Goal: Transaction & Acquisition: Download file/media

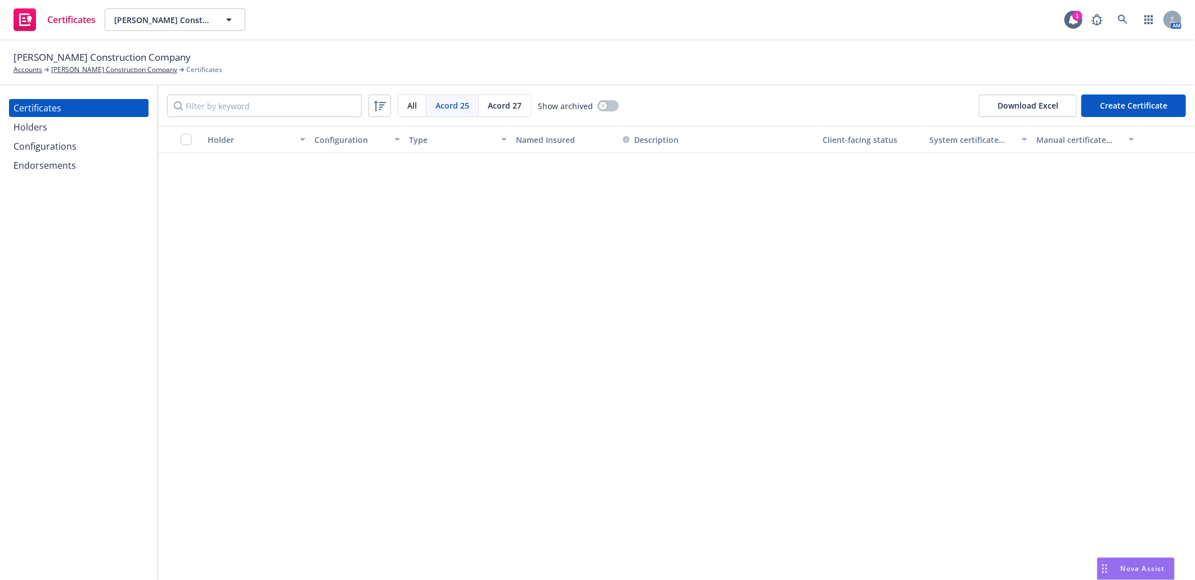
scroll to position [1154, 0]
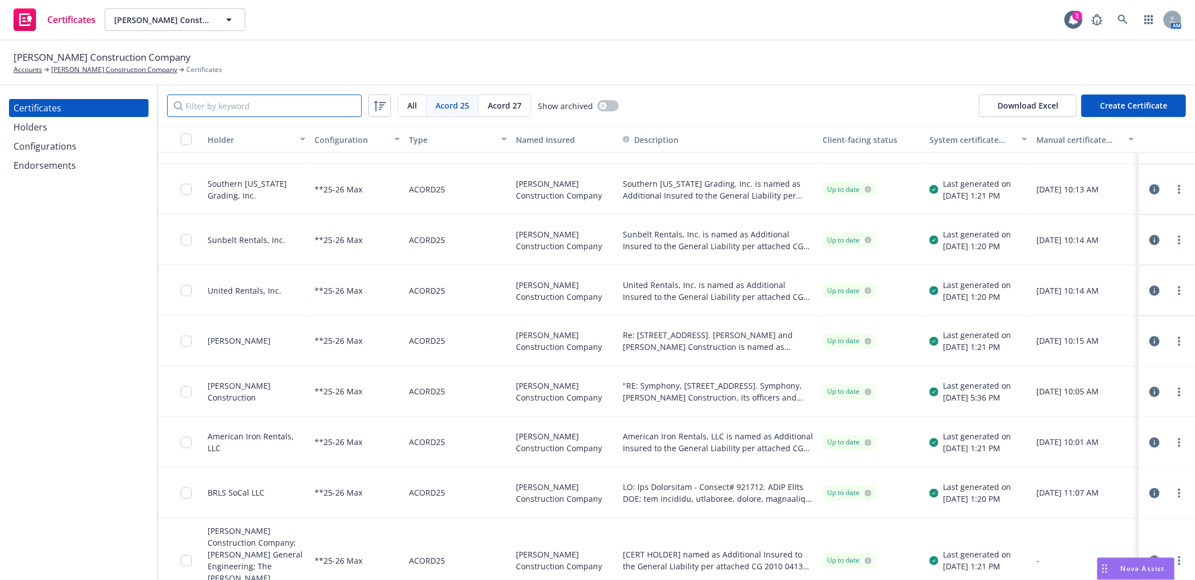
click at [205, 107] on input "Filter by keyword" at bounding box center [264, 106] width 195 height 23
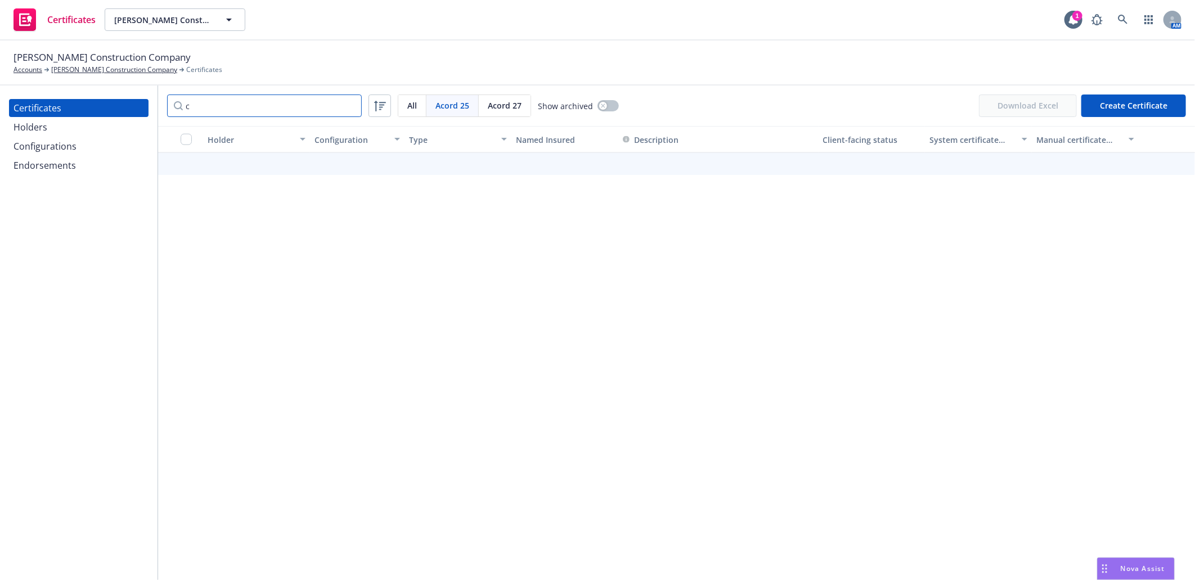
scroll to position [1143, 0]
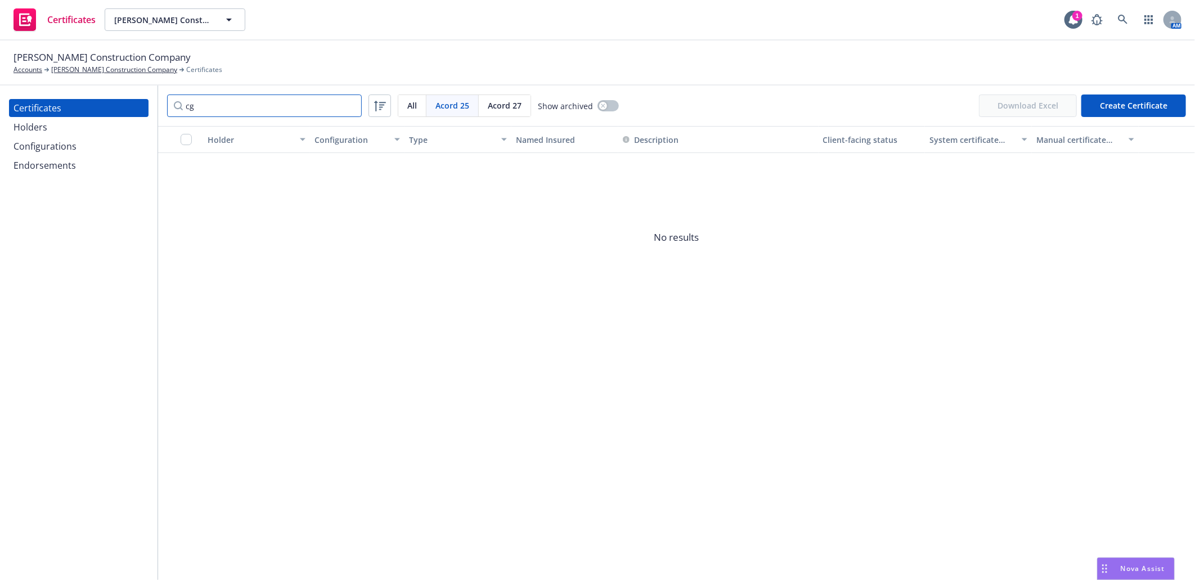
type input "cg"
click at [62, 162] on div "Endorsements" at bounding box center [45, 165] width 62 height 18
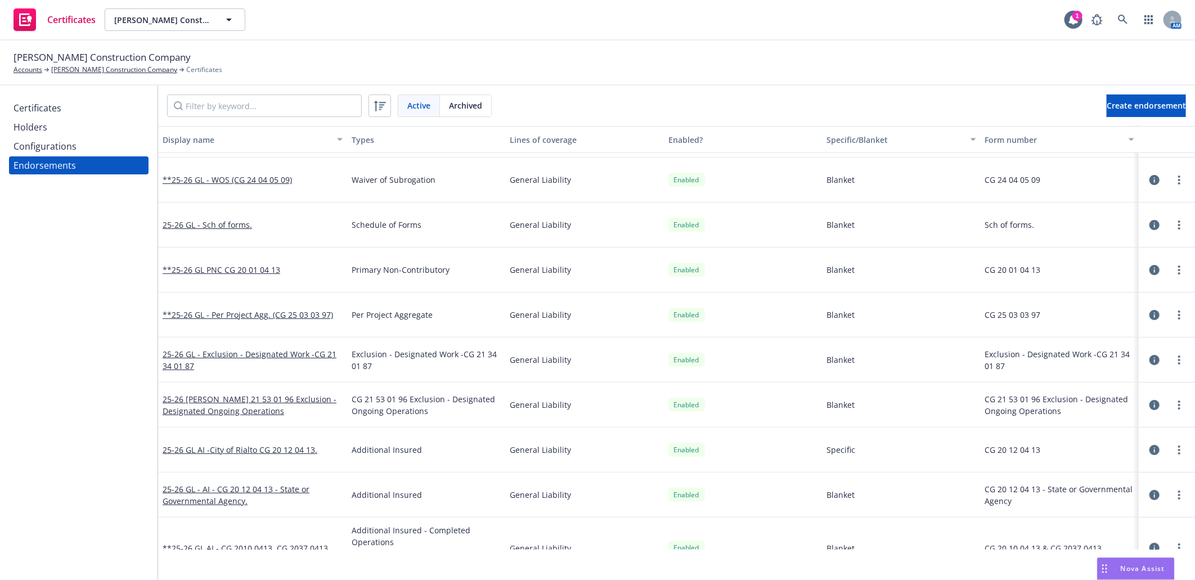
scroll to position [62, 0]
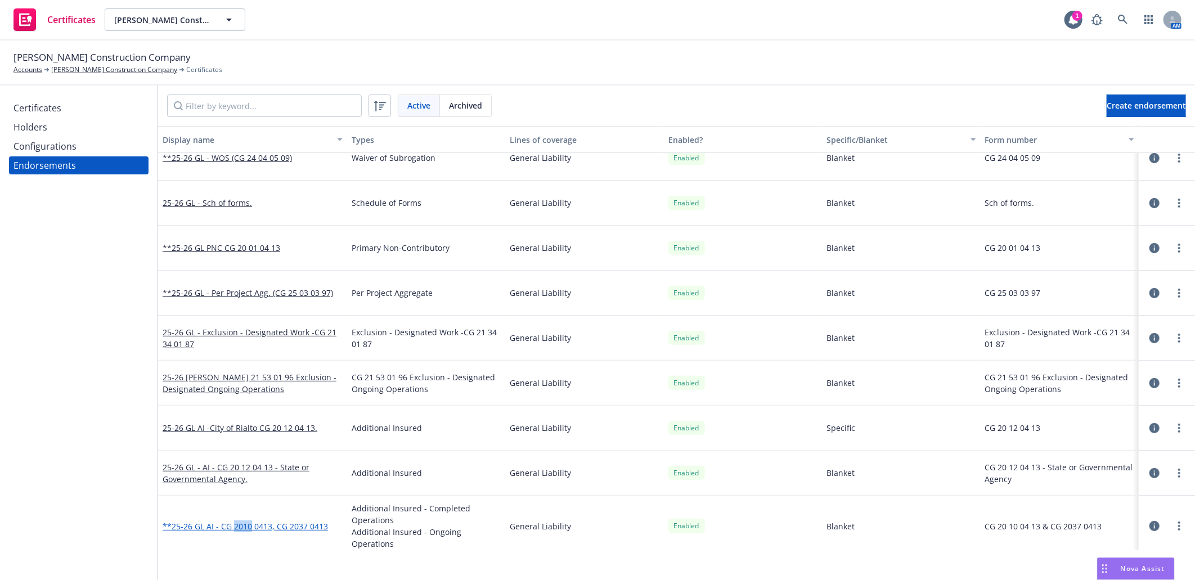
drag, startPoint x: 234, startPoint y: 519, endPoint x: 249, endPoint y: 525, distance: 16.9
click at [249, 525] on div "**25-26 GL AI - CG 2010 0413, CG 2037 0413" at bounding box center [252, 526] width 189 height 61
copy link "2010"
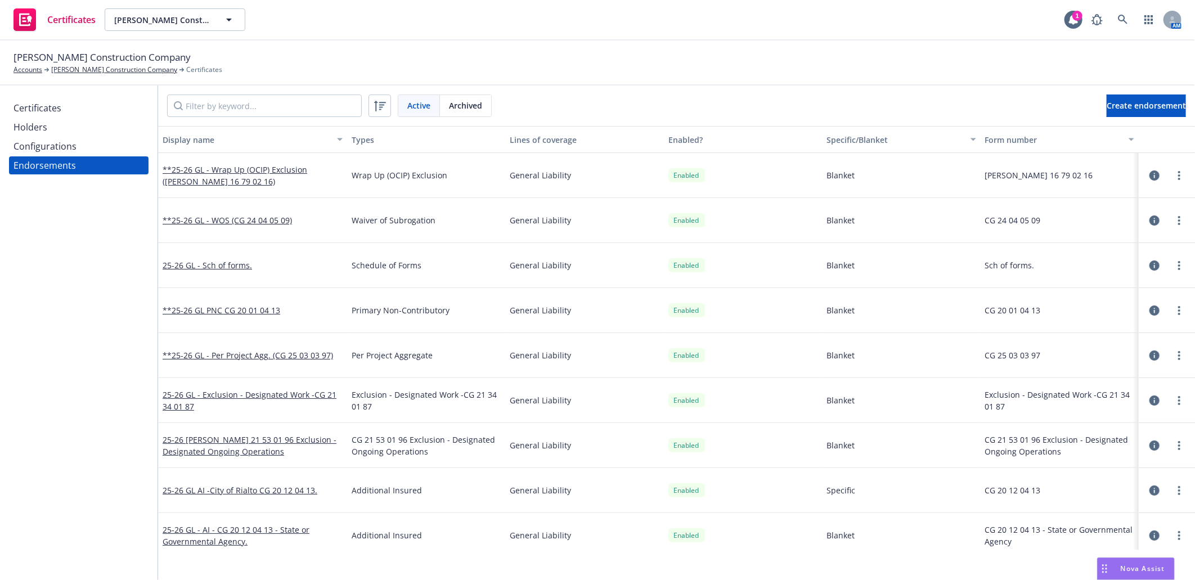
click at [43, 100] on div "Certificates" at bounding box center [38, 108] width 48 height 18
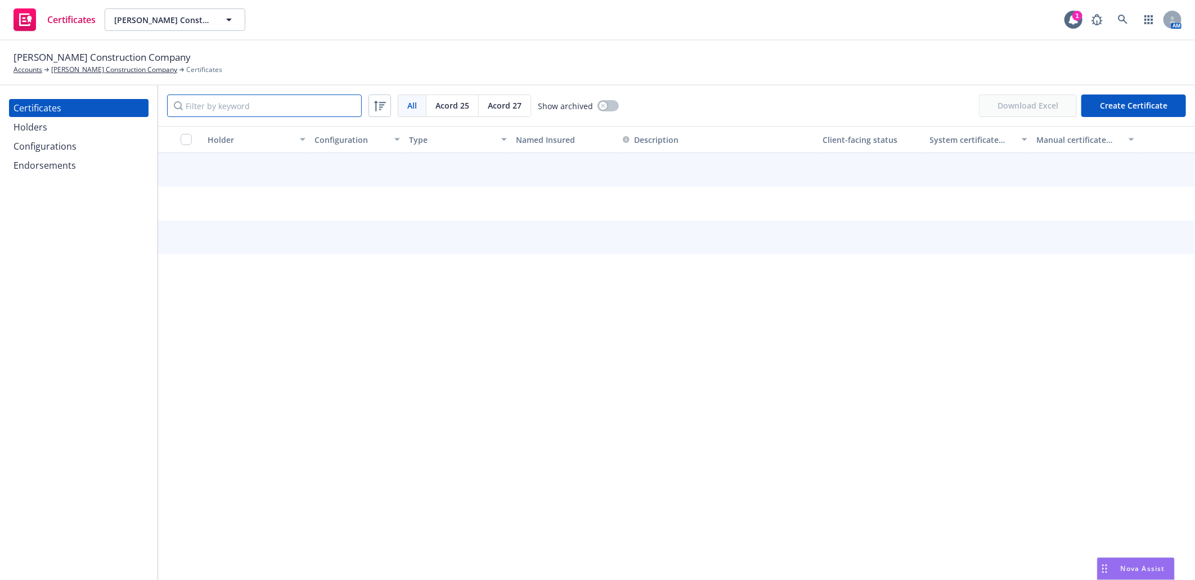
click at [195, 107] on input "Filter by keyword" at bounding box center [264, 106] width 195 height 23
paste input "2010"
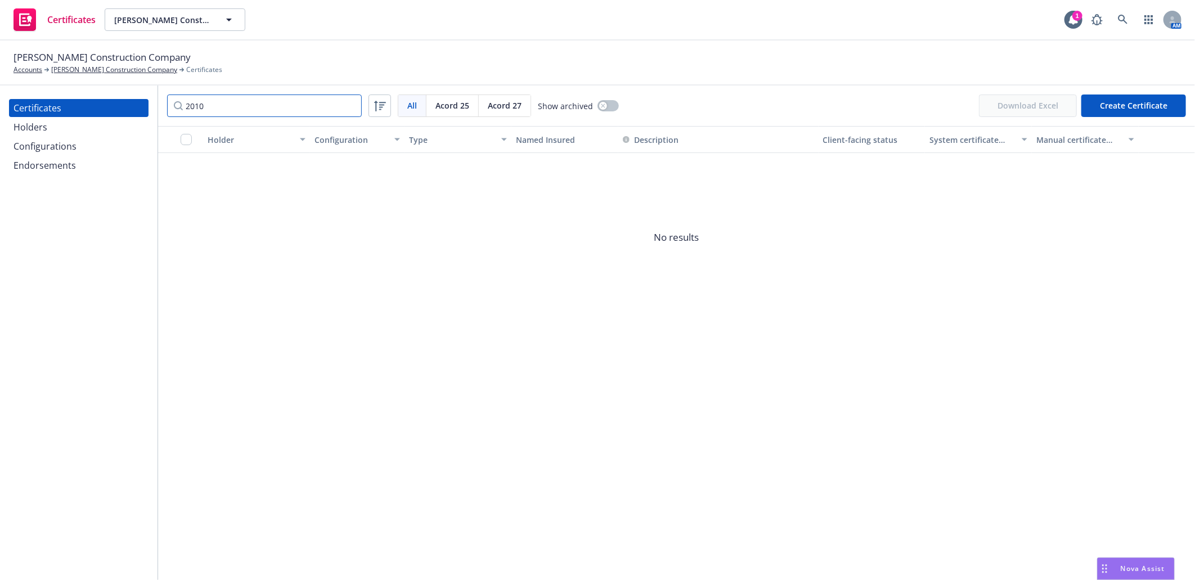
drag, startPoint x: 217, startPoint y: 109, endPoint x: 137, endPoint y: 102, distance: 80.2
click at [137, 102] on div "Certificates Holders Configurations Endorsements 2010 All All Acord 25 Acord 27…" at bounding box center [597, 333] width 1195 height 495
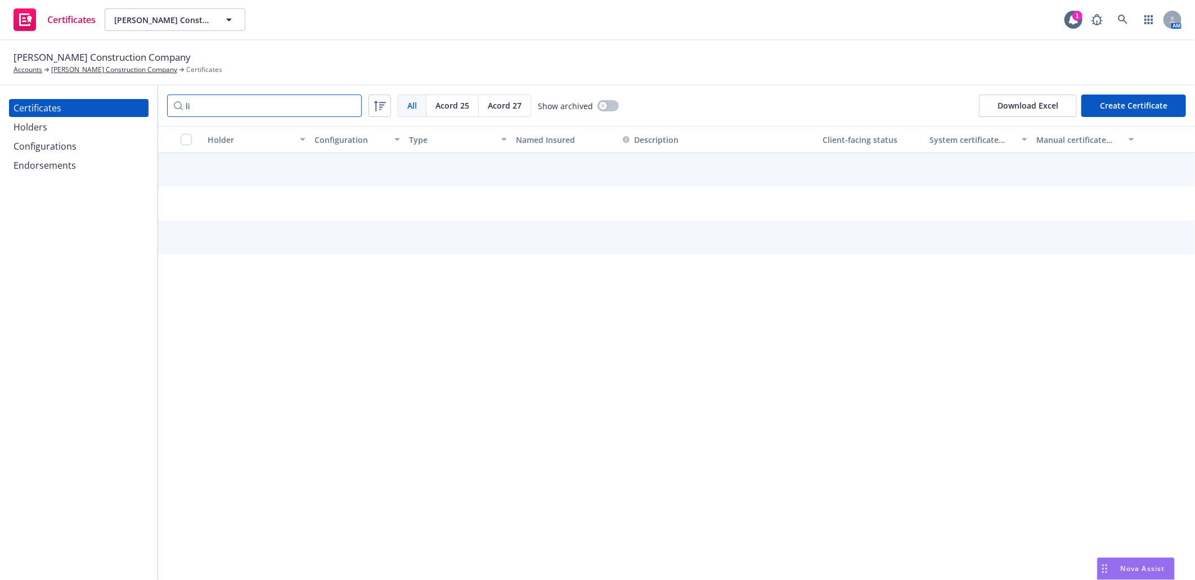
type input "l"
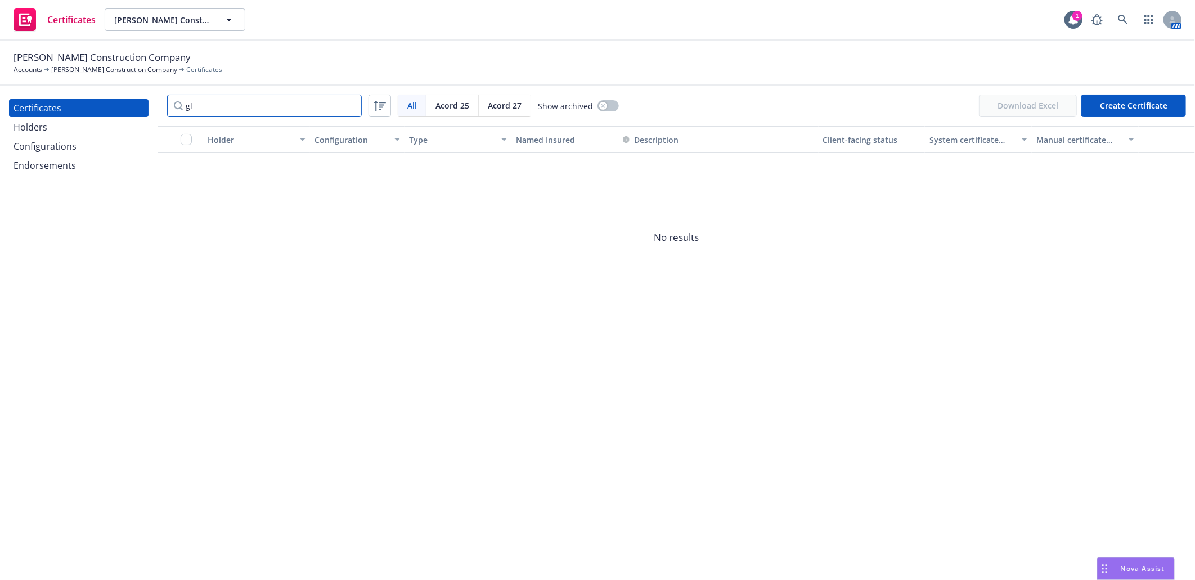
type input "g"
type input "cg"
click at [47, 144] on div "Configurations" at bounding box center [45, 146] width 63 height 18
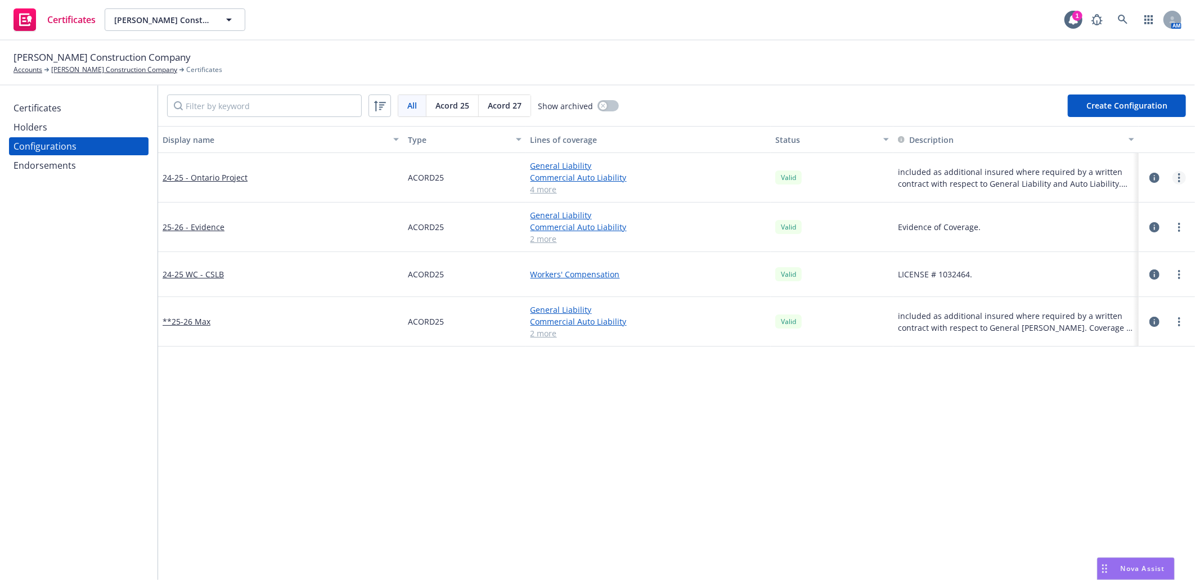
click at [1178, 176] on icon "more" at bounding box center [1179, 177] width 2 height 9
click at [1132, 246] on link "View certificates using this" at bounding box center [1115, 246] width 124 height 23
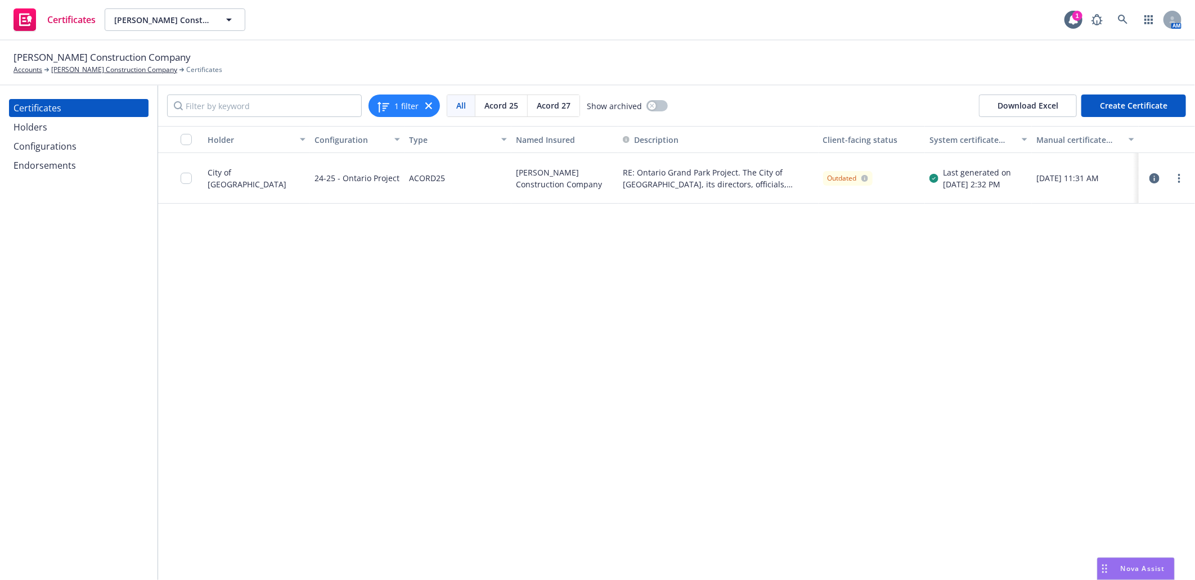
click at [1156, 179] on icon "button" at bounding box center [1155, 178] width 10 height 10
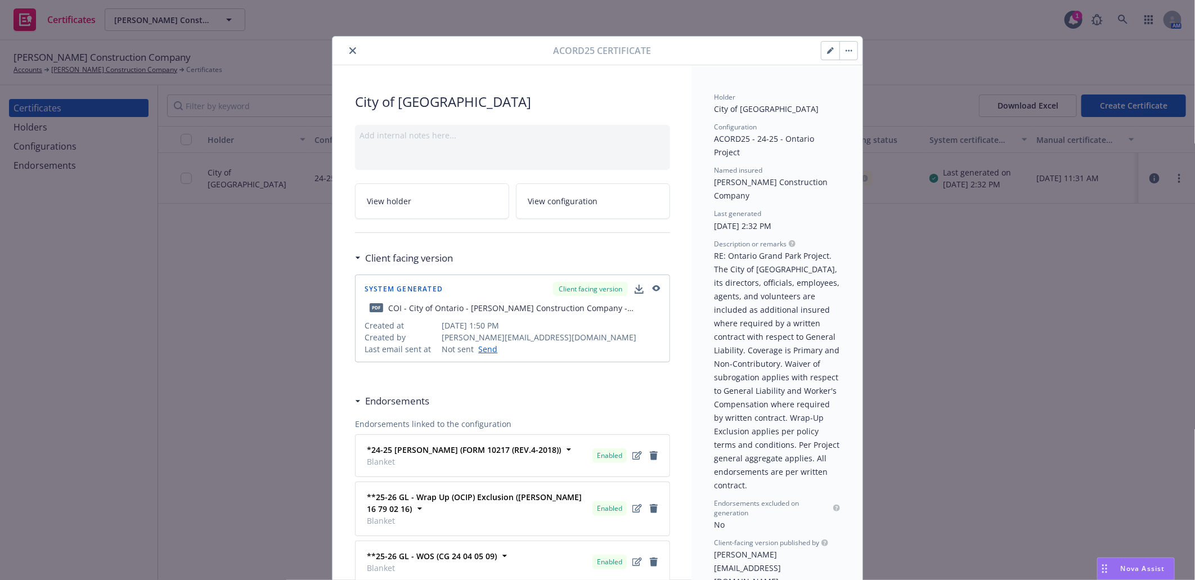
click at [349, 49] on icon "close" at bounding box center [352, 50] width 7 height 7
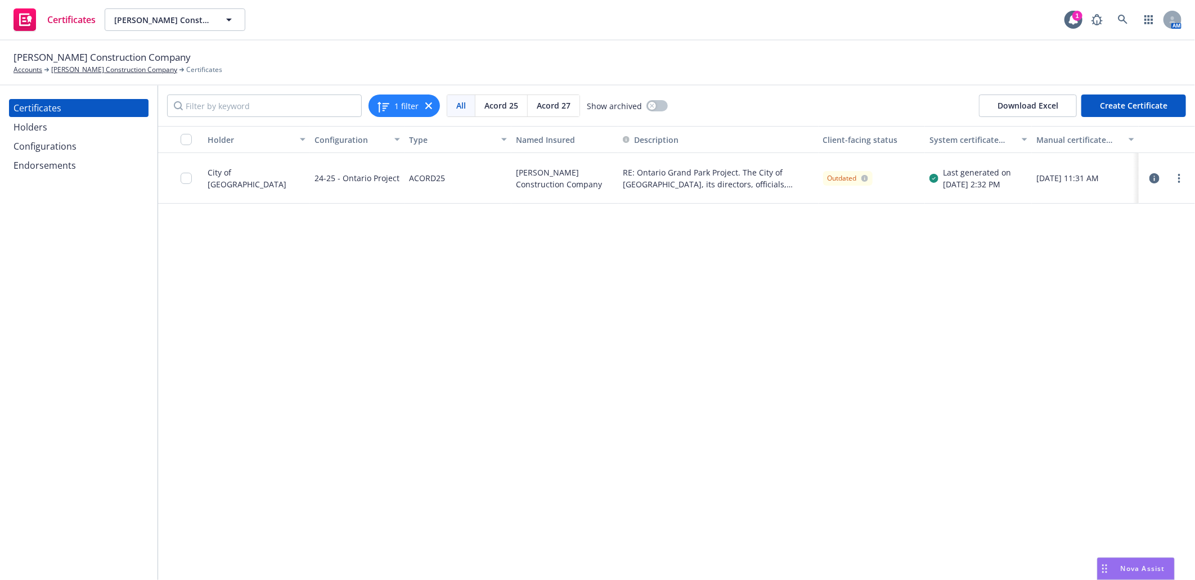
click at [37, 126] on div "Holders" at bounding box center [31, 127] width 34 height 18
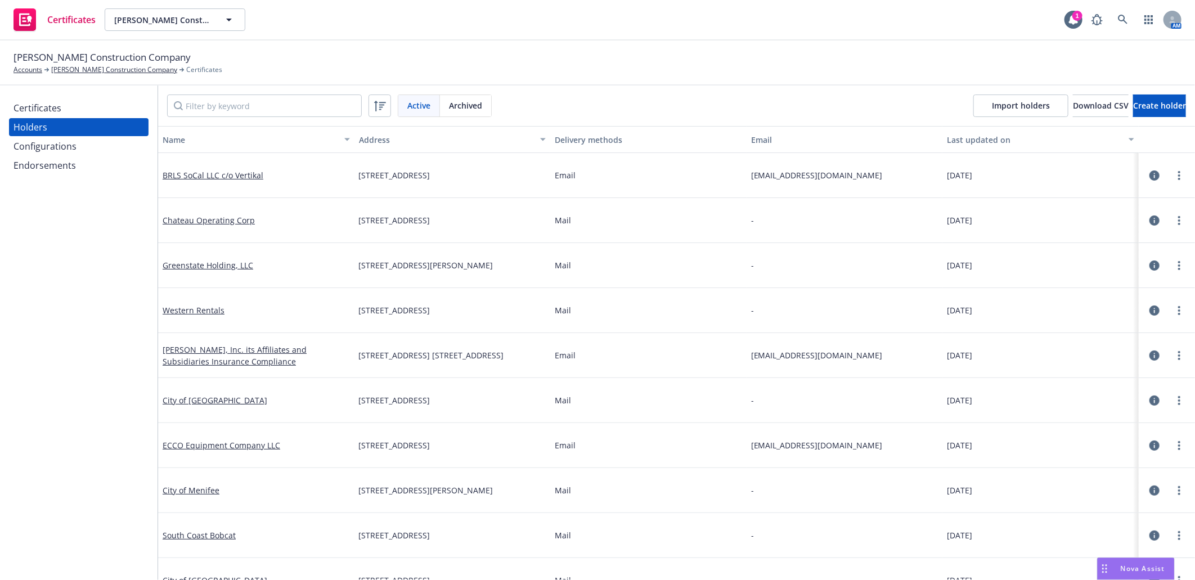
click at [46, 105] on div "Certificates" at bounding box center [38, 108] width 48 height 18
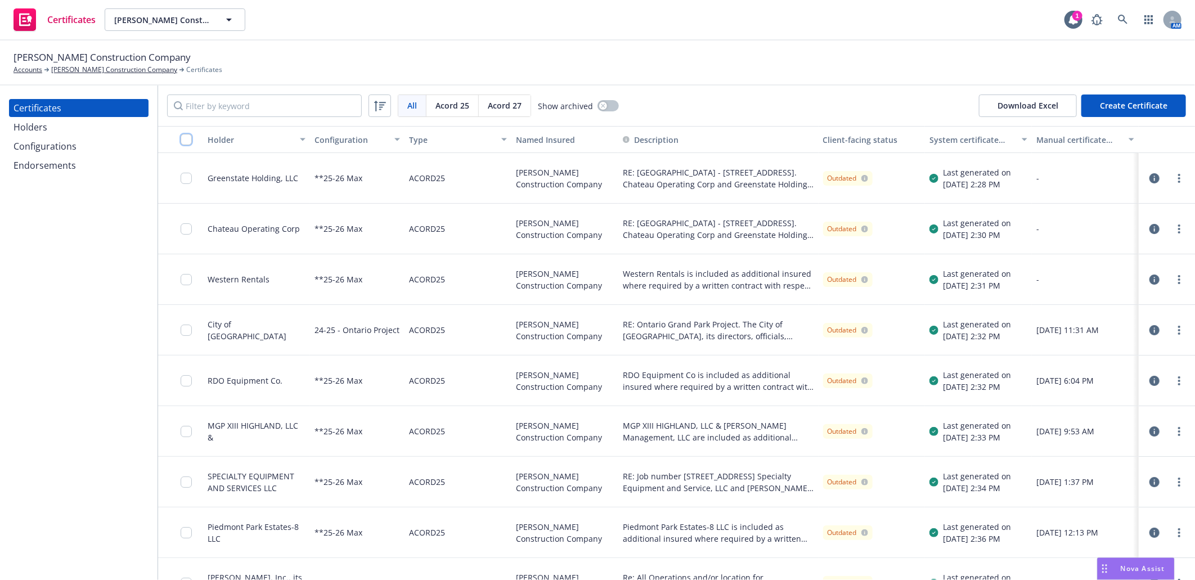
click at [187, 140] on input "checkbox" at bounding box center [186, 139] width 11 height 11
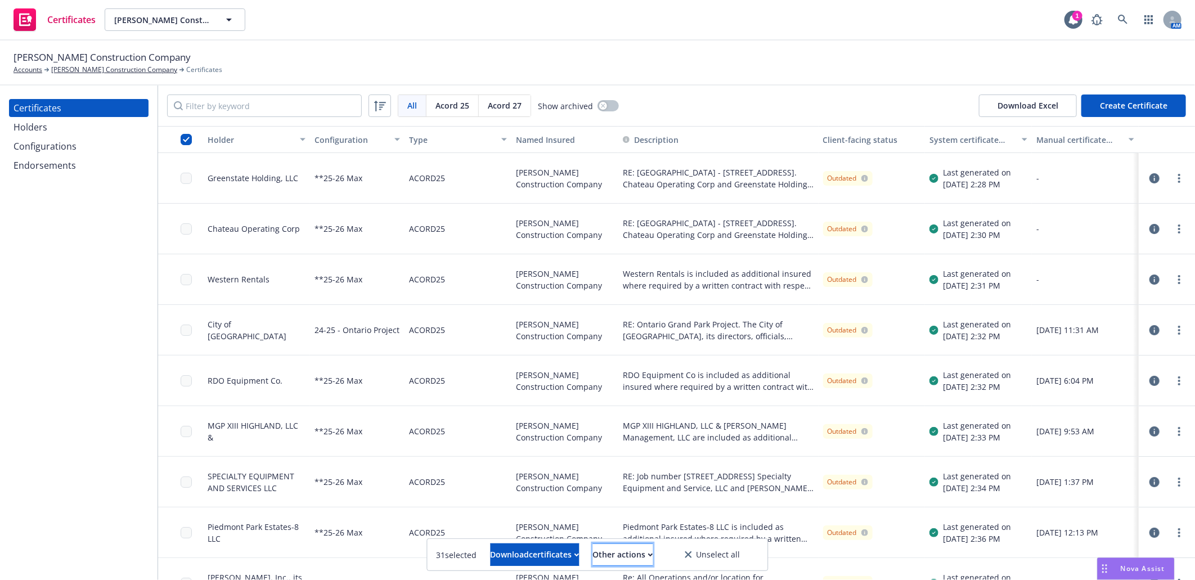
click at [645, 550] on div "Other actions" at bounding box center [623, 554] width 60 height 21
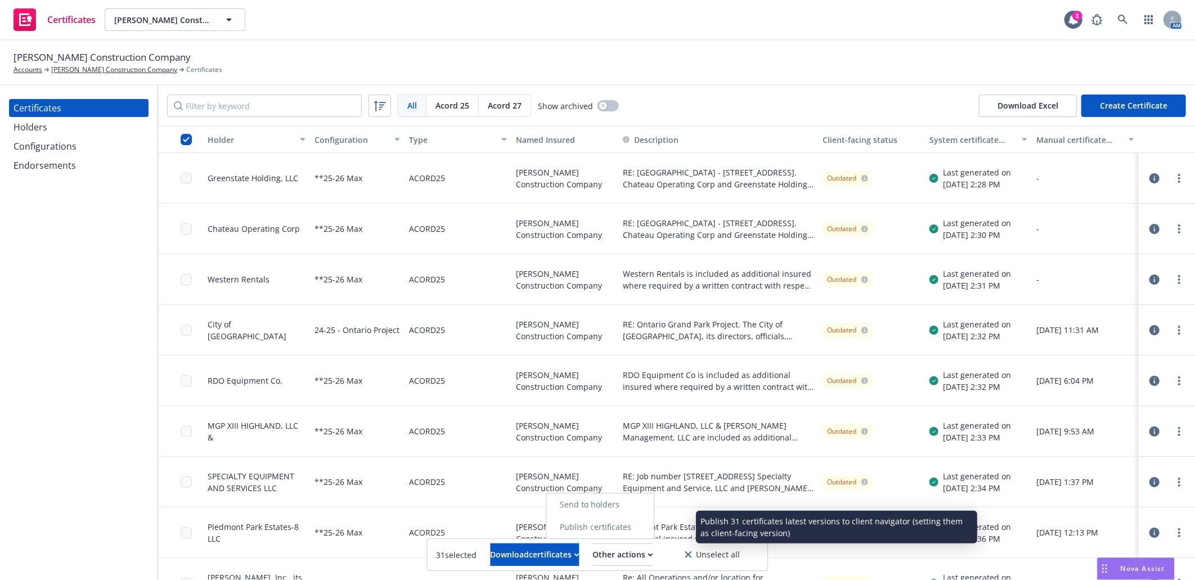
click at [644, 527] on link "Publish certificates" at bounding box center [599, 527] width 107 height 23
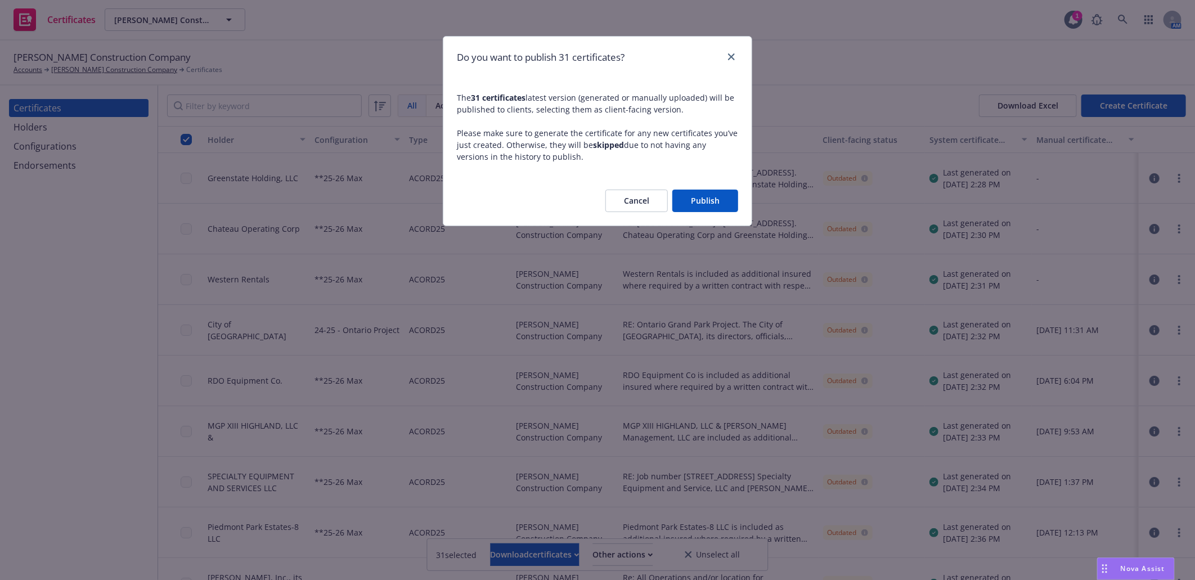
click at [701, 206] on button "Publish" at bounding box center [706, 201] width 66 height 23
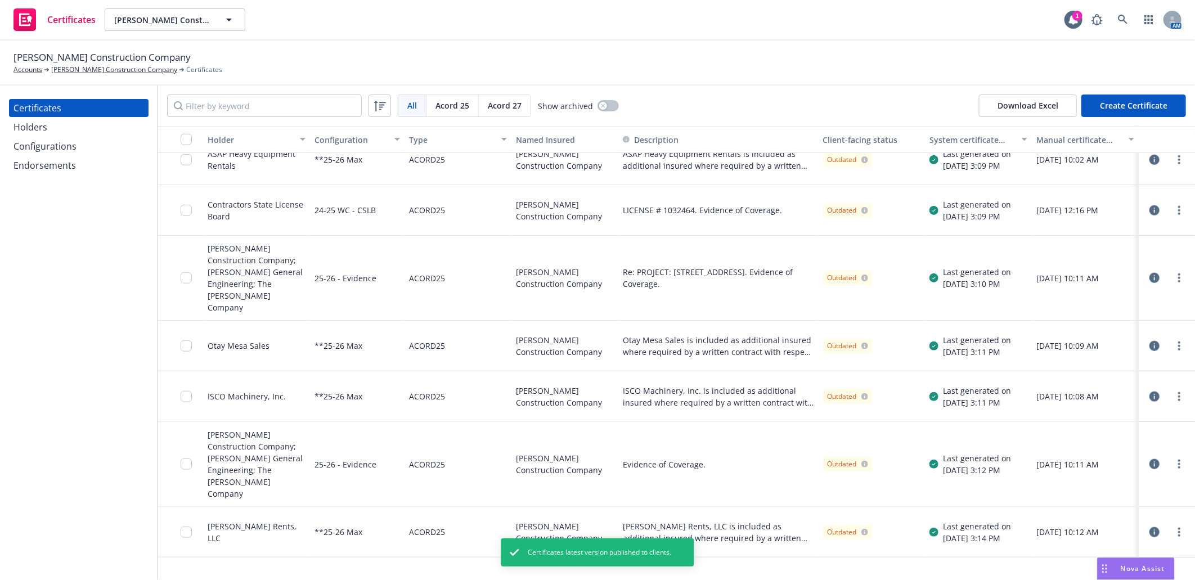
scroll to position [153, 0]
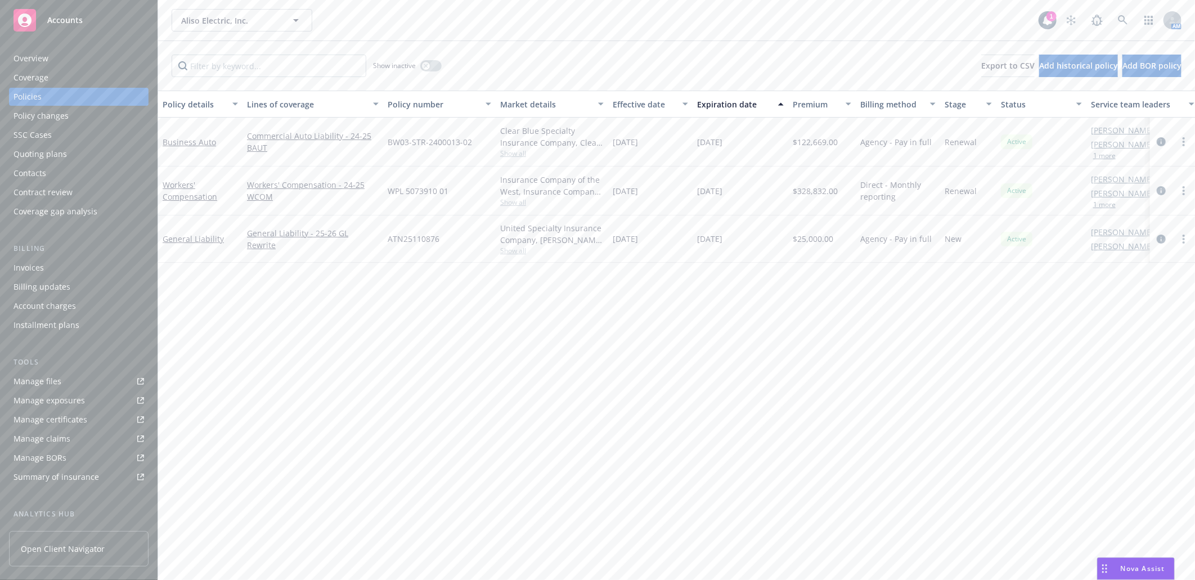
click at [63, 418] on div "Manage certificates" at bounding box center [51, 420] width 74 height 18
click at [1123, 19] on icon at bounding box center [1123, 20] width 10 height 10
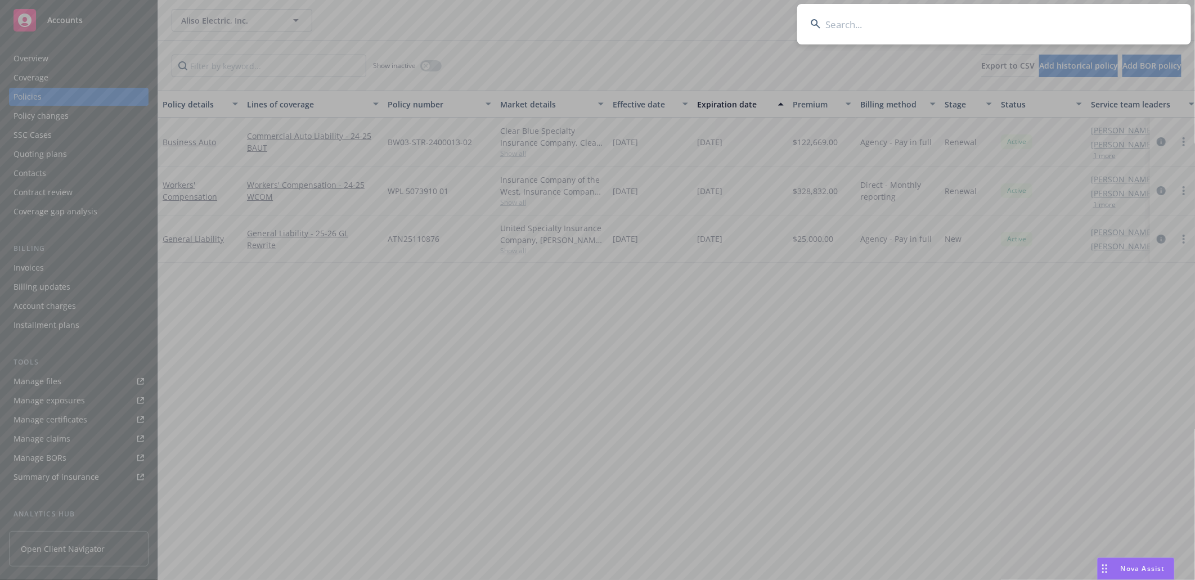
click at [913, 24] on input at bounding box center [994, 24] width 394 height 41
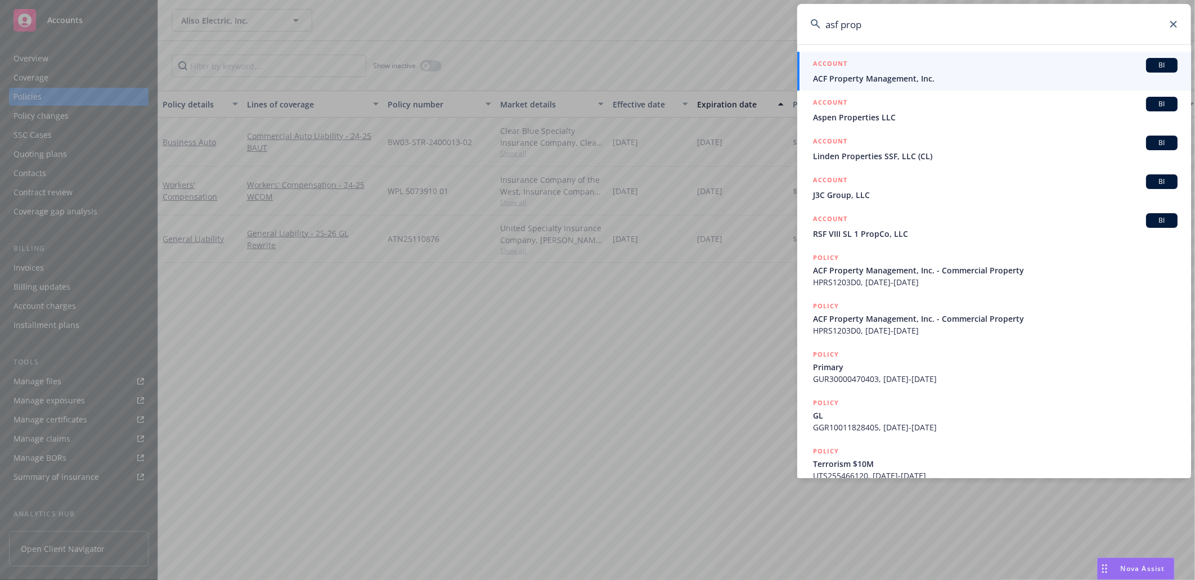
type input "asf prop"
click at [874, 77] on span "ACF Property Management, Inc." at bounding box center [995, 79] width 365 height 12
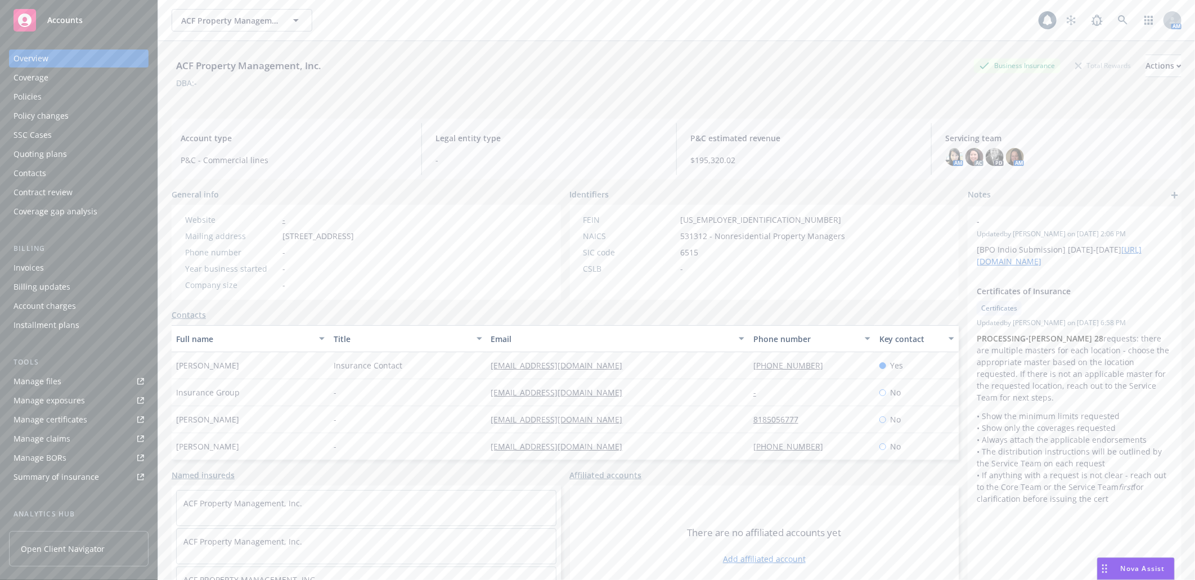
click at [34, 91] on div "Policies" at bounding box center [28, 97] width 28 height 18
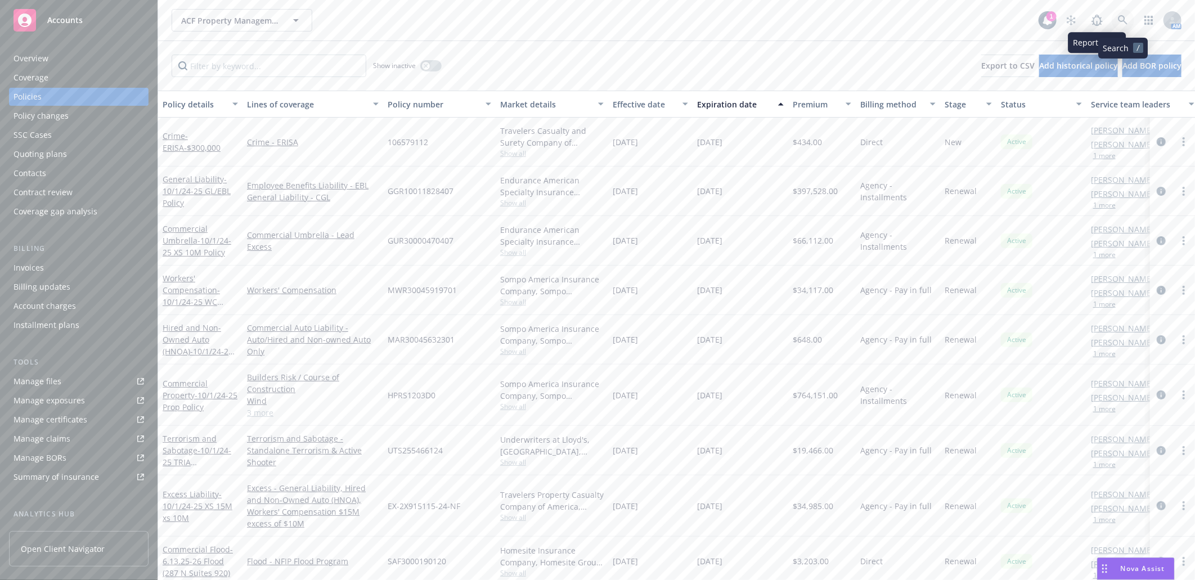
click at [1124, 20] on icon at bounding box center [1123, 20] width 10 height 10
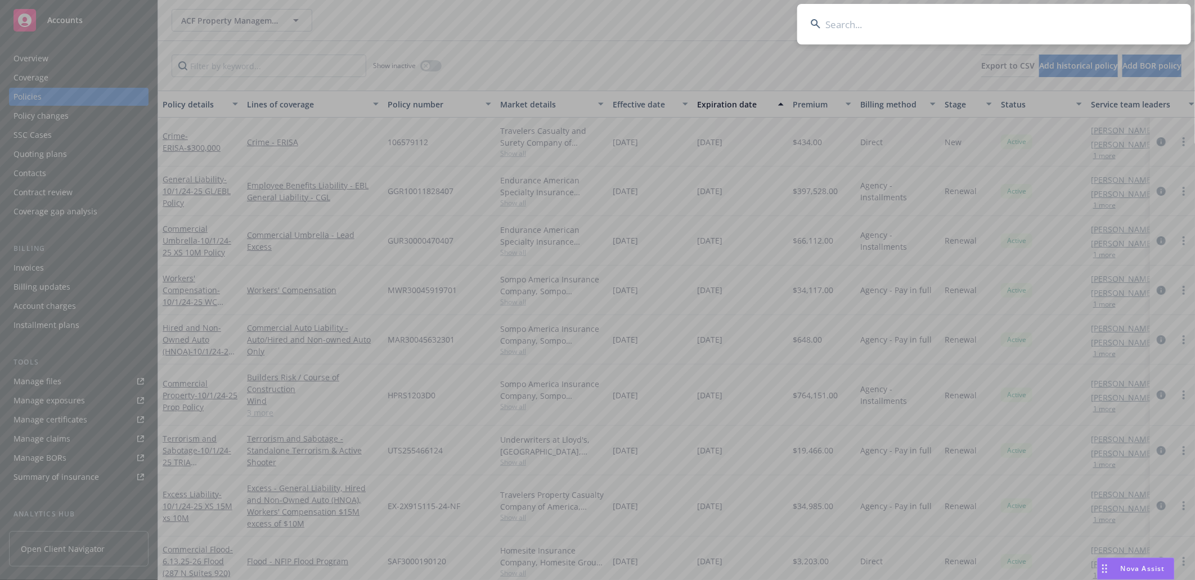
click at [955, 17] on input at bounding box center [994, 24] width 394 height 41
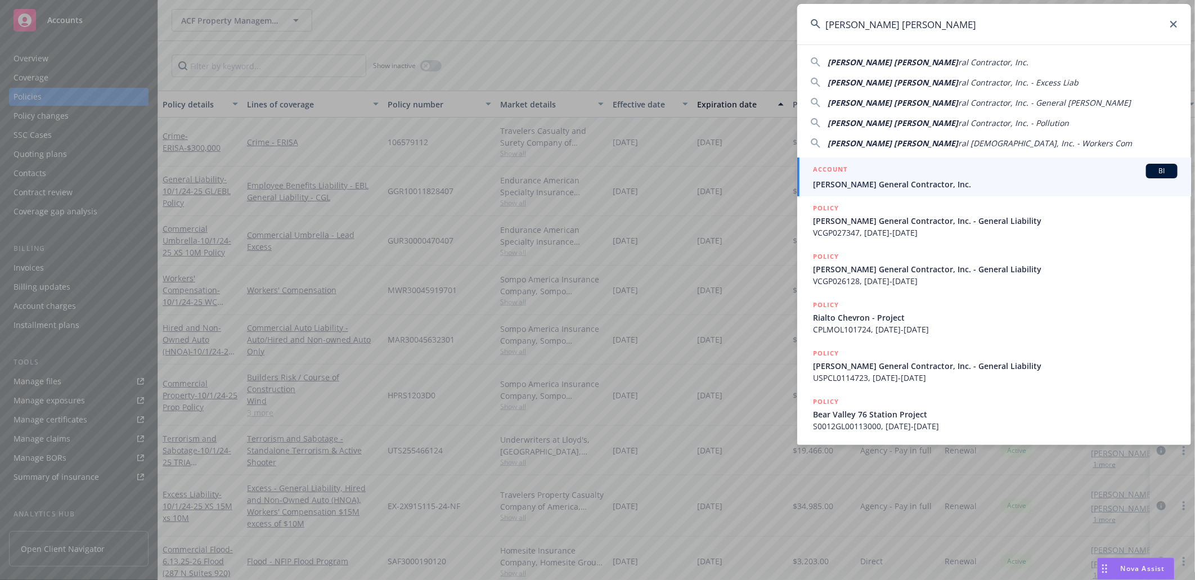
type input "B.H. Murphy Gene"
click at [865, 176] on div "ACCOUNT BI" at bounding box center [995, 171] width 365 height 15
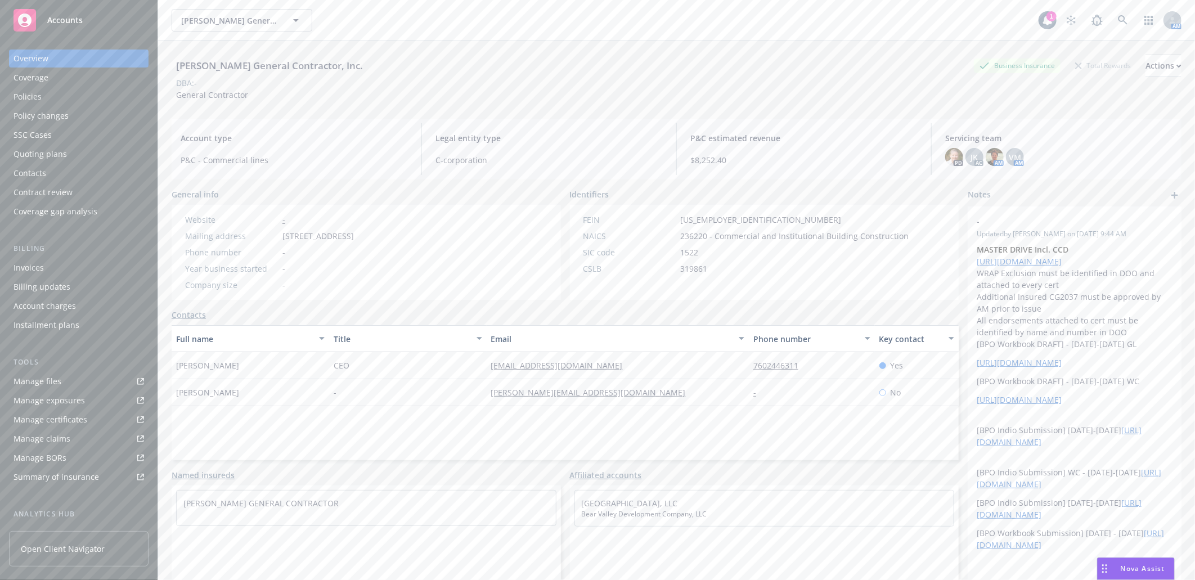
click at [59, 416] on div "Manage certificates" at bounding box center [51, 420] width 74 height 18
click at [1118, 19] on icon at bounding box center [1123, 20] width 10 height 10
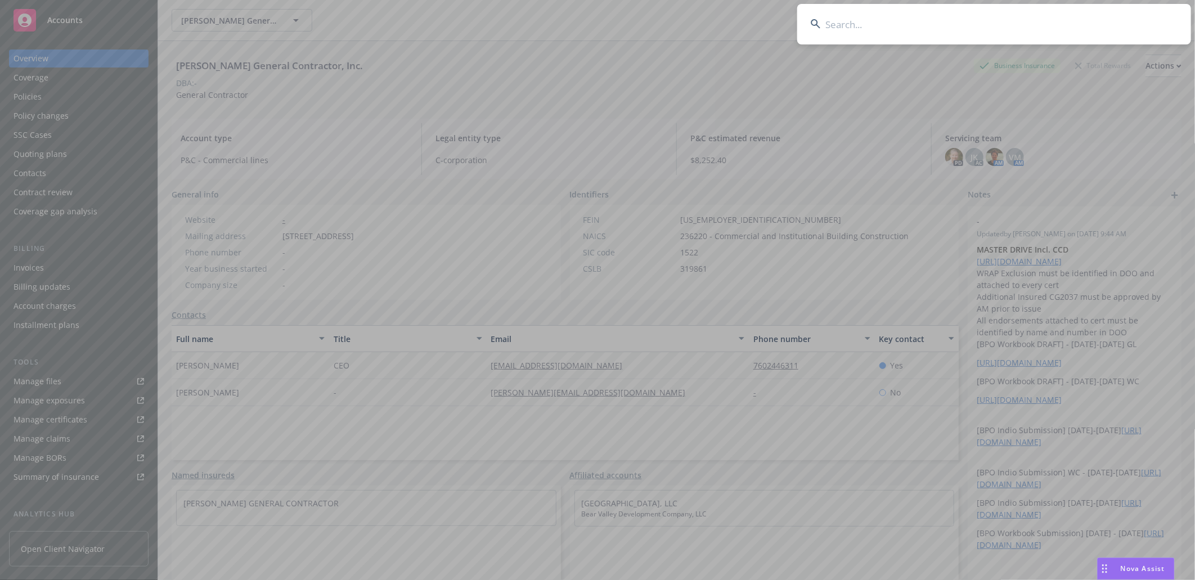
click at [1050, 10] on input at bounding box center [994, 24] width 394 height 41
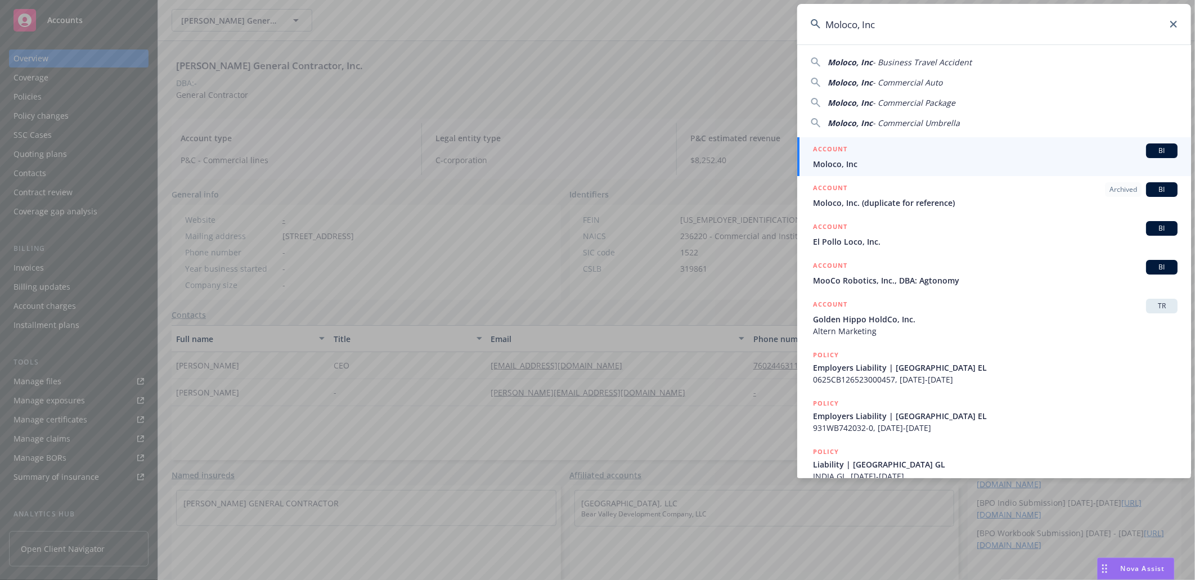
type input "Moloco, Inc"
drag, startPoint x: 861, startPoint y: 159, endPoint x: 755, endPoint y: 154, distance: 106.5
click at [861, 159] on span "Moloco, Inc" at bounding box center [995, 164] width 365 height 12
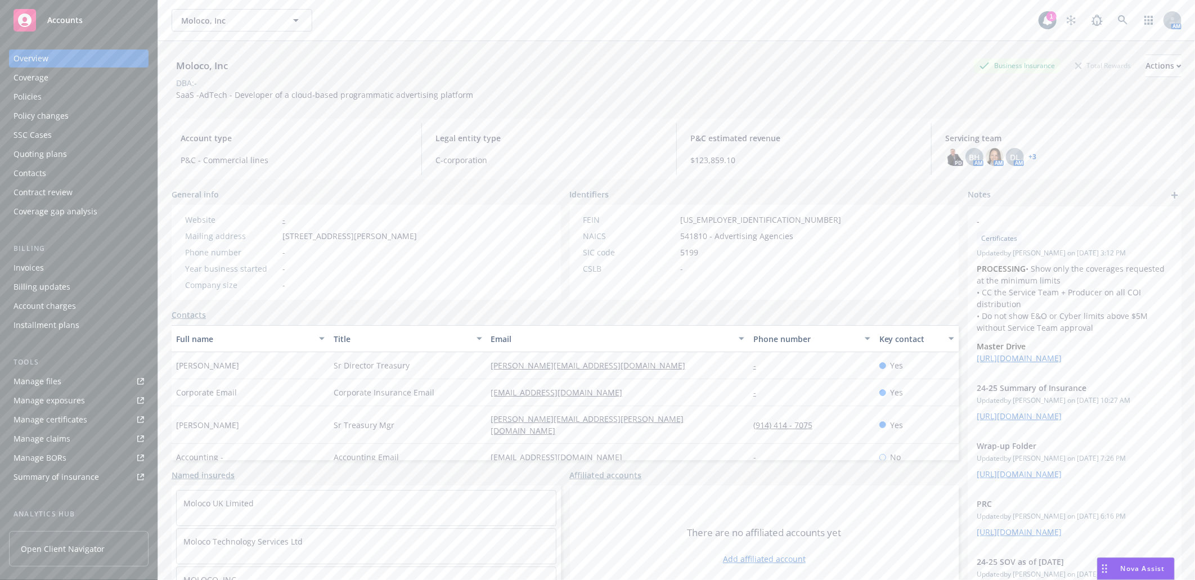
click at [55, 417] on div "Manage certificates" at bounding box center [51, 420] width 74 height 18
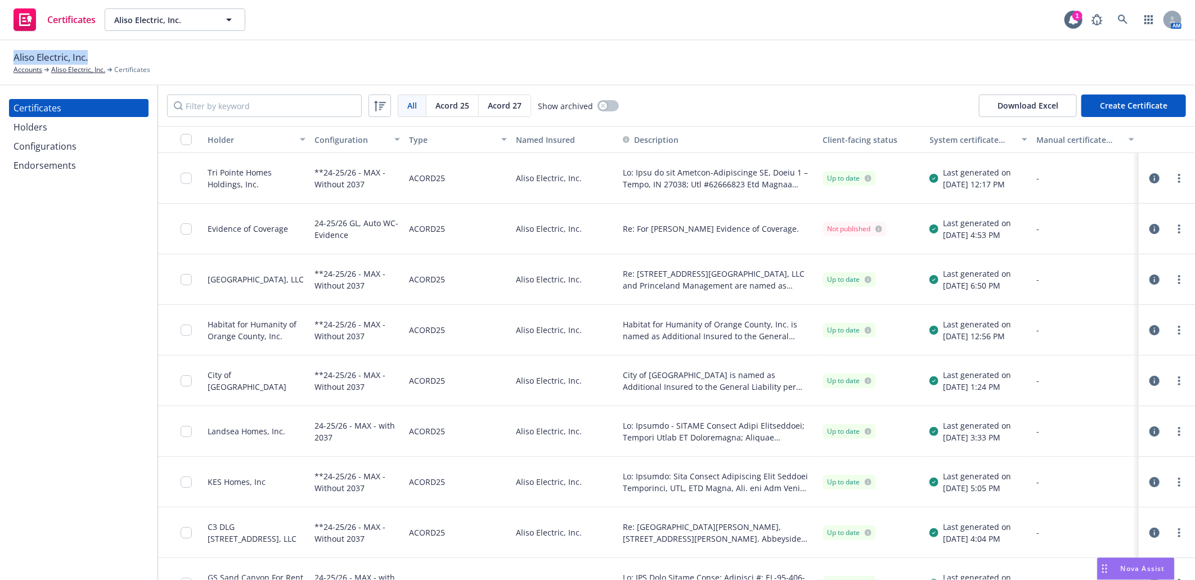
drag, startPoint x: 13, startPoint y: 55, endPoint x: 92, endPoint y: 52, distance: 79.4
click at [92, 52] on div "Aliso Electric, Inc. Accounts Aliso Electric, Inc. Certificates" at bounding box center [82, 62] width 137 height 25
copy span "Aliso Electric, Inc."
click at [37, 142] on div "Configurations" at bounding box center [45, 146] width 63 height 18
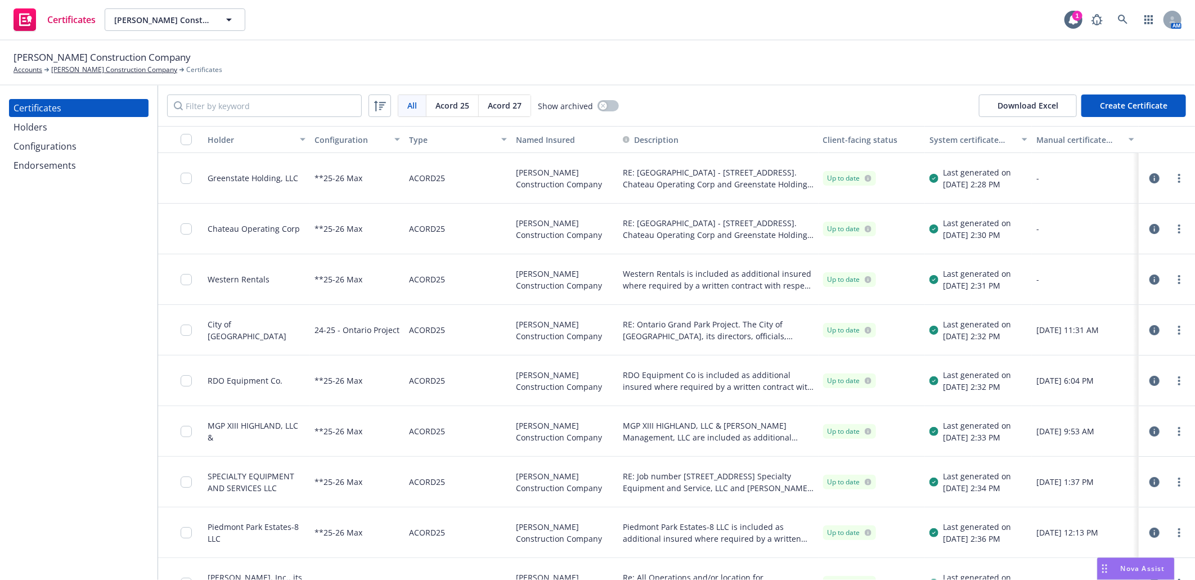
click at [55, 145] on div "Configurations" at bounding box center [45, 146] width 63 height 18
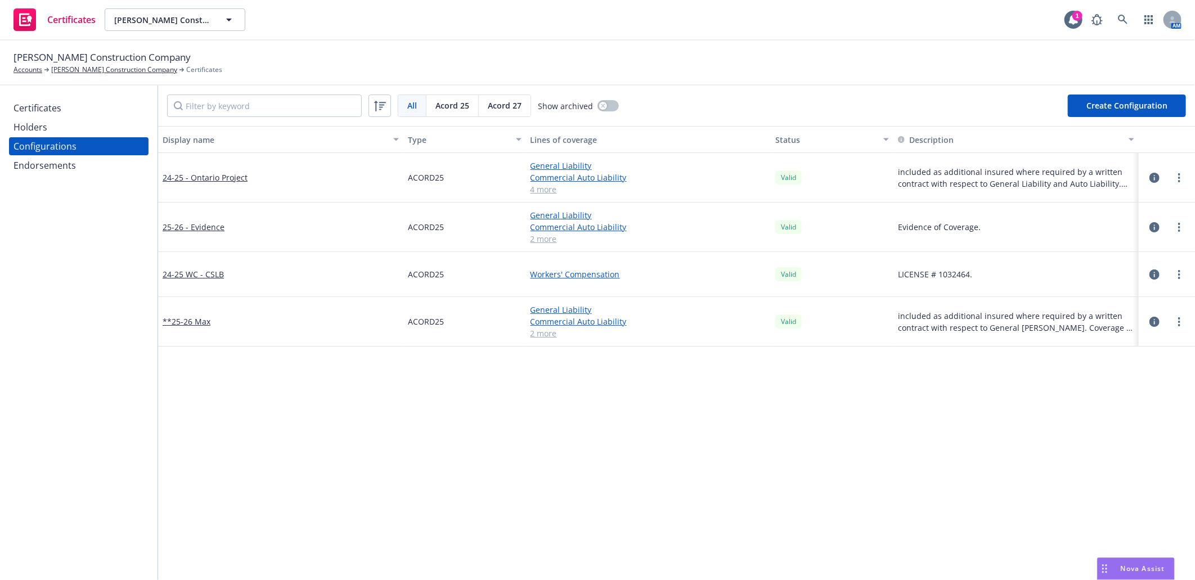
click at [43, 107] on div "Certificates" at bounding box center [38, 108] width 48 height 18
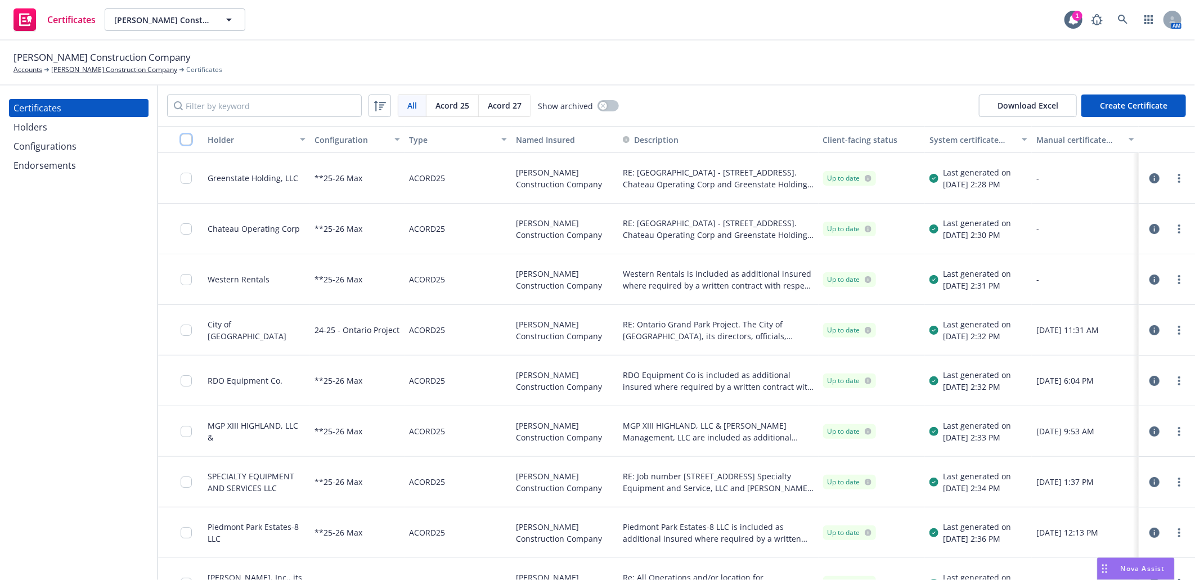
click at [186, 137] on input "checkbox" at bounding box center [186, 139] width 11 height 11
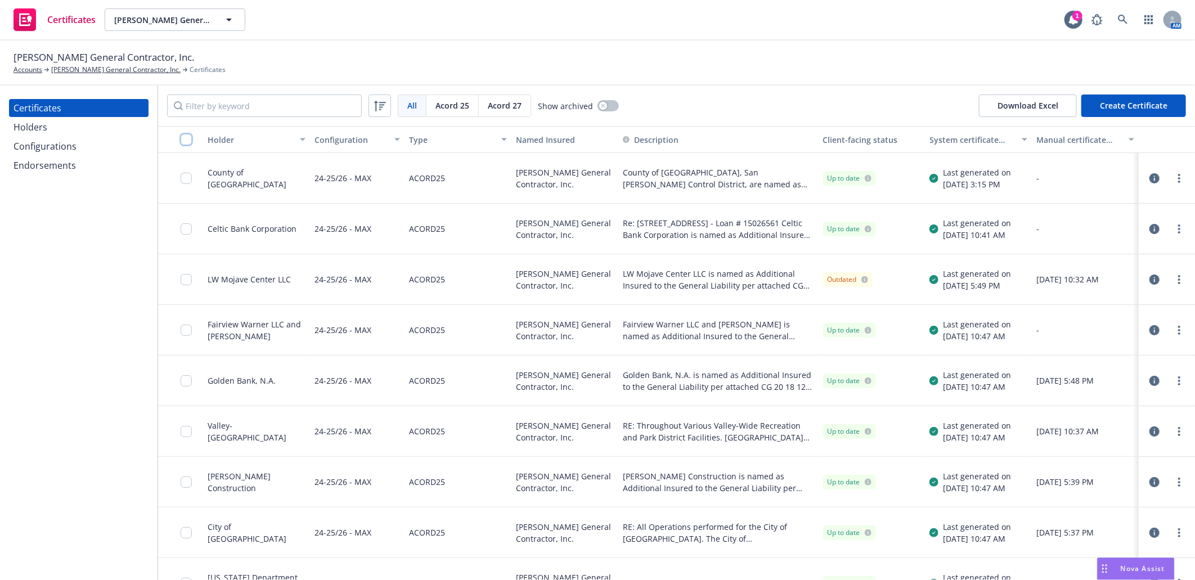
click at [187, 141] on input "checkbox" at bounding box center [186, 139] width 11 height 11
click at [60, 149] on div "Configurations" at bounding box center [45, 146] width 63 height 18
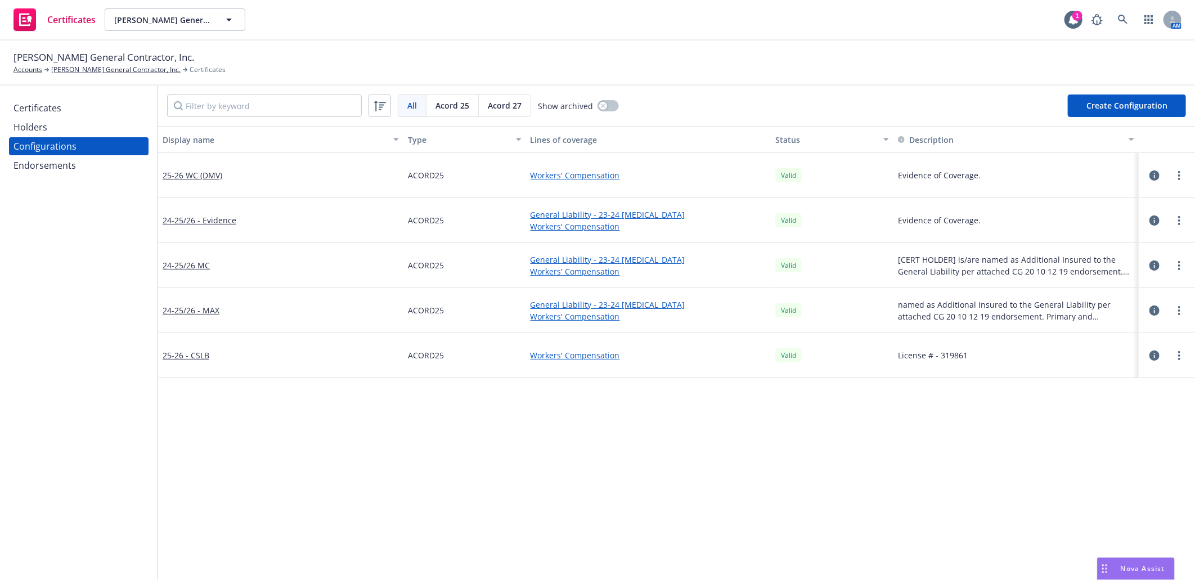
click at [1150, 263] on icon "button" at bounding box center [1155, 266] width 10 height 10
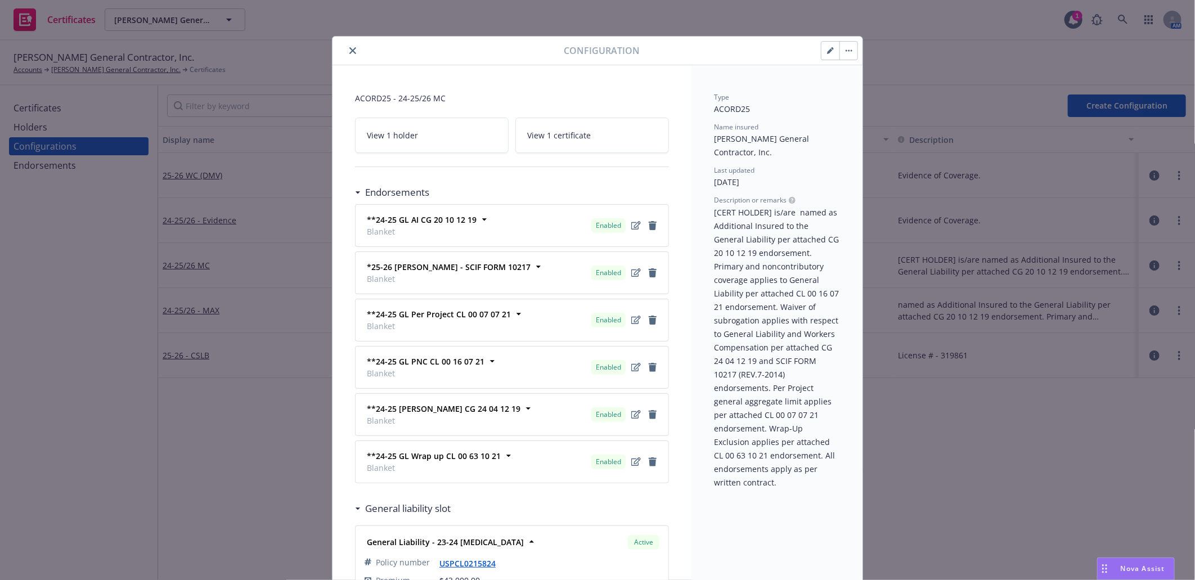
click at [827, 51] on icon "button" at bounding box center [830, 50] width 7 height 7
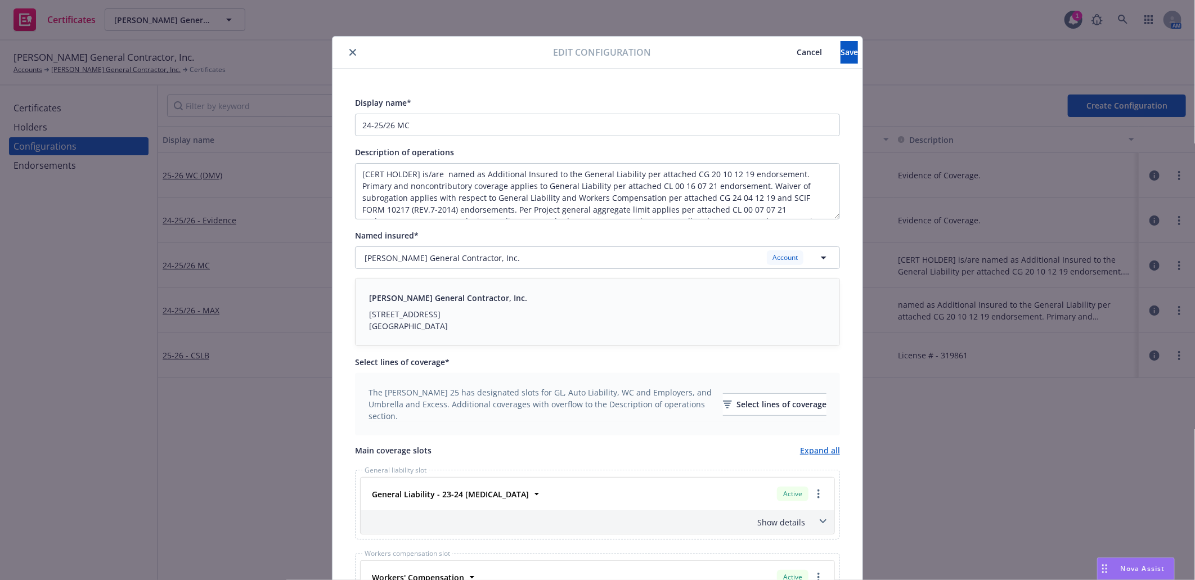
click at [349, 52] on icon "close" at bounding box center [352, 52] width 7 height 7
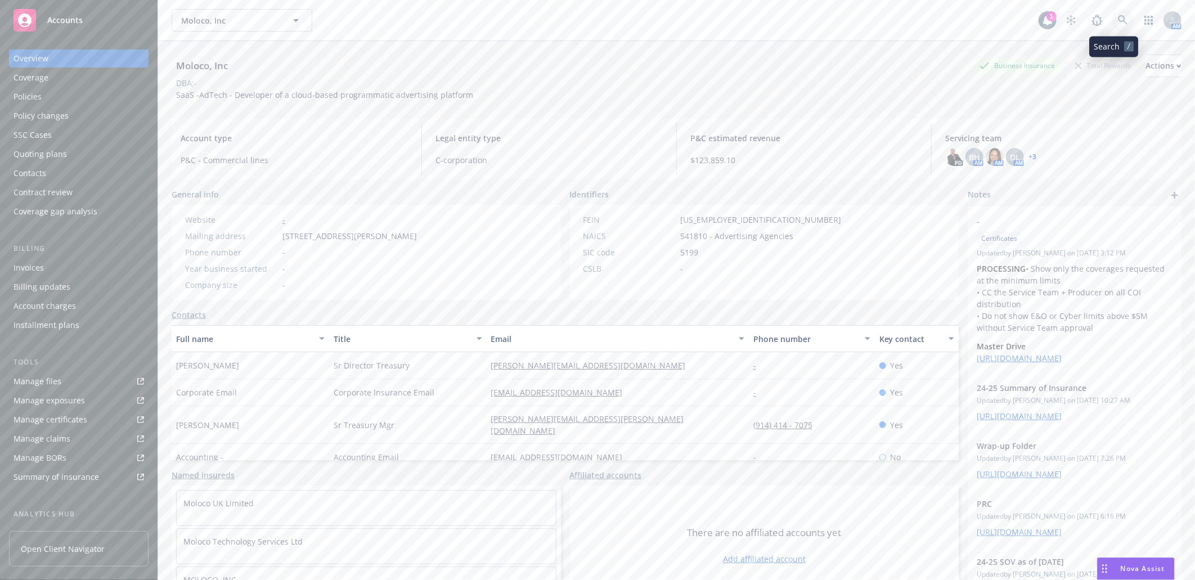
click at [1118, 20] on icon at bounding box center [1123, 20] width 10 height 10
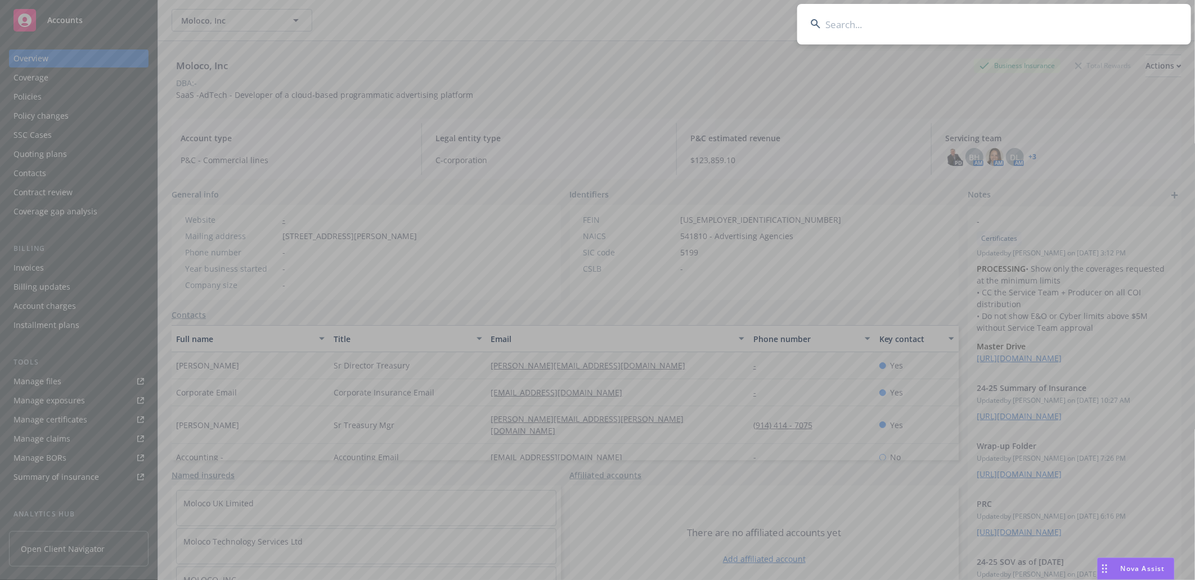
click at [961, 18] on input at bounding box center [994, 24] width 394 height 41
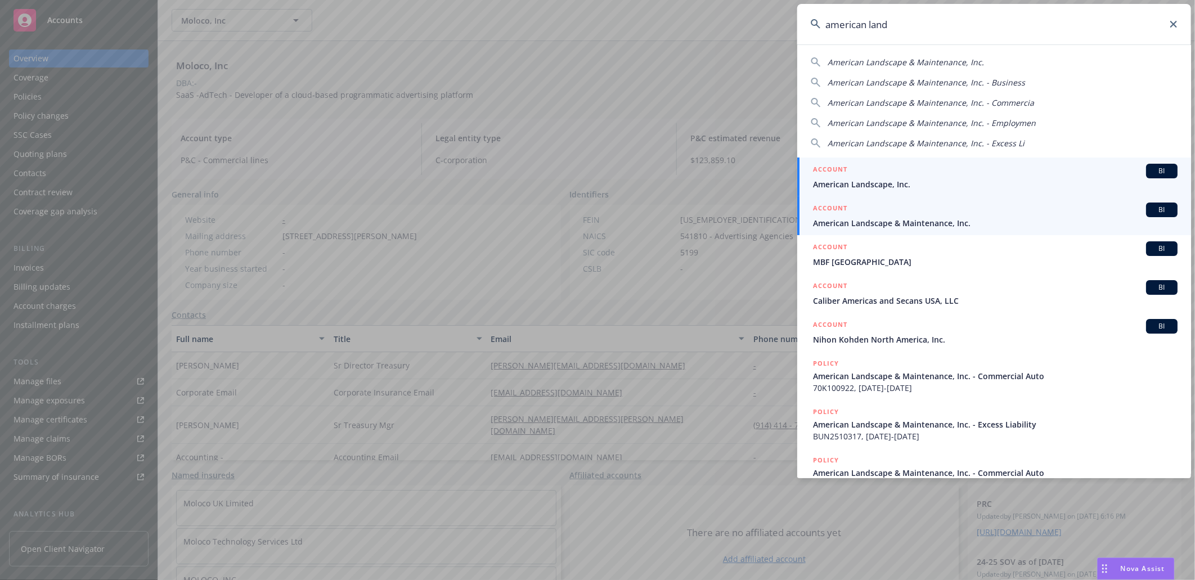
type input "american land"
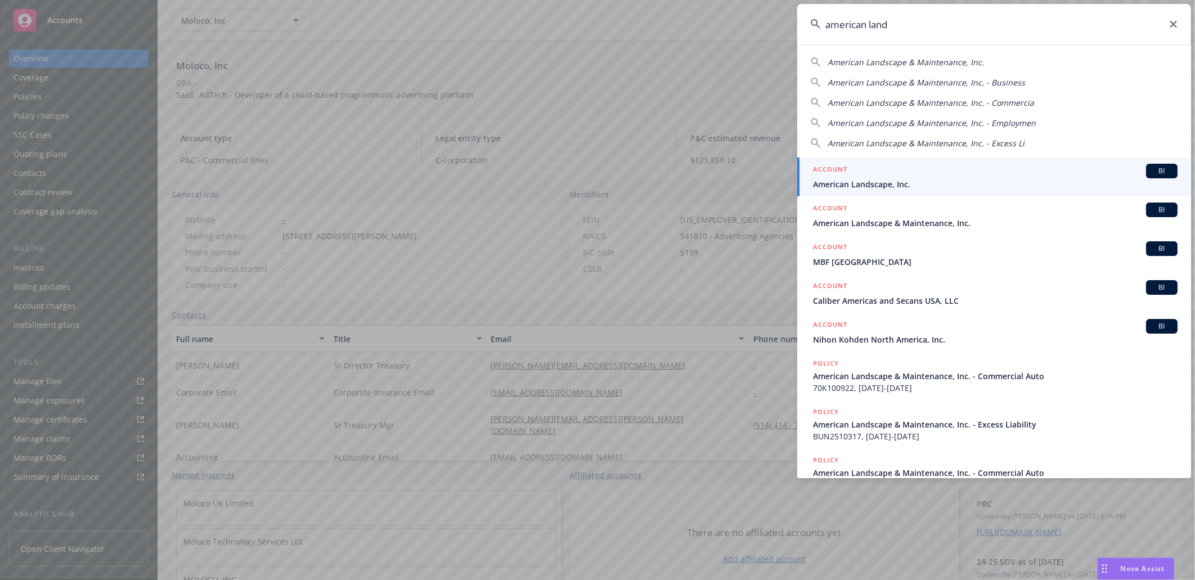
drag, startPoint x: 893, startPoint y: 218, endPoint x: 900, endPoint y: 217, distance: 8.1
click at [893, 218] on span "American Landscape & Maintenance, Inc." at bounding box center [995, 223] width 365 height 12
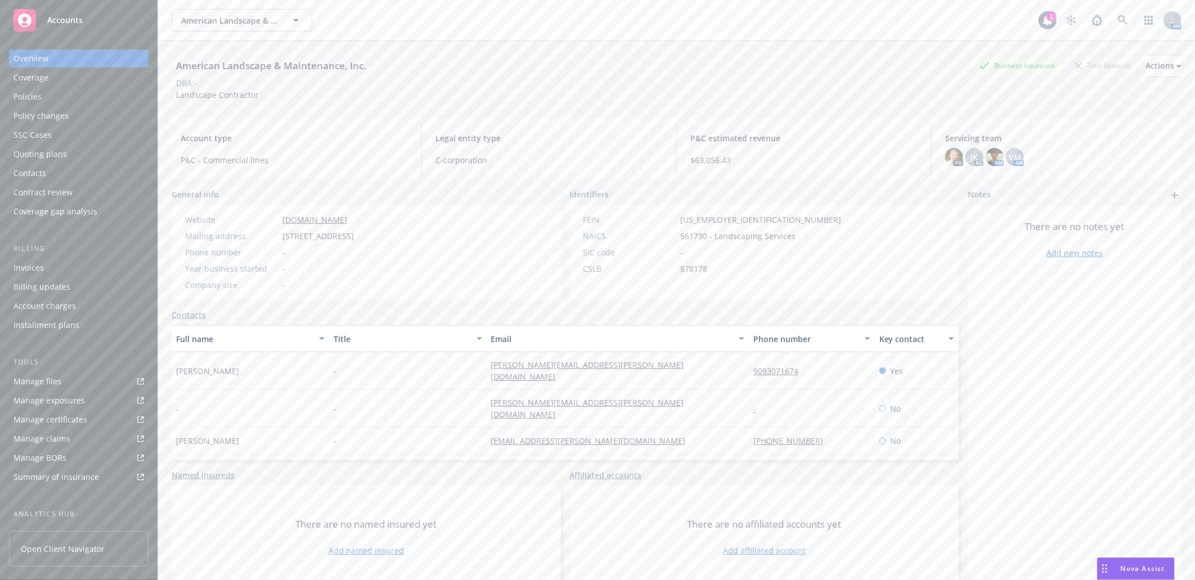
click at [57, 417] on div "Manage certificates" at bounding box center [51, 420] width 74 height 18
drag, startPoint x: 466, startPoint y: 362, endPoint x: 617, endPoint y: 374, distance: 151.9
click at [617, 374] on div "Dan Stauffer - dan.stauffer@almcontractor.com 9093071674 Yes" at bounding box center [565, 371] width 787 height 38
copy div "dan.stauffer@almcontractor.com"
click at [52, 420] on div "Manage certificates" at bounding box center [51, 420] width 74 height 18
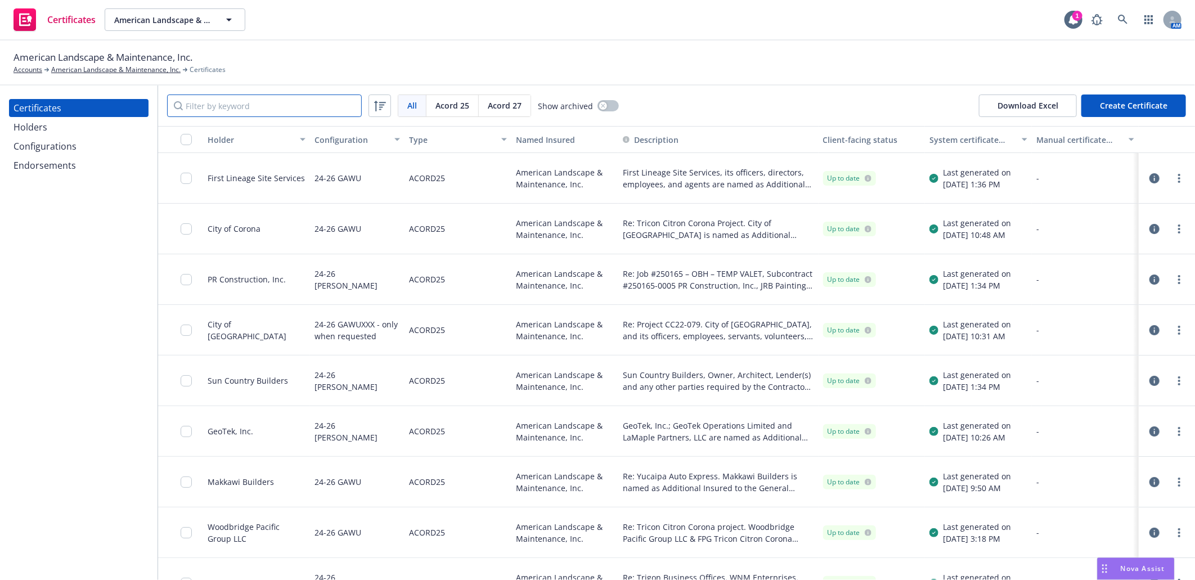
click at [243, 105] on input "Filter by keyword" at bounding box center [264, 106] width 195 height 23
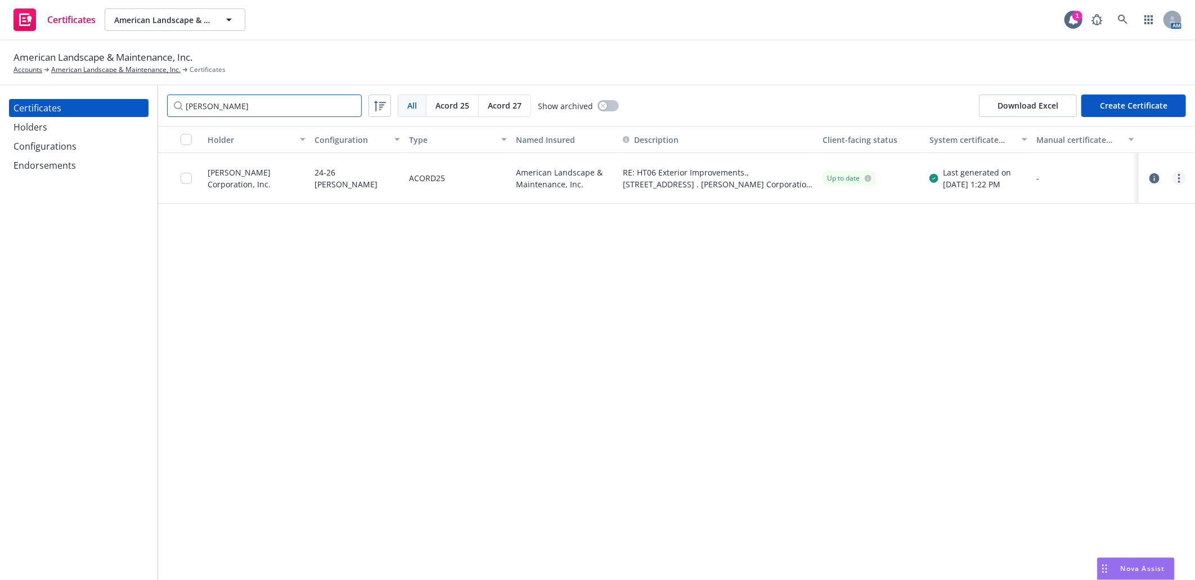
type input "[PERSON_NAME]"
click at [1180, 175] on circle "more" at bounding box center [1179, 175] width 2 height 2
click at [1079, 330] on link "Download uneditable generated certificate" at bounding box center [1096, 336] width 180 height 23
click at [1134, 102] on button "Create Certificate" at bounding box center [1134, 106] width 105 height 23
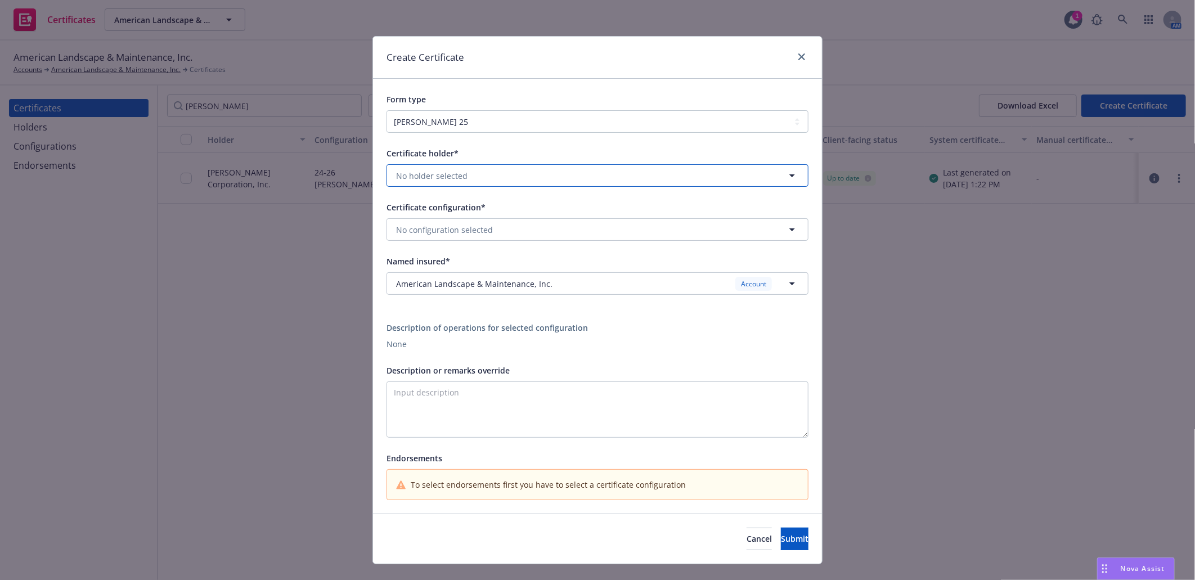
click at [441, 176] on span "No holder selected" at bounding box center [431, 176] width 71 height 12
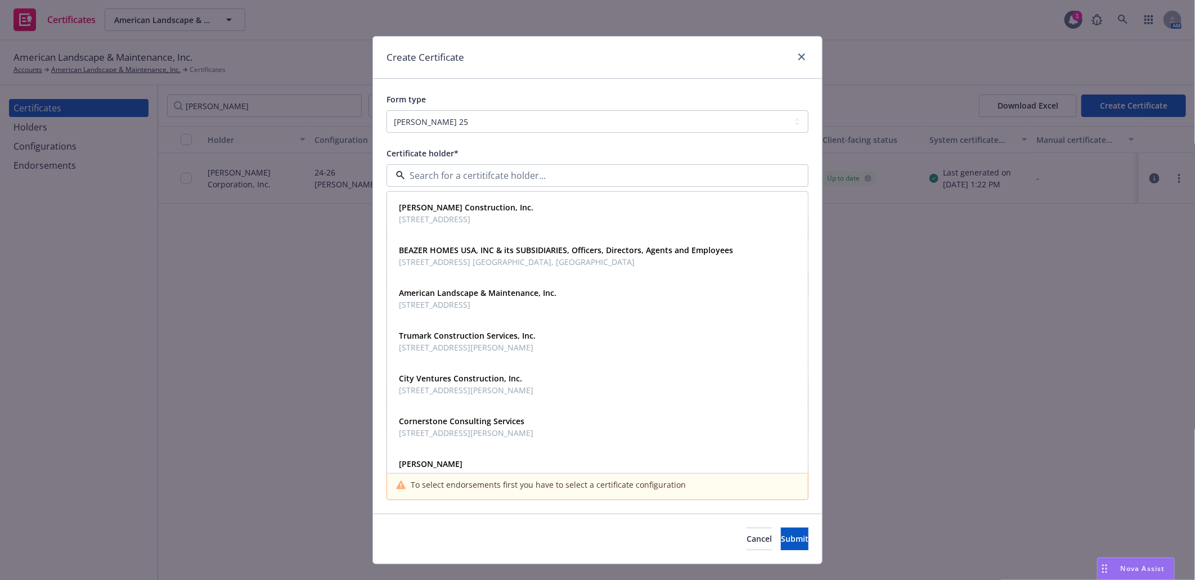
paste input "Kirkley Corpo"
type input "Kirkley Corpo"
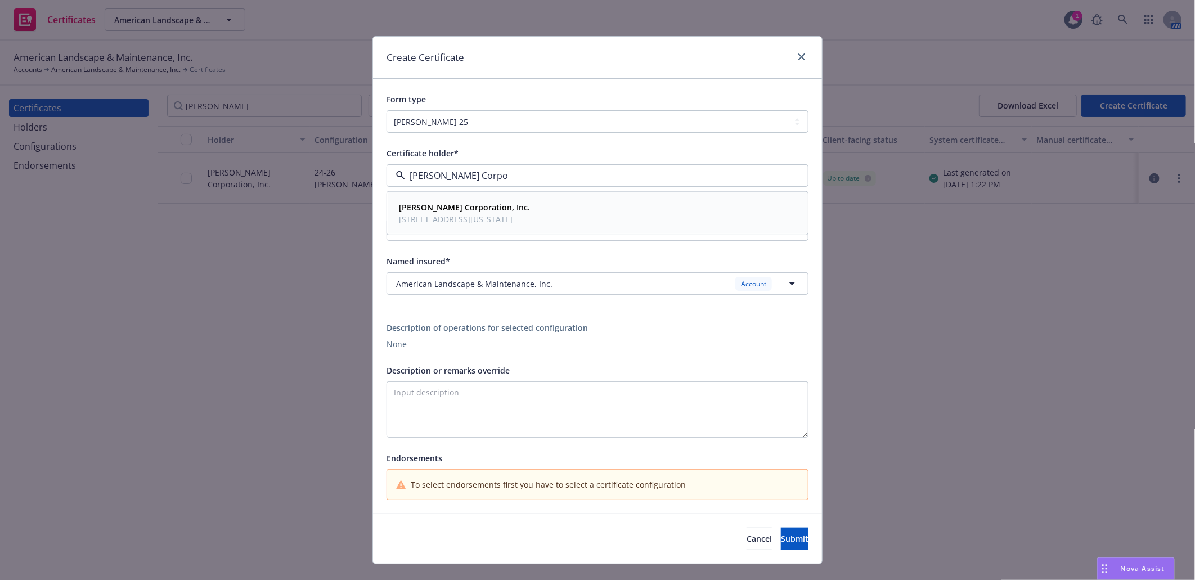
click at [436, 215] on span "1222 Indiana Court, Suite 102 , Redlands, CA, 92374, USA" at bounding box center [464, 219] width 131 height 12
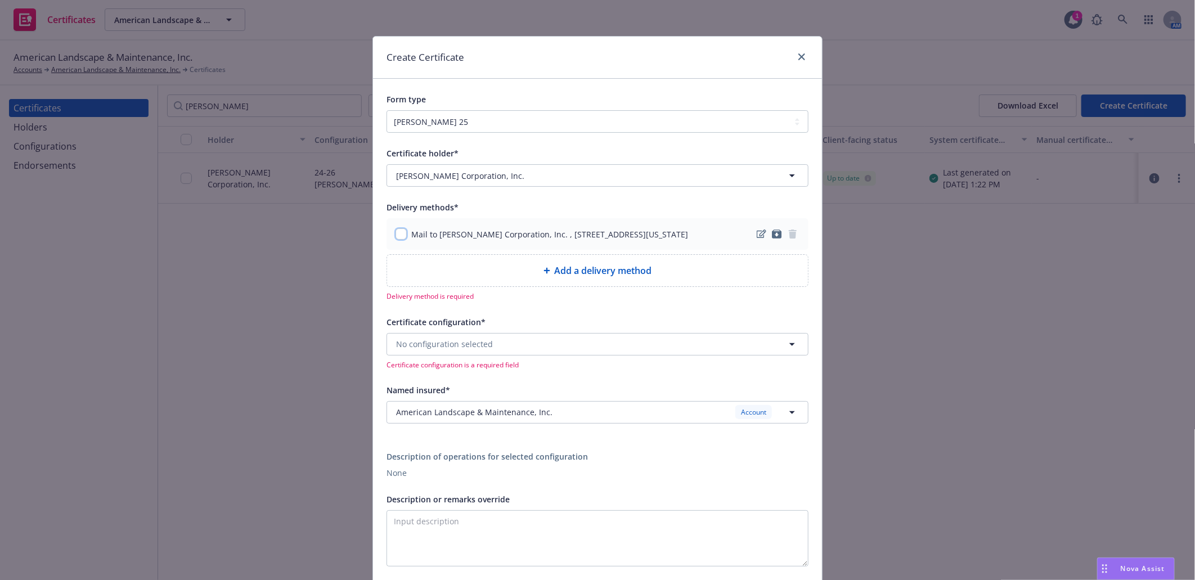
click at [397, 234] on input "checkbox" at bounding box center [401, 233] width 11 height 11
checkbox input "true"
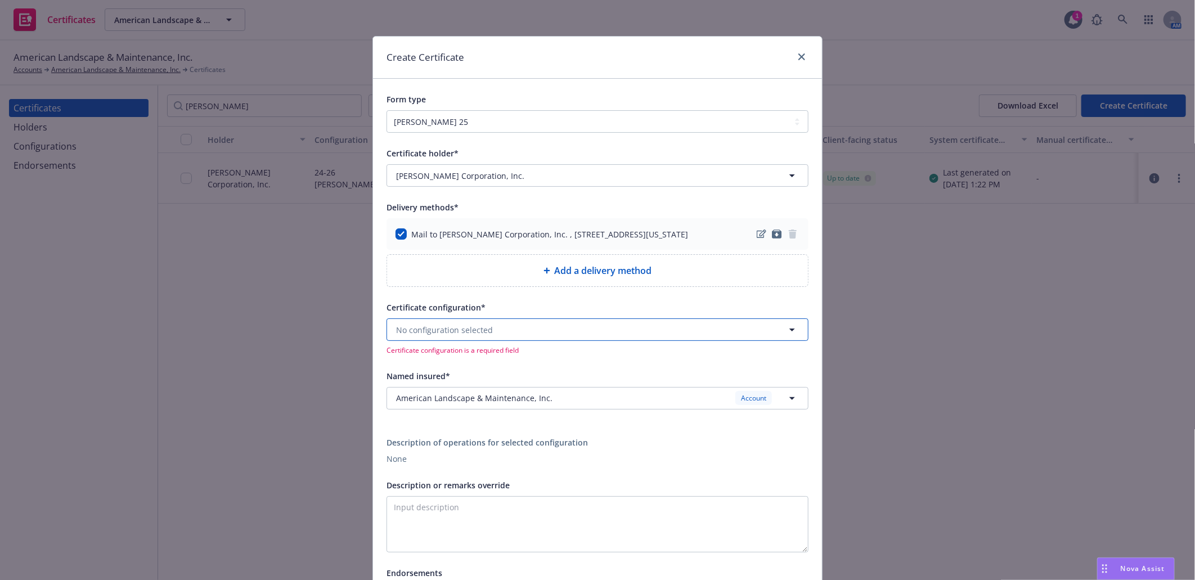
click at [484, 334] on span "No configuration selected" at bounding box center [444, 330] width 97 height 12
click at [491, 333] on button "No configuration selected" at bounding box center [598, 330] width 422 height 23
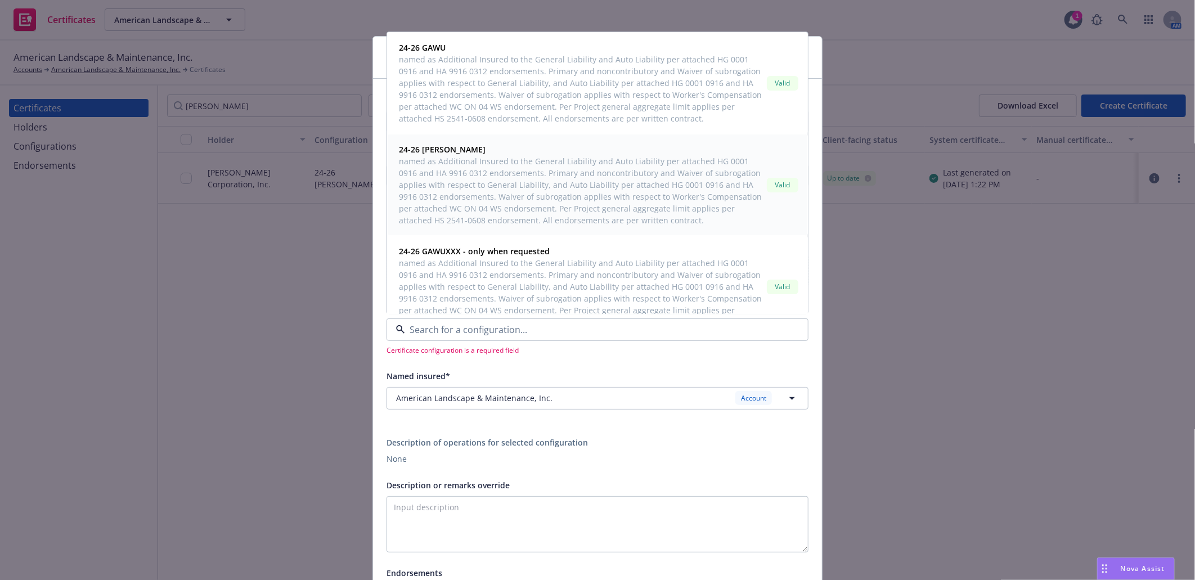
click at [465, 189] on span "named as Additional Insured to the General Liability and Auto Liability per att…" at bounding box center [581, 191] width 364 height 71
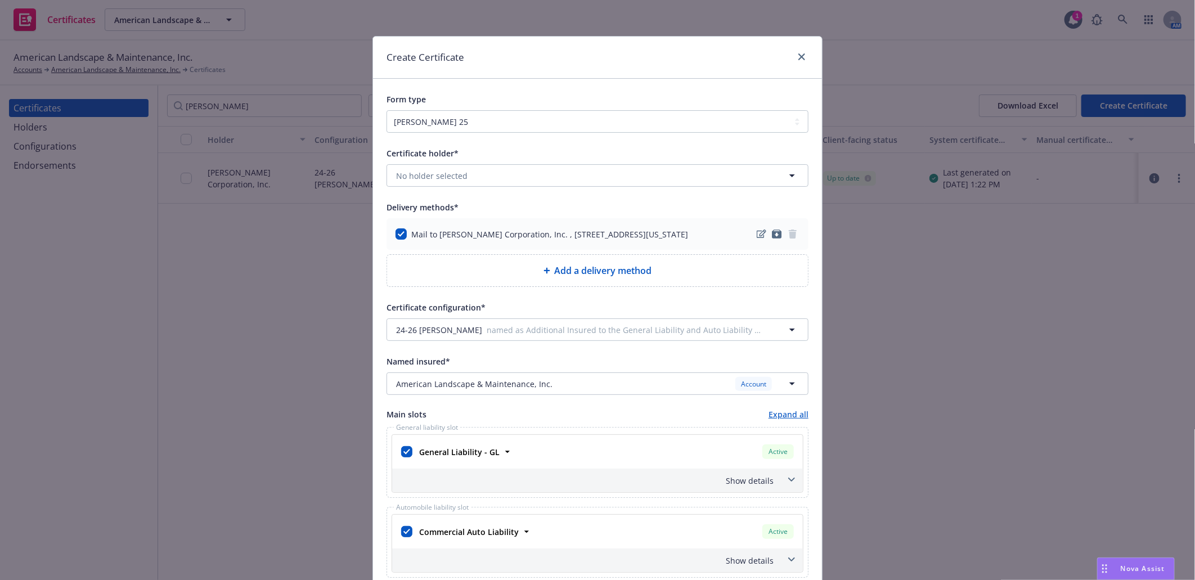
scroll to position [312, 0]
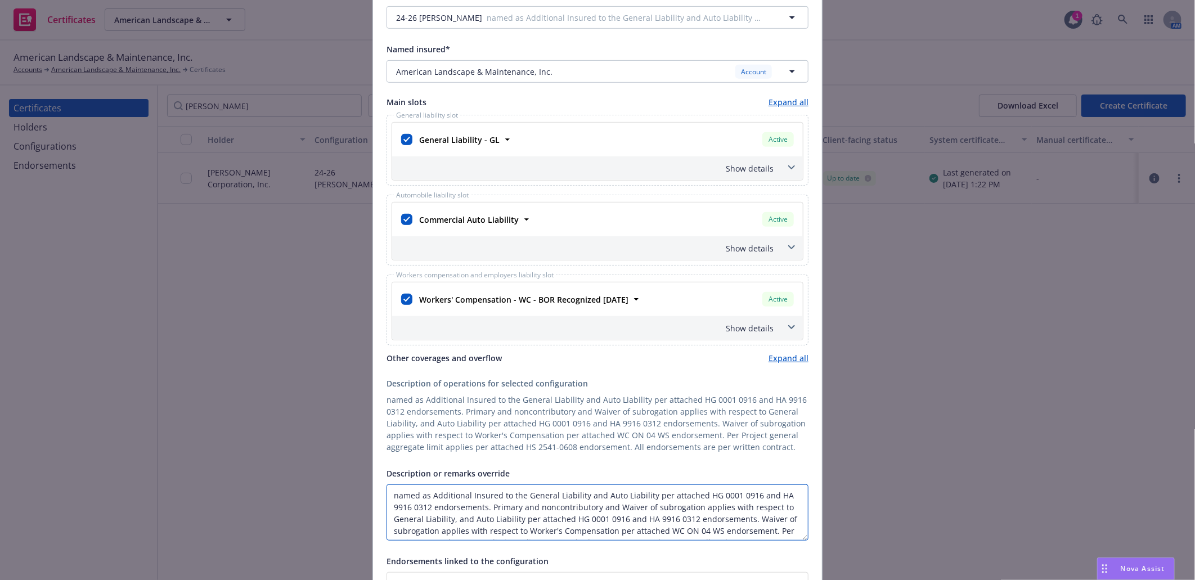
click at [387, 492] on textarea "named as Additional Insured to the General Liability and Auto Liability per att…" at bounding box center [598, 513] width 422 height 56
paste textarea "Kirkley Corporation, Inc."
click at [387, 487] on textarea "Kirkley Corporation, Inc. and Owner are named as Additional Insured to the Gene…" at bounding box center [598, 513] width 422 height 56
click at [396, 498] on textarea "RE: Kirkley Corporation, Inc. and Owner are named as Additional Insured to the …" at bounding box center [598, 513] width 422 height 56
click at [435, 496] on textarea "Re: Kirkley Corporation, Inc. and Owner are named as Additional Insured to the …" at bounding box center [598, 513] width 422 height 56
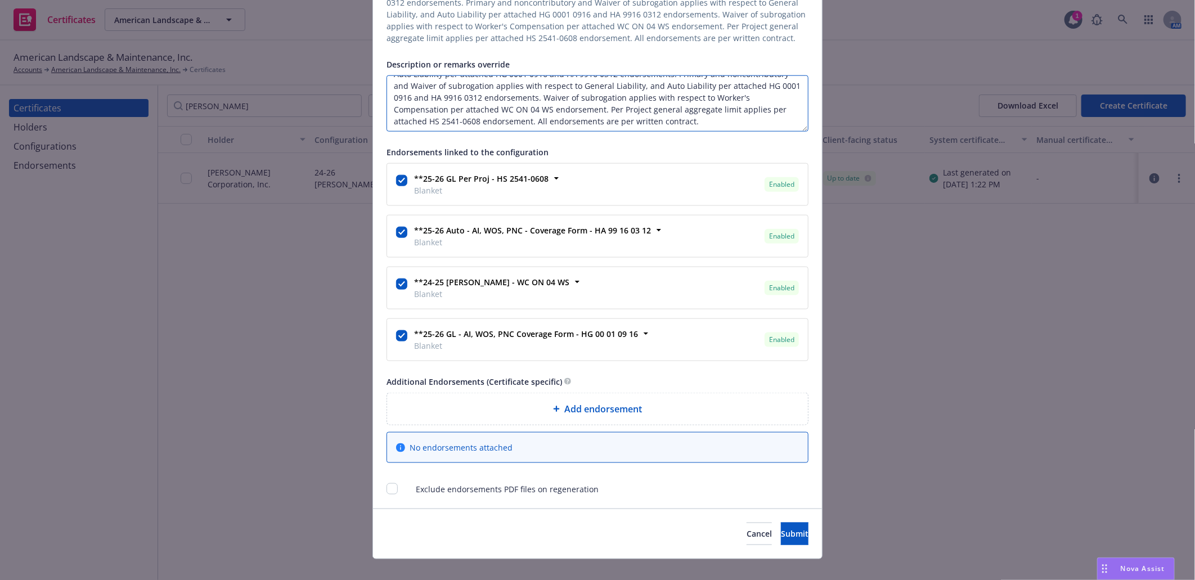
scroll to position [740, 0]
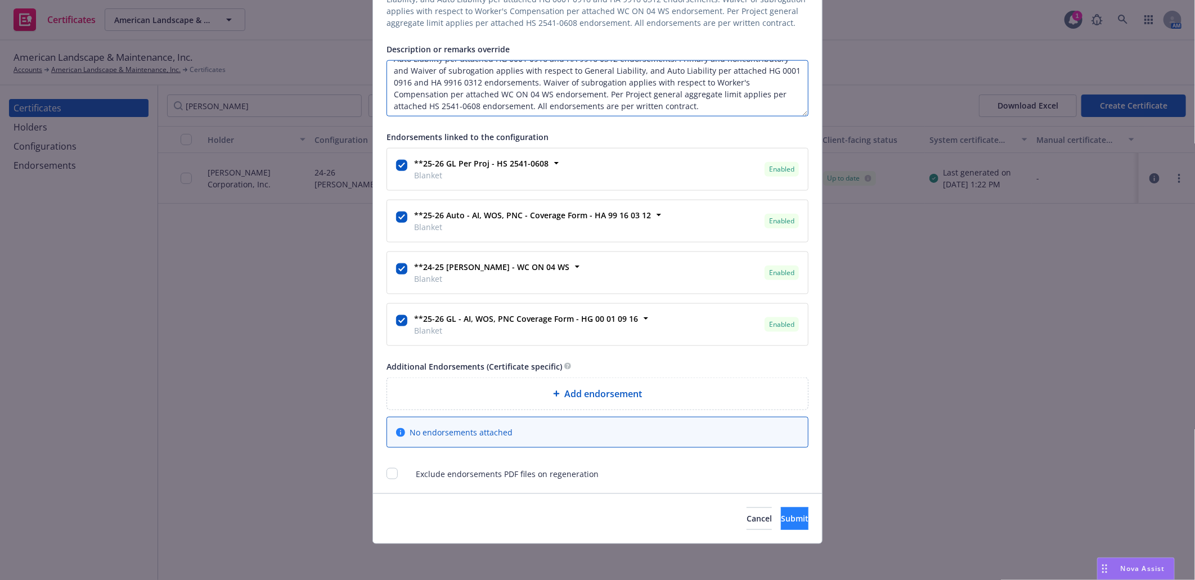
type textarea "Re: 413 Highland Park, CA. Kirkley Corporation, Inc. and Owner are named as Add…"
click at [781, 519] on span "Submit" at bounding box center [795, 518] width 28 height 11
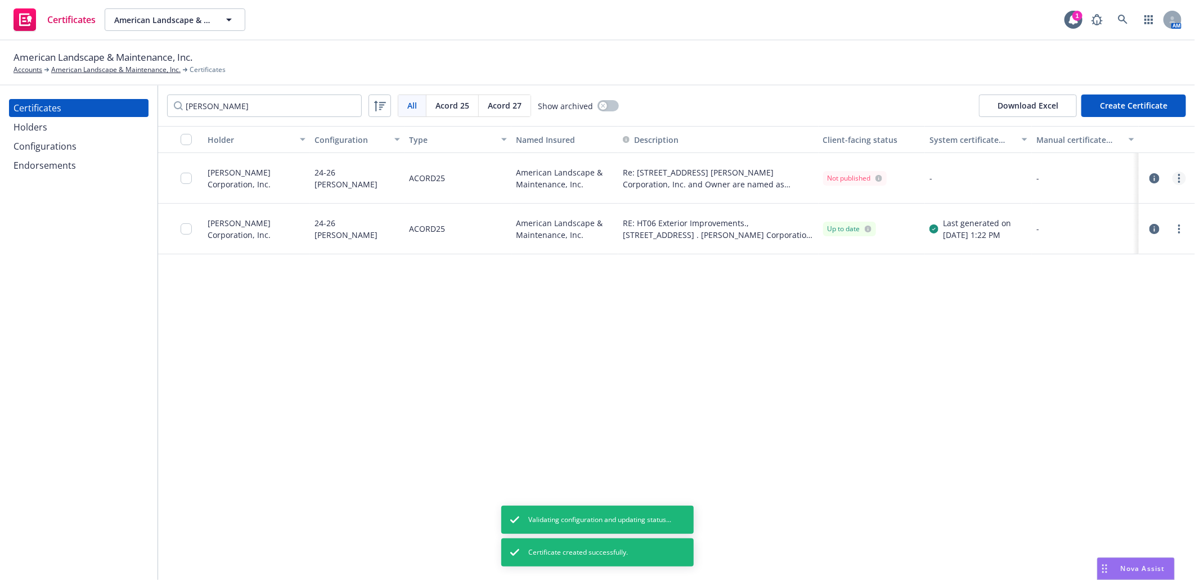
click at [1180, 175] on circle "more" at bounding box center [1179, 175] width 2 height 2
drag, startPoint x: 1061, startPoint y: 240, endPoint x: 1041, endPoint y: 238, distance: 19.8
click at [1061, 240] on link "Regenerate" at bounding box center [1096, 246] width 180 height 23
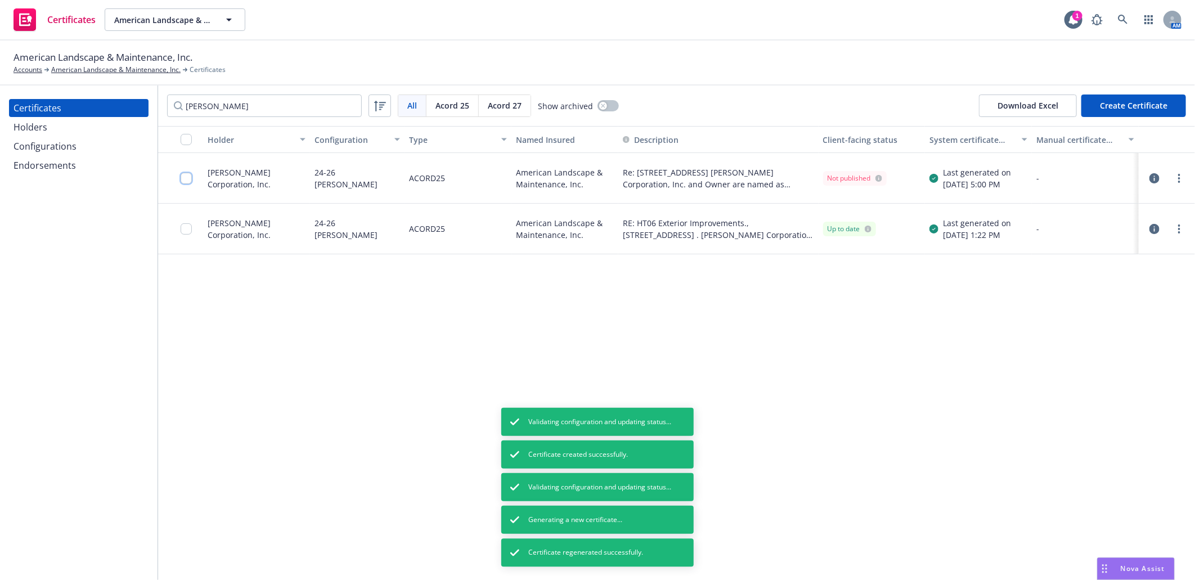
click at [183, 177] on input "checkbox" at bounding box center [186, 178] width 11 height 11
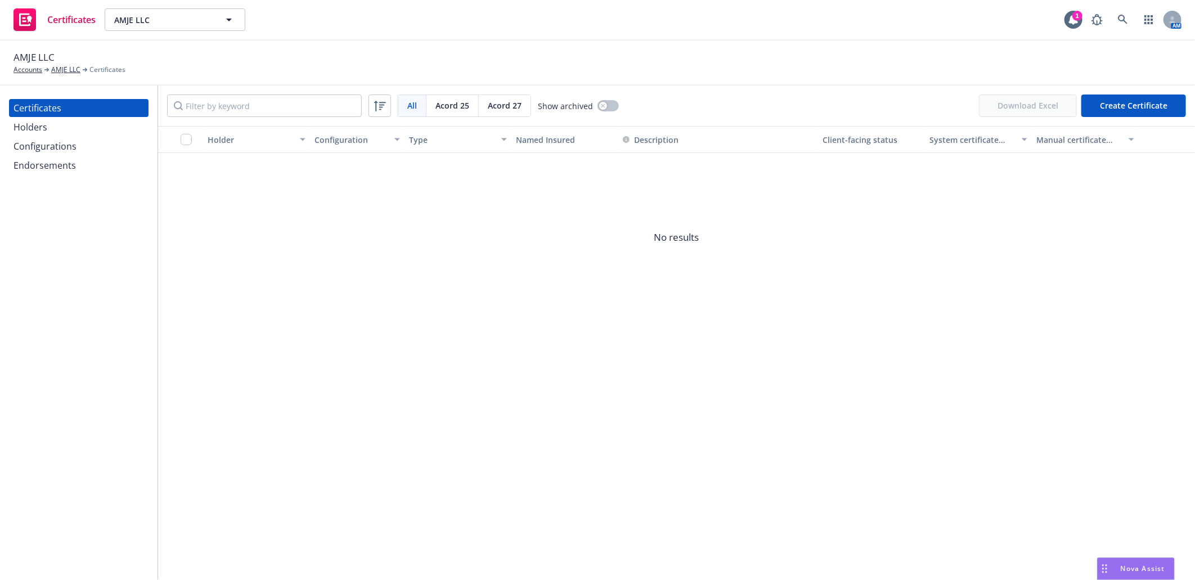
click at [57, 144] on div "Configurations" at bounding box center [45, 146] width 63 height 18
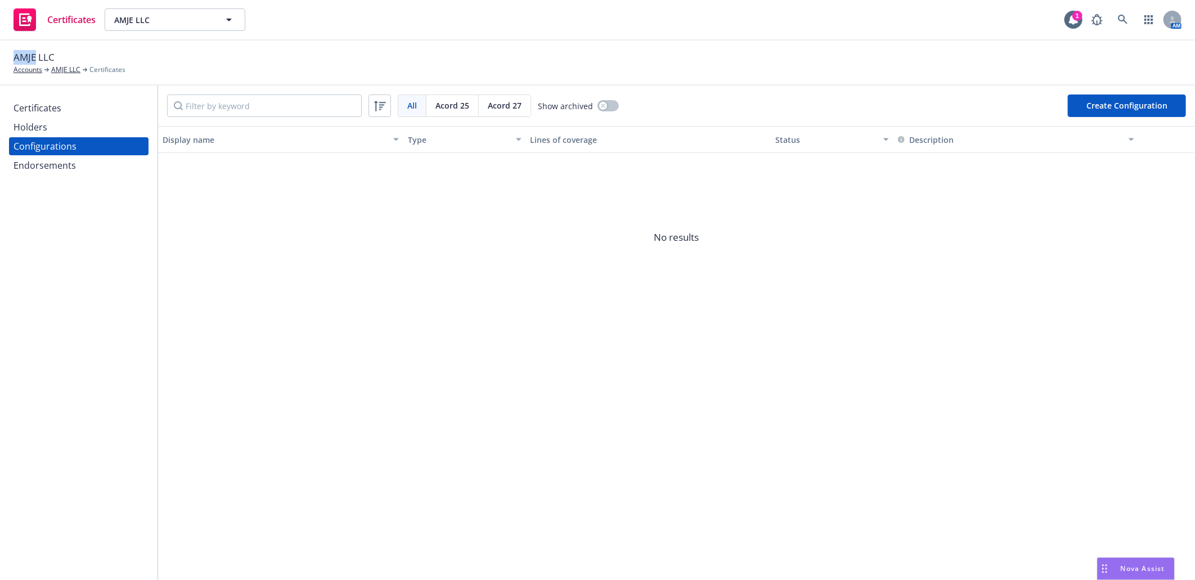
drag, startPoint x: 15, startPoint y: 52, endPoint x: 37, endPoint y: 54, distance: 22.0
click at [37, 54] on span "AMJE LLC" at bounding box center [34, 57] width 41 height 15
copy span "AMJE"
click at [1116, 102] on button "Create Configuration" at bounding box center [1127, 106] width 118 height 23
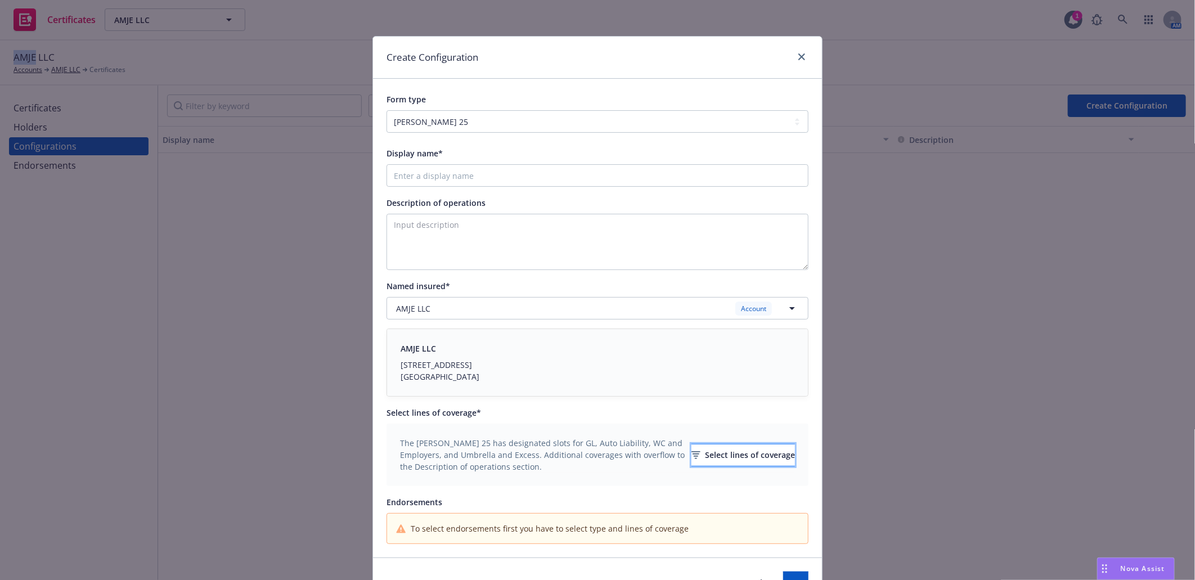
click at [692, 456] on button "Select lines of coverage" at bounding box center [744, 455] width 104 height 23
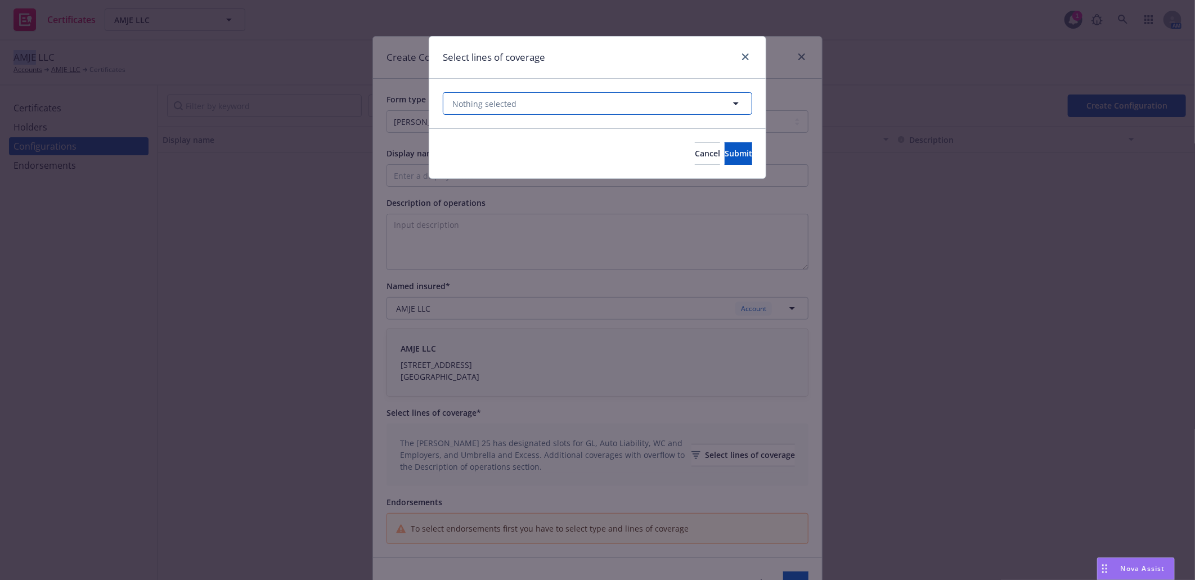
click at [572, 98] on button "Nothing selected" at bounding box center [598, 103] width 310 height 23
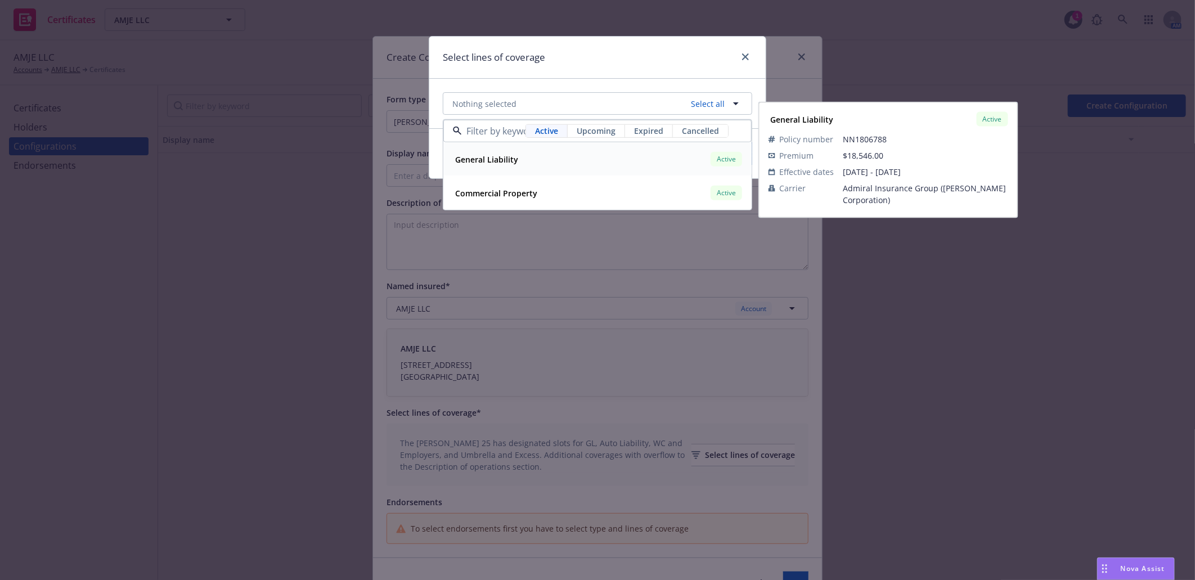
click at [485, 160] on strong "General Liability" at bounding box center [486, 159] width 63 height 11
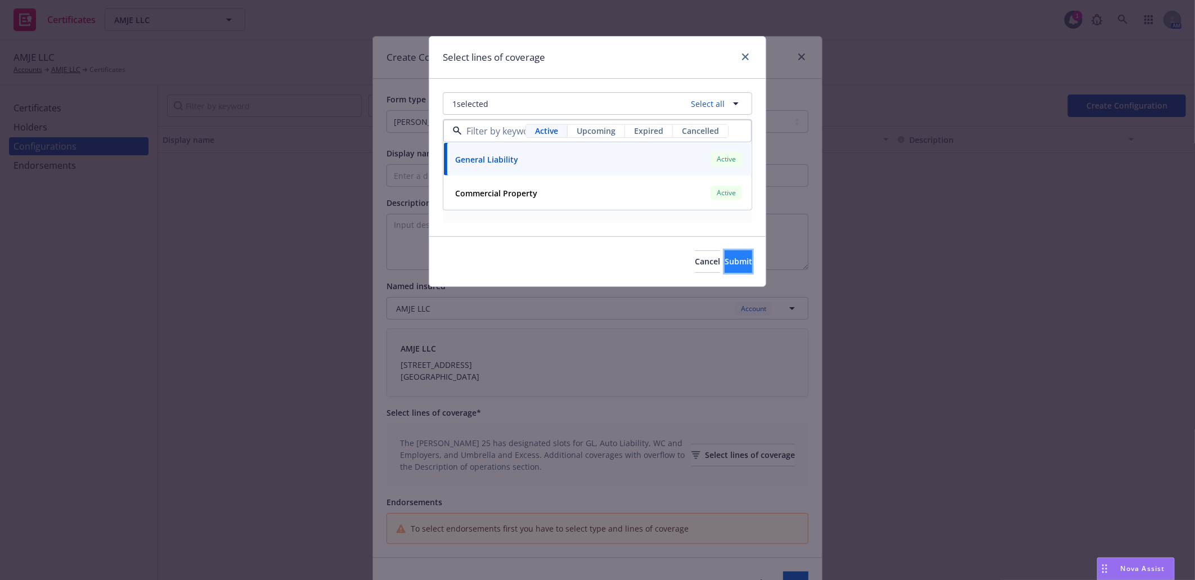
click at [725, 259] on span "Submit" at bounding box center [739, 261] width 28 height 11
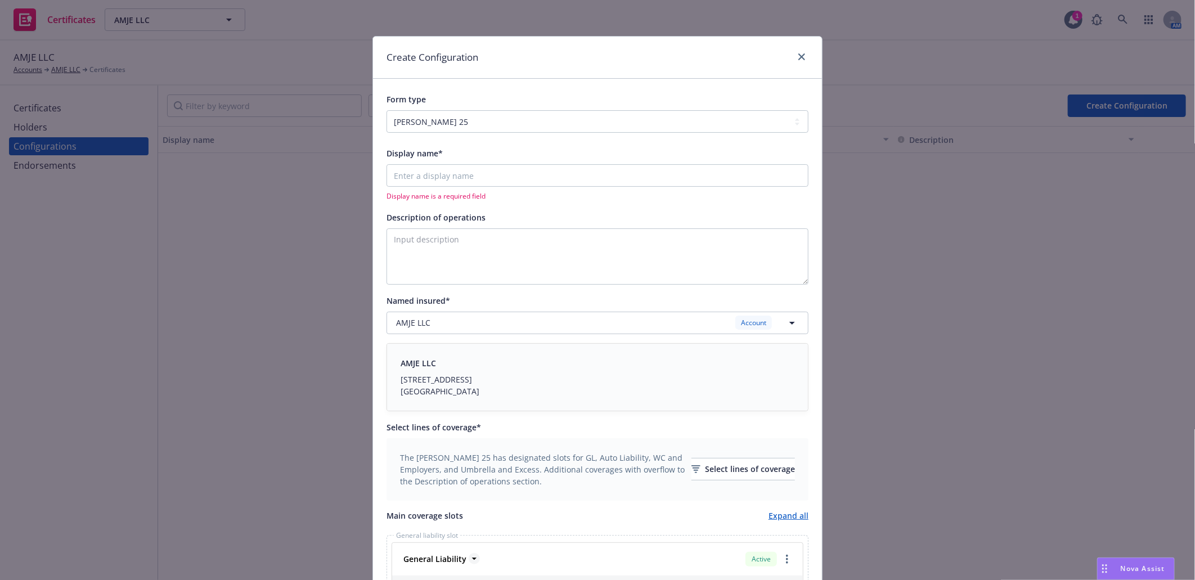
click at [424, 561] on strong "General Liability" at bounding box center [435, 559] width 63 height 11
click at [418, 175] on input "Display name*" at bounding box center [598, 175] width 422 height 23
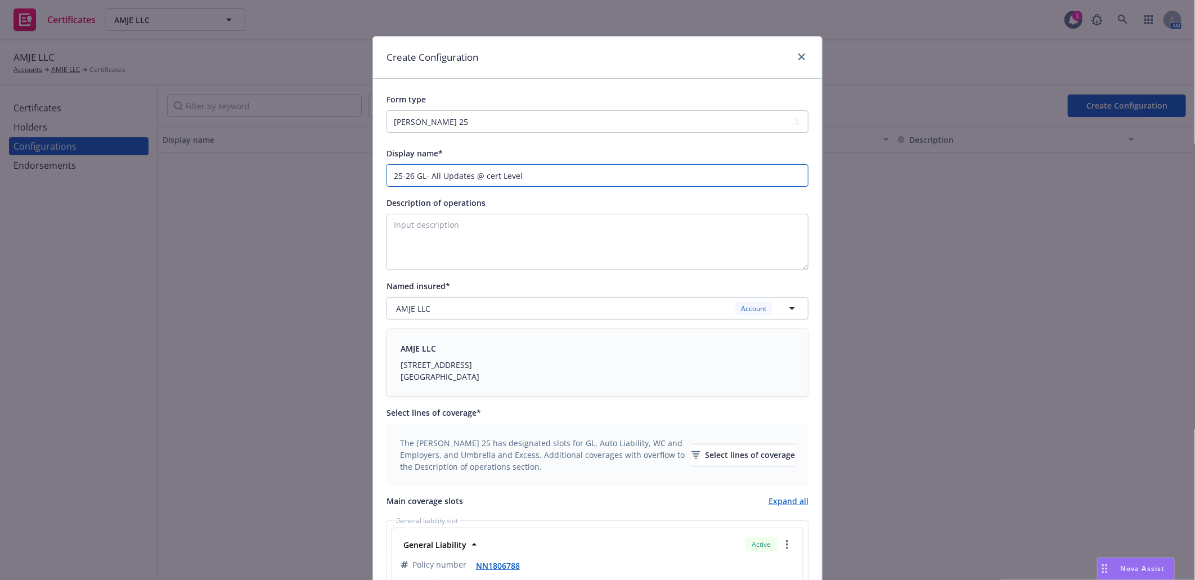
type input "25-26 GL- All Updates @ cert Level"
click at [513, 189] on div "Display name* 25-26 GL- All Updates @ cert Level Description of operations Name…" at bounding box center [598, 488] width 422 height 684
click at [419, 228] on textarea "Description of operations" at bounding box center [598, 242] width 422 height 56
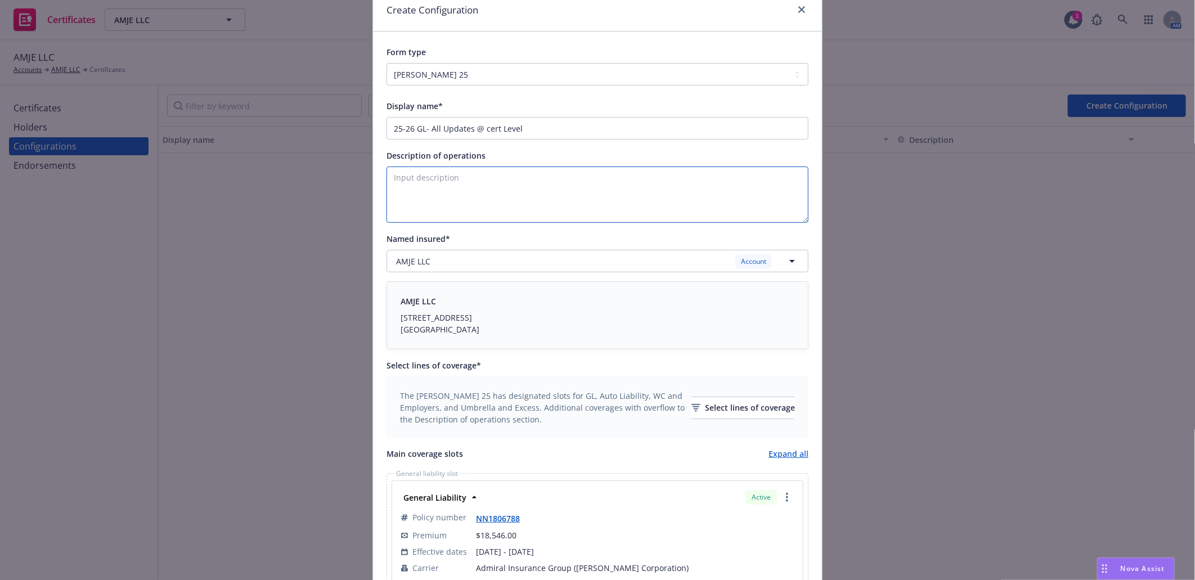
scroll to position [312, 0]
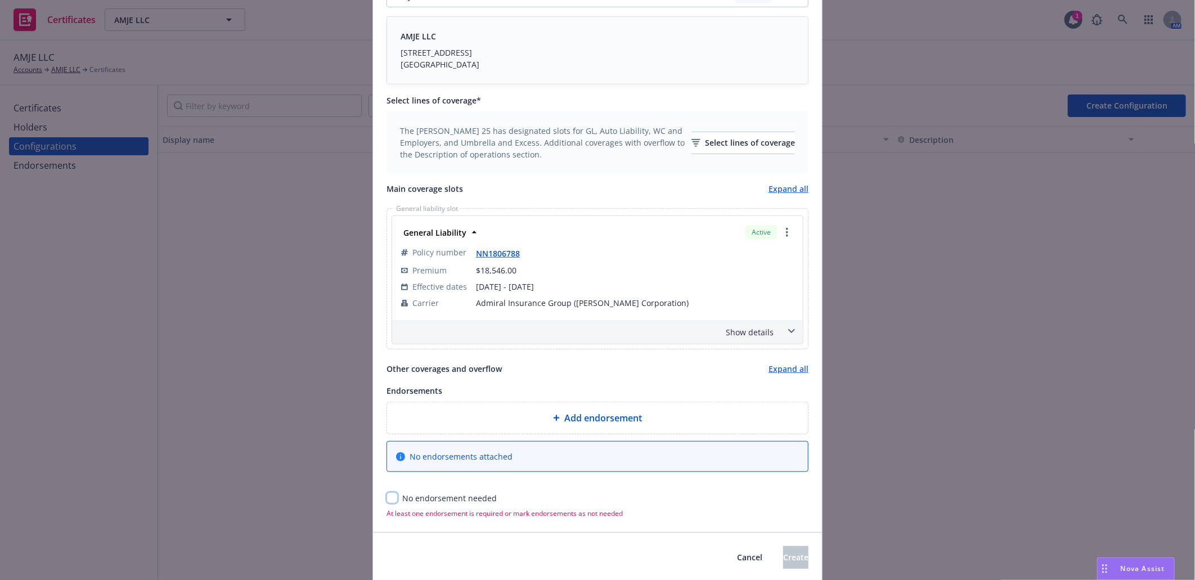
drag, startPoint x: 387, startPoint y: 498, endPoint x: 535, endPoint y: 532, distance: 151.9
click at [387, 499] on input "checkbox" at bounding box center [392, 497] width 11 height 11
checkbox input "true"
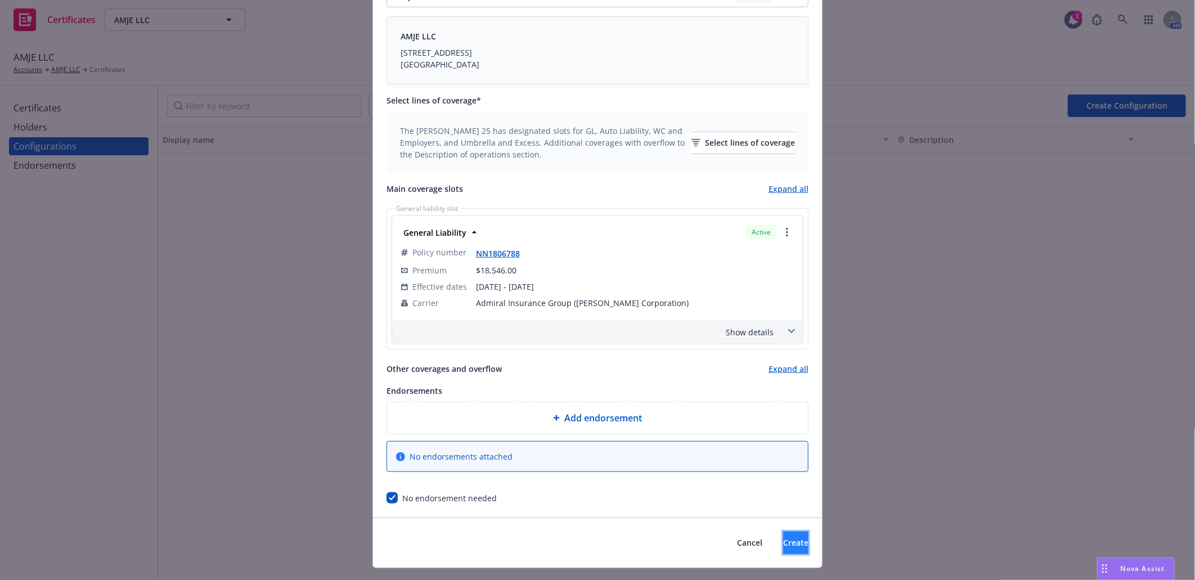
click at [783, 543] on span "Create" at bounding box center [795, 542] width 25 height 11
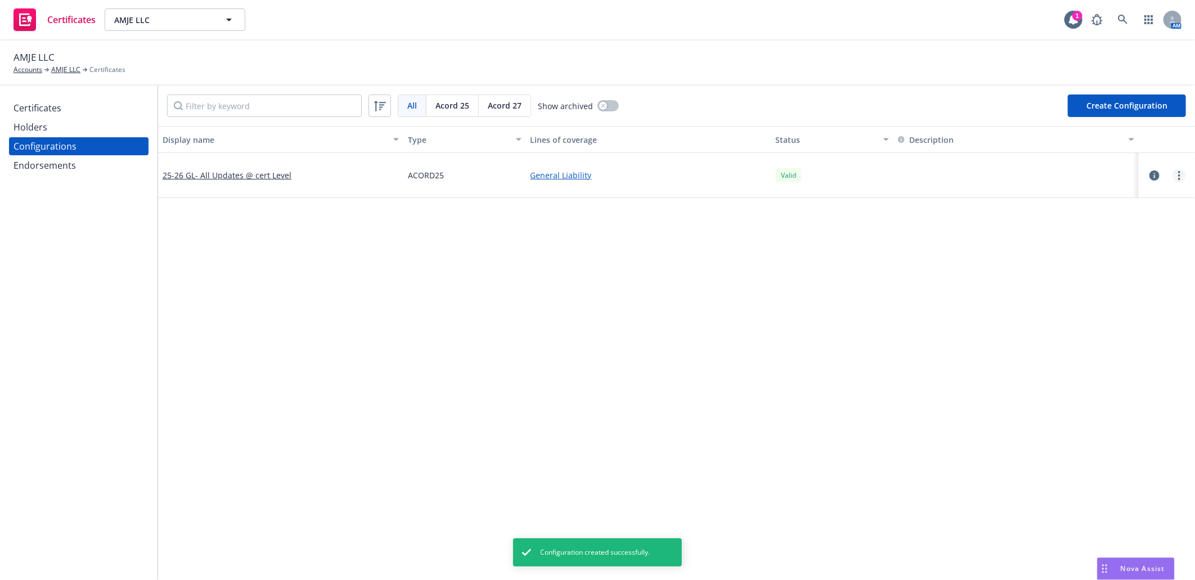
click at [1178, 176] on circle "more" at bounding box center [1179, 175] width 2 height 2
click at [1102, 310] on link "Preview an ACORD" at bounding box center [1115, 310] width 124 height 23
click at [30, 121] on div "Holders" at bounding box center [31, 127] width 34 height 18
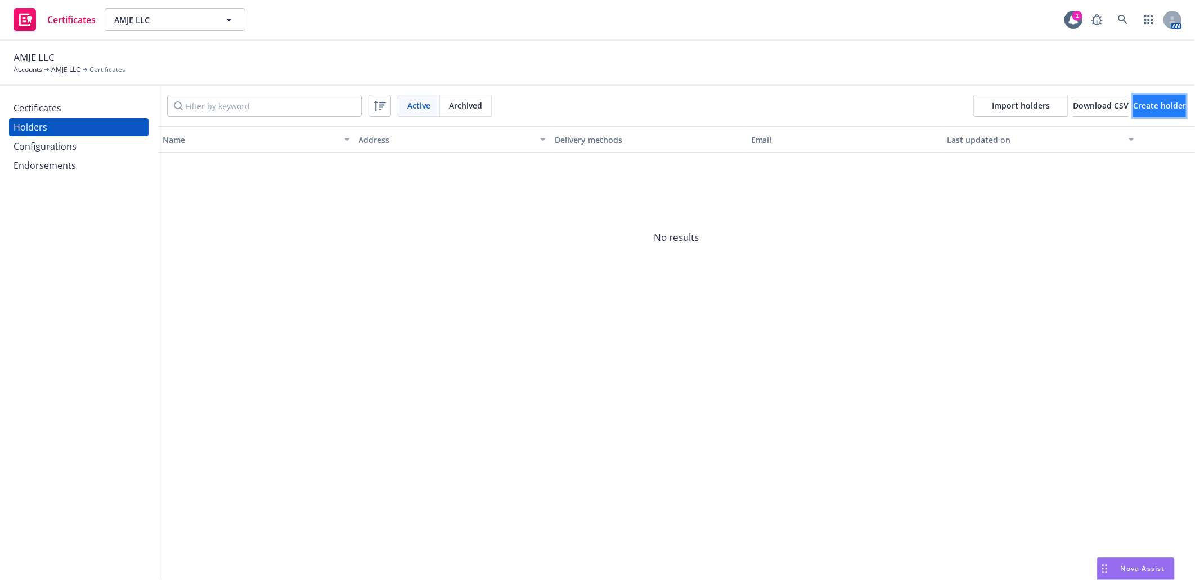
click at [1136, 95] on button "Create holder" at bounding box center [1159, 106] width 53 height 23
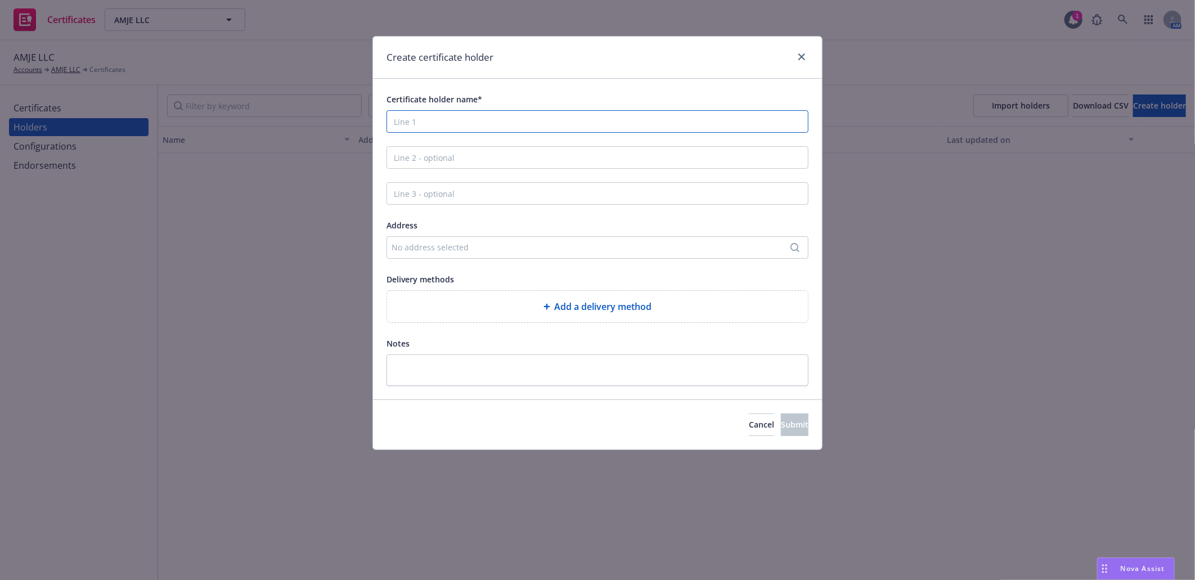
click at [424, 120] on input "Certificate holder name*" at bounding box center [598, 121] width 422 height 23
paste input "Wrap Up Insurance Solutions"
type input "Wrap Up Insurance Solutions"
click at [537, 244] on div "No address selected" at bounding box center [592, 247] width 401 height 12
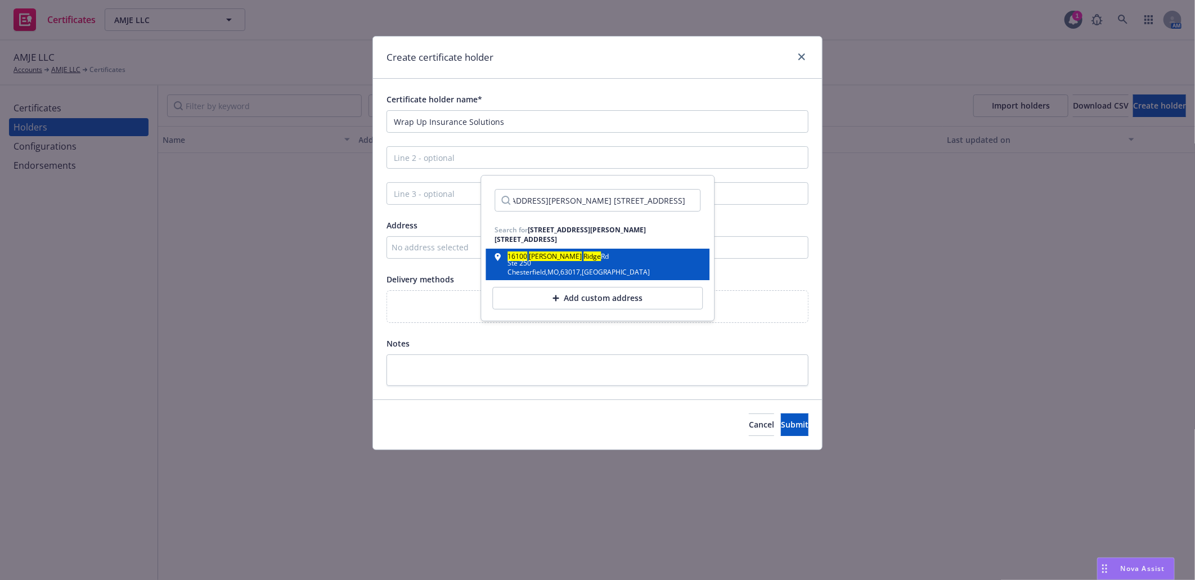
type input "16100 Swingley Ridge Rd. Suite 250 Chesterfield, MO 63017"
click at [559, 261] on div "Ste 250" at bounding box center [579, 263] width 142 height 7
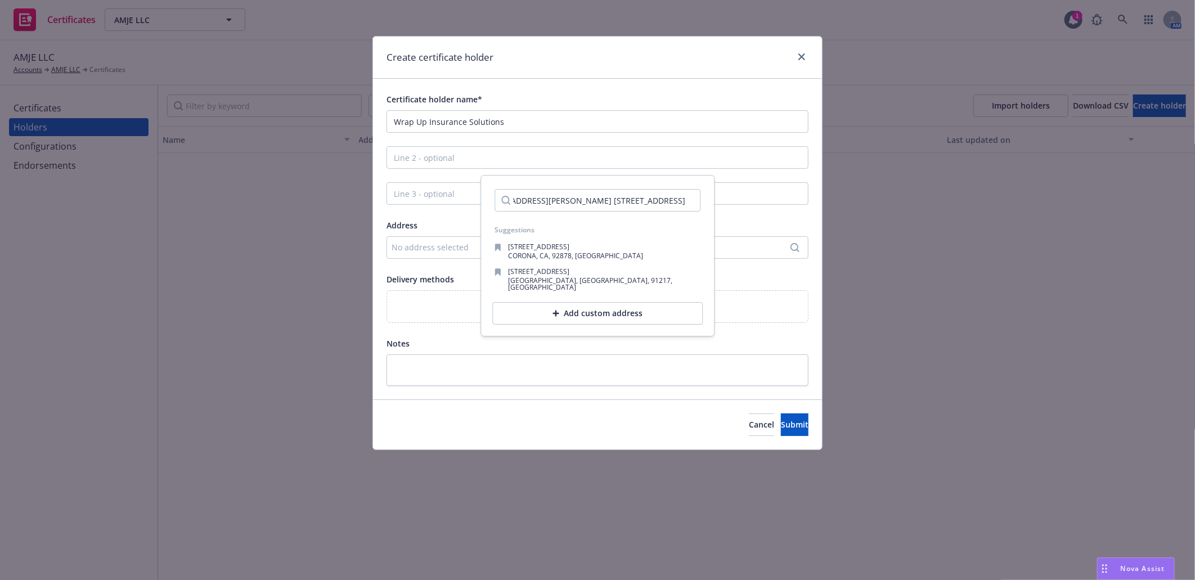
scroll to position [0, 0]
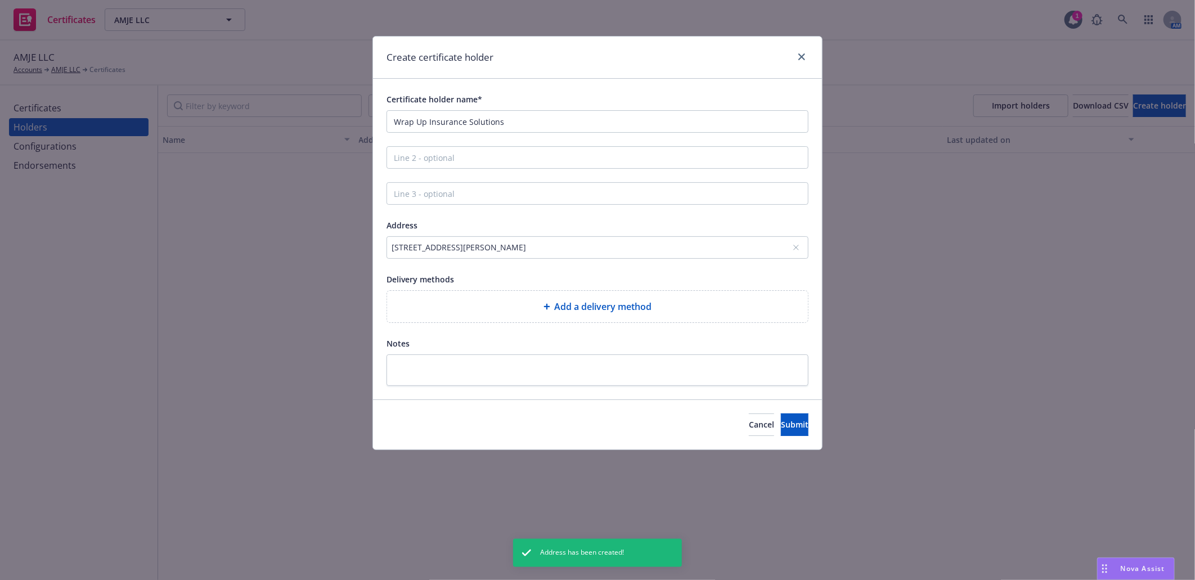
click at [604, 310] on span "Add a delivery method" at bounding box center [603, 307] width 97 height 14
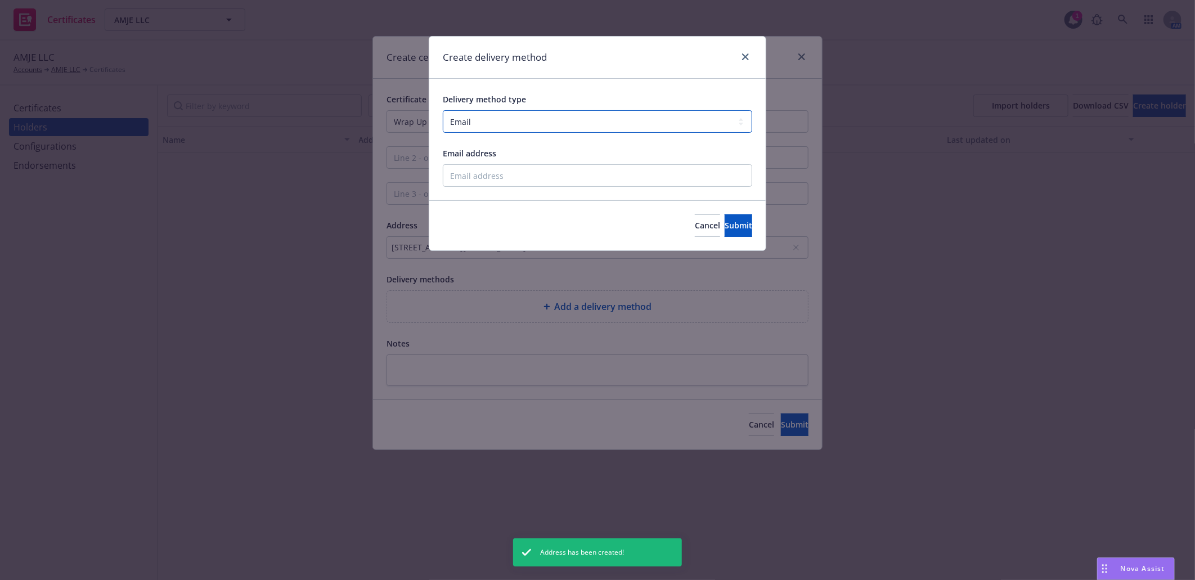
click at [458, 114] on select "Select delivery method type Email Mail Fax Upload to Compliance Website" at bounding box center [598, 121] width 310 height 23
select select "MAIL"
click at [443, 110] on select "Select delivery method type Email Mail Fax Upload to Compliance Website" at bounding box center [598, 121] width 310 height 23
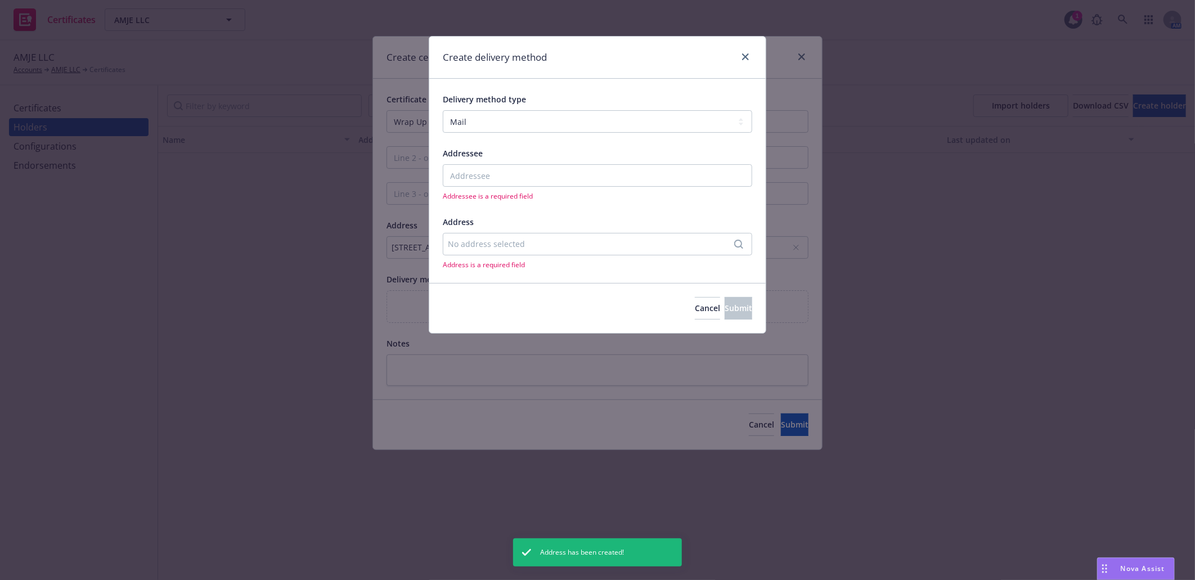
click at [522, 246] on div "No address selected" at bounding box center [592, 244] width 288 height 12
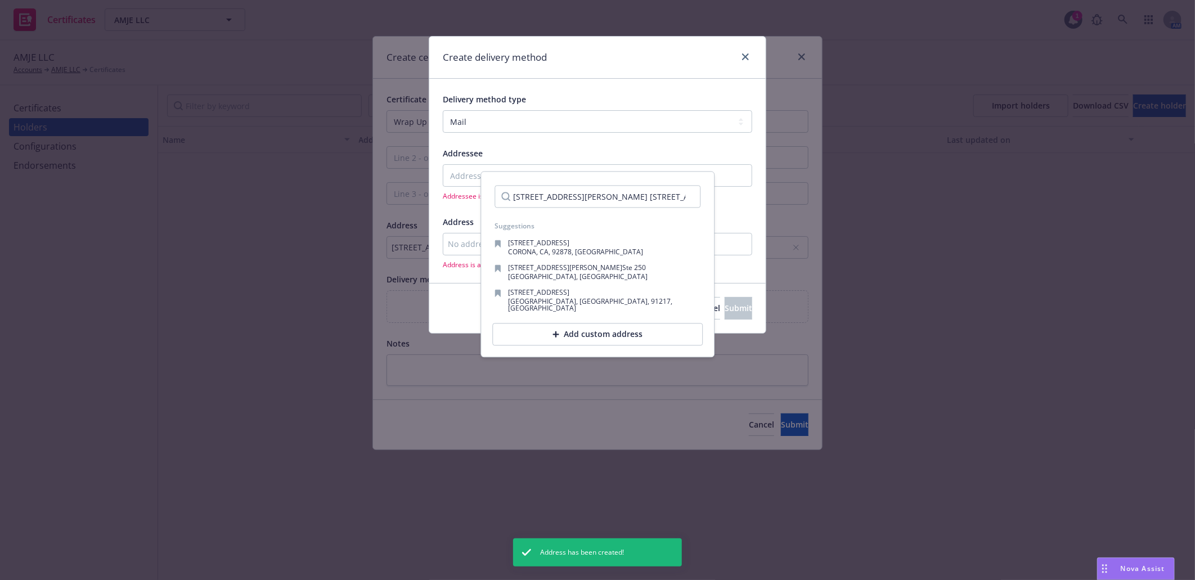
scroll to position [0, 54]
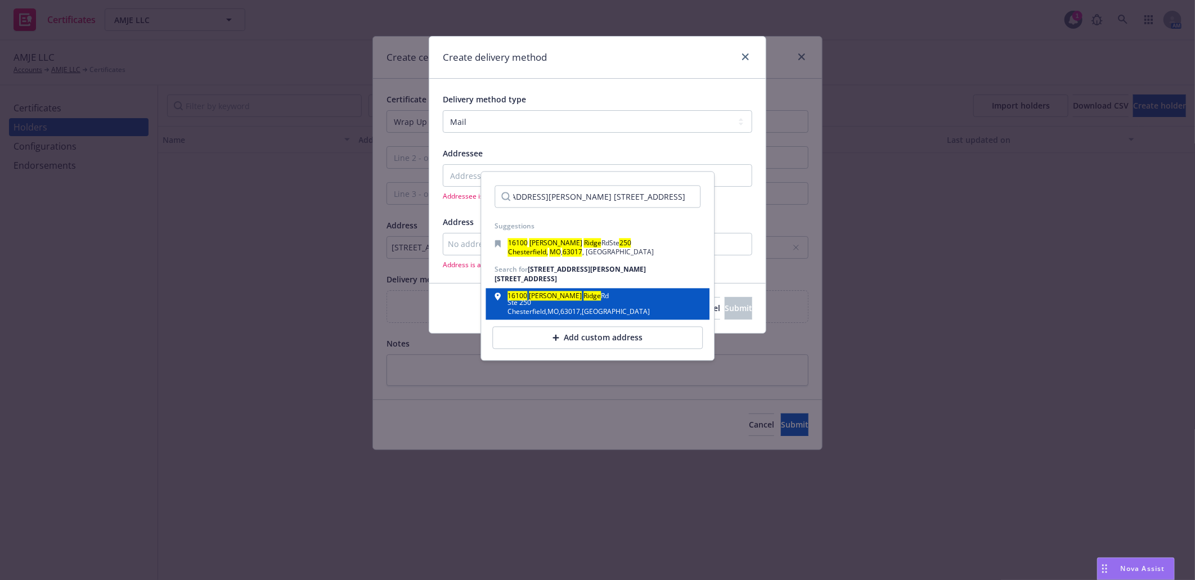
type input "16100 Swingley Ridge Rd. Suite 250 Chesterfield, MO 63017"
click at [584, 299] on mark "Ridge" at bounding box center [592, 297] width 17 height 10
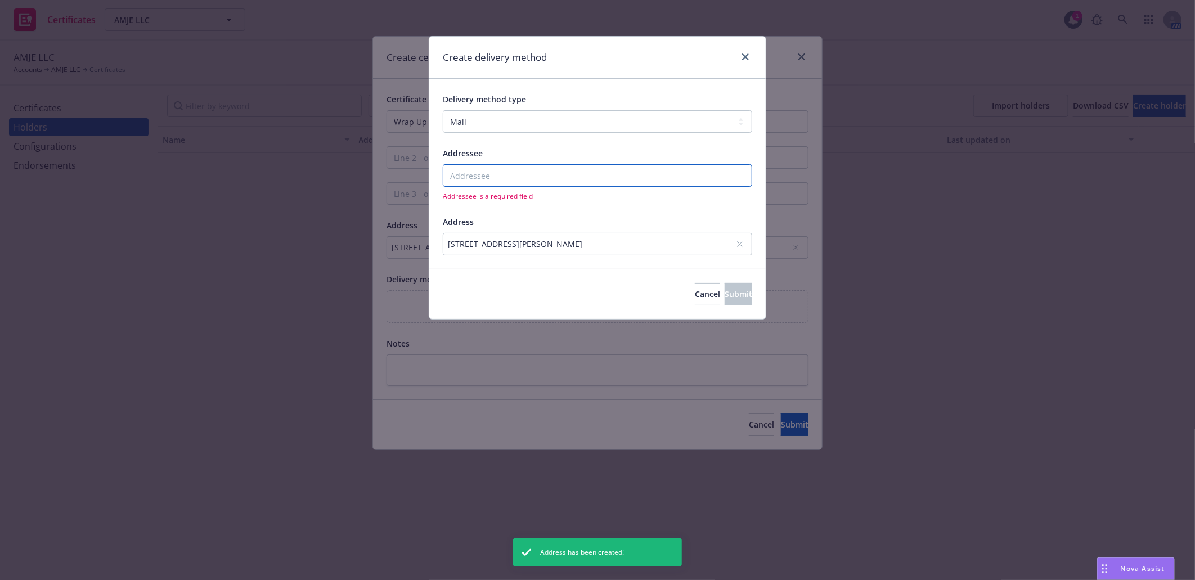
click at [585, 178] on input "Addressee" at bounding box center [598, 175] width 310 height 23
paste input "Wrap Up Insurance Solutions"
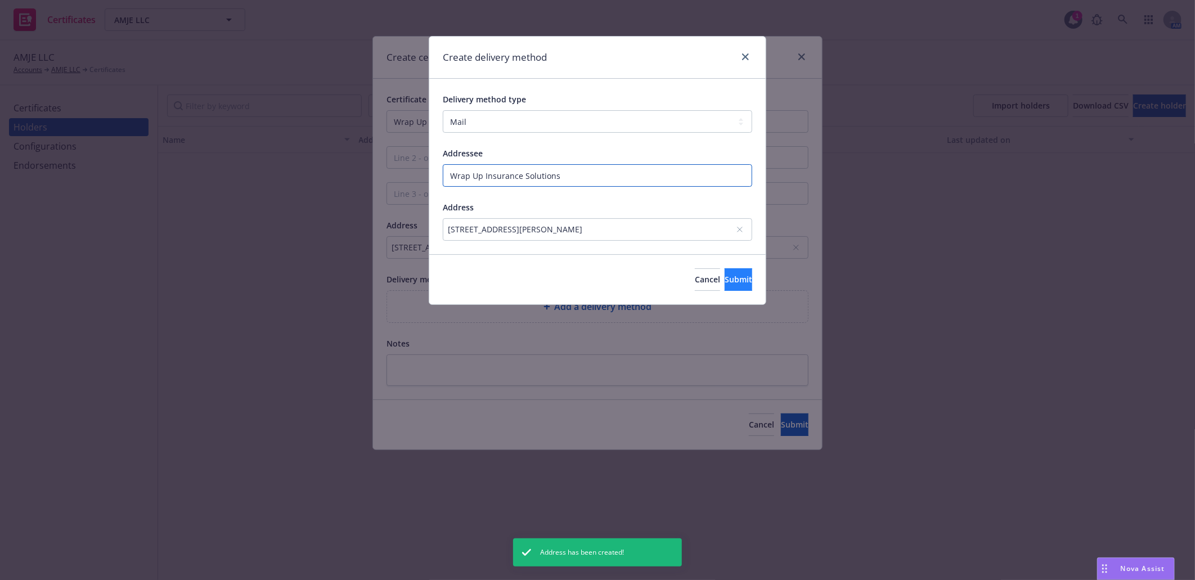
type input "Wrap Up Insurance Solutions"
drag, startPoint x: 715, startPoint y: 274, endPoint x: 733, endPoint y: 290, distance: 24.3
click at [725, 277] on button "Submit" at bounding box center [739, 279] width 28 height 23
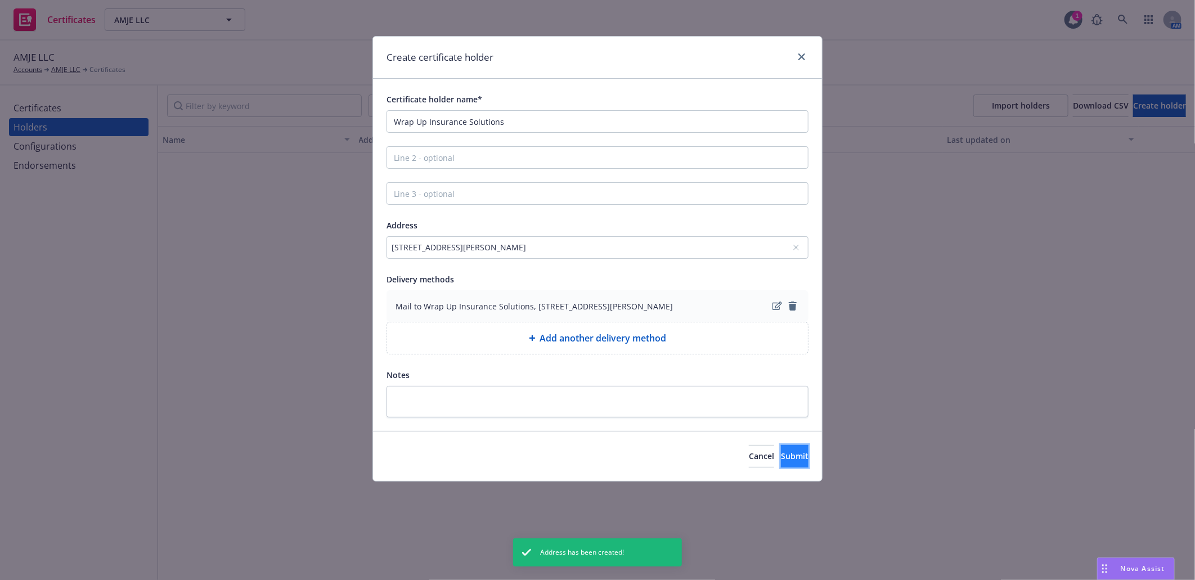
click at [790, 460] on span "Submit" at bounding box center [795, 456] width 28 height 11
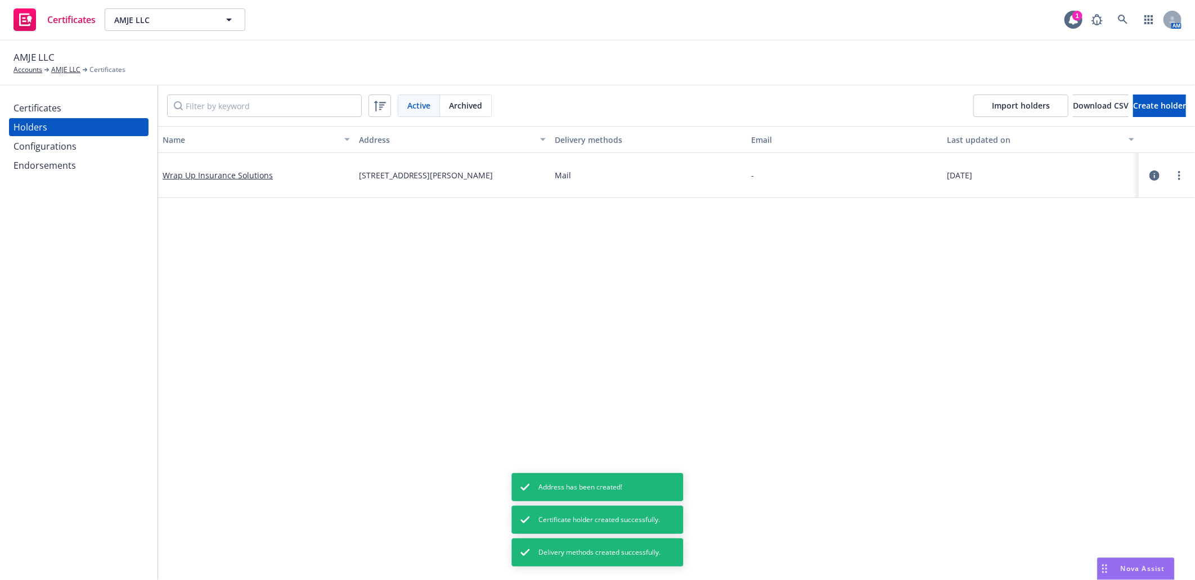
click at [41, 107] on div "Certificates" at bounding box center [38, 108] width 48 height 18
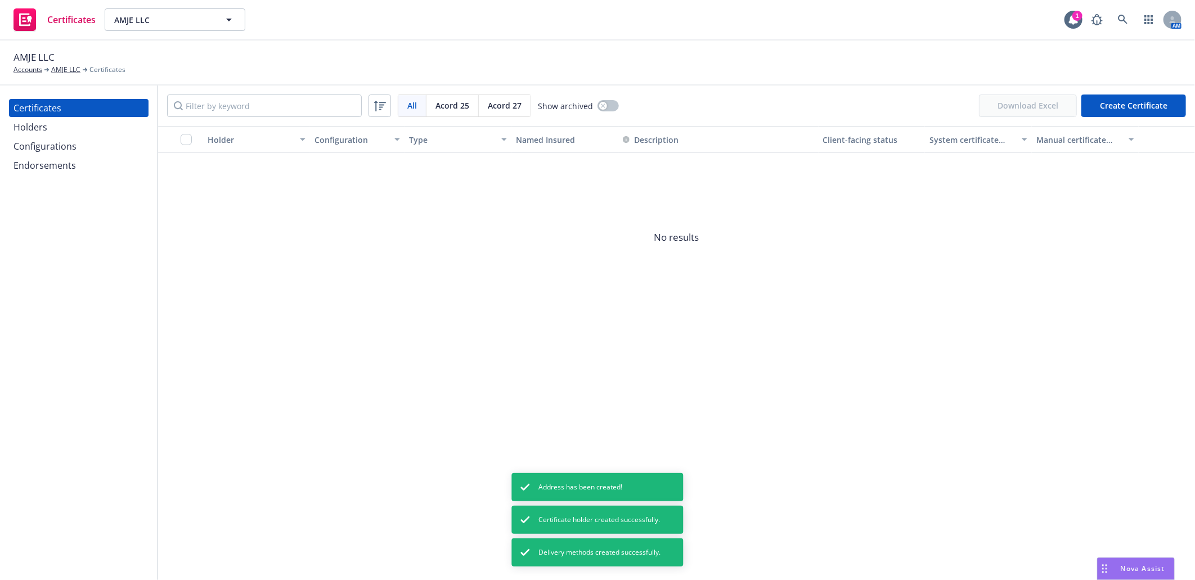
click at [1151, 99] on button "Create Certificate" at bounding box center [1134, 106] width 105 height 23
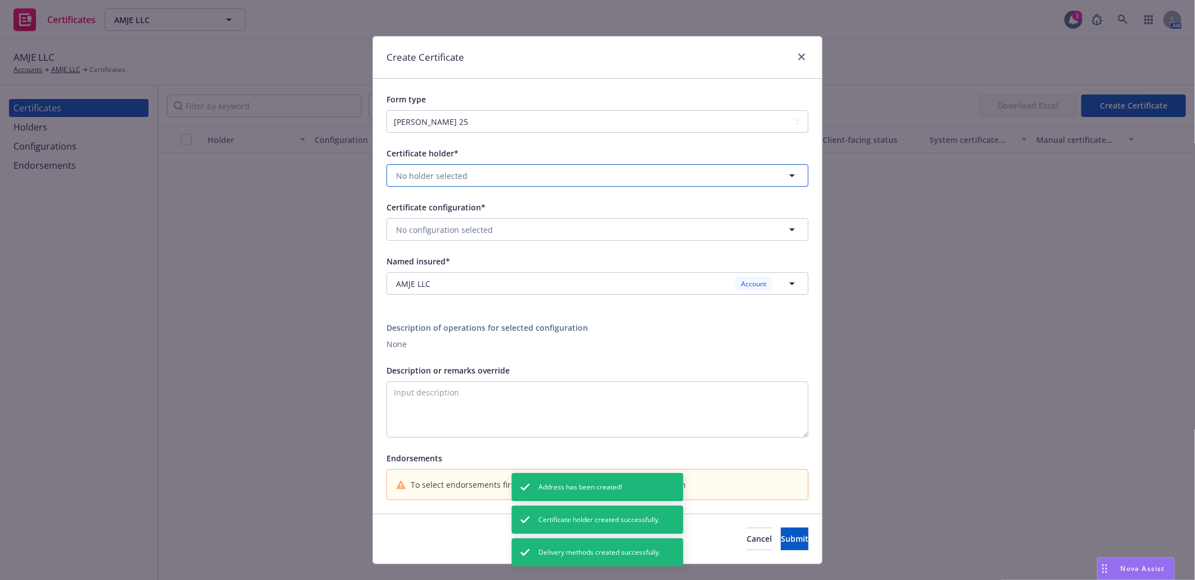
click at [440, 176] on span "No holder selected" at bounding box center [431, 176] width 71 height 12
paste input "Wrap Up Insurance Solutions"
type input "Wrap Up Insurance Solutions"
click at [448, 217] on span "16100 Swingley Ridge Rd, Ste 250, Chesterfield, MO, 63017, USA" at bounding box center [466, 219] width 135 height 12
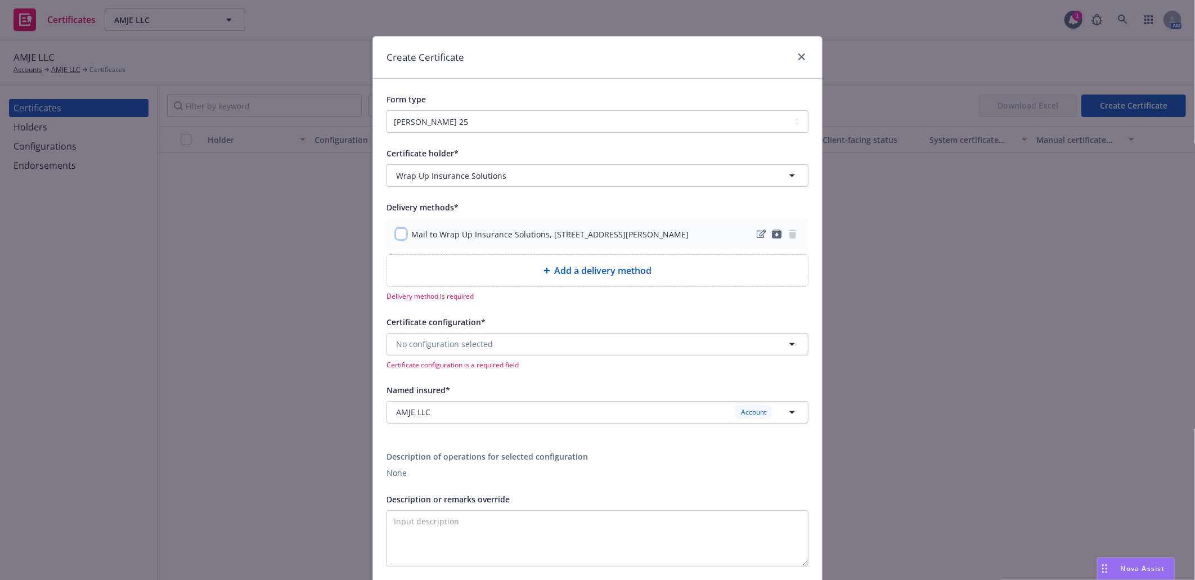
click at [397, 237] on input "checkbox" at bounding box center [401, 233] width 11 height 11
checkbox input "true"
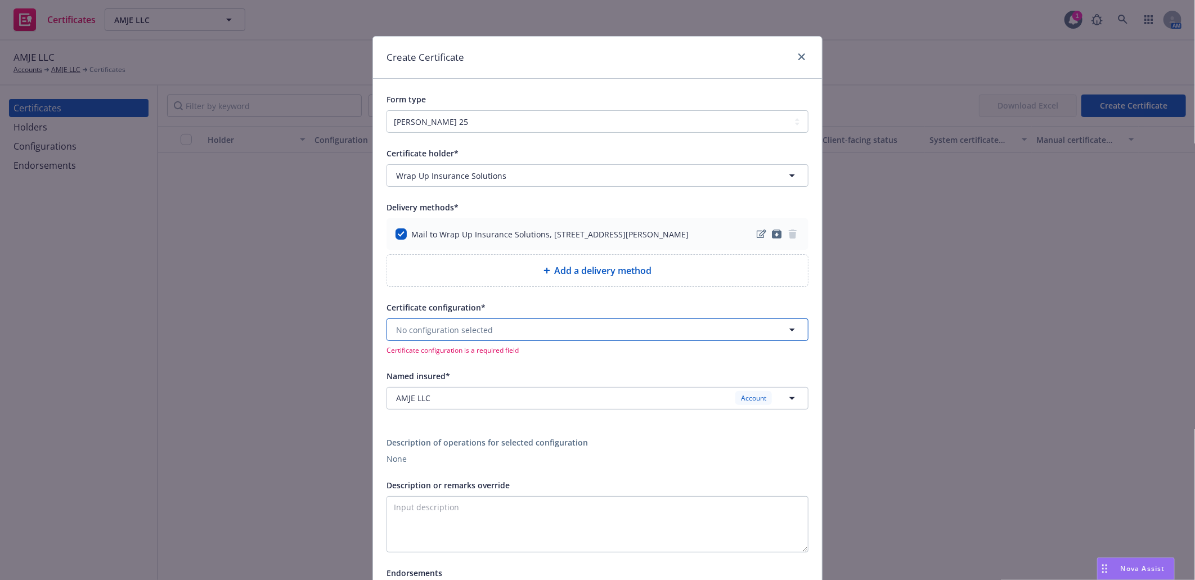
click at [457, 335] on span "No configuration selected" at bounding box center [444, 330] width 97 height 12
click at [440, 369] on strong "25-26 GL- All Updates @ cert Level" at bounding box center [464, 363] width 131 height 11
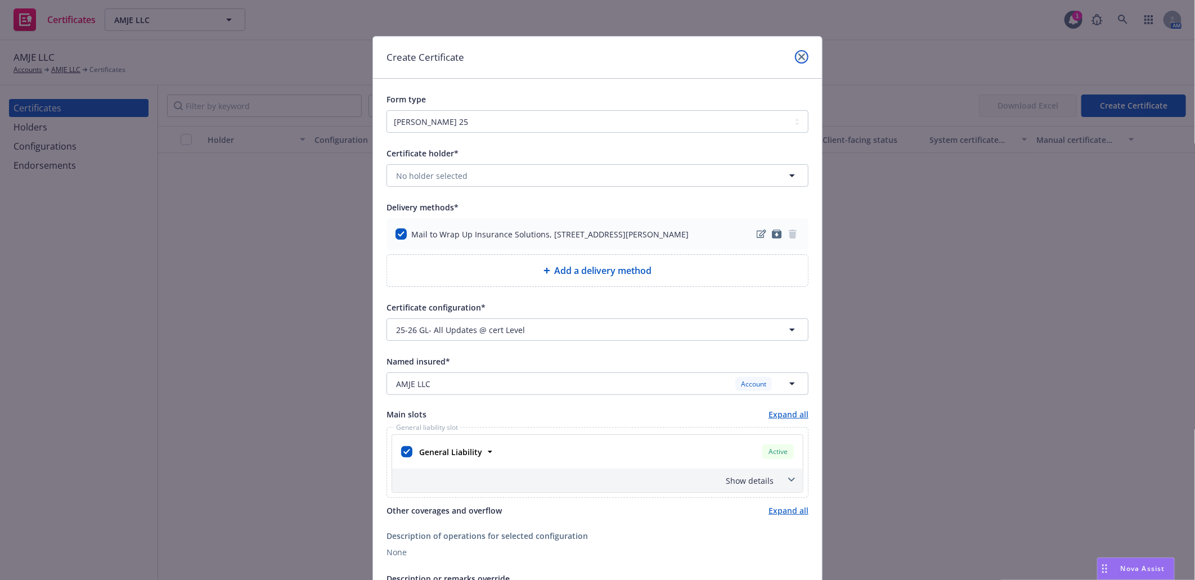
click at [800, 53] on icon "close" at bounding box center [802, 56] width 7 height 7
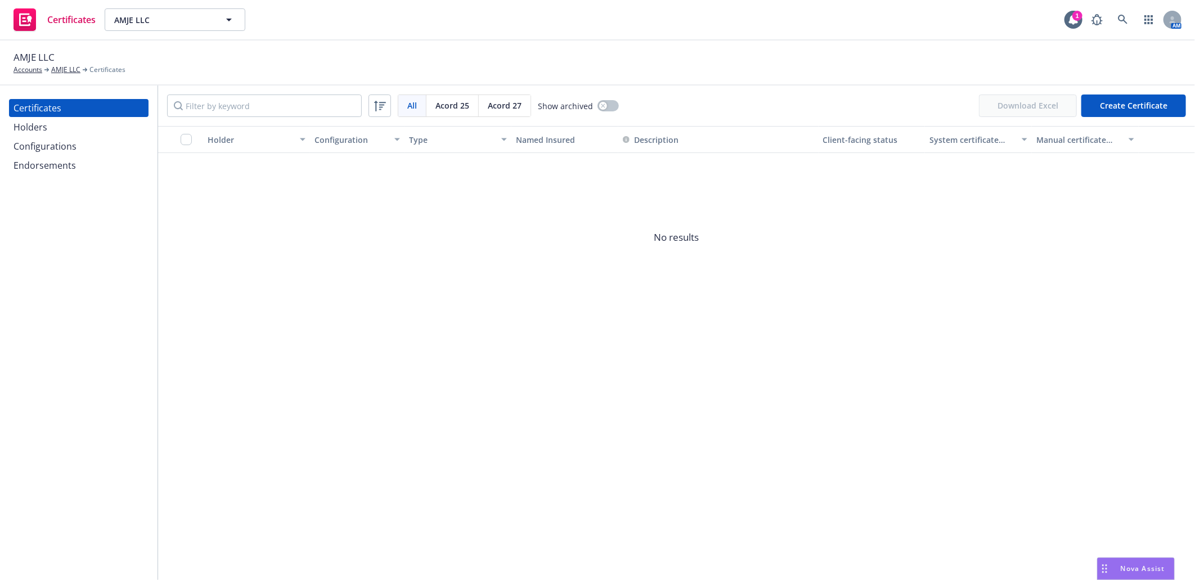
click at [52, 147] on div "Configurations" at bounding box center [45, 146] width 63 height 18
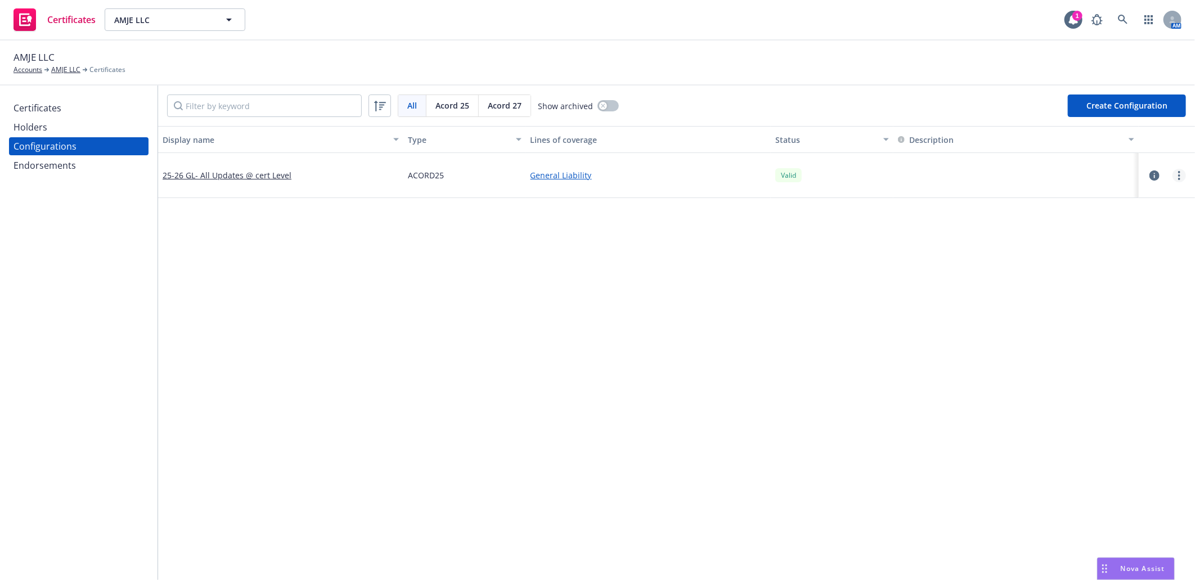
click at [1173, 173] on link "more" at bounding box center [1180, 176] width 14 height 14
click at [1097, 220] on link "Archive" at bounding box center [1115, 220] width 124 height 23
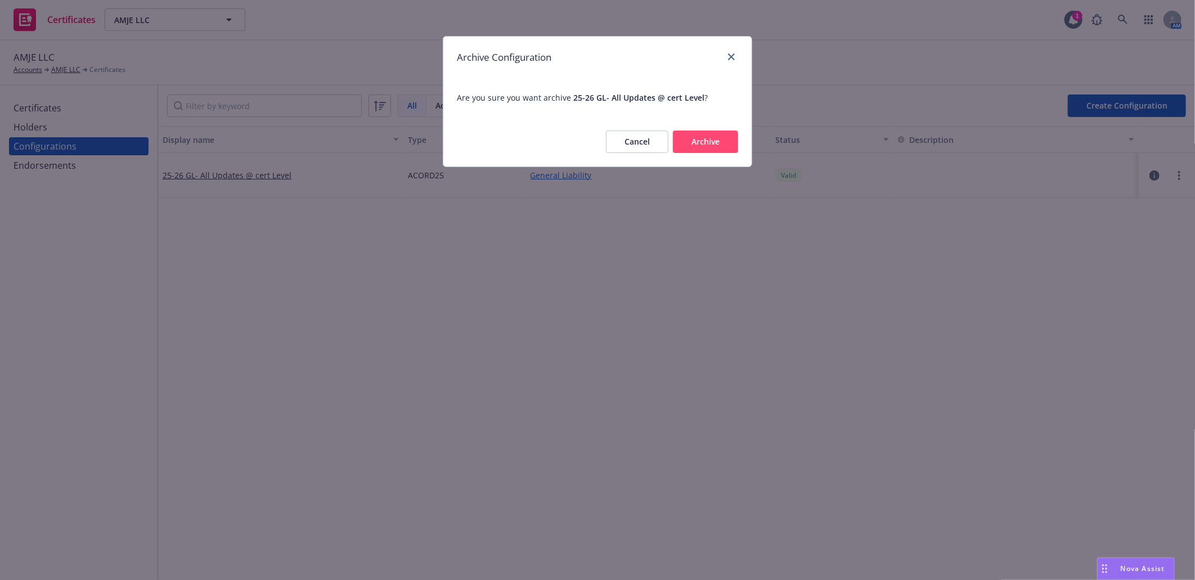
click at [703, 143] on button "Archive" at bounding box center [705, 142] width 65 height 23
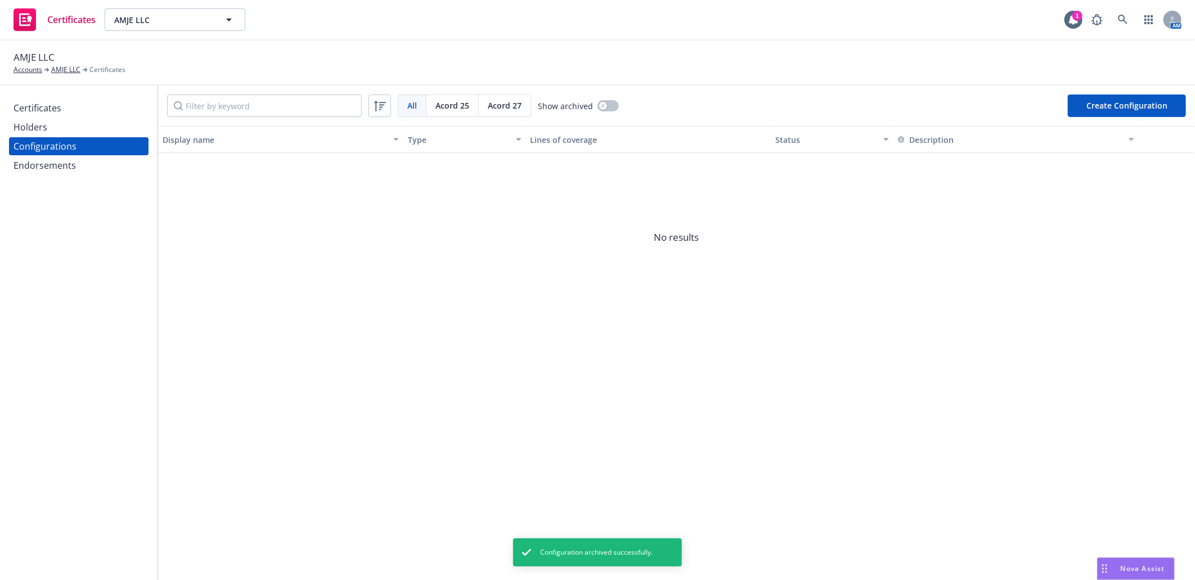
click at [39, 105] on div "Certificates" at bounding box center [38, 108] width 48 height 18
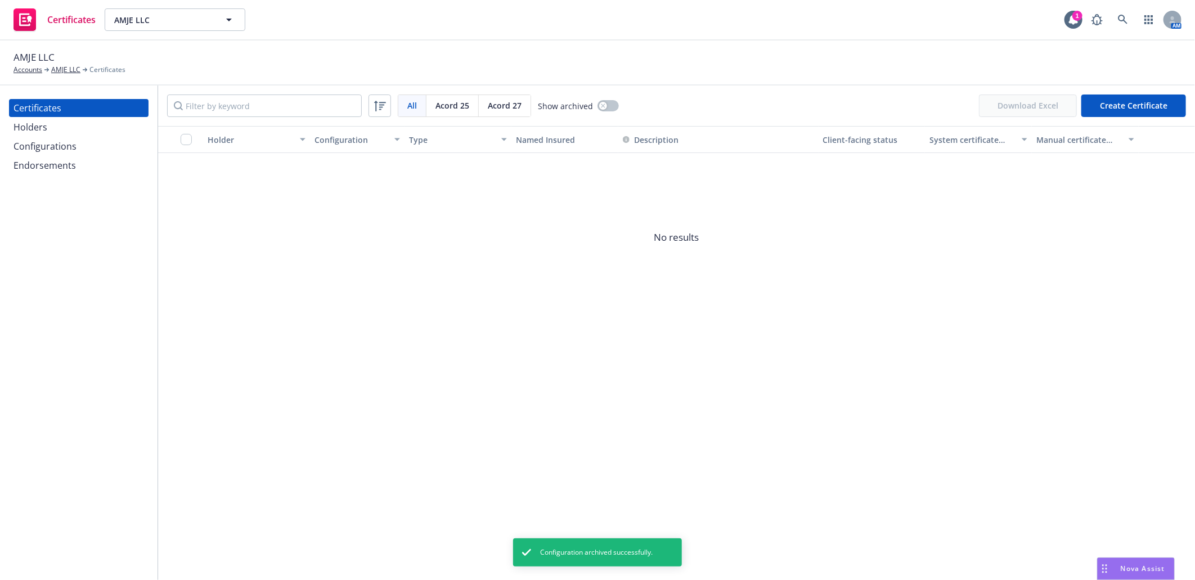
click at [26, 139] on div "Configurations" at bounding box center [45, 146] width 63 height 18
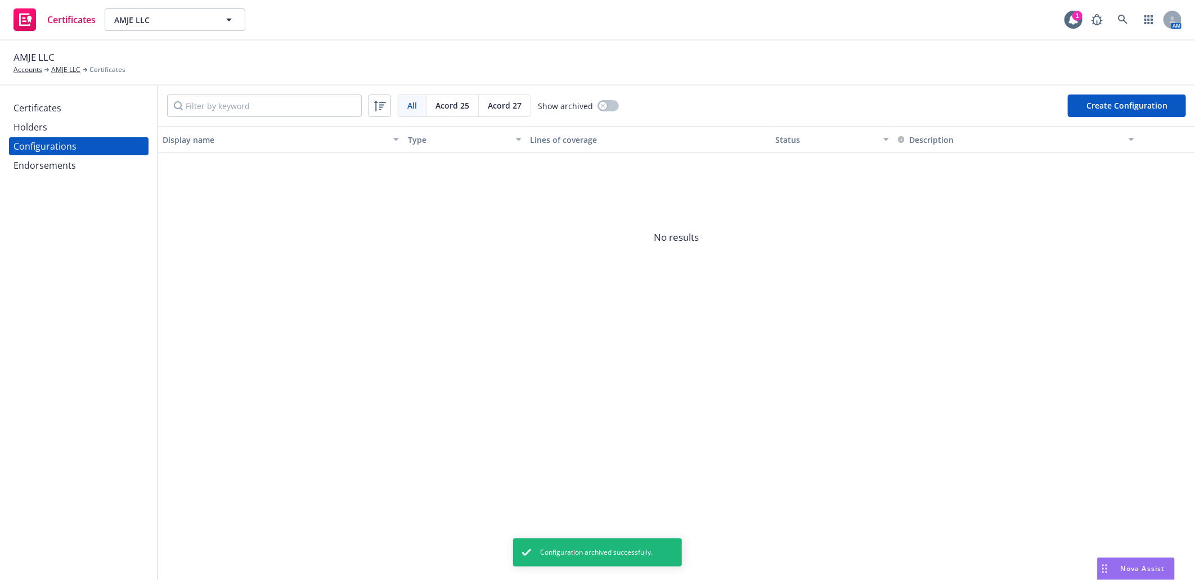
click at [32, 126] on div "Holders" at bounding box center [31, 127] width 34 height 18
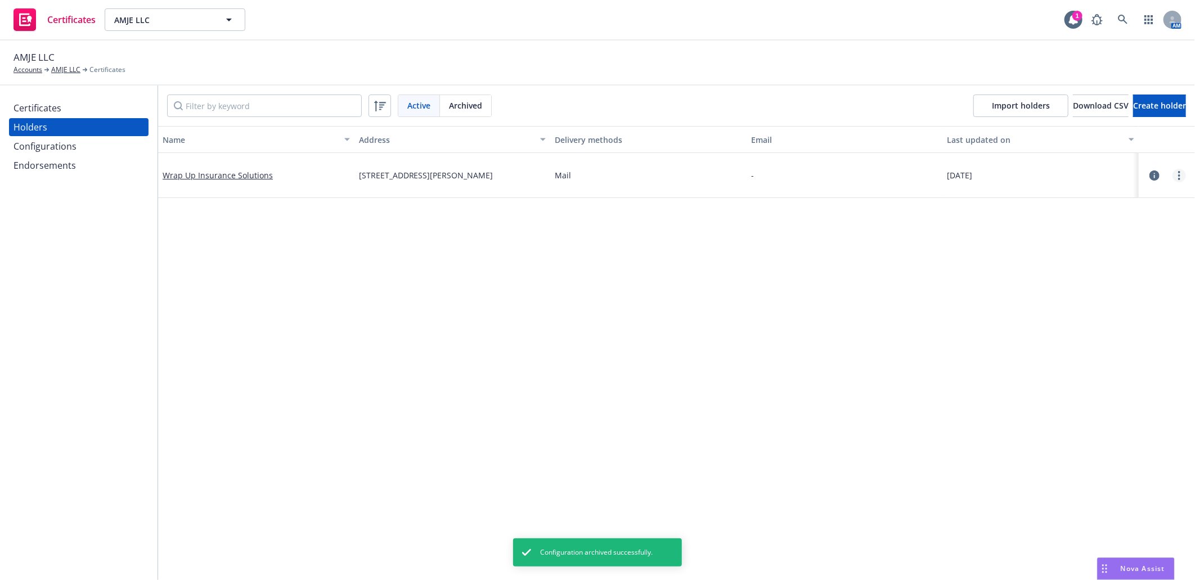
click at [1173, 172] on link "more" at bounding box center [1180, 176] width 14 height 14
click at [1095, 220] on link "Archive" at bounding box center [1115, 220] width 124 height 23
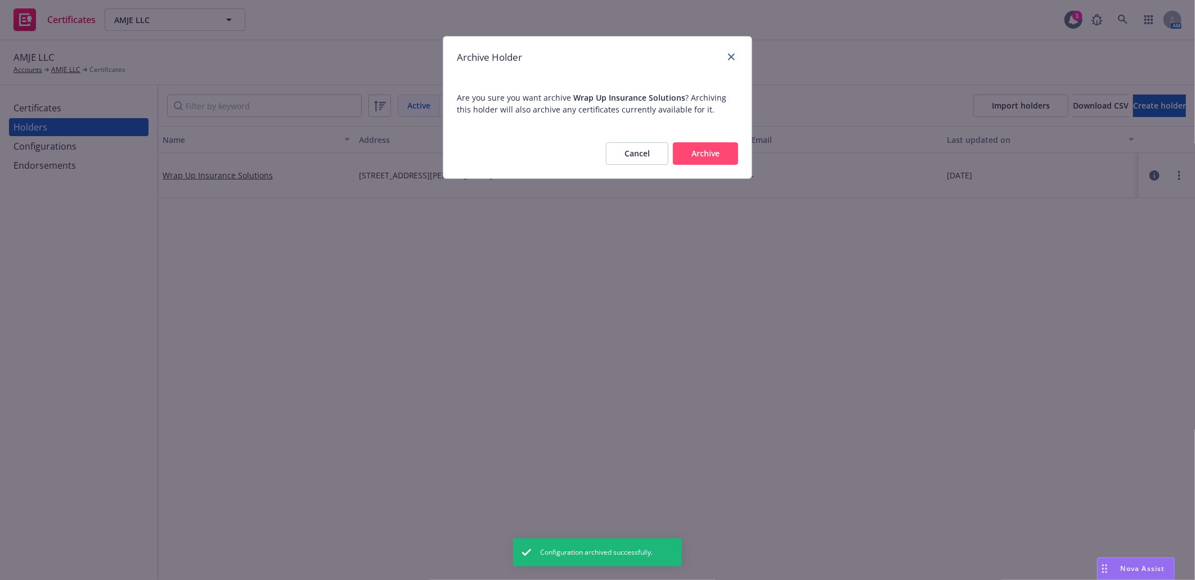
click at [702, 156] on button "Archive" at bounding box center [705, 153] width 65 height 23
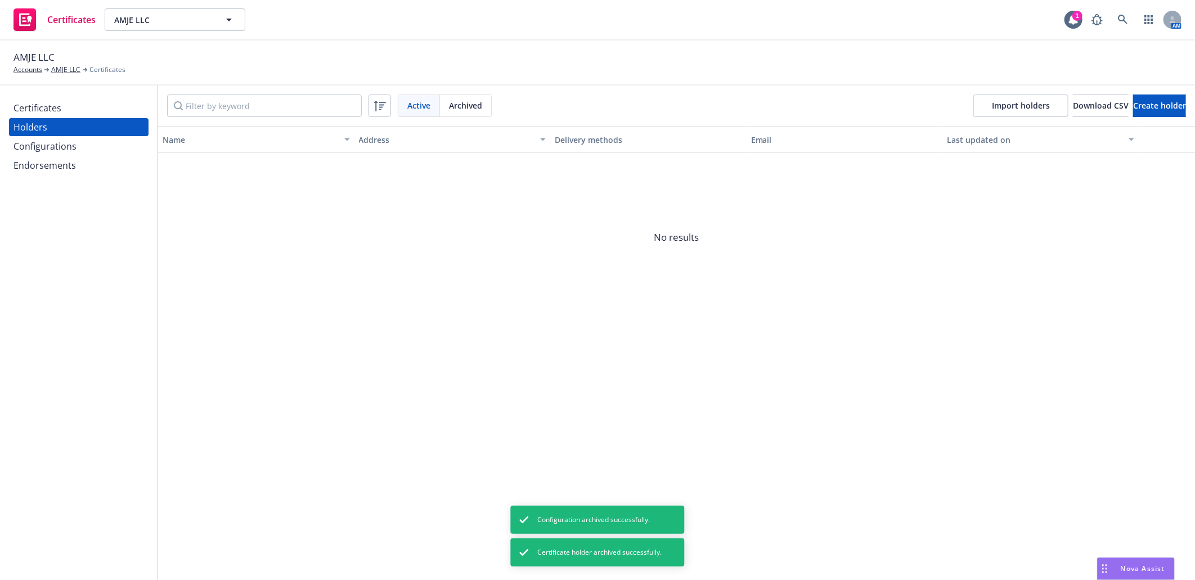
drag, startPoint x: 628, startPoint y: 270, endPoint x: 772, endPoint y: 68, distance: 248.6
click at [631, 266] on span "No results" at bounding box center [676, 237] width 1037 height 169
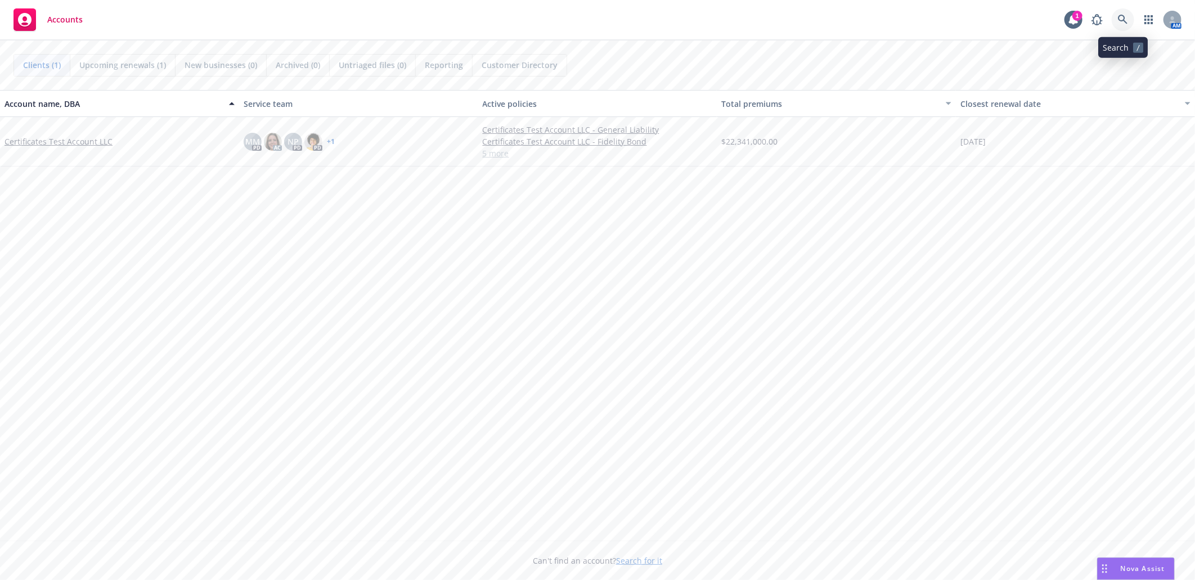
click at [1123, 17] on icon at bounding box center [1123, 20] width 10 height 10
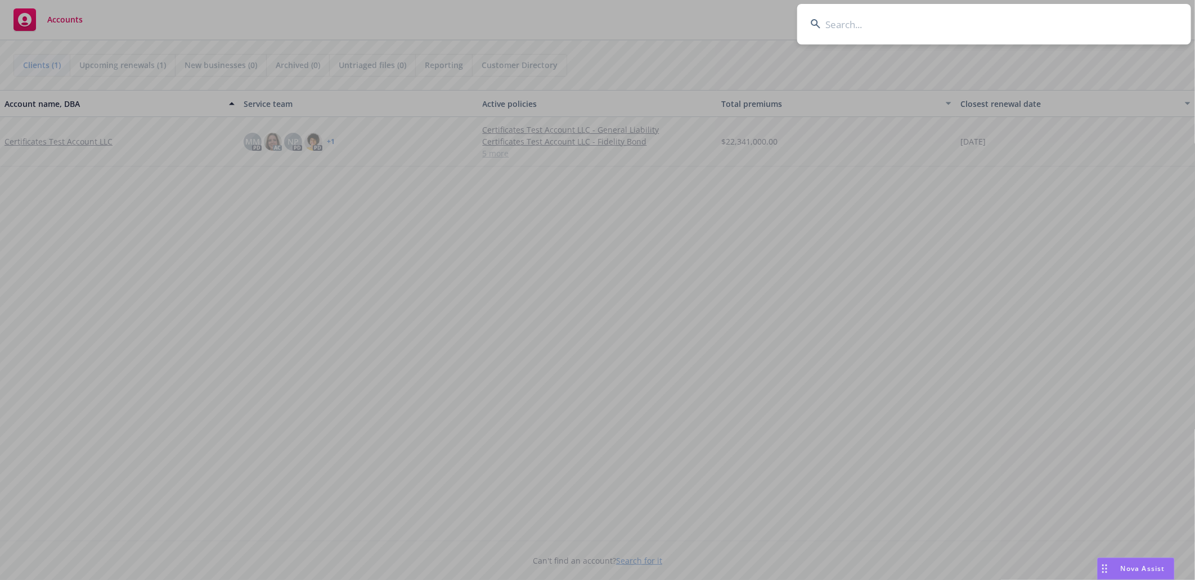
click at [919, 32] on input at bounding box center [994, 24] width 394 height 41
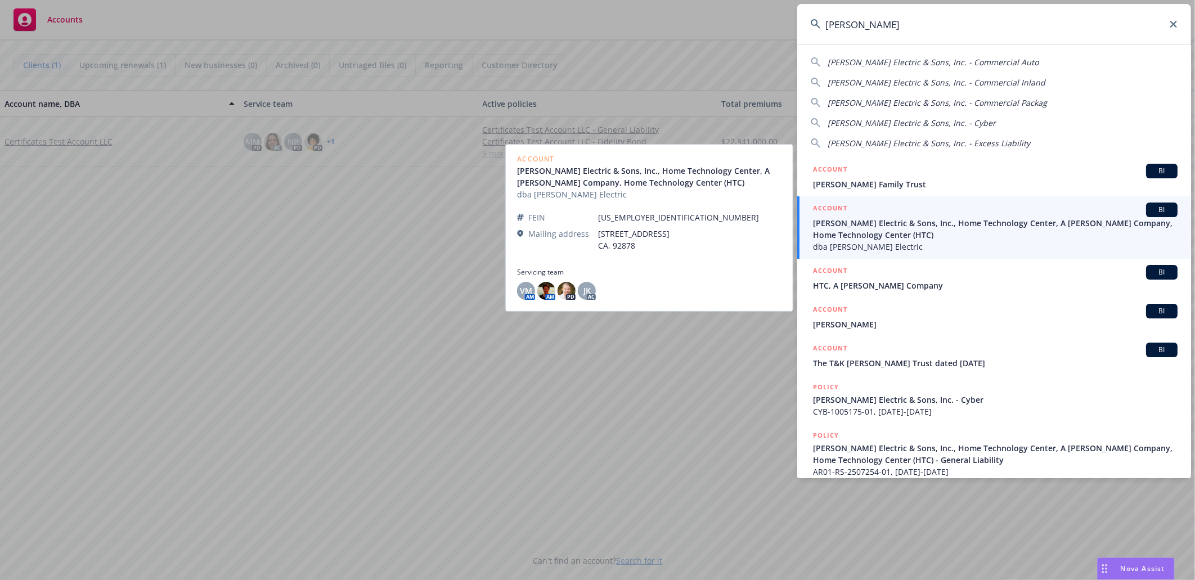
type input "schamber"
click at [881, 222] on span "[PERSON_NAME] Electric & Sons, Inc., Home Technology Center, A [PERSON_NAME] Co…" at bounding box center [995, 229] width 365 height 24
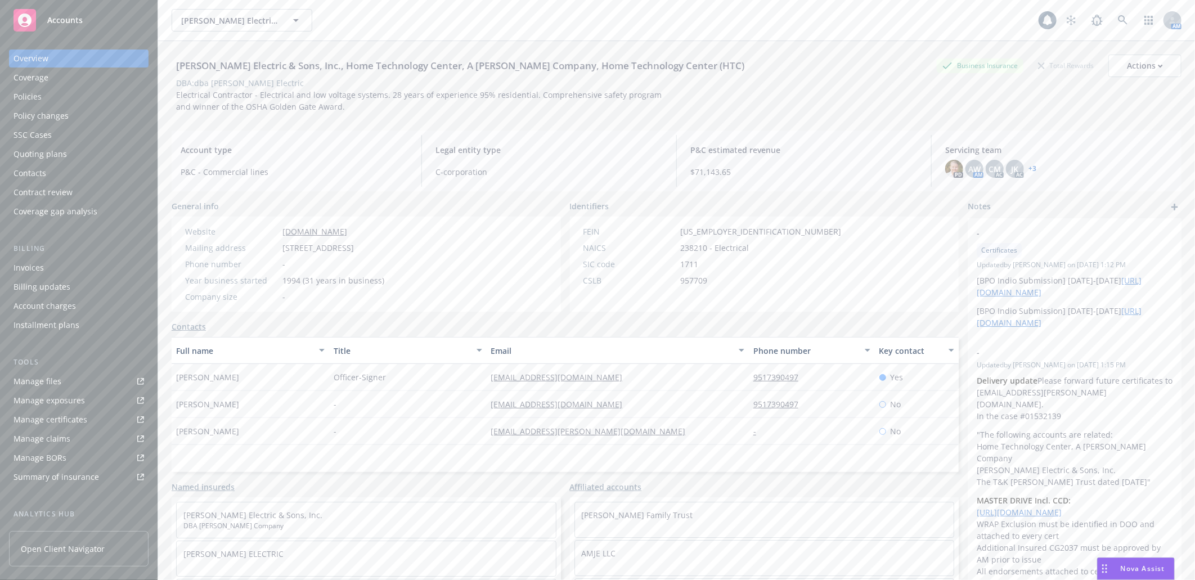
click at [49, 420] on div "Manage certificates" at bounding box center [51, 420] width 74 height 18
click at [1118, 18] on icon at bounding box center [1123, 20] width 10 height 10
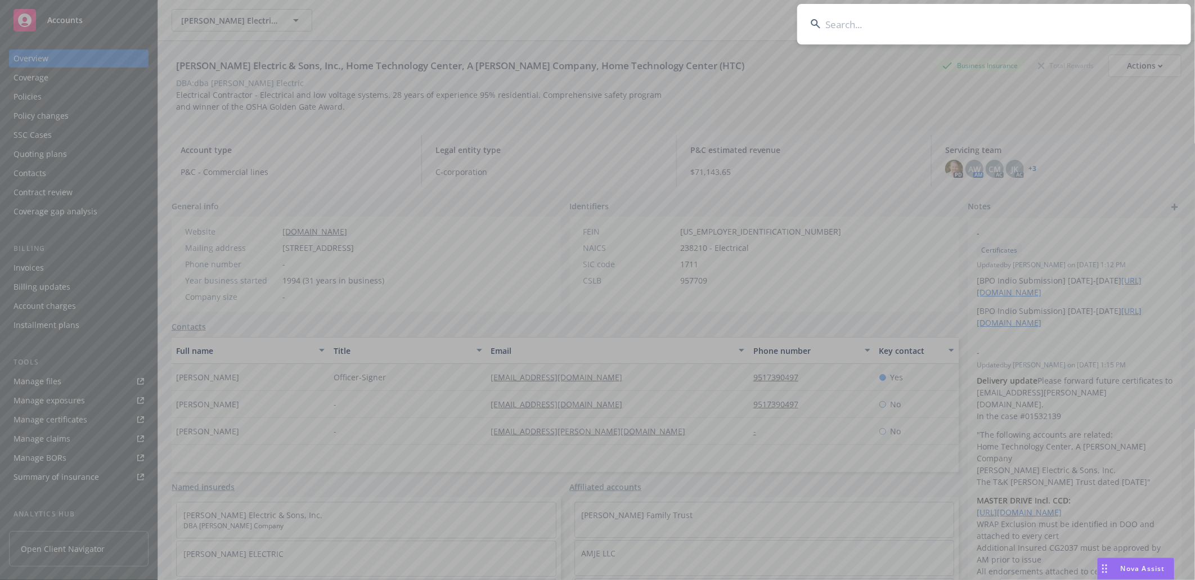
click at [854, 20] on input at bounding box center [994, 24] width 394 height 41
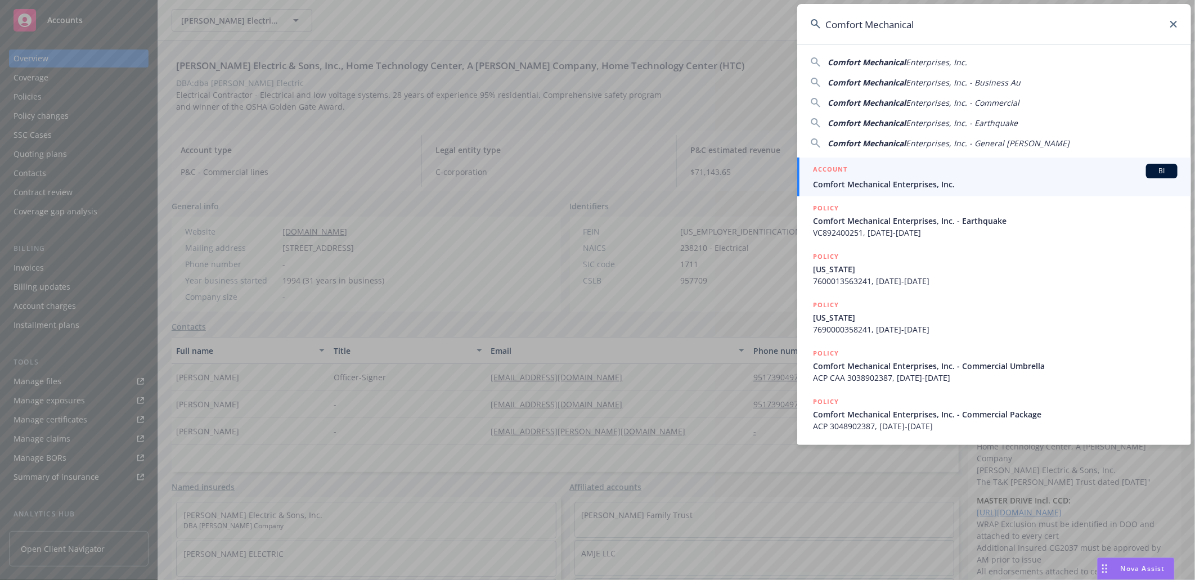
type input "Comfort Mechanical"
click at [880, 180] on span "Comfort Mechanical Enterprises, Inc." at bounding box center [995, 184] width 365 height 12
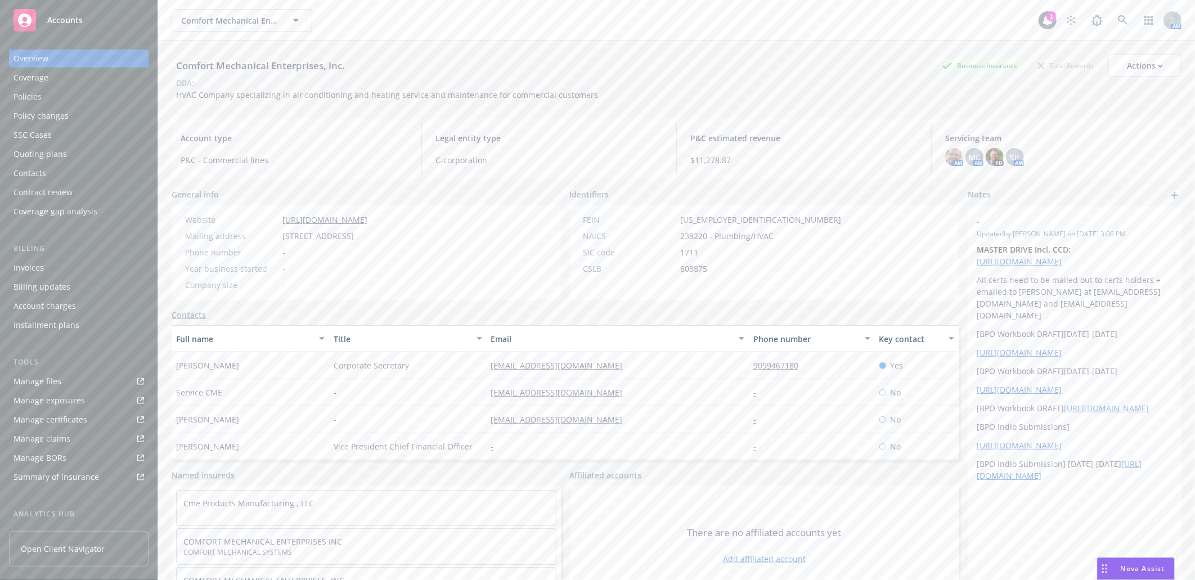
click at [66, 420] on div "Manage certificates" at bounding box center [51, 420] width 74 height 18
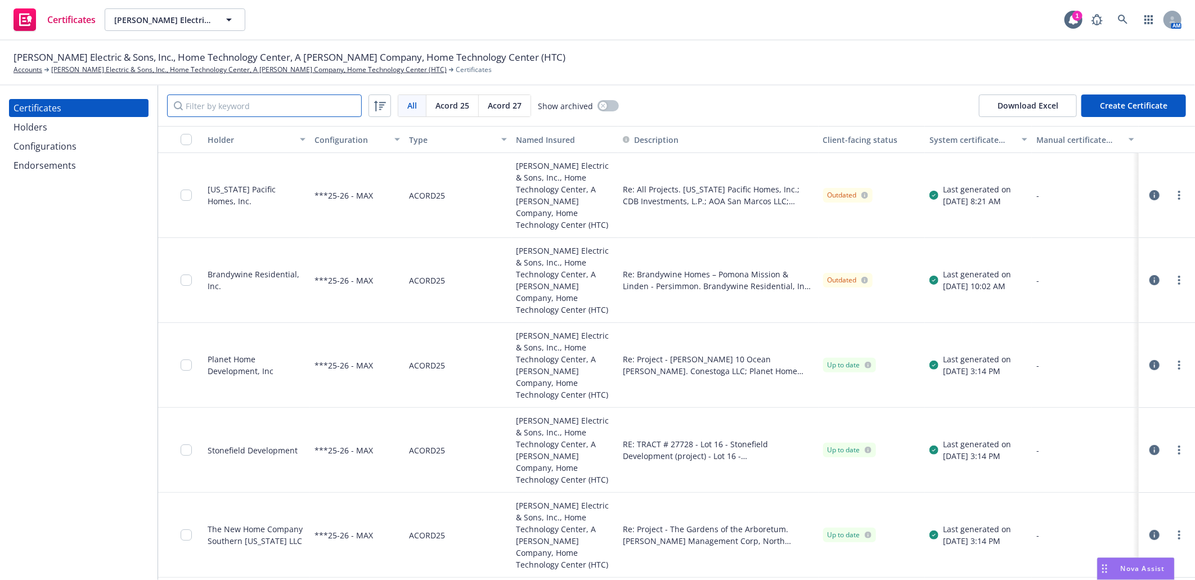
click at [267, 104] on input "Filter by keyword" at bounding box center [264, 106] width 195 height 23
paste input "Club on Mai"
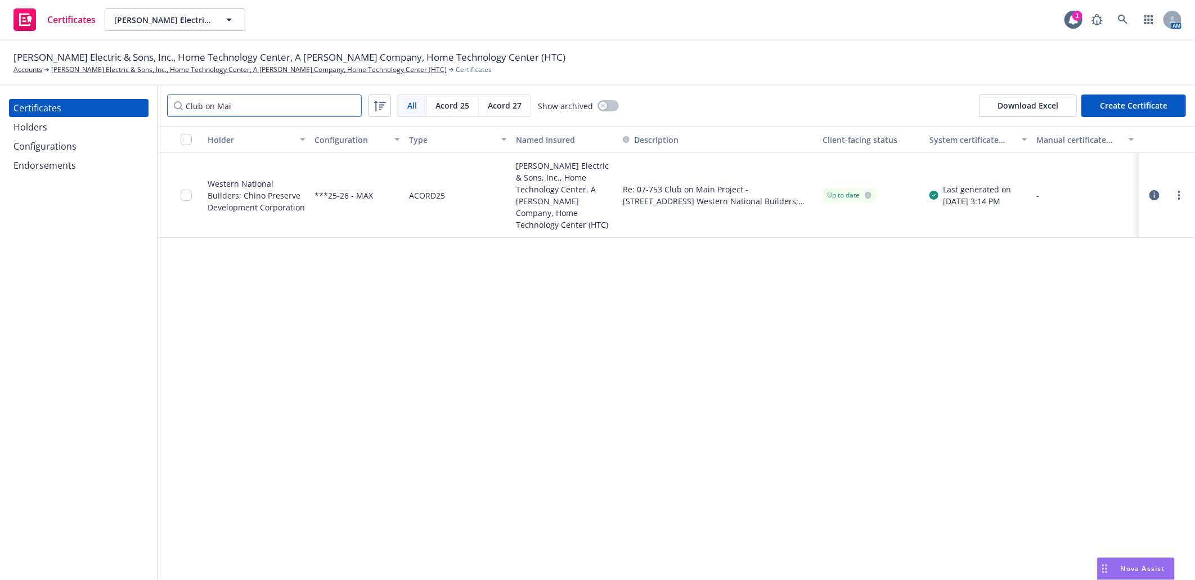
type input "Club on Mai"
click at [1181, 190] on link "more" at bounding box center [1180, 196] width 14 height 14
click at [1048, 256] on link "Regenerate" at bounding box center [1096, 258] width 180 height 23
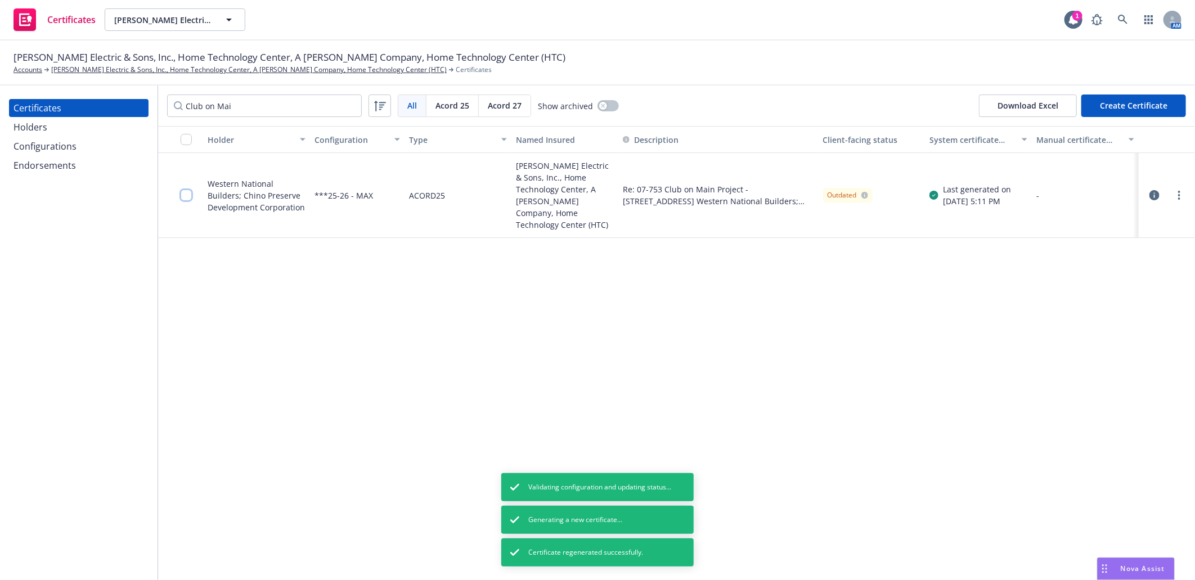
click at [184, 190] on input "checkbox" at bounding box center [186, 195] width 11 height 11
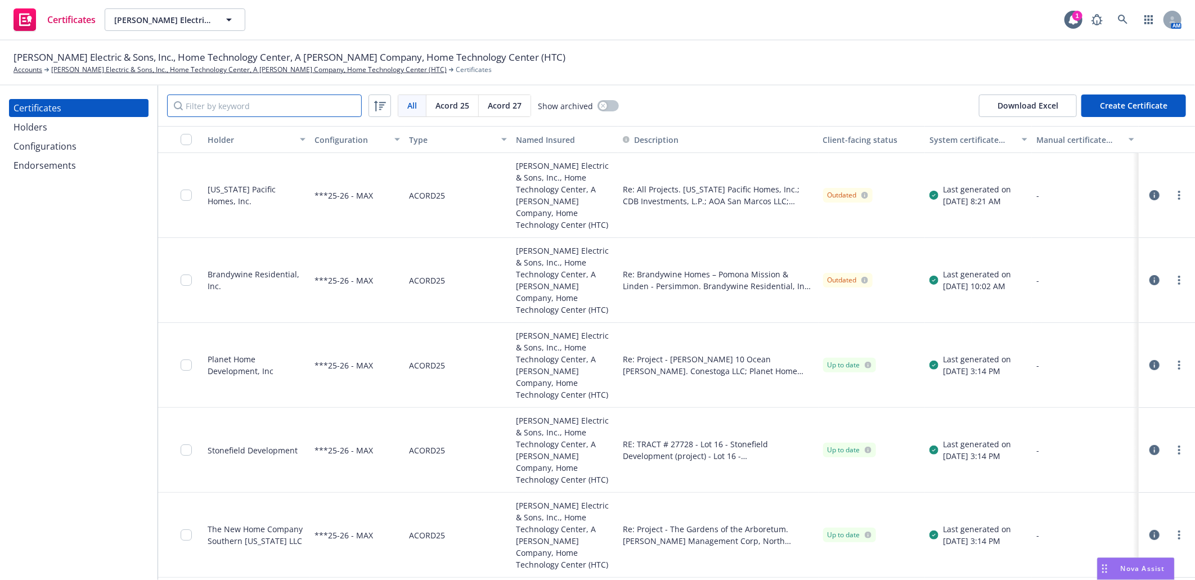
click at [261, 109] on input "Filter by keyword" at bounding box center [264, 106] width 195 height 23
paste input "Club on Mai"
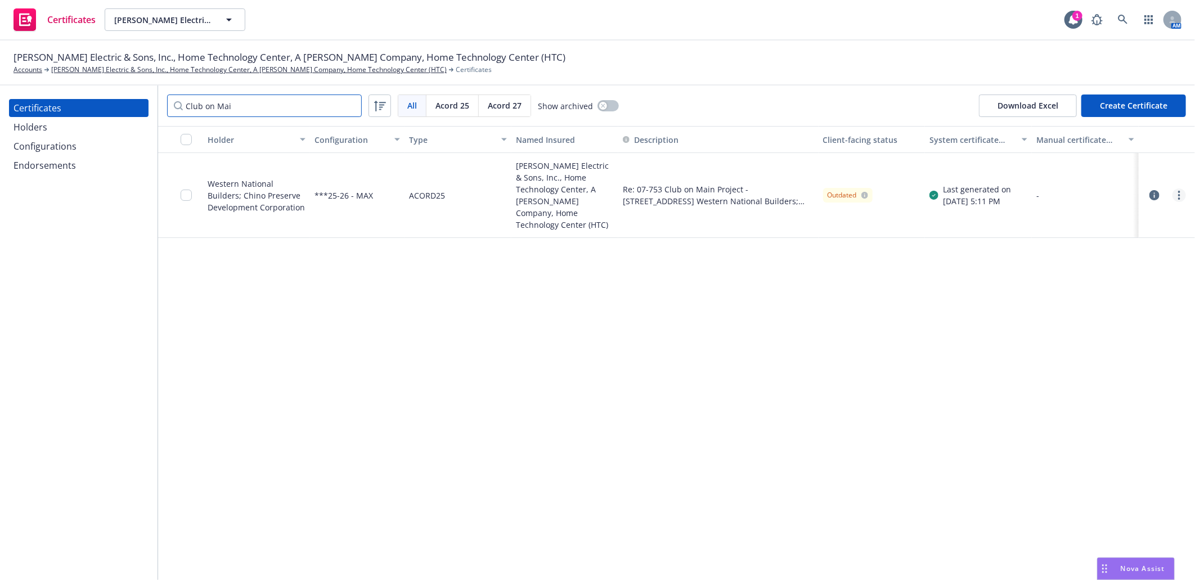
type input "Club on Mai"
click at [1181, 189] on link "more" at bounding box center [1180, 196] width 14 height 14
click at [1131, 348] on link "Download uneditable generated certificate" at bounding box center [1096, 348] width 180 height 23
click at [1151, 190] on icon "button" at bounding box center [1155, 195] width 10 height 10
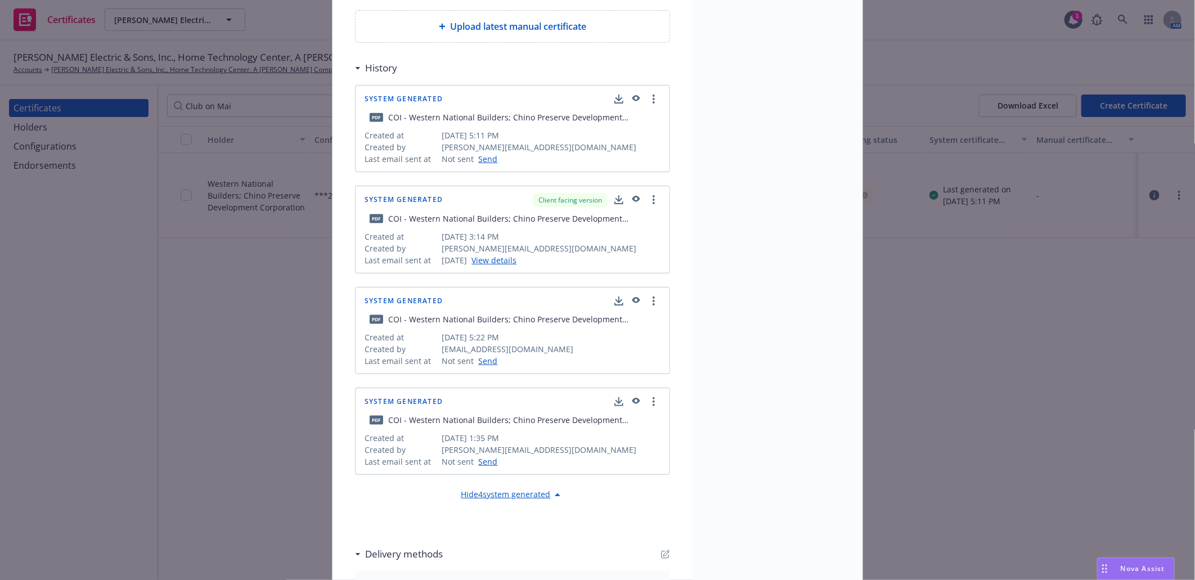
scroll to position [976, 0]
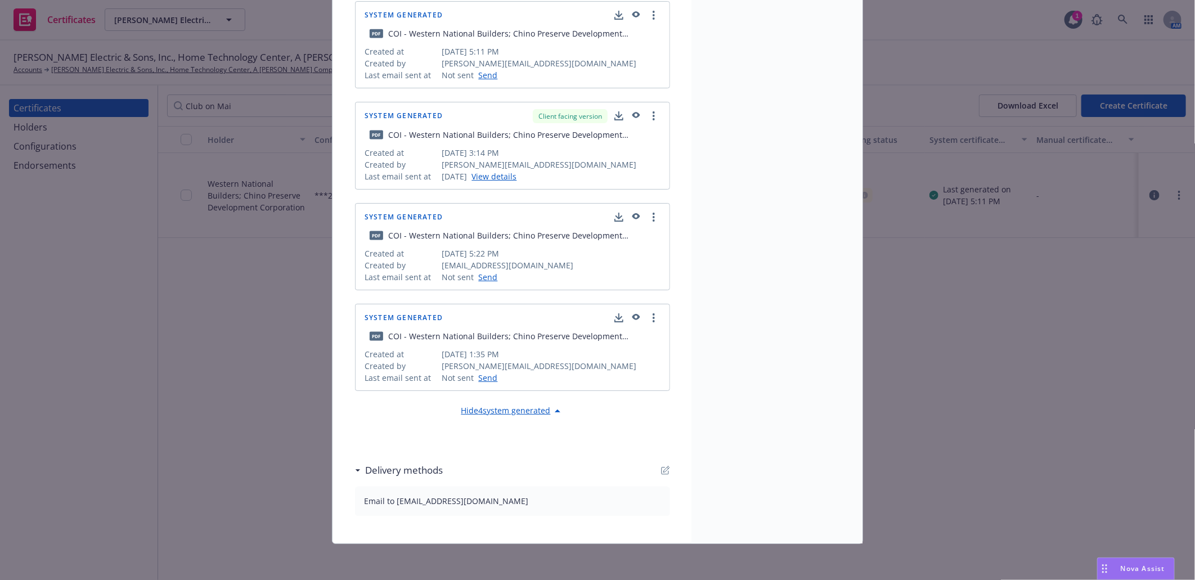
click at [661, 468] on icon "button" at bounding box center [665, 470] width 9 height 9
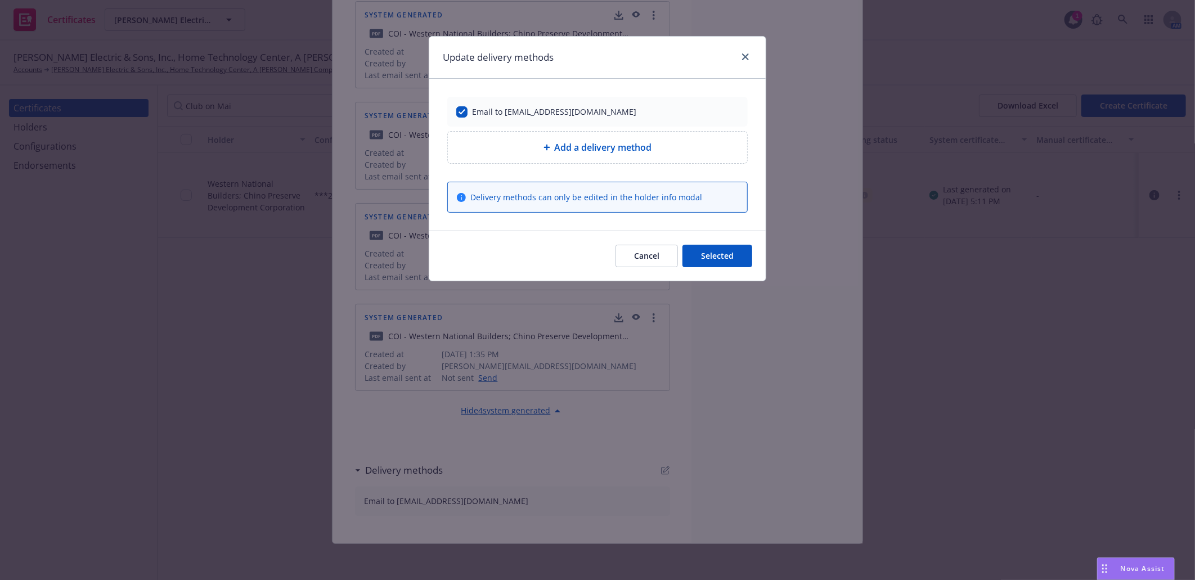
click at [611, 151] on span "Add a delivery method" at bounding box center [603, 148] width 97 height 14
select select "EMAIL"
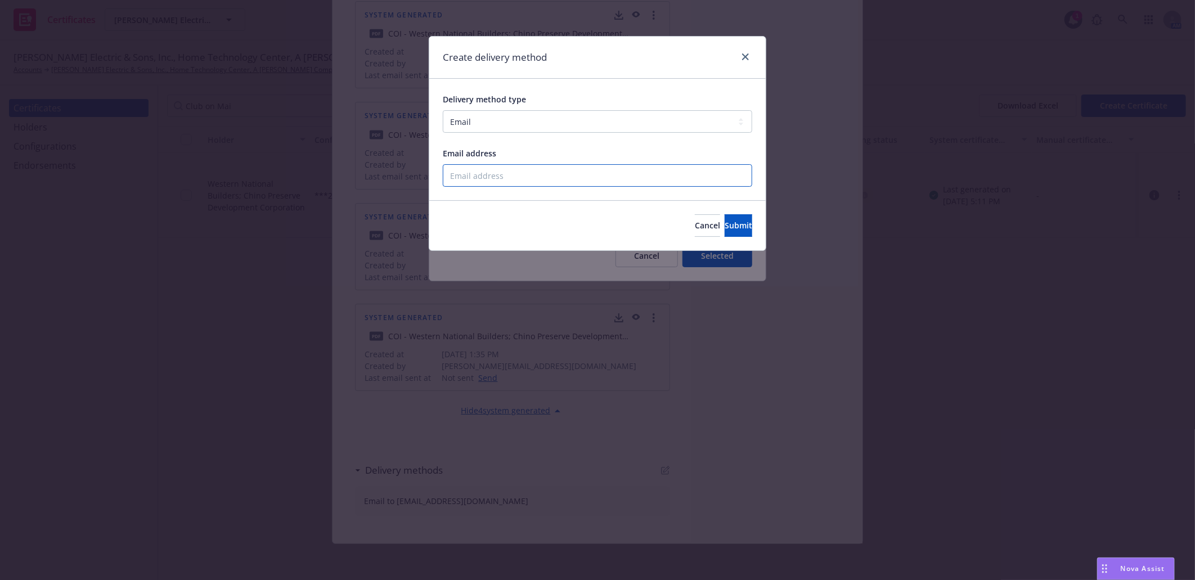
click at [557, 178] on input "Email address" at bounding box center [598, 175] width 310 height 23
paste input "arlaH@wrapupsolutions.com"
click at [452, 177] on input "arlaH@wrapupsolutions.com" at bounding box center [598, 175] width 310 height 23
type input "karlaH@wrapupsolutions.com"
click at [725, 230] on span "Submit" at bounding box center [739, 225] width 28 height 11
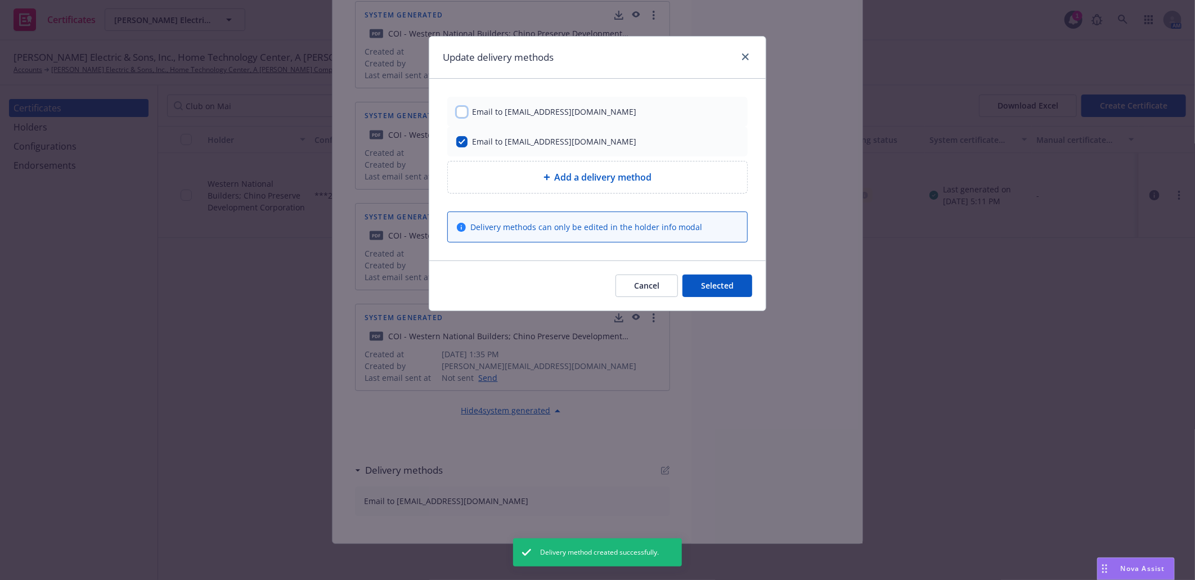
click at [459, 109] on input "checkbox" at bounding box center [461, 111] width 11 height 11
checkbox input "true"
click at [718, 279] on button "Selected" at bounding box center [718, 286] width 70 height 23
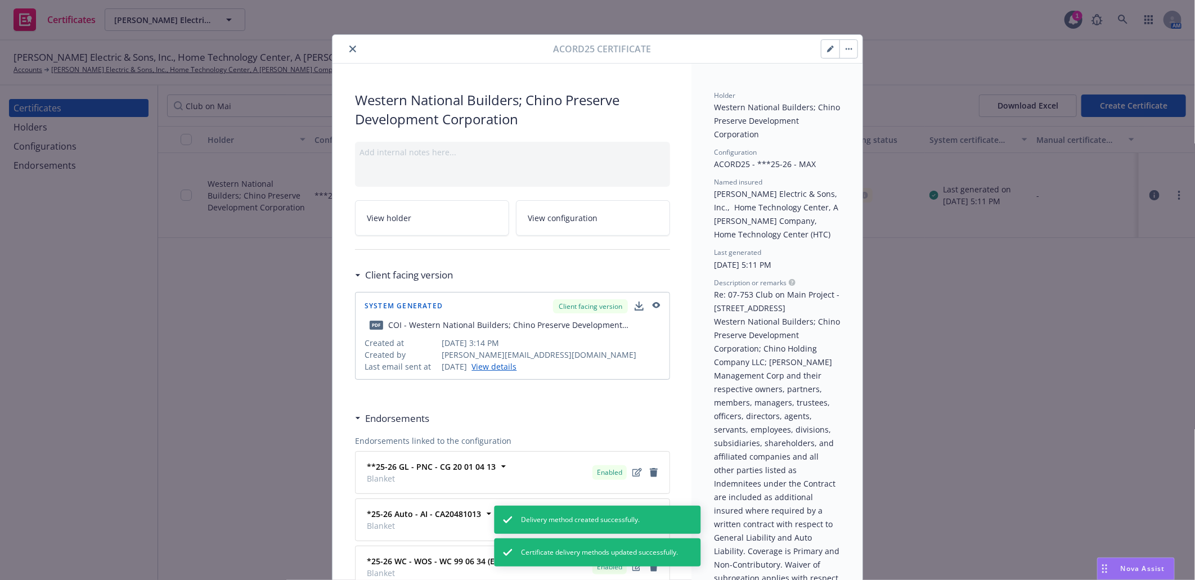
scroll to position [0, 0]
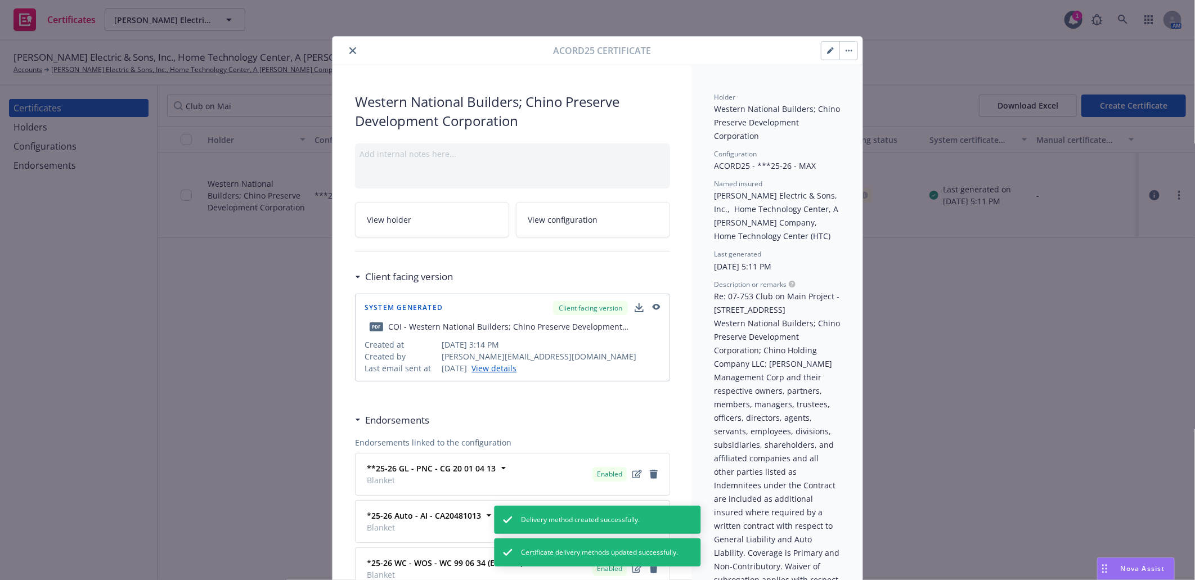
click at [349, 47] on icon "close" at bounding box center [352, 50] width 7 height 7
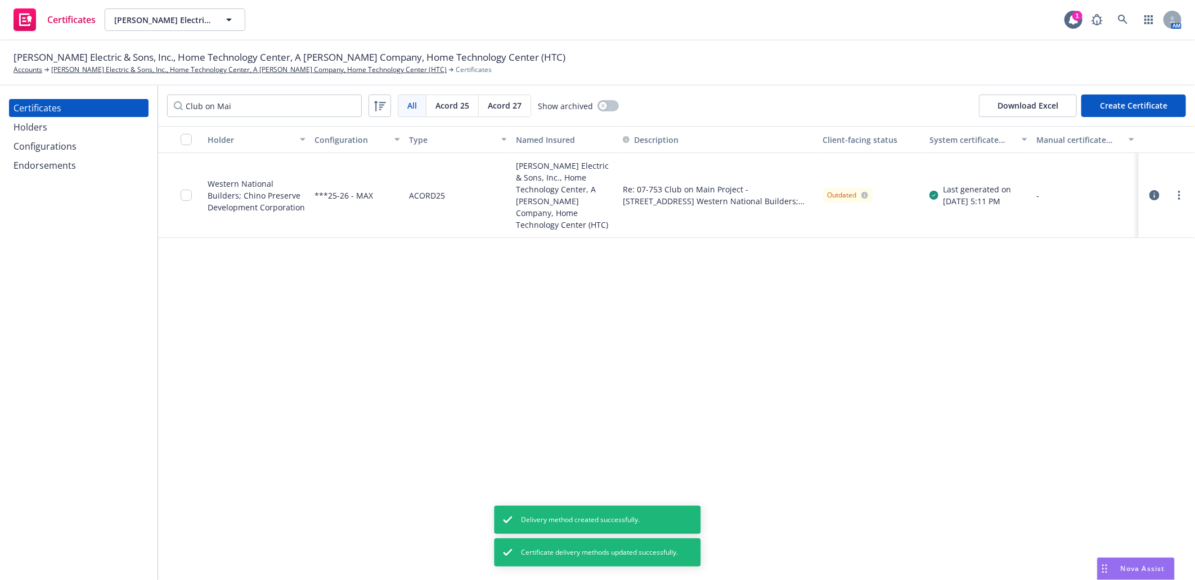
drag, startPoint x: 273, startPoint y: 345, endPoint x: 279, endPoint y: 338, distance: 9.2
click at [273, 345] on div "Holder Configuration Type Named Insured Description Client-facing status System…" at bounding box center [676, 353] width 1037 height 454
click at [187, 190] on input "checkbox" at bounding box center [186, 195] width 11 height 11
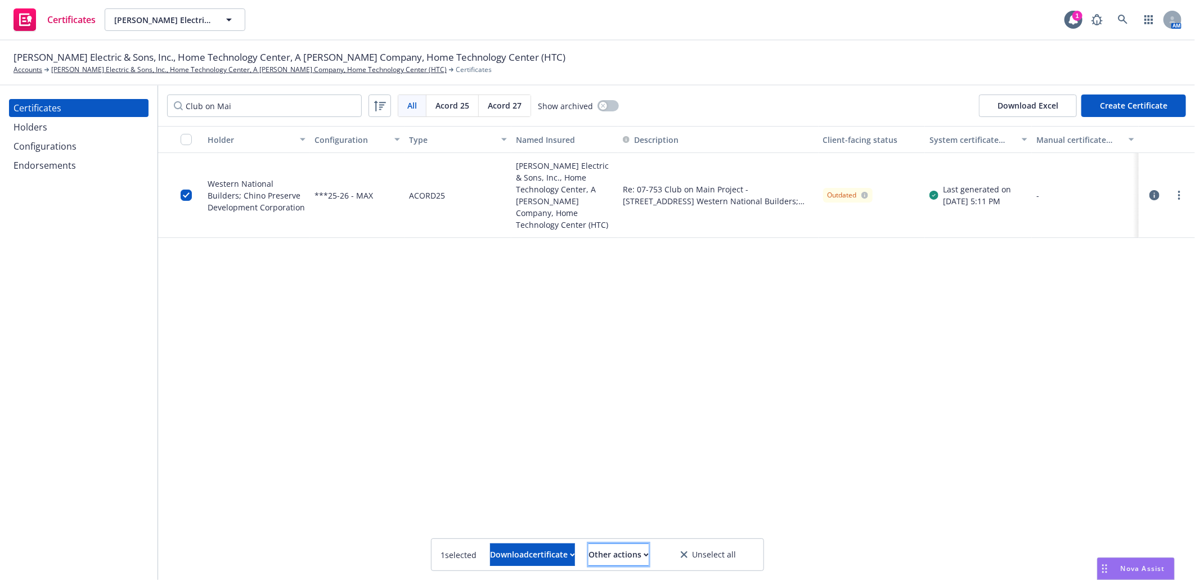
click at [626, 554] on div "Other actions" at bounding box center [619, 554] width 60 height 21
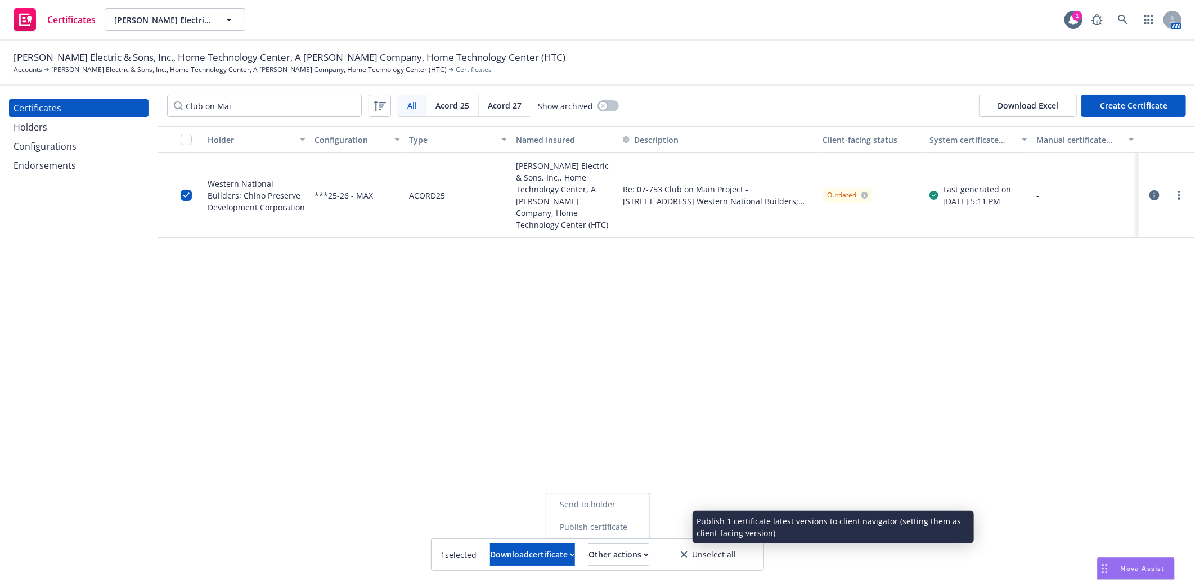
click at [629, 522] on link "Publish certificate" at bounding box center [598, 527] width 104 height 23
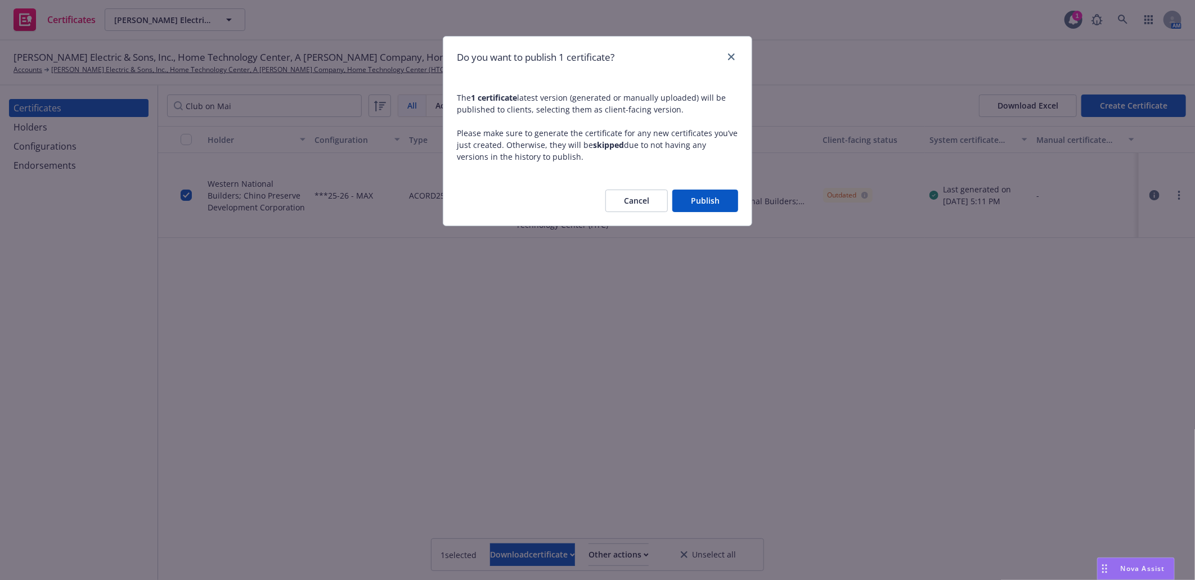
click at [704, 206] on button "Publish" at bounding box center [706, 201] width 66 height 23
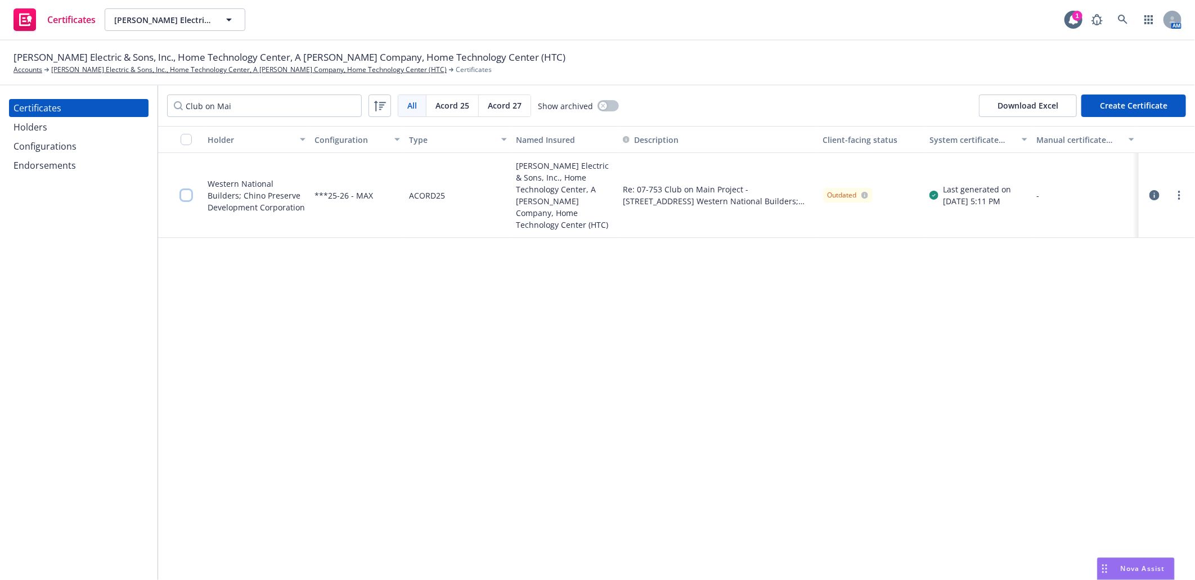
click at [191, 191] on input "checkbox" at bounding box center [186, 195] width 11 height 11
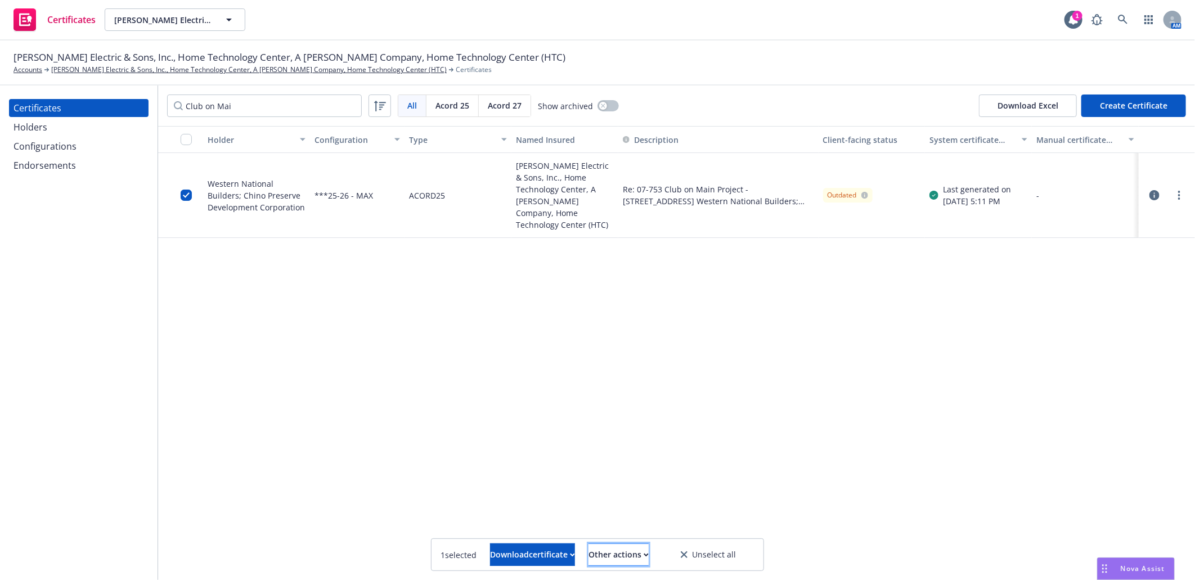
click at [649, 555] on div "Other actions" at bounding box center [619, 554] width 60 height 21
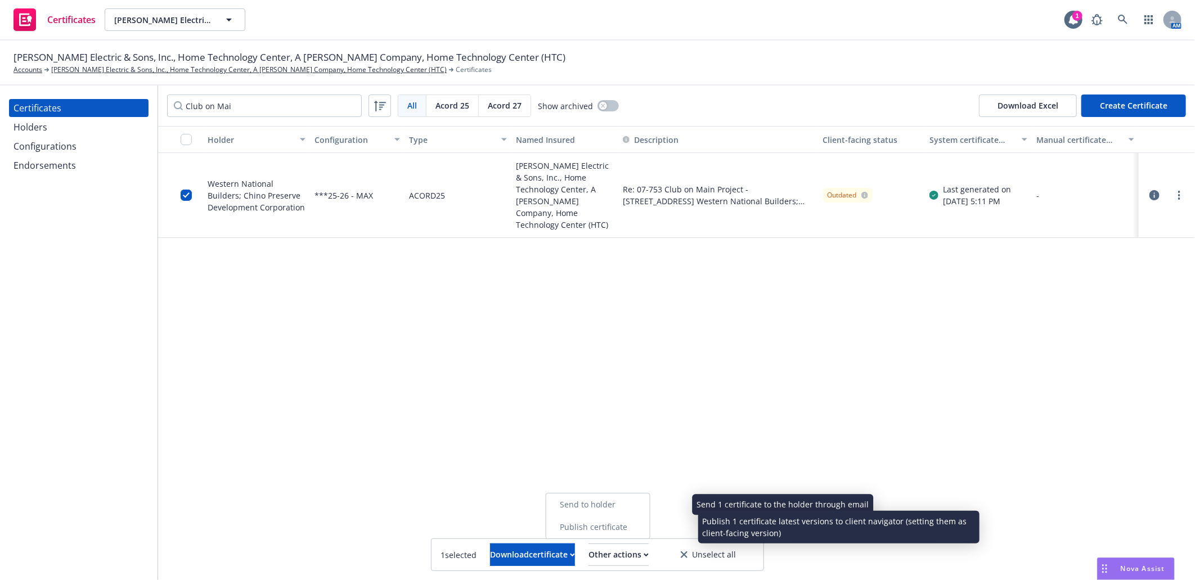
click at [637, 505] on link "Send to holder" at bounding box center [598, 505] width 104 height 23
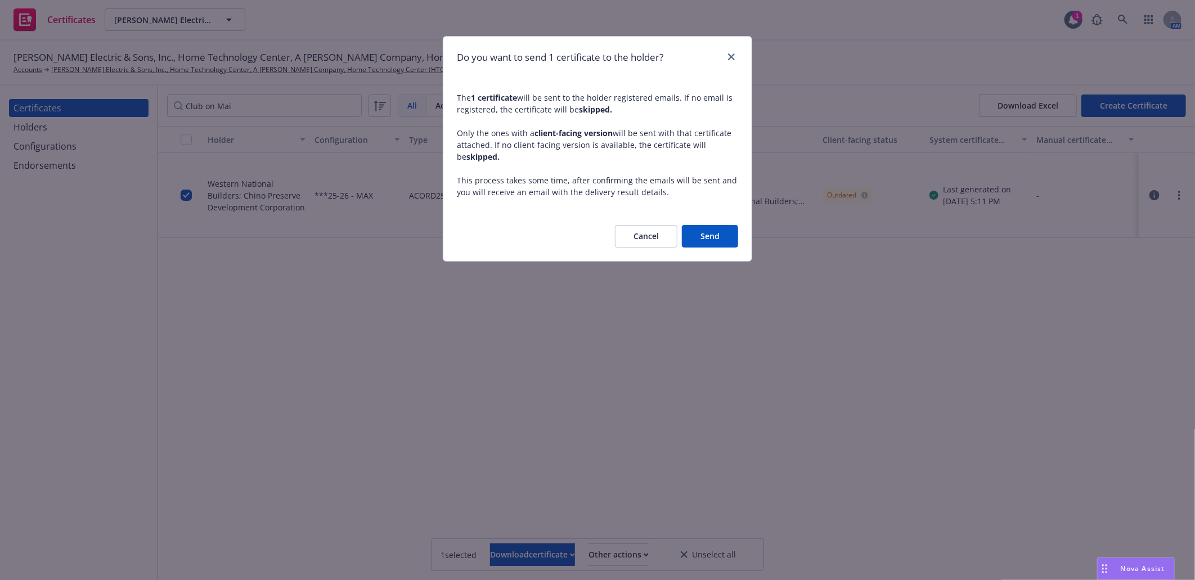
click at [692, 238] on button "Send" at bounding box center [710, 236] width 56 height 23
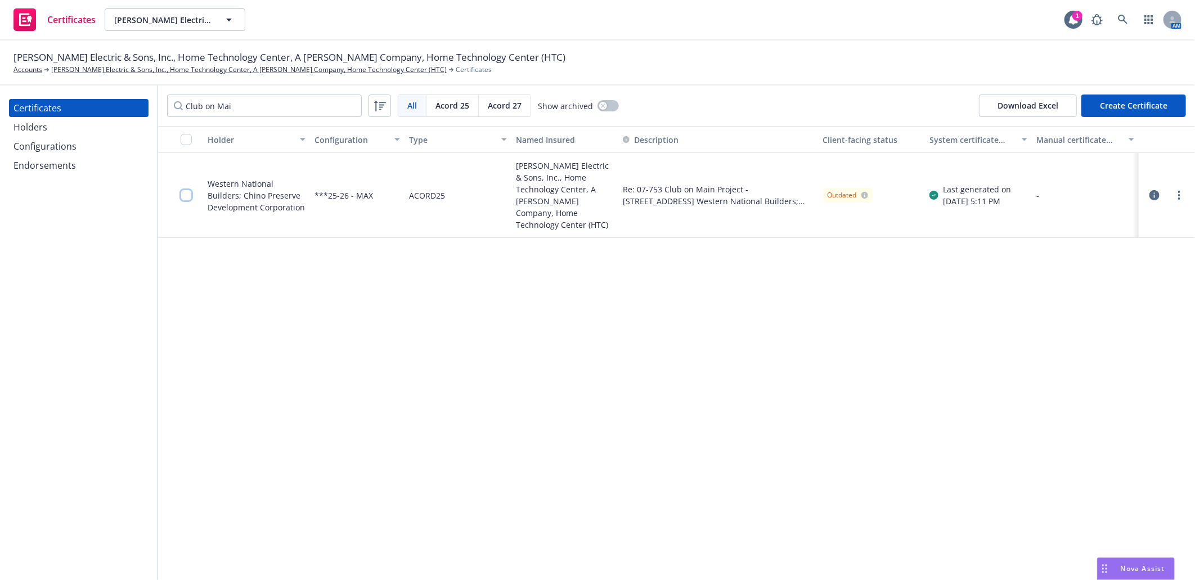
click at [182, 190] on input "checkbox" at bounding box center [186, 195] width 11 height 11
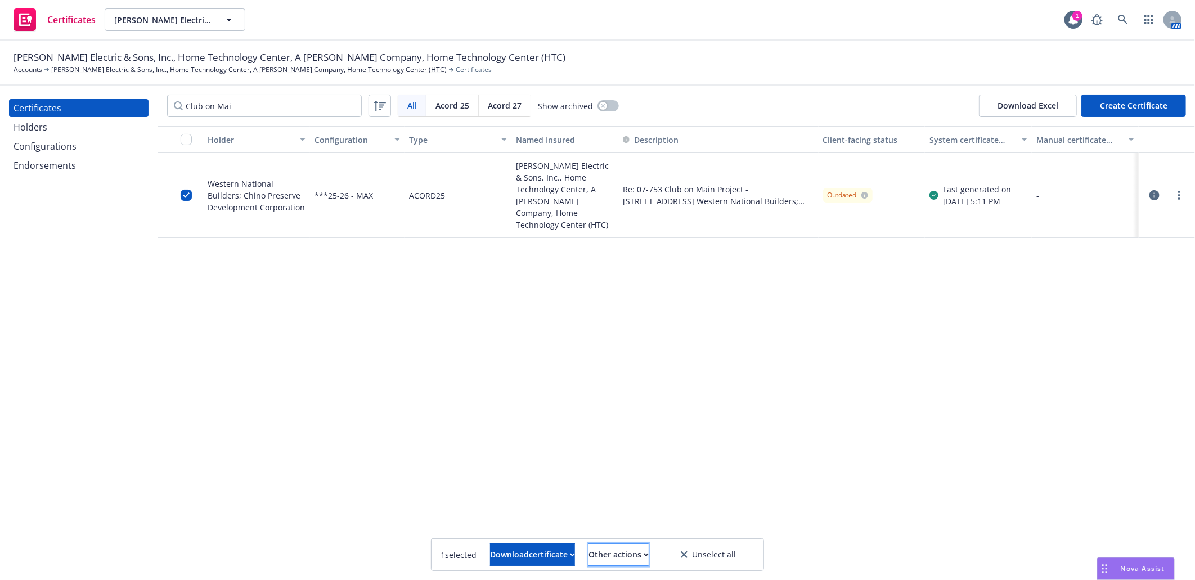
click at [621, 559] on div "Other actions" at bounding box center [619, 554] width 60 height 21
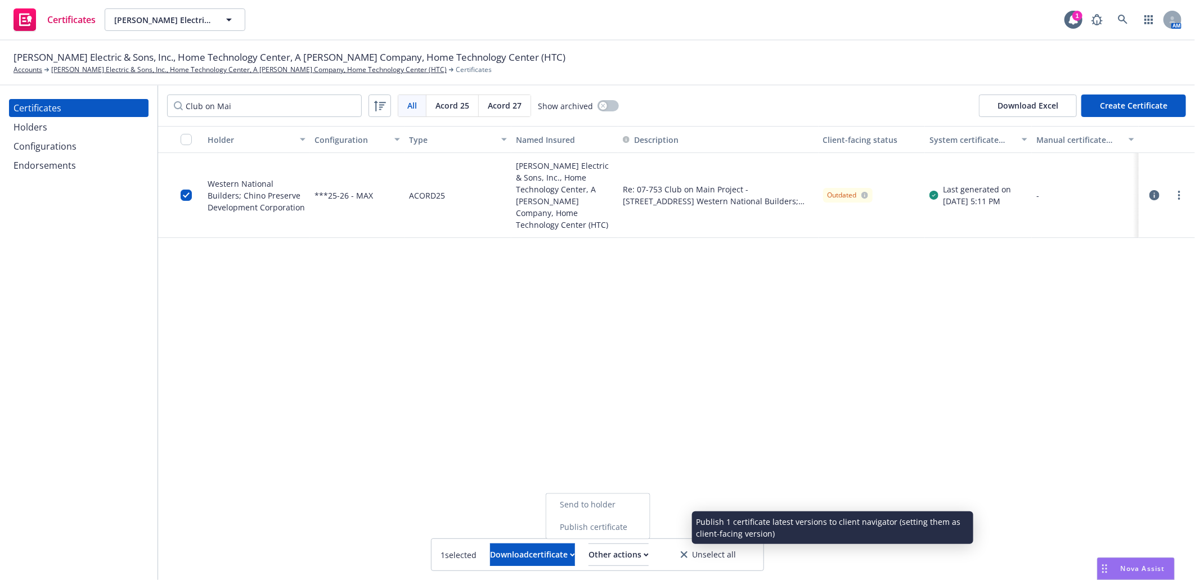
click at [628, 517] on link "Publish certificate" at bounding box center [598, 528] width 104 height 23
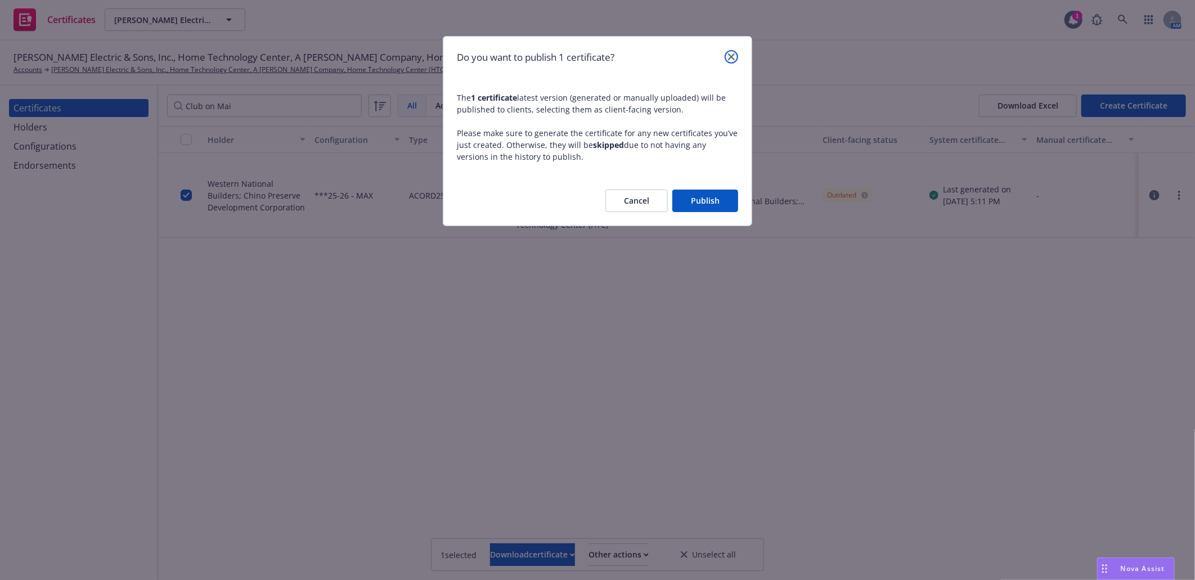
click at [731, 55] on icon "close" at bounding box center [731, 56] width 7 height 7
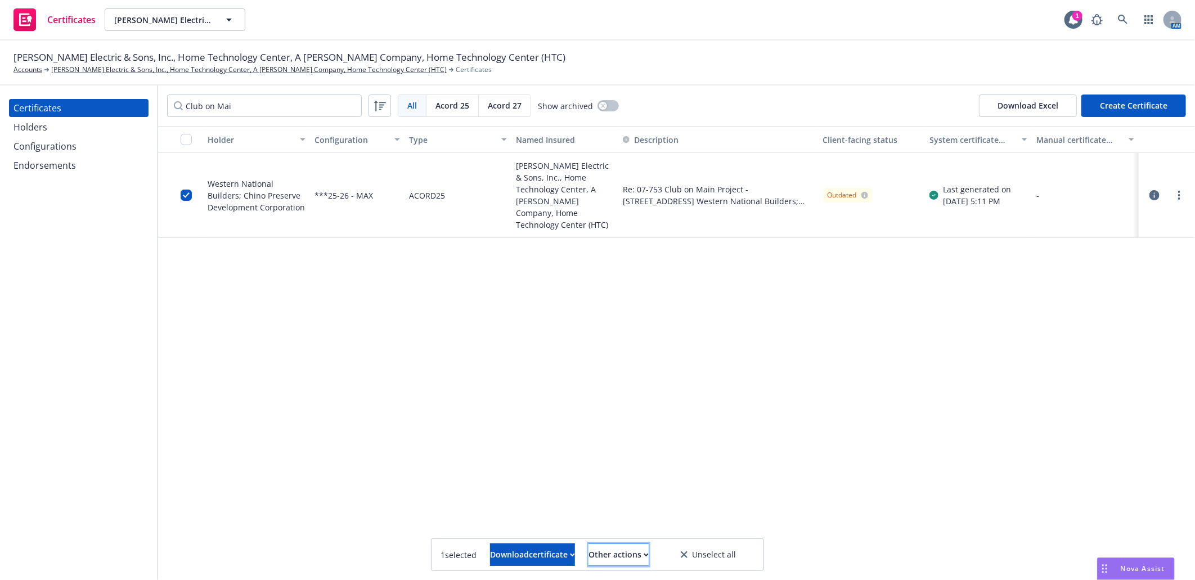
click at [619, 550] on div "Other actions" at bounding box center [619, 554] width 60 height 21
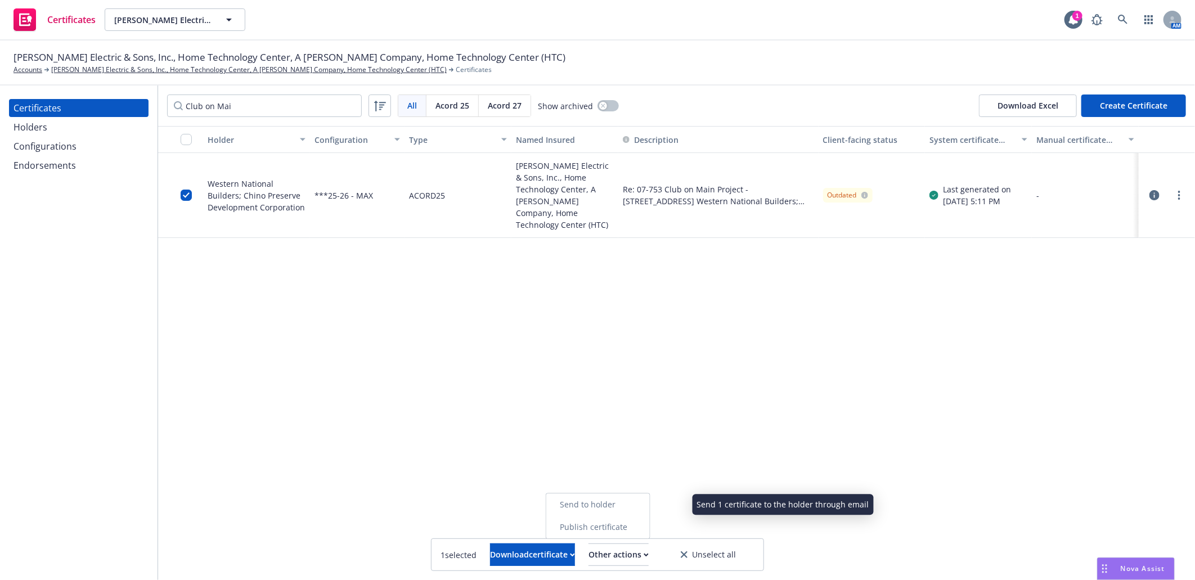
click at [633, 503] on link "Send to holder" at bounding box center [598, 505] width 104 height 23
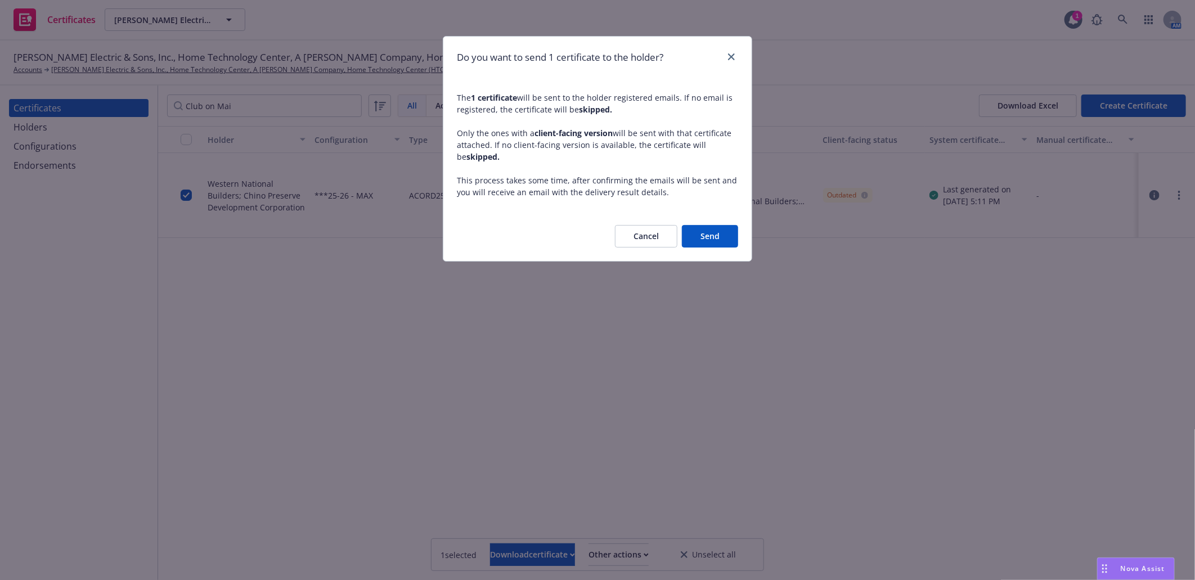
click at [717, 235] on button "Send" at bounding box center [710, 236] width 56 height 23
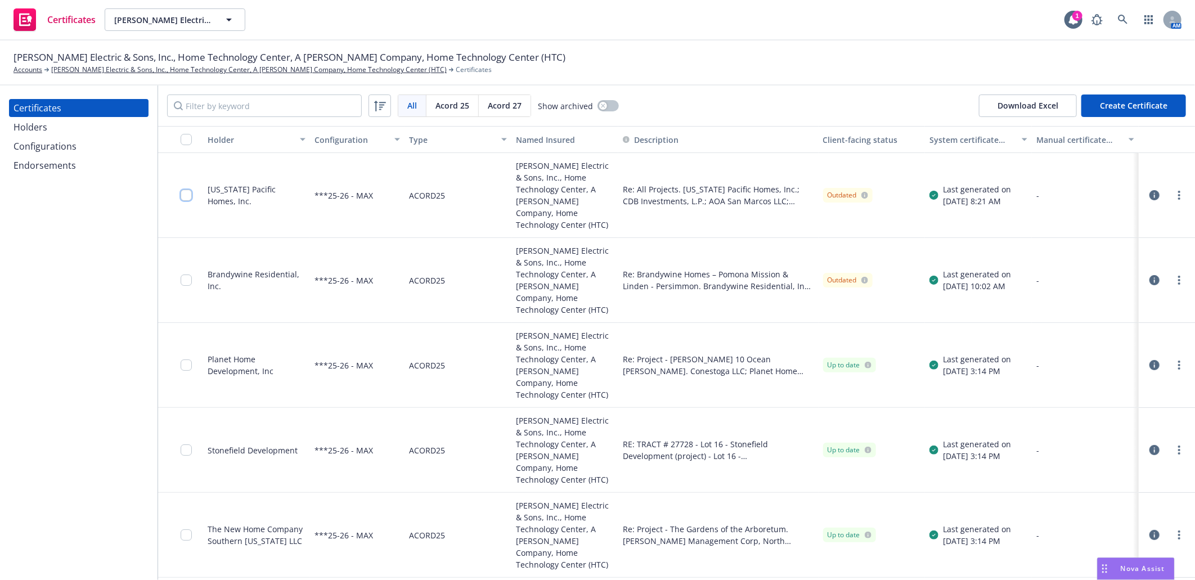
click at [187, 190] on input "checkbox" at bounding box center [186, 195] width 11 height 11
click at [189, 275] on input "checkbox" at bounding box center [186, 280] width 11 height 11
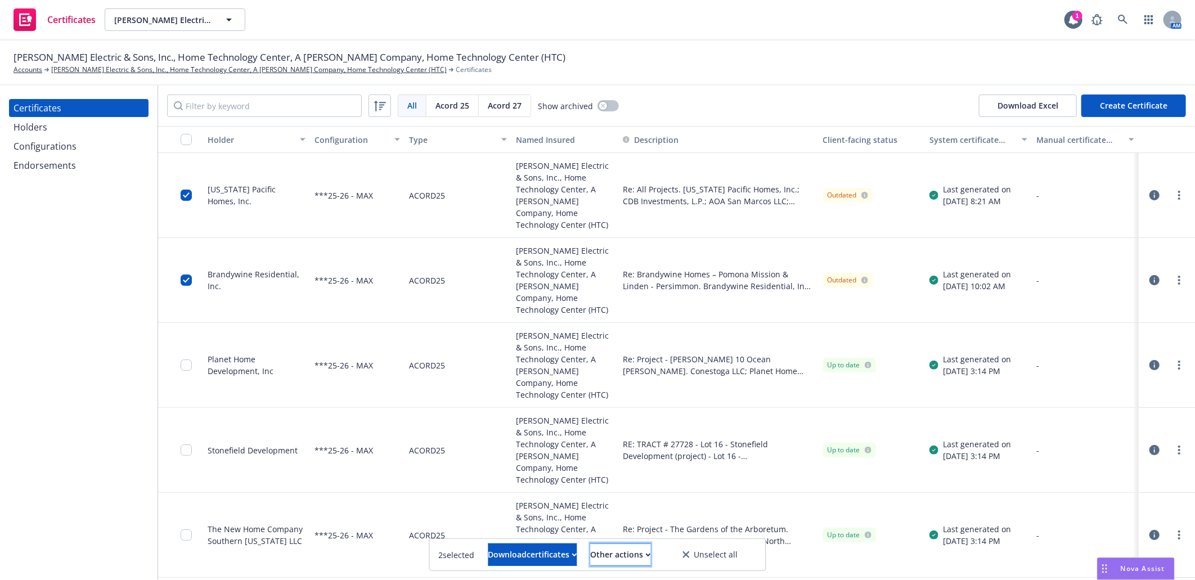
click at [642, 553] on div "Other actions" at bounding box center [621, 554] width 60 height 21
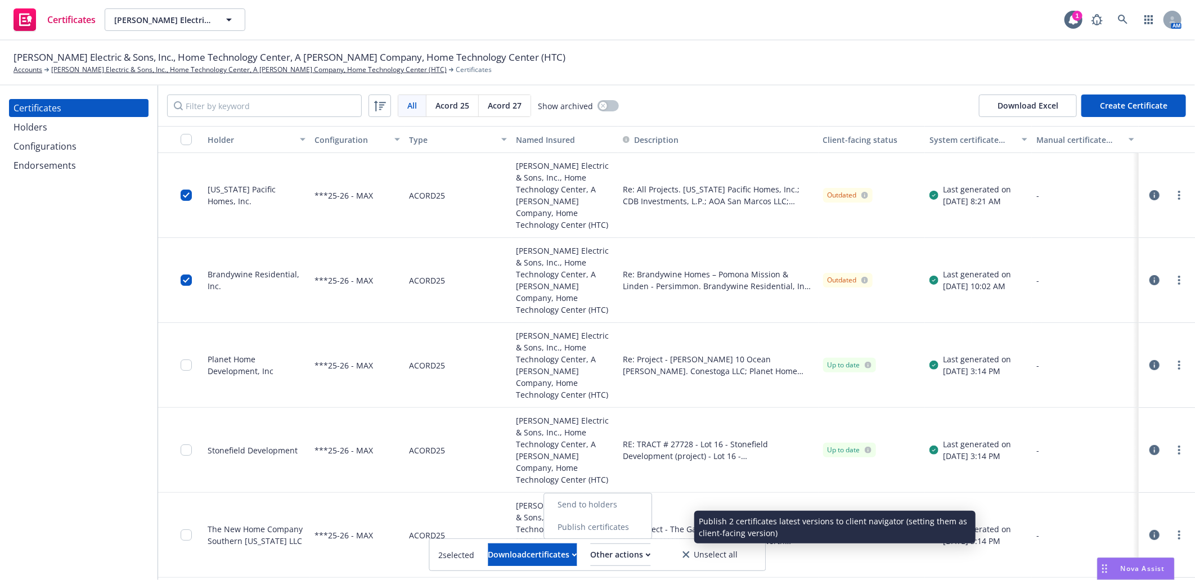
click at [635, 527] on link "Publish certificates" at bounding box center [597, 527] width 107 height 23
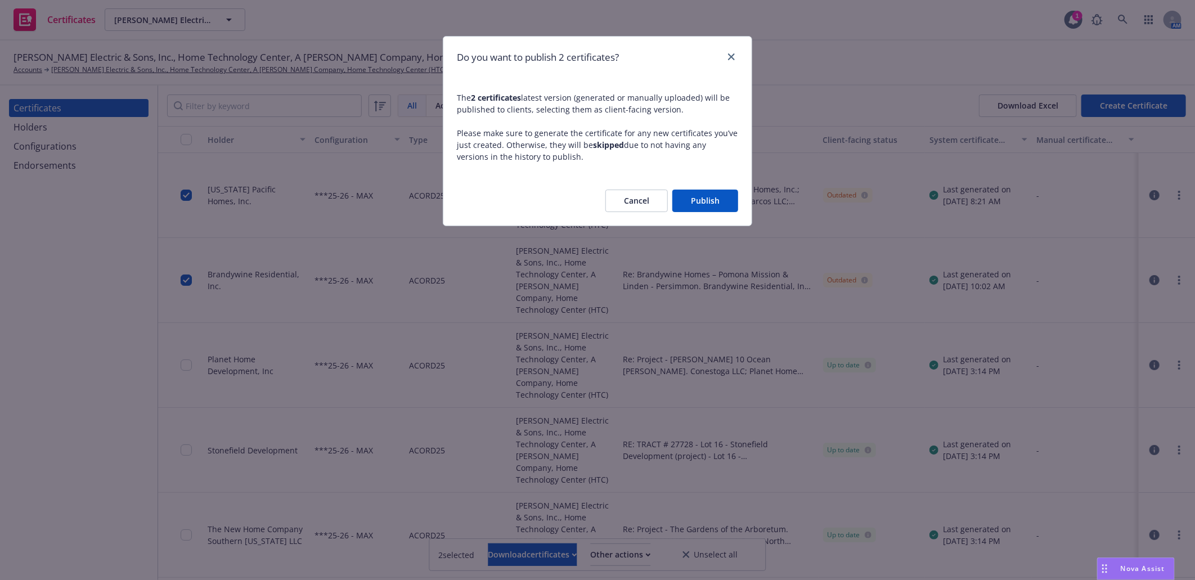
click at [710, 197] on button "Publish" at bounding box center [706, 201] width 66 height 23
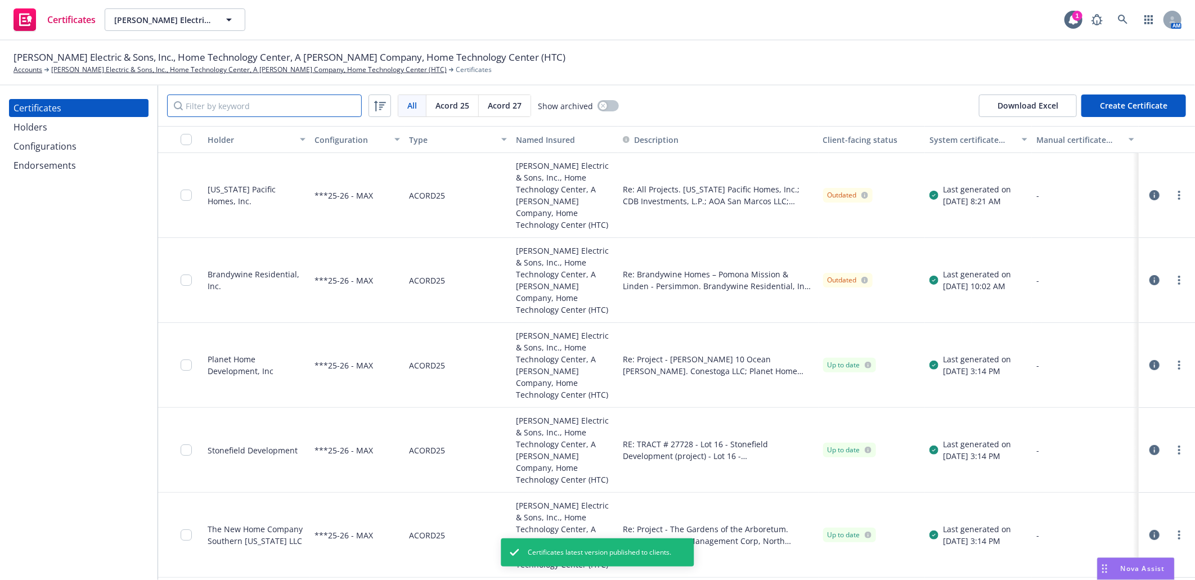
click at [238, 105] on input "Filter by keyword" at bounding box center [264, 106] width 195 height 23
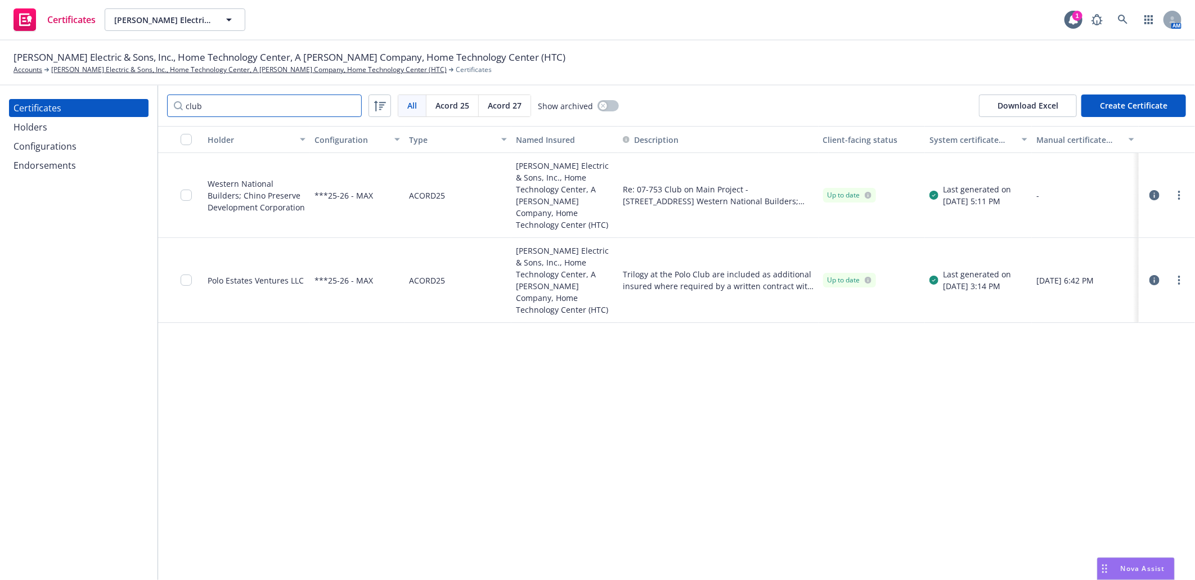
type input "club"
click at [1153, 190] on icon "button" at bounding box center [1155, 195] width 10 height 10
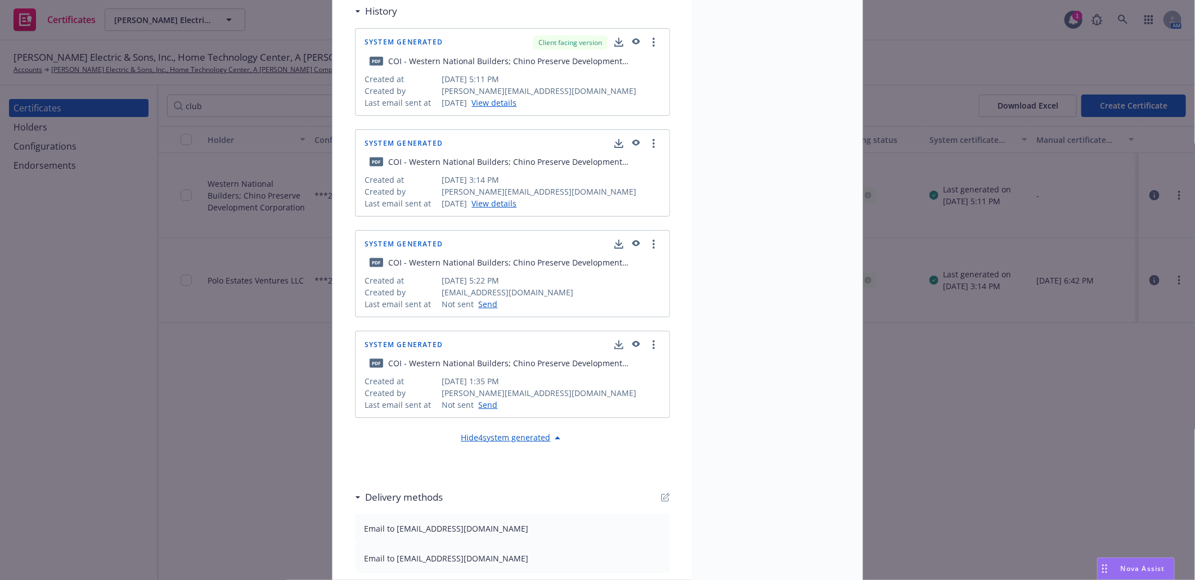
scroll to position [1006, 0]
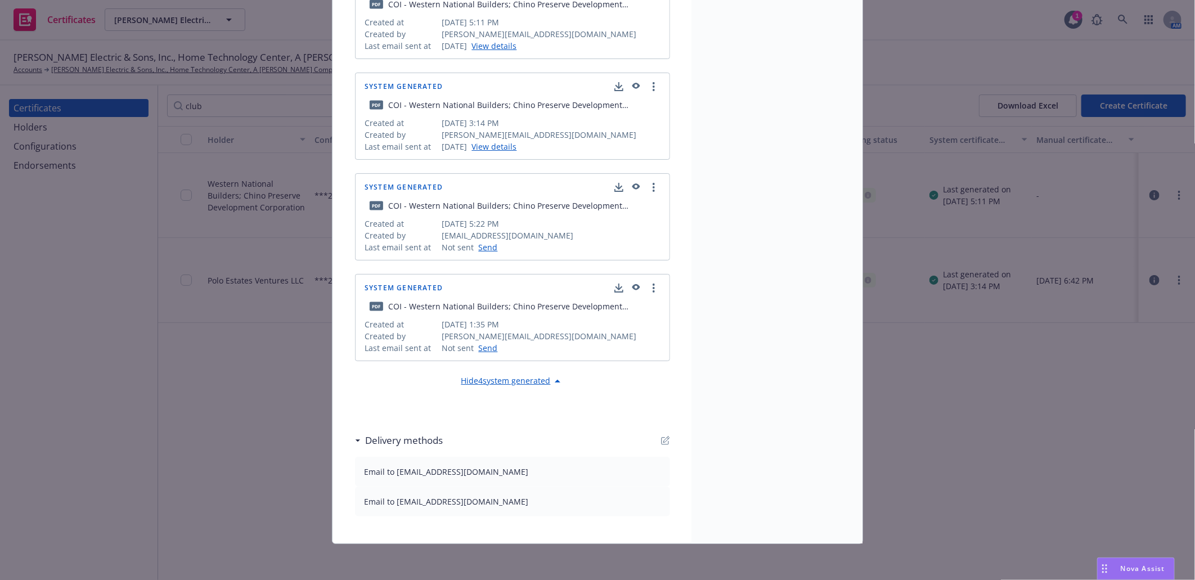
click at [661, 438] on icon "button" at bounding box center [665, 440] width 9 height 9
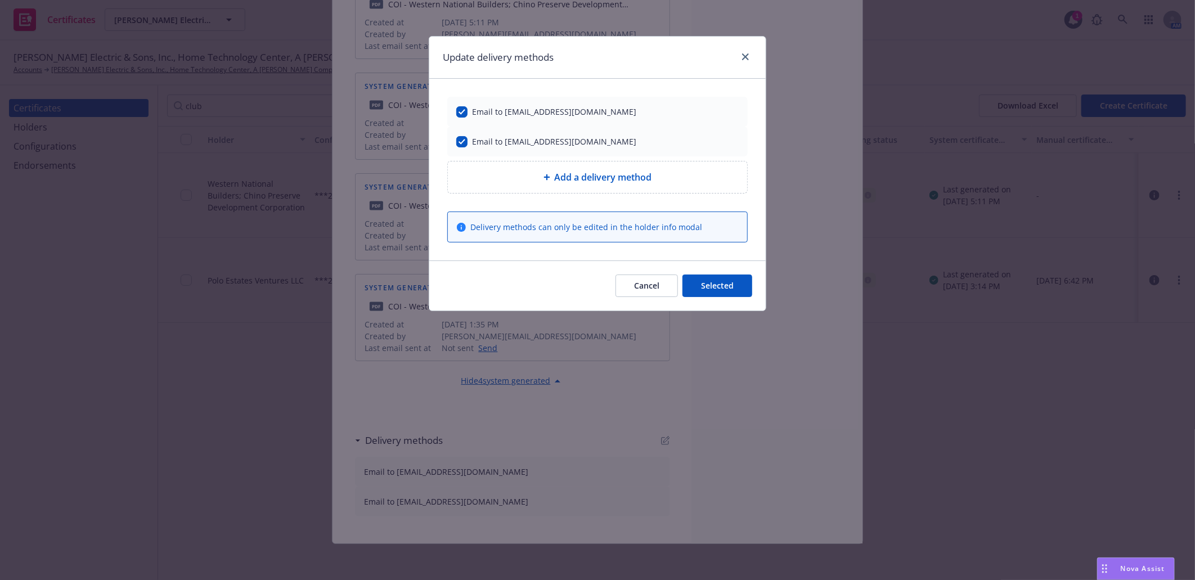
click at [608, 181] on span "Add a delivery method" at bounding box center [603, 178] width 97 height 14
select select "EMAIL"
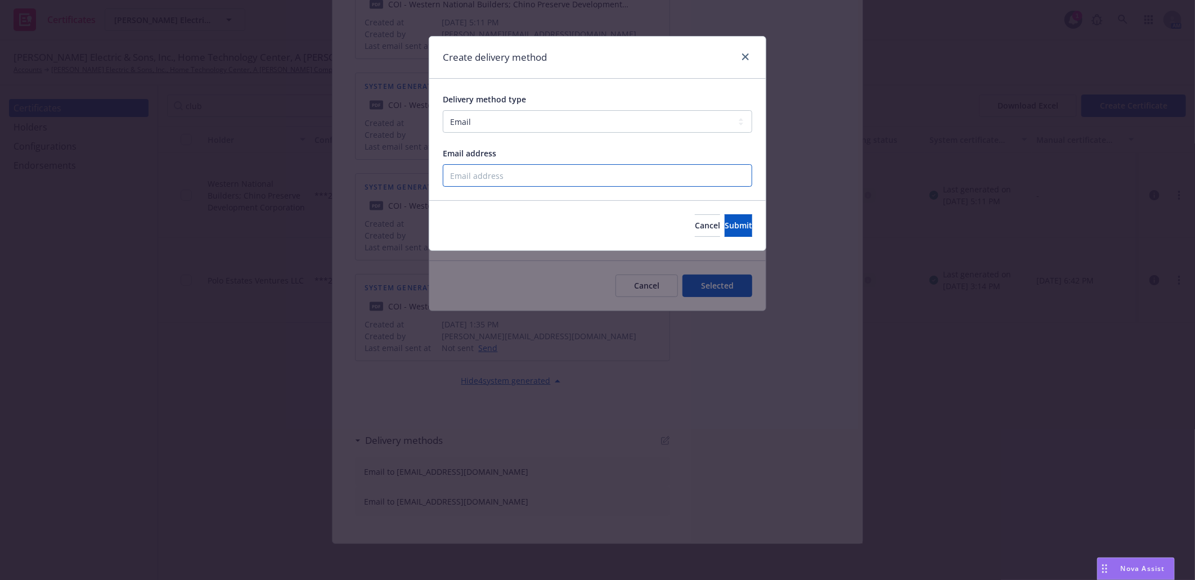
click at [552, 177] on input "Email address" at bounding box center [598, 175] width 310 height 23
paste input "droberson@wng.com"
type input "droberson@wng.com"
click at [725, 224] on button "Submit" at bounding box center [739, 225] width 28 height 23
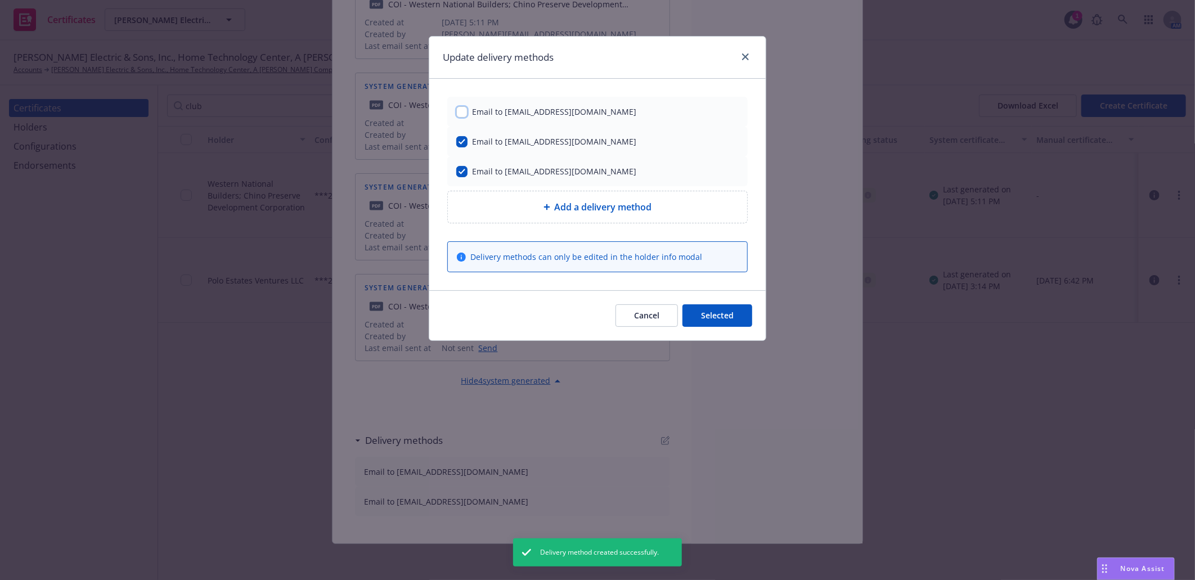
click at [463, 106] on input "checkbox" at bounding box center [461, 111] width 11 height 11
checkbox input "true"
click at [731, 310] on button "Selected" at bounding box center [718, 315] width 70 height 23
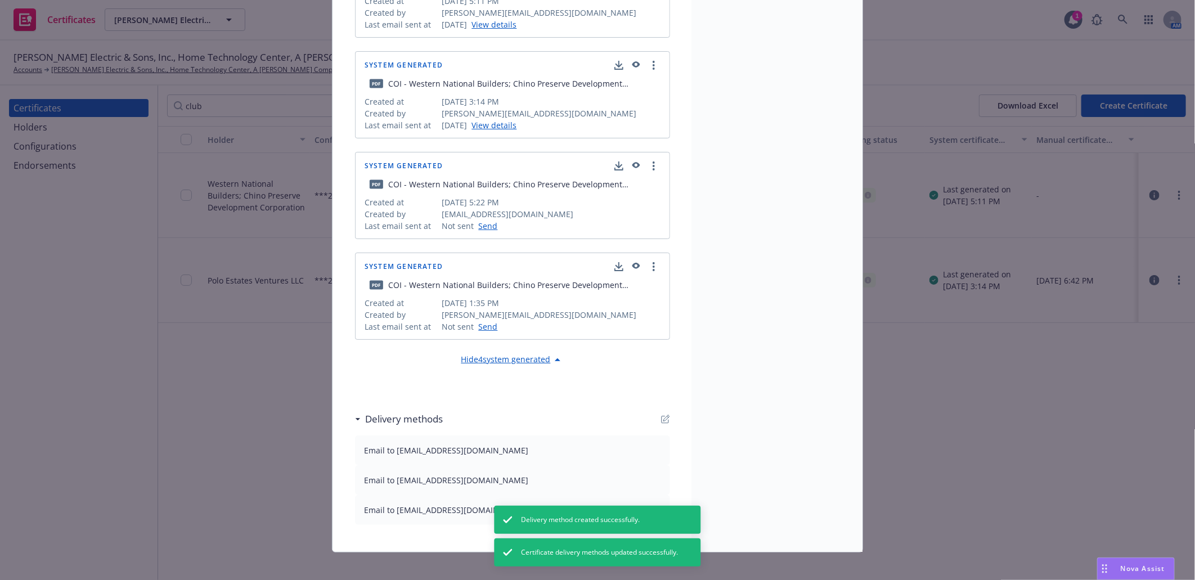
scroll to position [1036, 0]
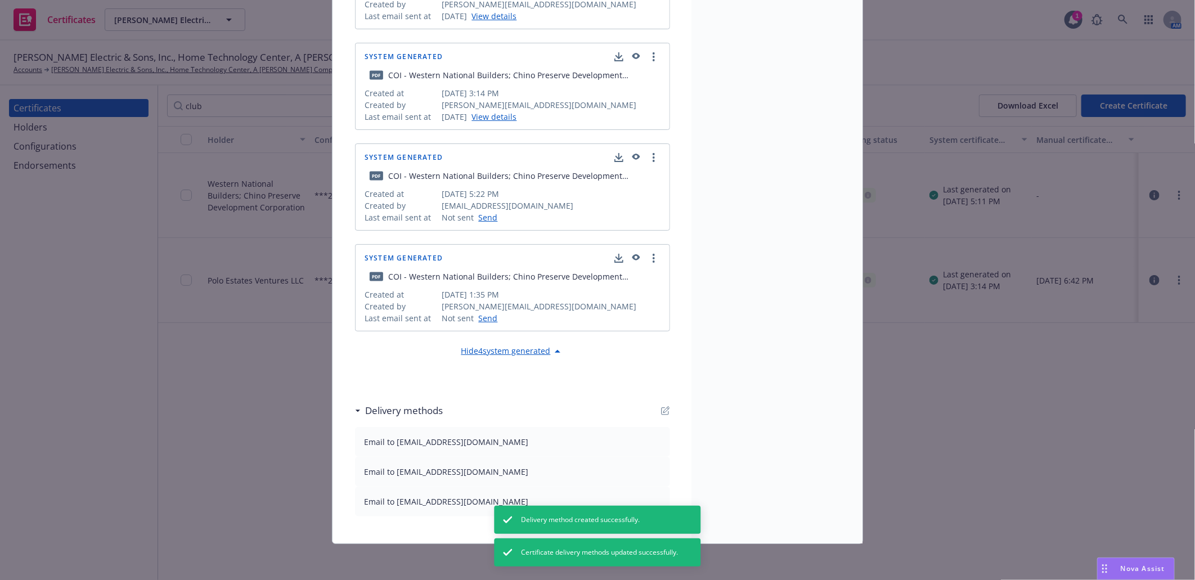
click at [661, 413] on icon "button" at bounding box center [665, 410] width 9 height 9
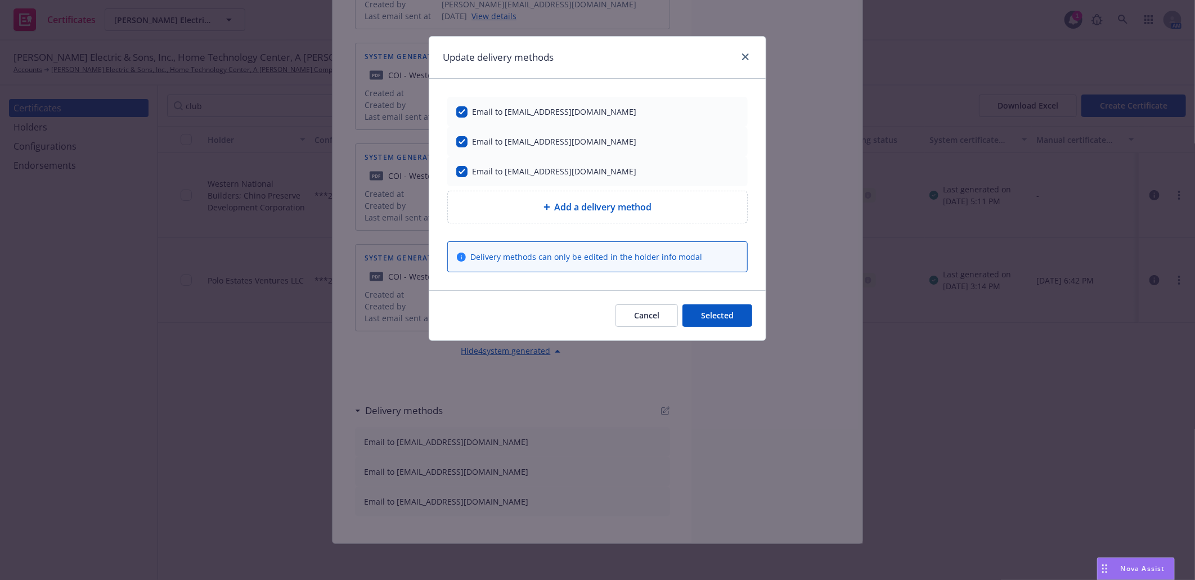
click at [561, 207] on span "Add a delivery method" at bounding box center [603, 207] width 97 height 14
select select "EMAIL"
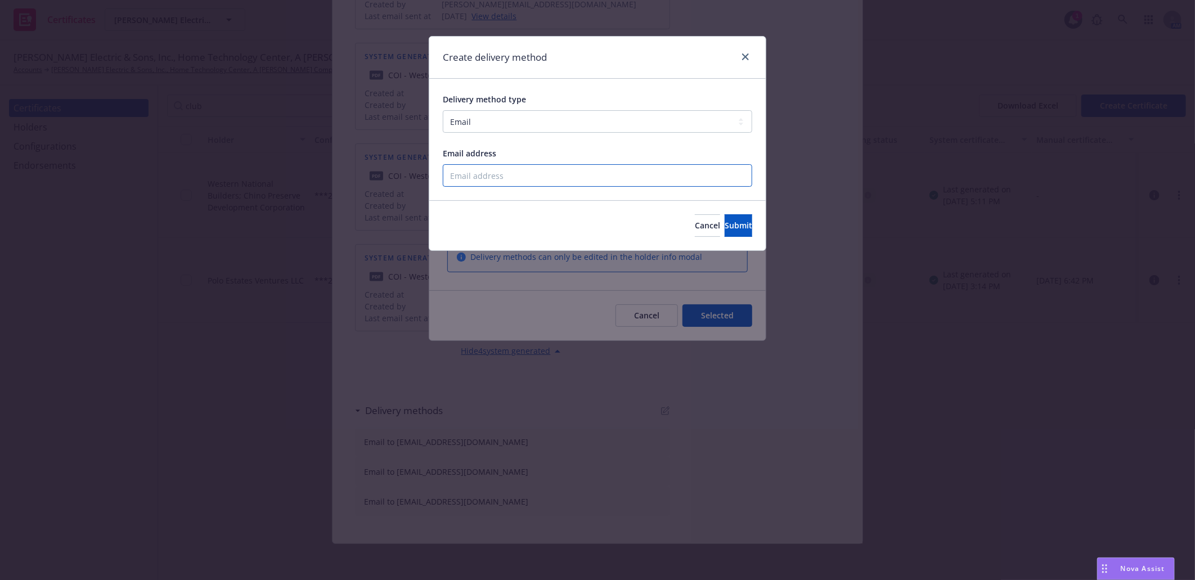
click at [521, 175] on input "Email address" at bounding box center [598, 175] width 310 height 23
paste input "jmiyagishima@wng.com"
type input "jmiyagishima@wng.com"
click at [725, 229] on span "Submit" at bounding box center [739, 225] width 28 height 11
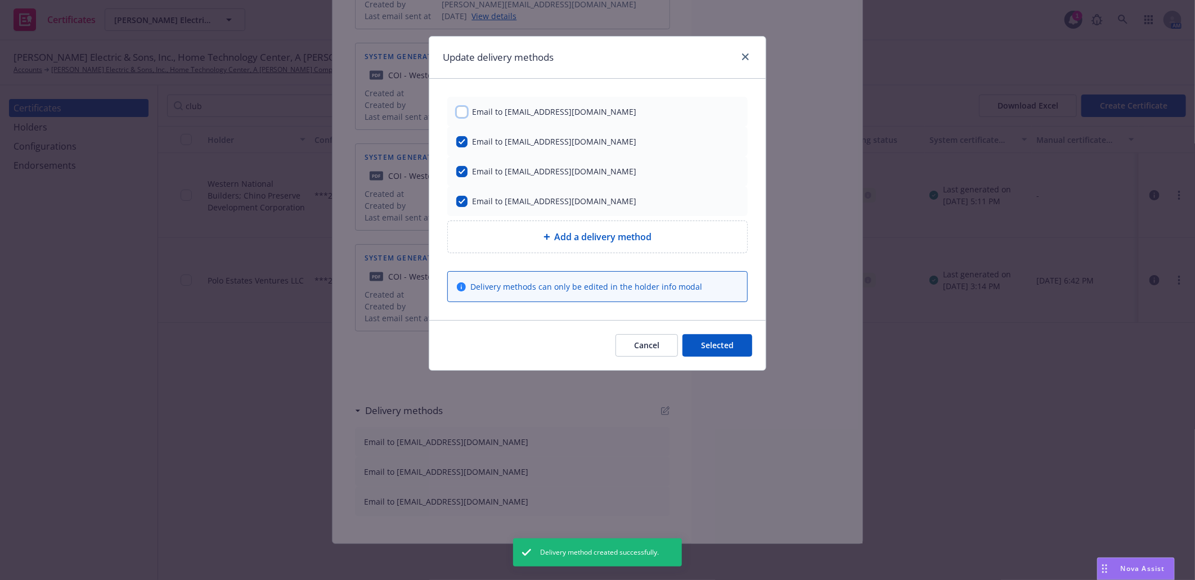
click at [464, 113] on input "checkbox" at bounding box center [461, 111] width 11 height 11
checkbox input "true"
click at [732, 343] on button "Selected" at bounding box center [718, 345] width 70 height 23
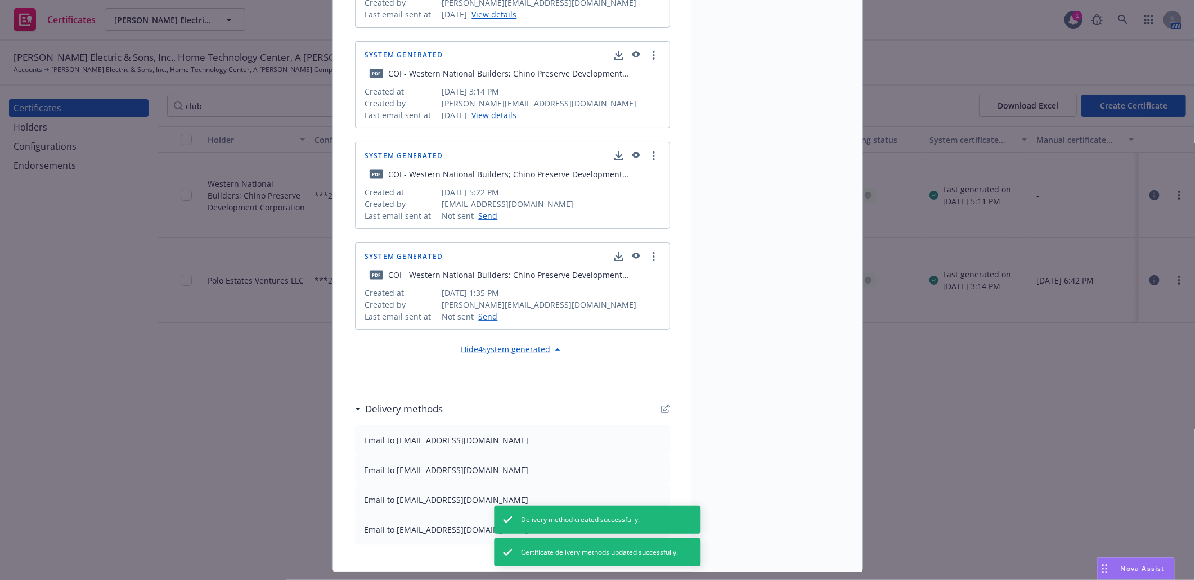
click at [661, 412] on icon "button" at bounding box center [665, 409] width 9 height 9
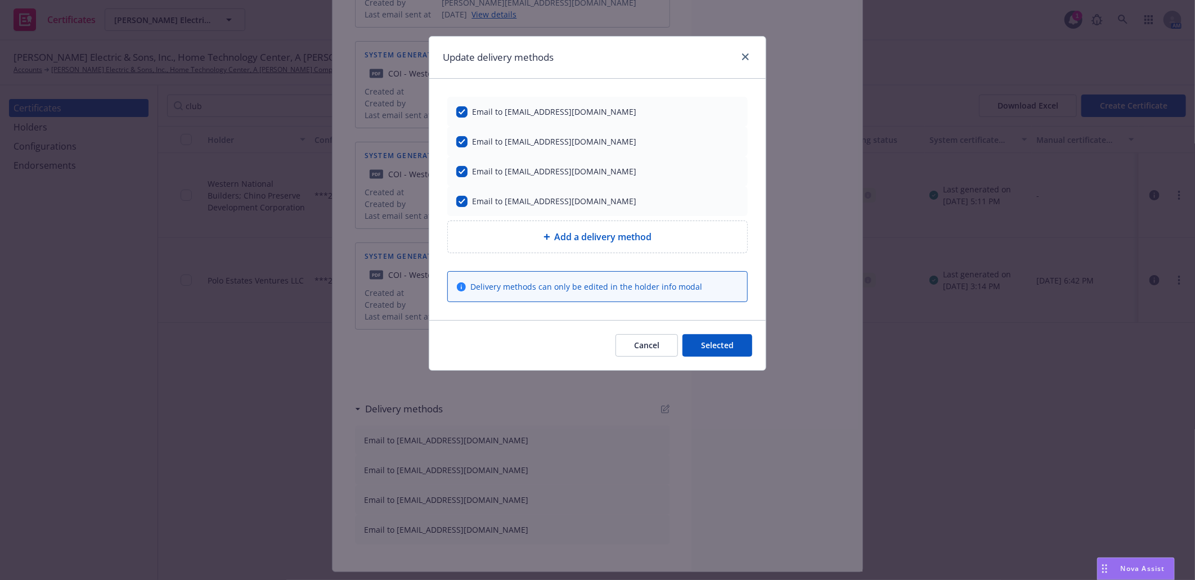
click at [582, 242] on span "Add a delivery method" at bounding box center [603, 237] width 97 height 14
select select "EMAIL"
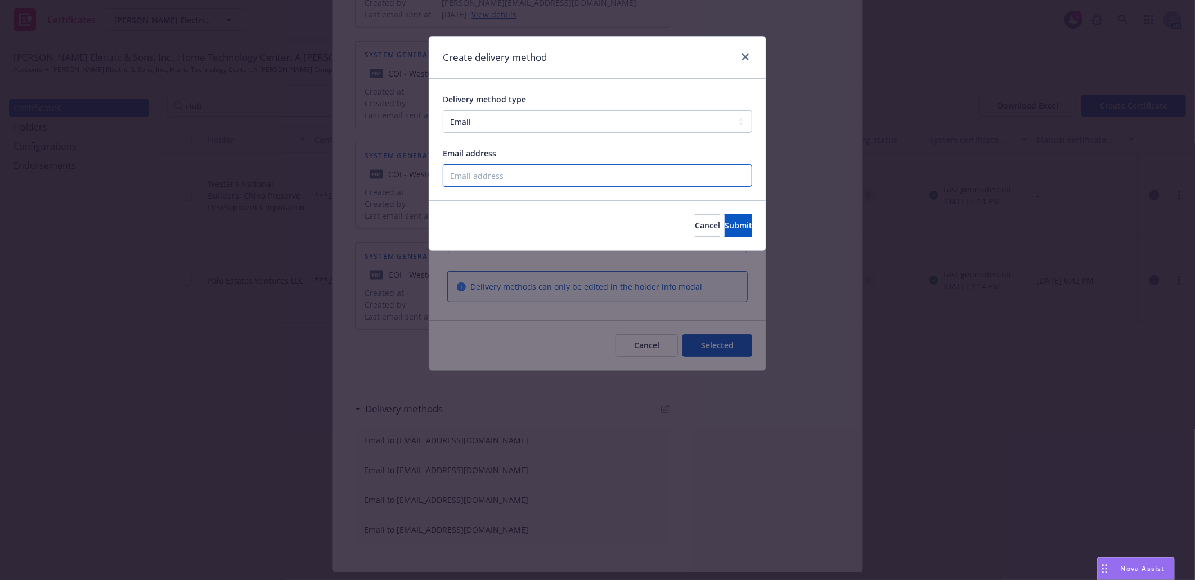
click at [525, 178] on input "Email address" at bounding box center [598, 175] width 310 height 23
paste input "MSalinas@wng.com"
type input "MSalinas@wng.com"
click at [725, 228] on span "Submit" at bounding box center [739, 225] width 28 height 11
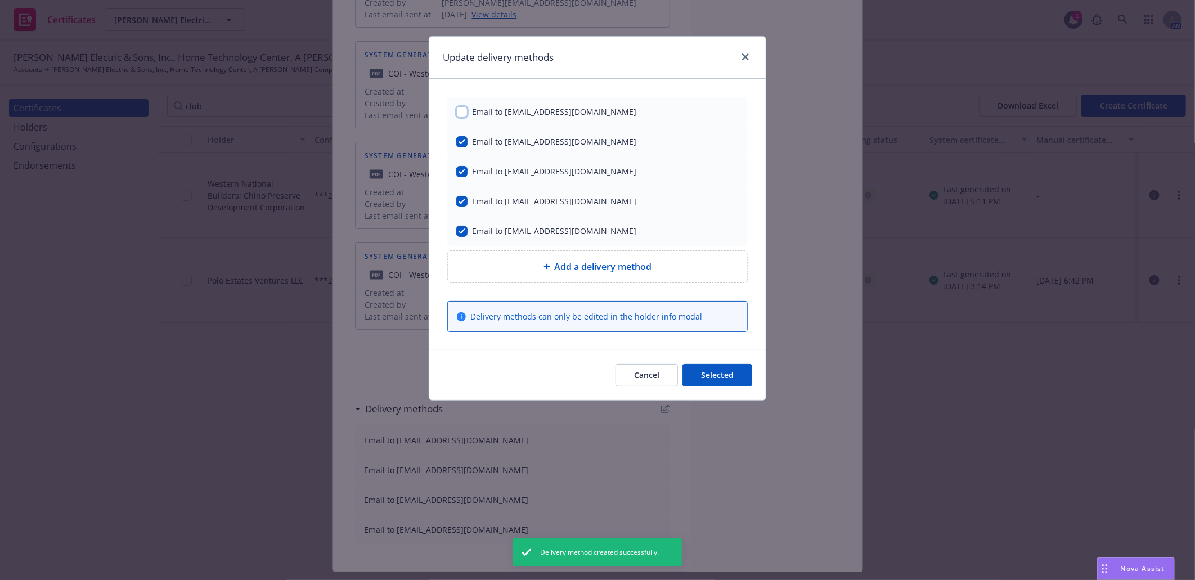
click at [465, 113] on input "checkbox" at bounding box center [461, 111] width 11 height 11
checkbox input "true"
drag, startPoint x: 713, startPoint y: 374, endPoint x: 701, endPoint y: 333, distance: 42.8
click at [713, 373] on button "Selected" at bounding box center [718, 375] width 70 height 23
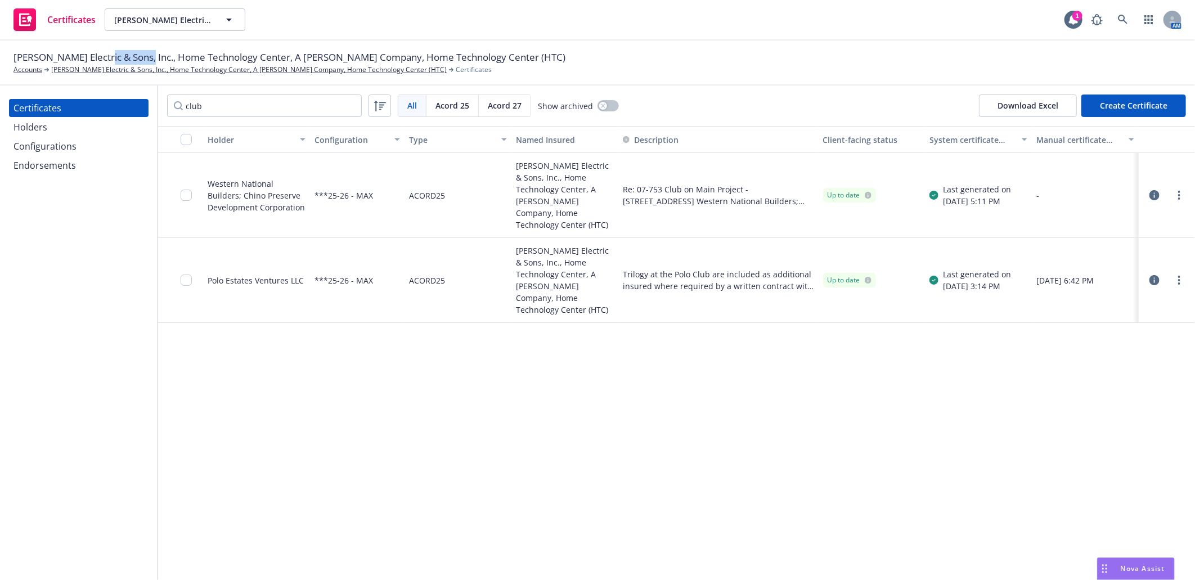
drag, startPoint x: 105, startPoint y: 55, endPoint x: 145, endPoint y: 58, distance: 40.1
click at [145, 58] on span "Schamber Electric & Sons, Inc., Home Technology Center, A Schamber Company, Hom…" at bounding box center [290, 57] width 552 height 15
copy span "Sons, Inc."
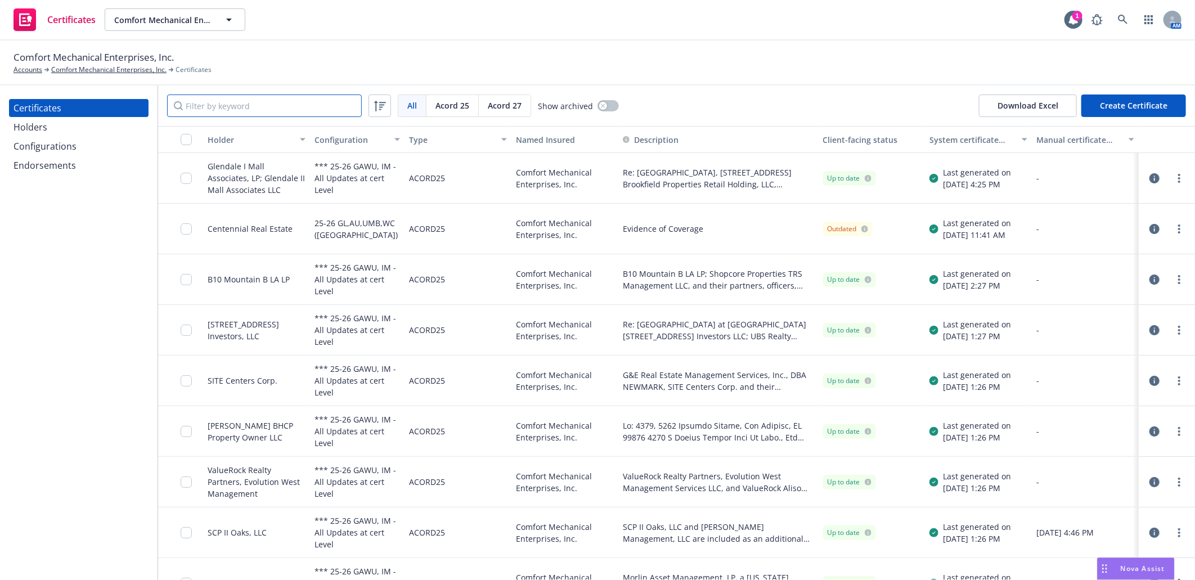
click at [323, 110] on input "Filter by keyword" at bounding box center [264, 106] width 195 height 23
paste input "ationwi"
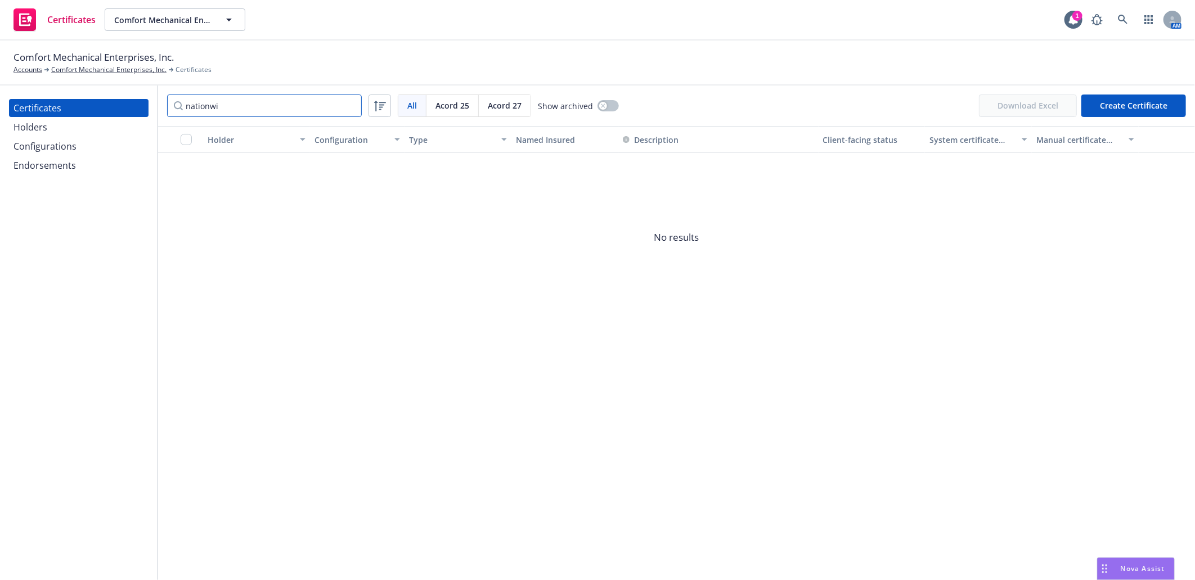
click at [239, 110] on input "nationwi" at bounding box center [264, 106] width 195 height 23
drag, startPoint x: 223, startPoint y: 105, endPoint x: 14, endPoint y: 104, distance: 208.8
click at [14, 104] on div "Certificates Holders Configurations Endorsements nationwi All All [PERSON_NAME]…" at bounding box center [597, 333] width 1195 height 495
paste input "HVAC"
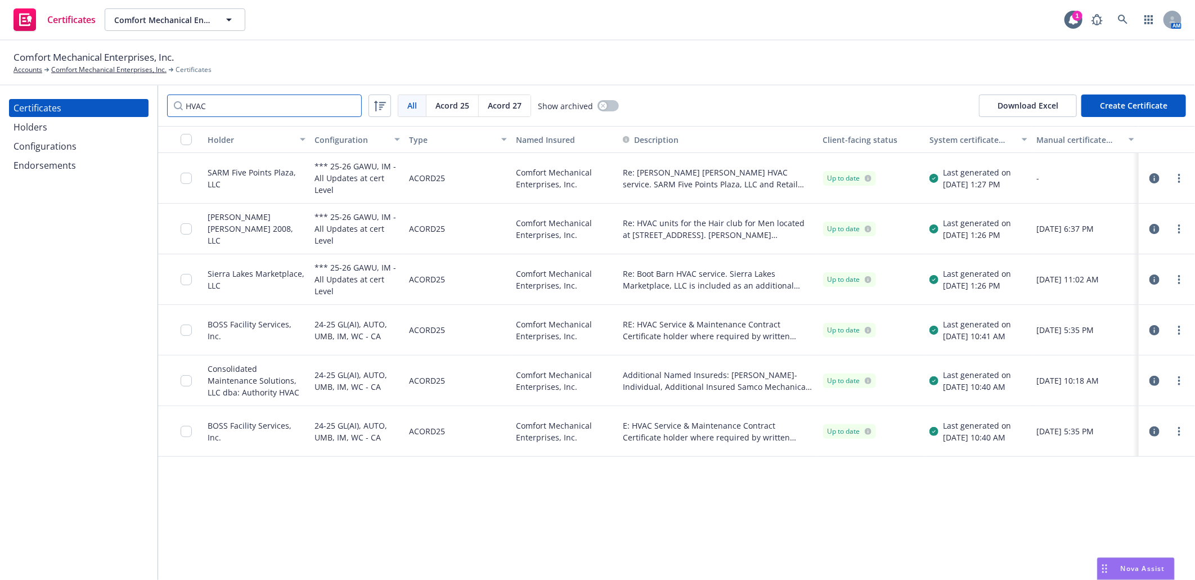
type input "HVAC"
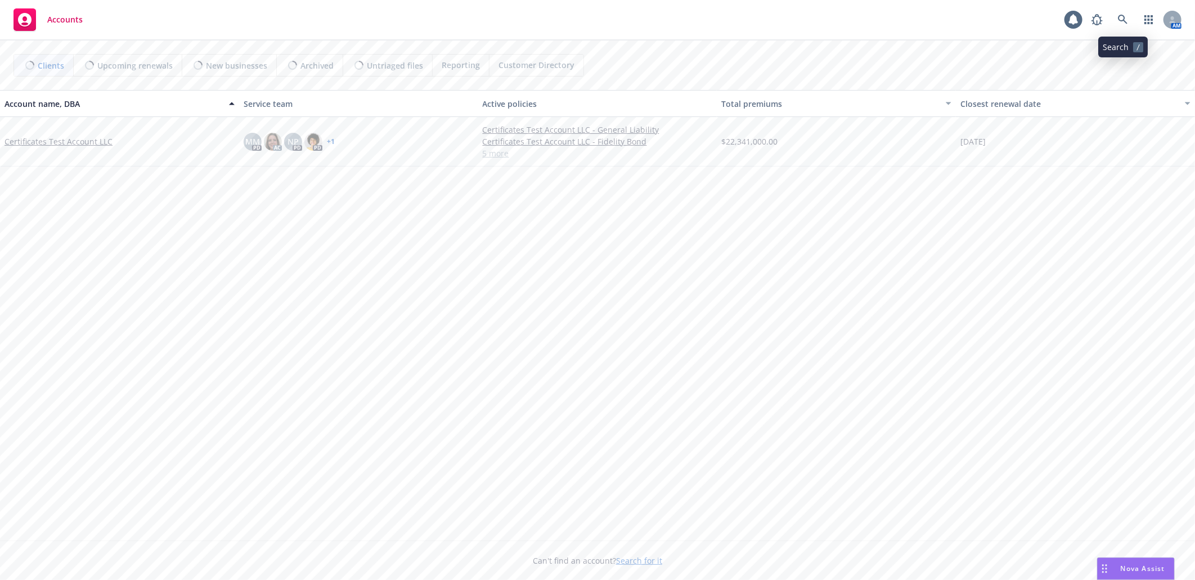
click at [1122, 18] on icon at bounding box center [1123, 20] width 10 height 10
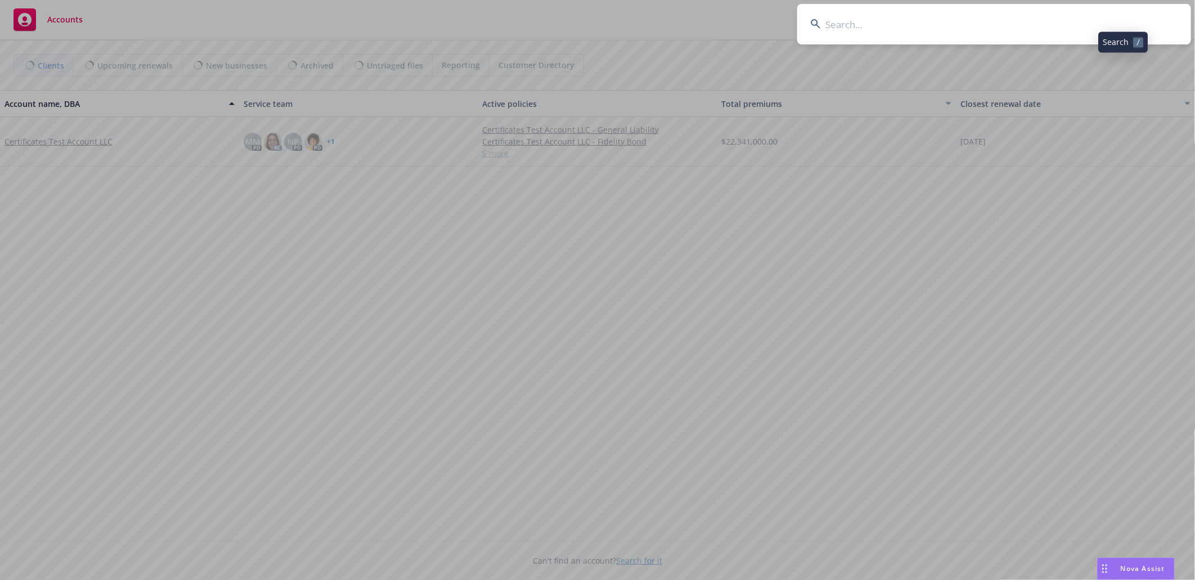
click at [943, 21] on input at bounding box center [994, 24] width 394 height 41
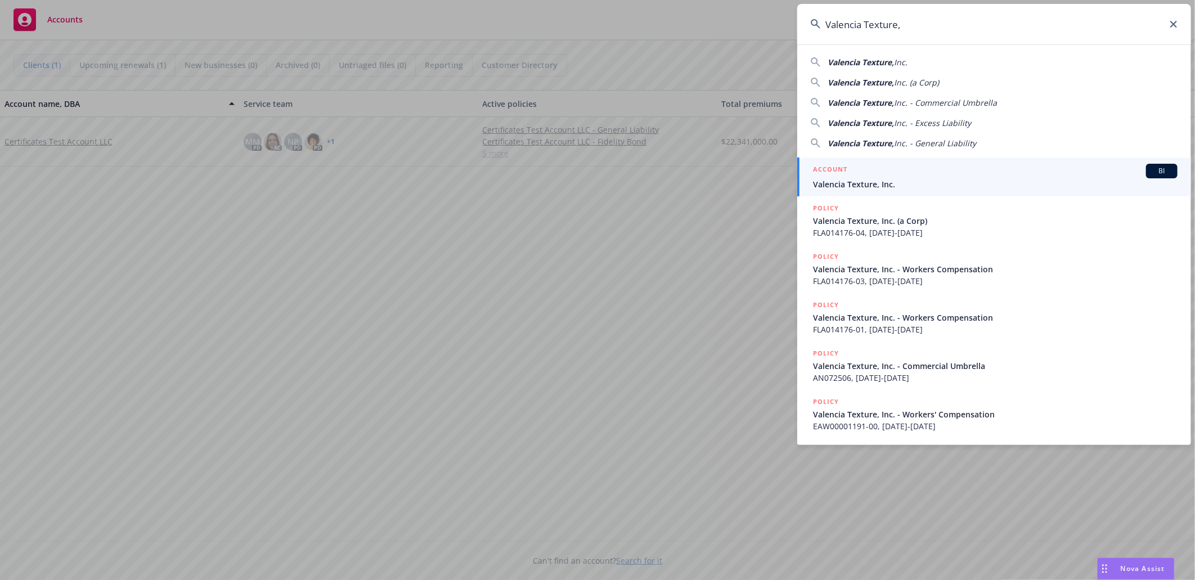
type input "Valencia Texture,"
click at [871, 179] on span "Valencia Texture, Inc." at bounding box center [995, 184] width 365 height 12
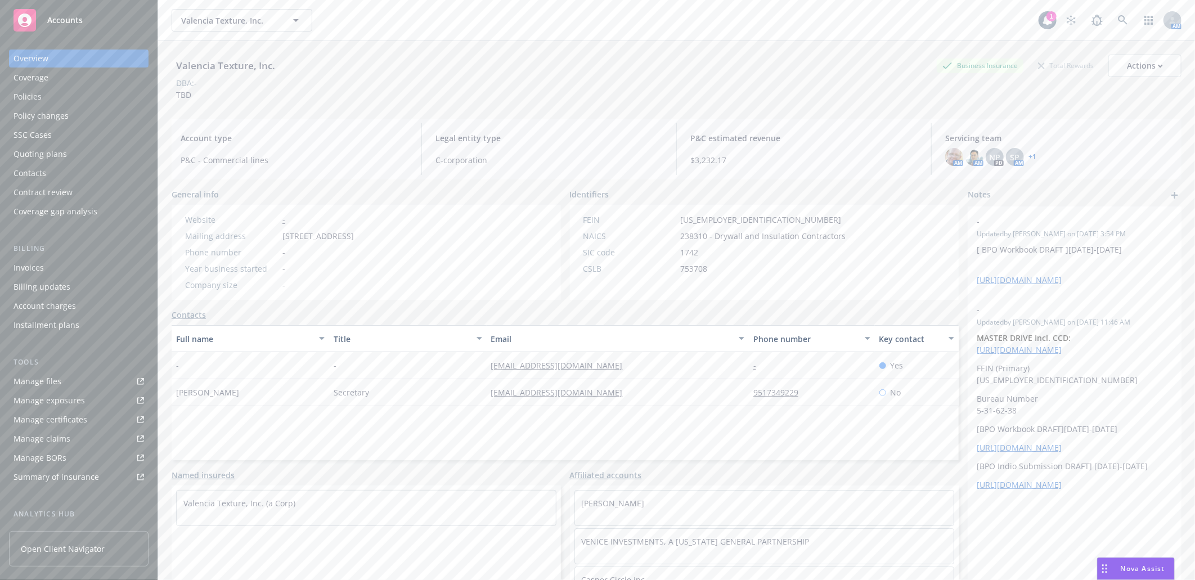
click at [31, 91] on div "Policies" at bounding box center [28, 97] width 28 height 18
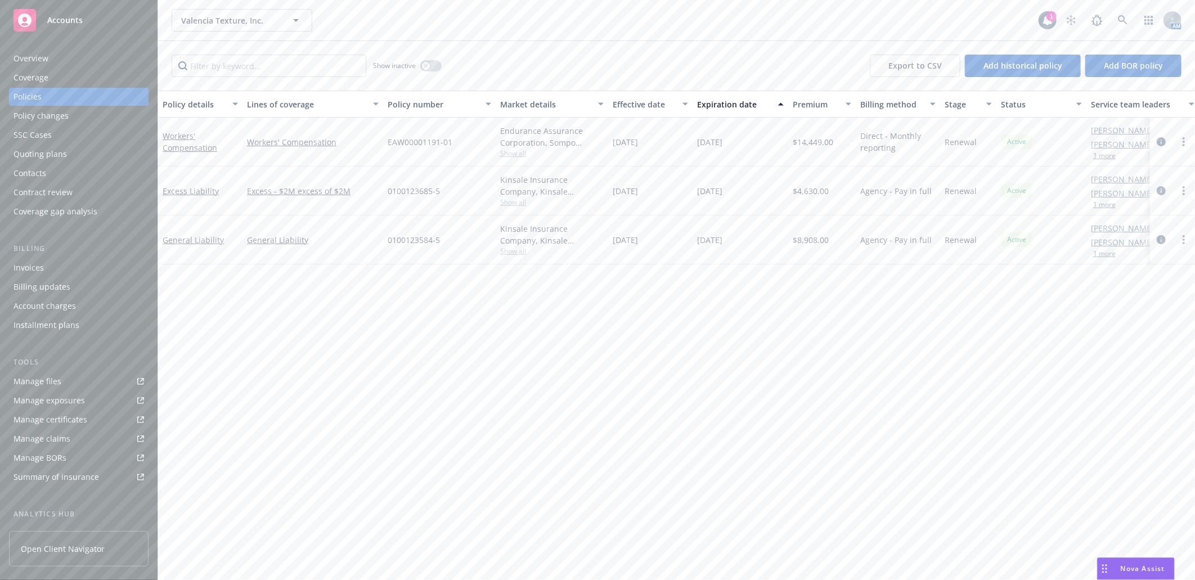
click at [63, 418] on div "Manage certificates" at bounding box center [51, 420] width 74 height 18
drag, startPoint x: 247, startPoint y: 228, endPoint x: 301, endPoint y: 243, distance: 56.1
click at [301, 243] on div "General Liability" at bounding box center [313, 240] width 141 height 49
copy link "General [PERSON_NAME]"
click at [289, 62] on input "Filter by keyword..." at bounding box center [269, 66] width 195 height 23
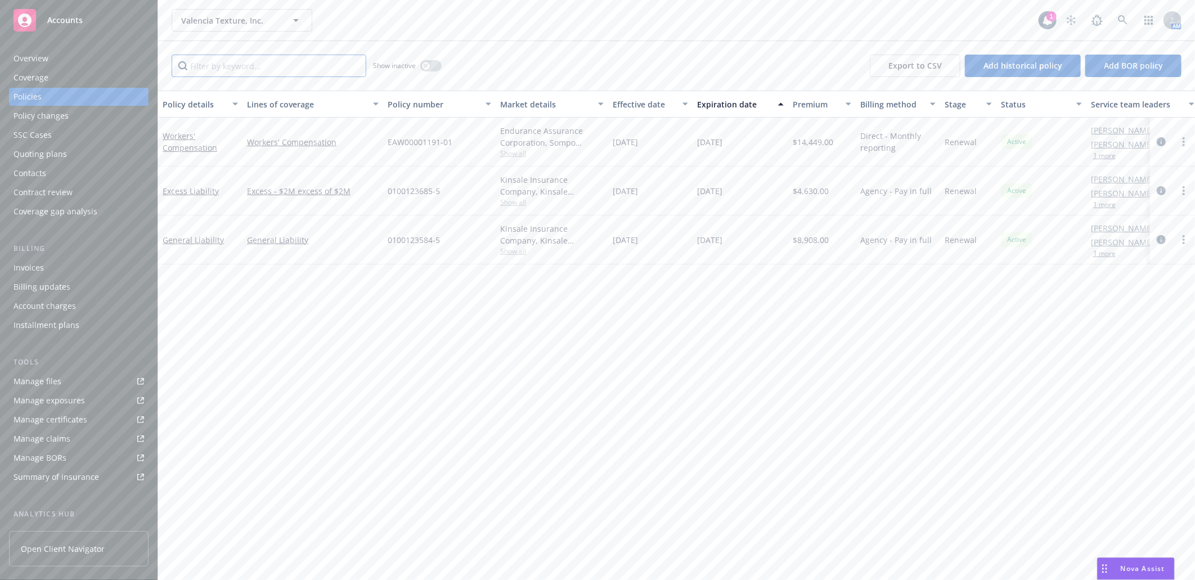
paste input "General [PERSON_NAME]"
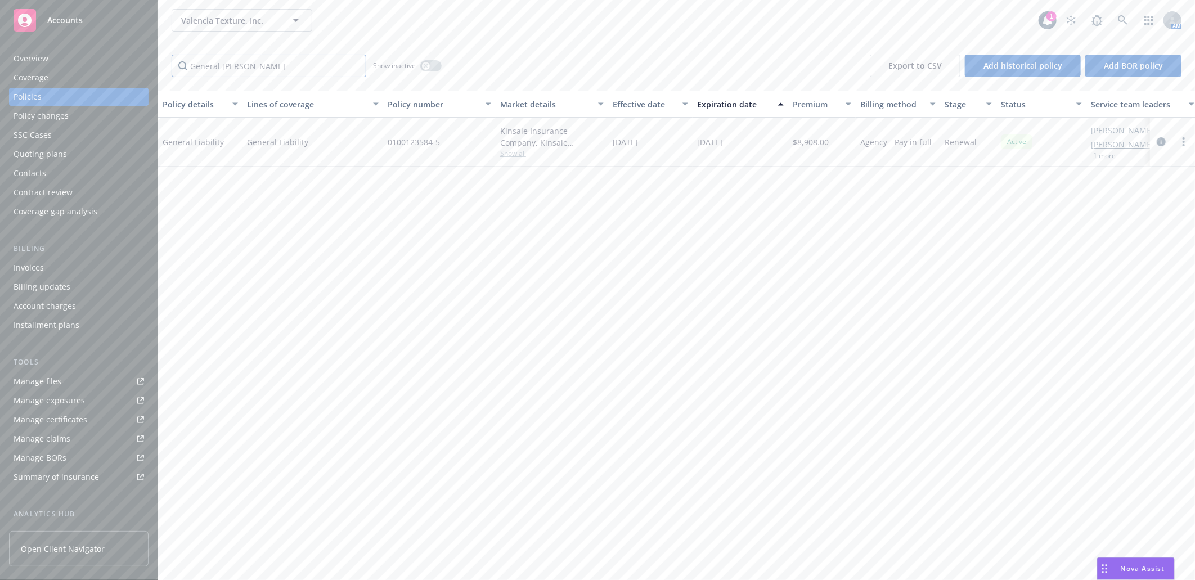
type input "General [PERSON_NAME]"
click at [28, 80] on div "Coverage" at bounding box center [31, 78] width 35 height 18
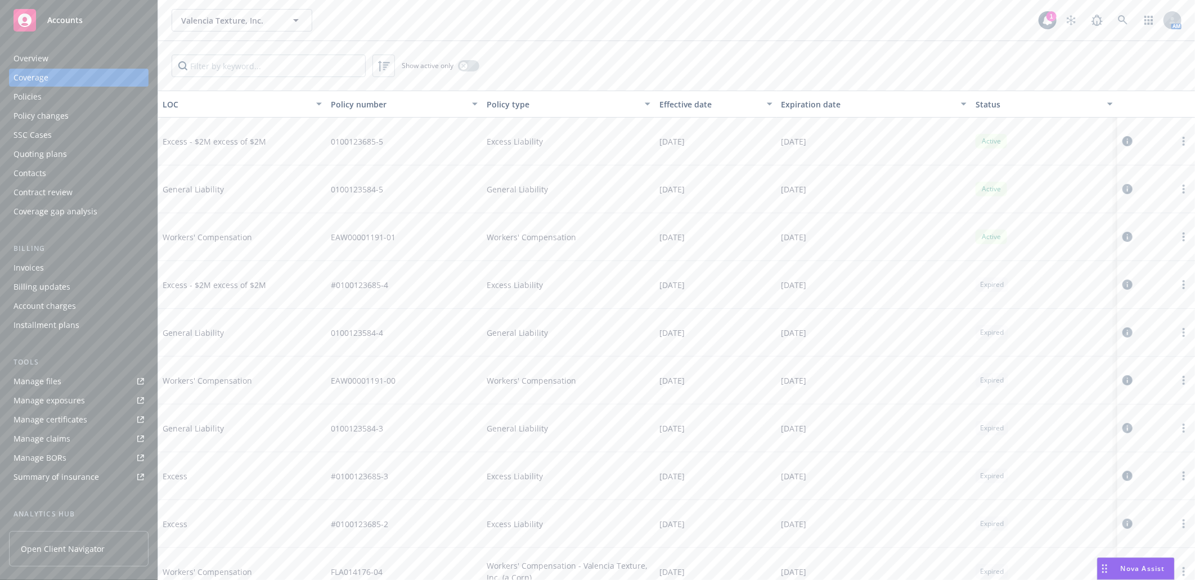
click at [26, 98] on div "Policies" at bounding box center [28, 97] width 28 height 18
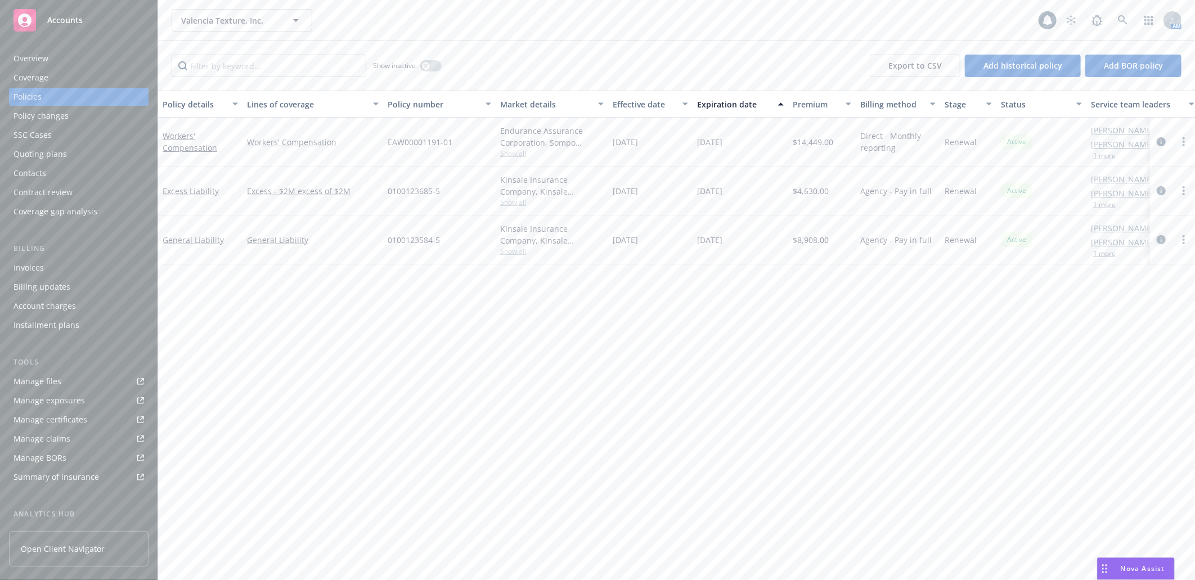
click at [1159, 235] on icon "circleInformation" at bounding box center [1161, 239] width 9 height 9
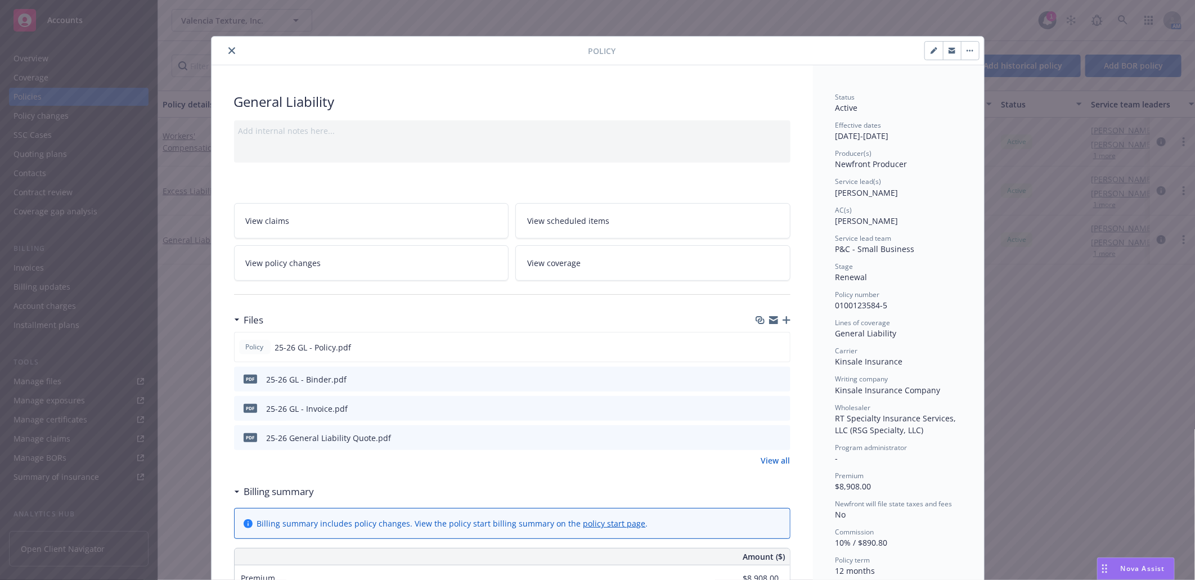
click at [226, 46] on button "close" at bounding box center [232, 51] width 14 height 14
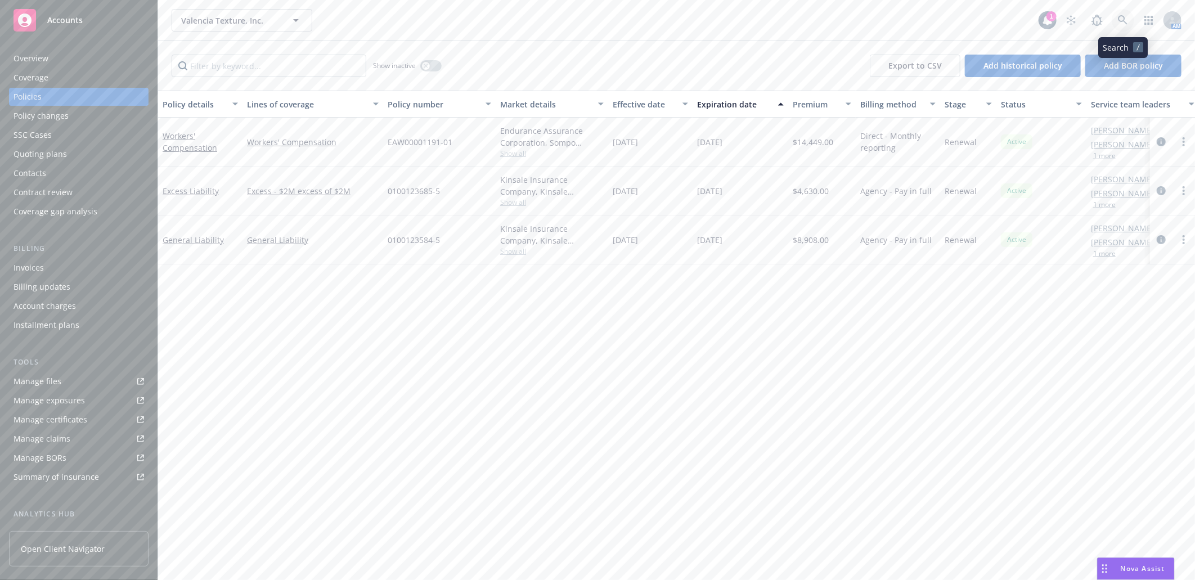
click at [1121, 17] on icon at bounding box center [1123, 20] width 10 height 10
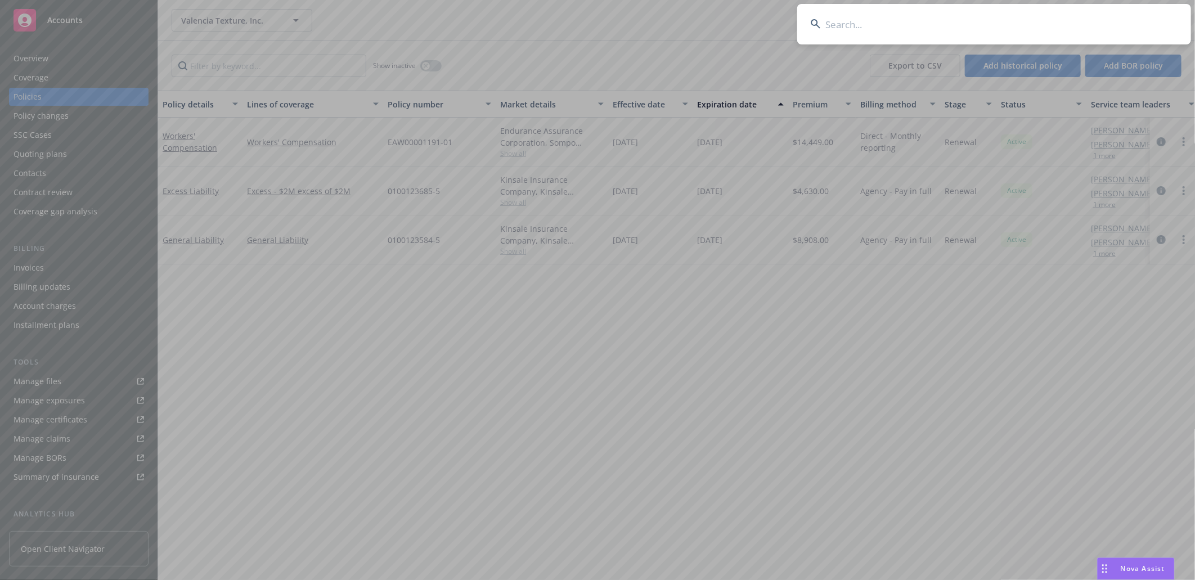
click at [975, 17] on input at bounding box center [994, 24] width 394 height 41
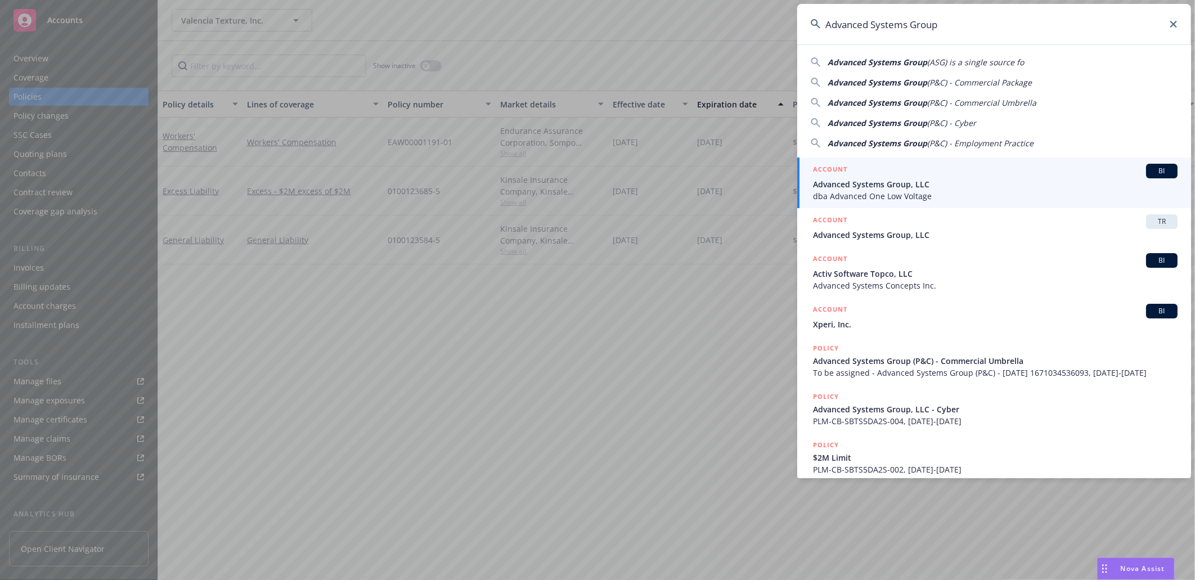
type input "Advanced Systems Group"
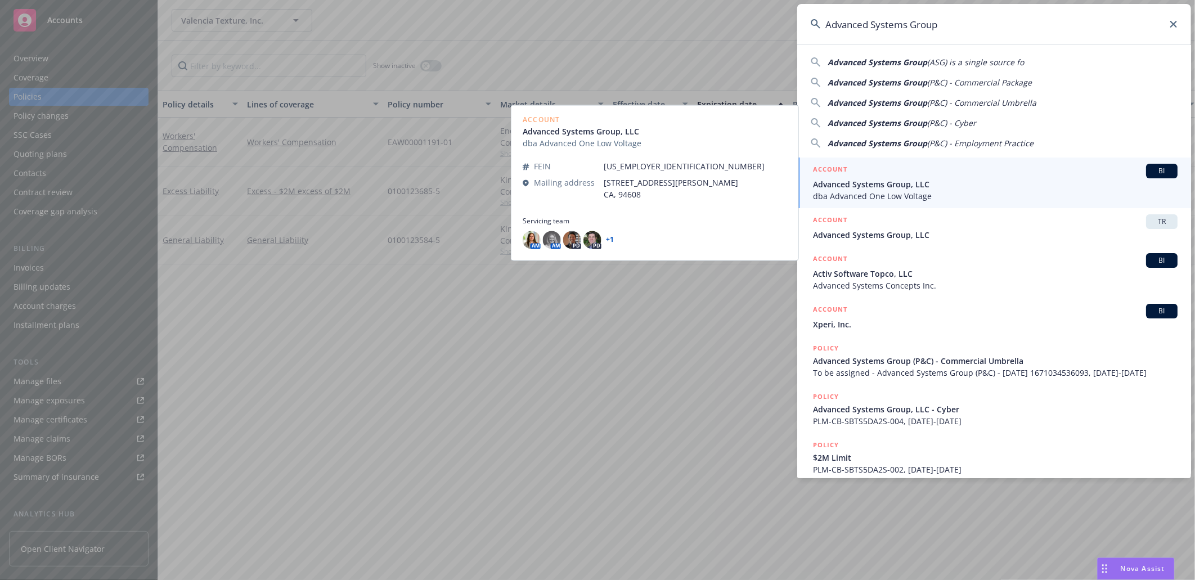
click at [862, 188] on span "Advanced Systems Group, LLC" at bounding box center [995, 184] width 365 height 12
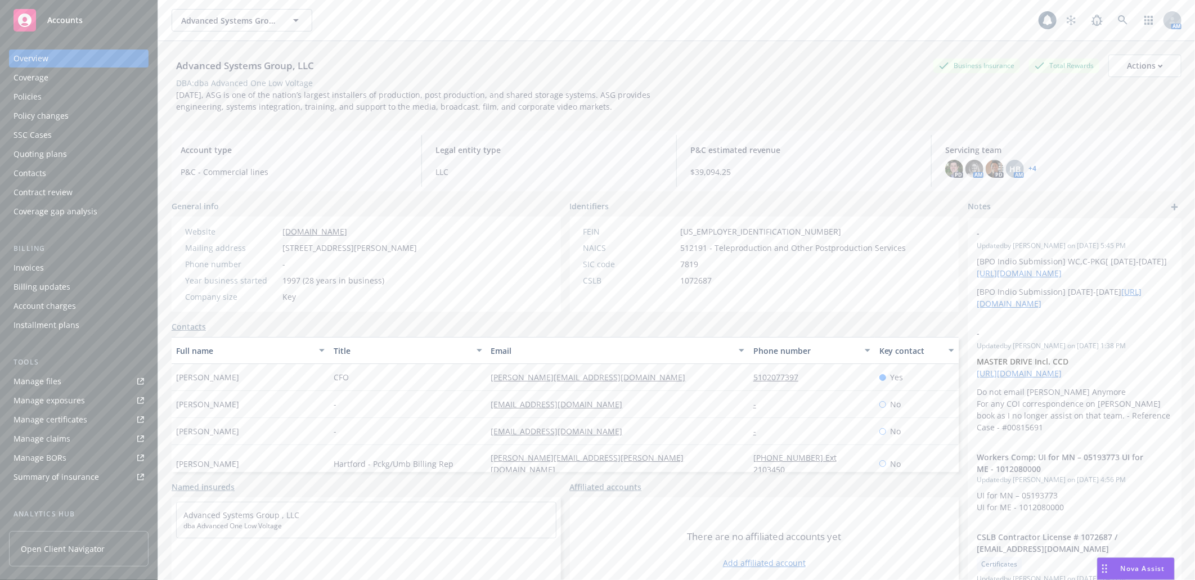
click at [59, 417] on div "Manage certificates" at bounding box center [51, 420] width 74 height 18
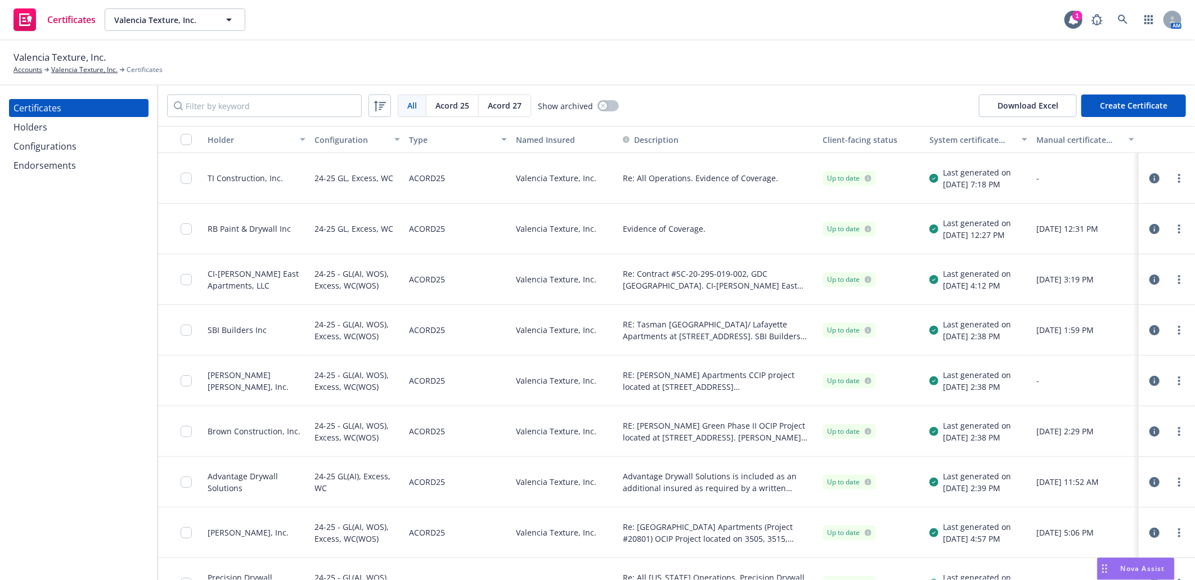
click at [58, 164] on div "Endorsements" at bounding box center [45, 165] width 62 height 18
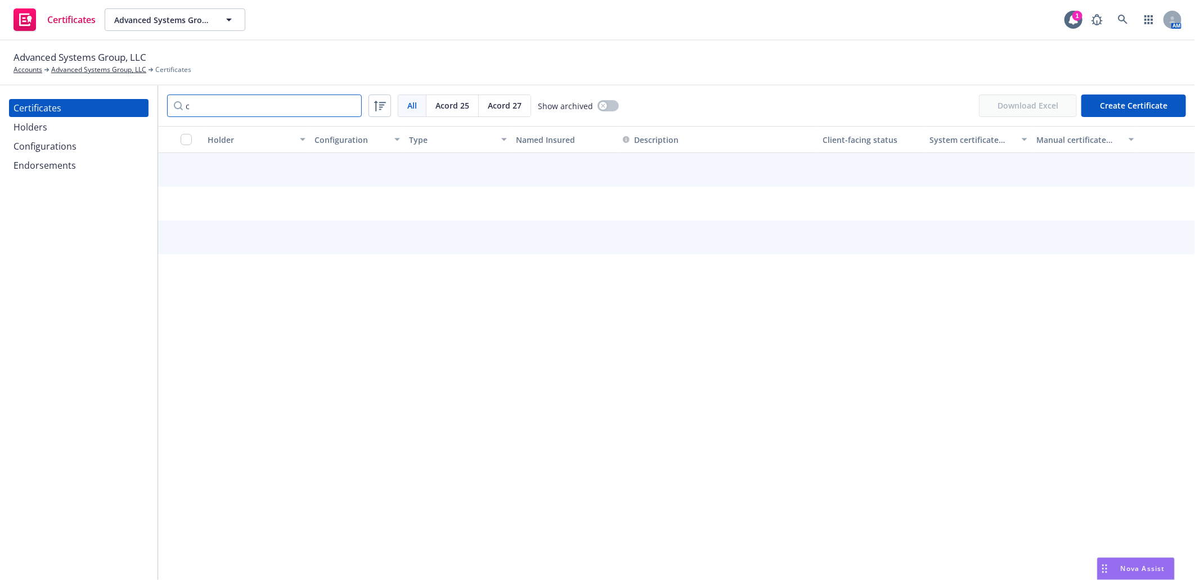
click at [305, 103] on input "c" at bounding box center [264, 106] width 195 height 23
paste input "ONE CULV"
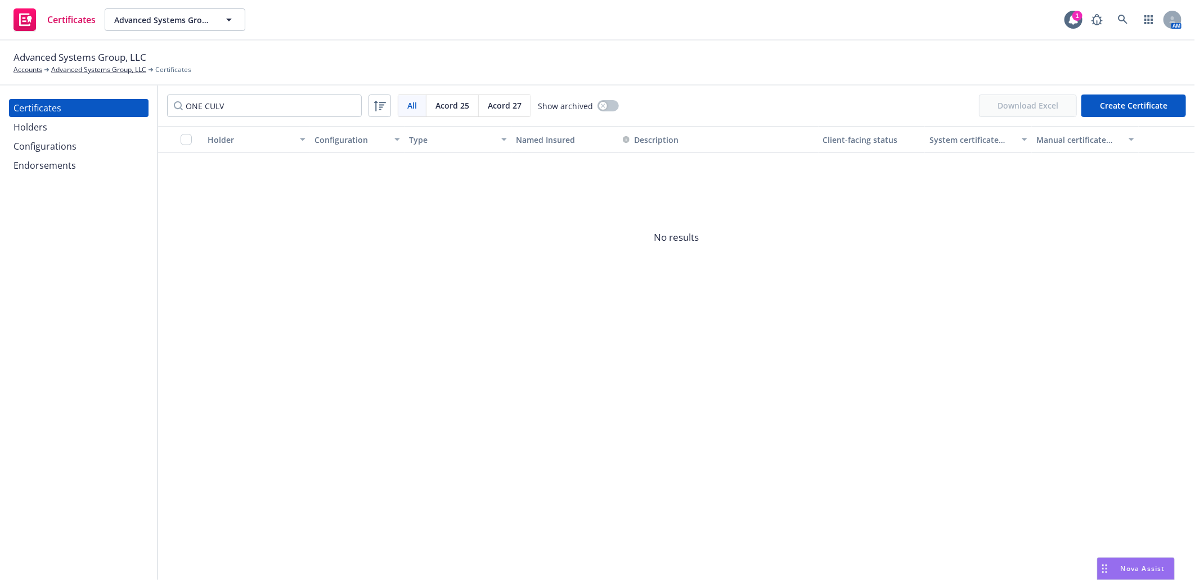
click at [80, 226] on div "Certificates Holders Configurations Endorsements" at bounding box center [79, 333] width 158 height 495
drag, startPoint x: 249, startPoint y: 106, endPoint x: 11, endPoint y: 106, distance: 238.1
click at [11, 106] on div "Certificates Holders Configurations Endorsements ONE CULV All All Acord 25 Acor…" at bounding box center [597, 333] width 1195 height 495
paste input "LBA"
type input "LBA"
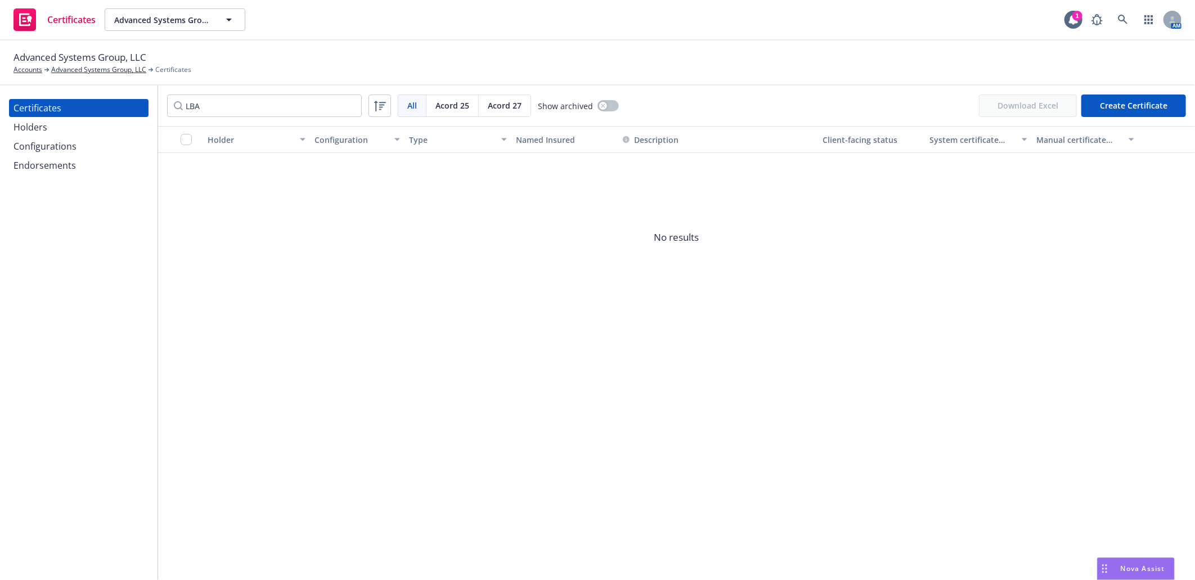
click at [26, 127] on div "Holders" at bounding box center [31, 127] width 34 height 18
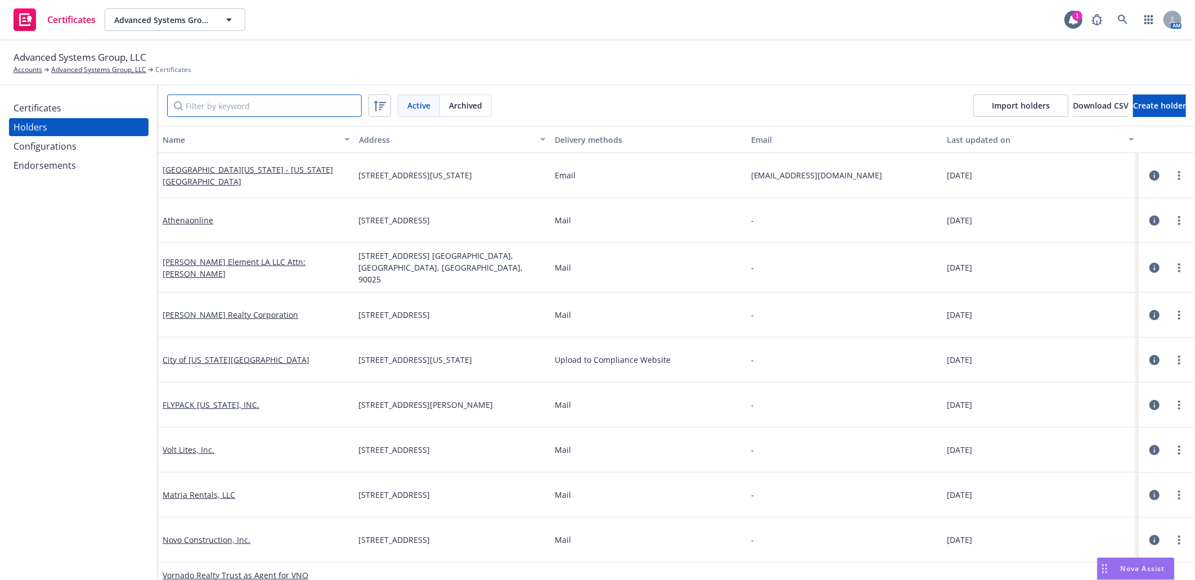
click at [195, 105] on input "Filter by keyword" at bounding box center [264, 106] width 195 height 23
paste input "LBA"
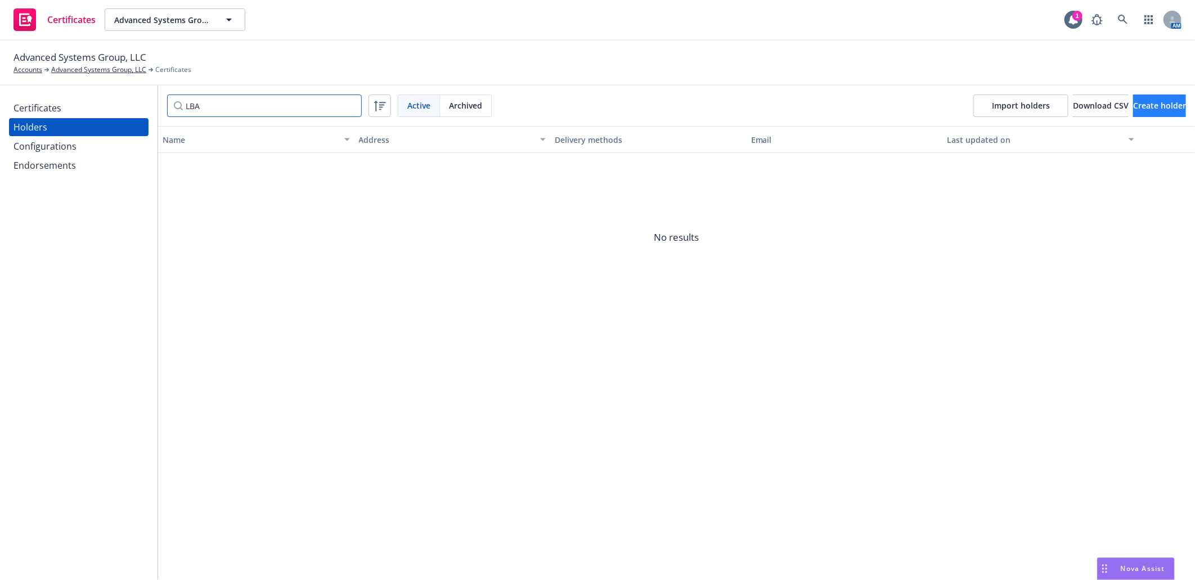
type input "LBA"
click at [1133, 103] on span "Create holder" at bounding box center [1159, 105] width 53 height 11
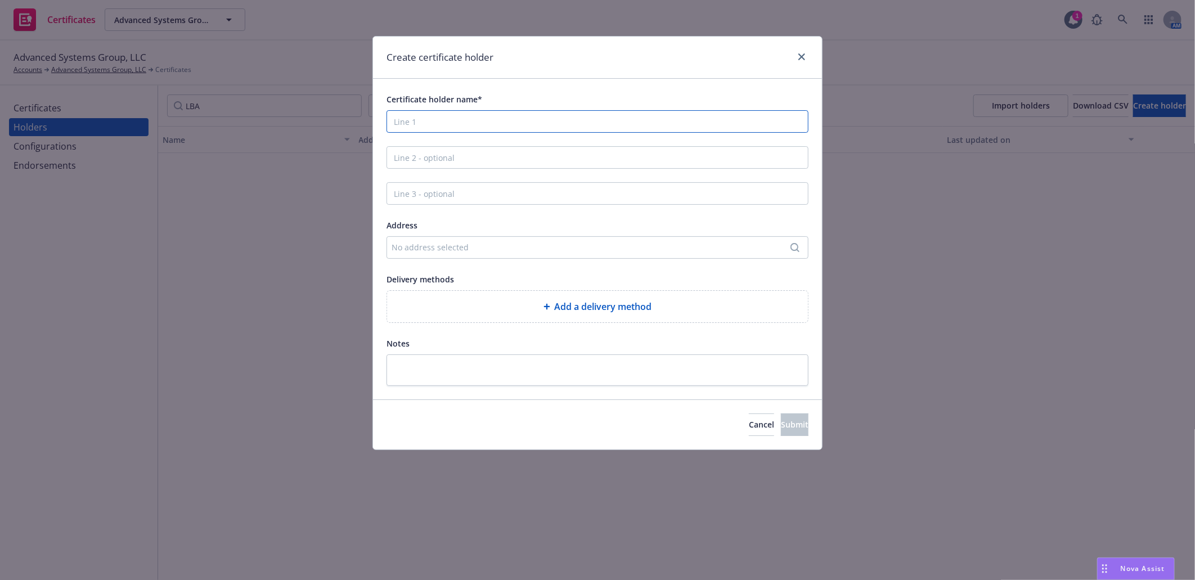
click at [423, 122] on input "Certificate holder name*" at bounding box center [598, 121] width 422 height 23
paste input "LBA RV-Company IX, LP as Owner and"
type input "LBA RV-Company IX, LP as Owner and"
click at [496, 155] on input "Line 2 - optional" at bounding box center [598, 157] width 422 height 23
paste input "LBA Realty LLC as Agent for Owner"
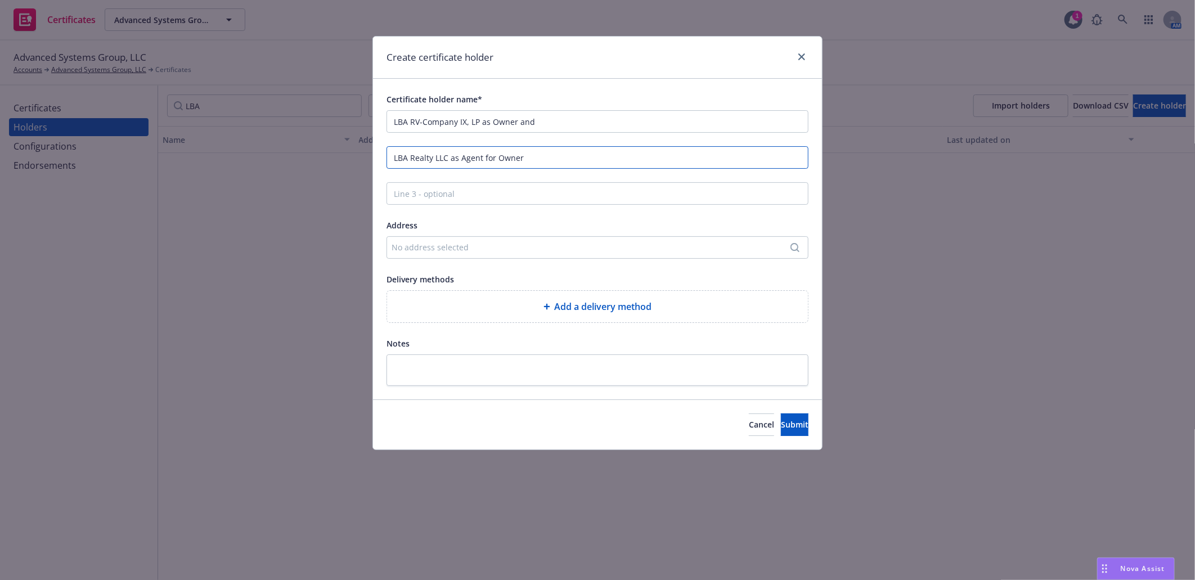
click at [559, 160] on input "LBA Realty LLC as Agent for Owner" at bounding box center [598, 157] width 422 height 23
paste input "c/o LBA Realty"
type input "LBA Realty LLC as Agent for Owner; c/o LBA Realty"
click at [581, 252] on div "No address selected" at bounding box center [592, 247] width 401 height 12
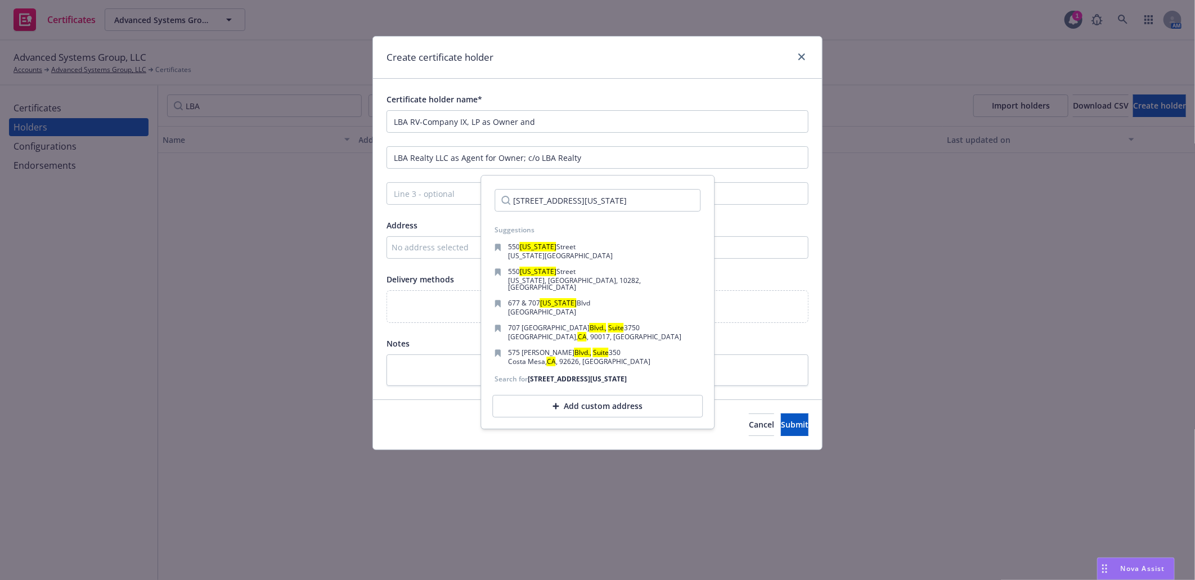
scroll to position [0, 65]
type input "10000 West Washington Blvd., Suite 260 Culver City, CA 90232"
click at [589, 410] on div "Add custom address" at bounding box center [597, 406] width 210 height 23
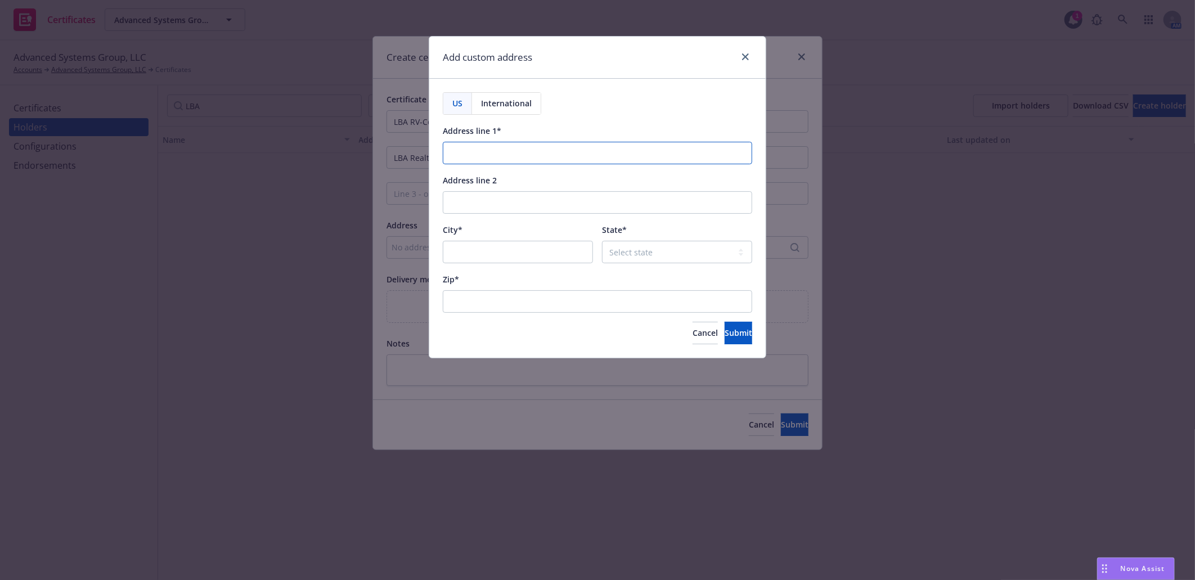
click at [565, 153] on input "Address line 1*" at bounding box center [598, 153] width 310 height 23
paste input "10000 West Washington Blvd., Suite 260"
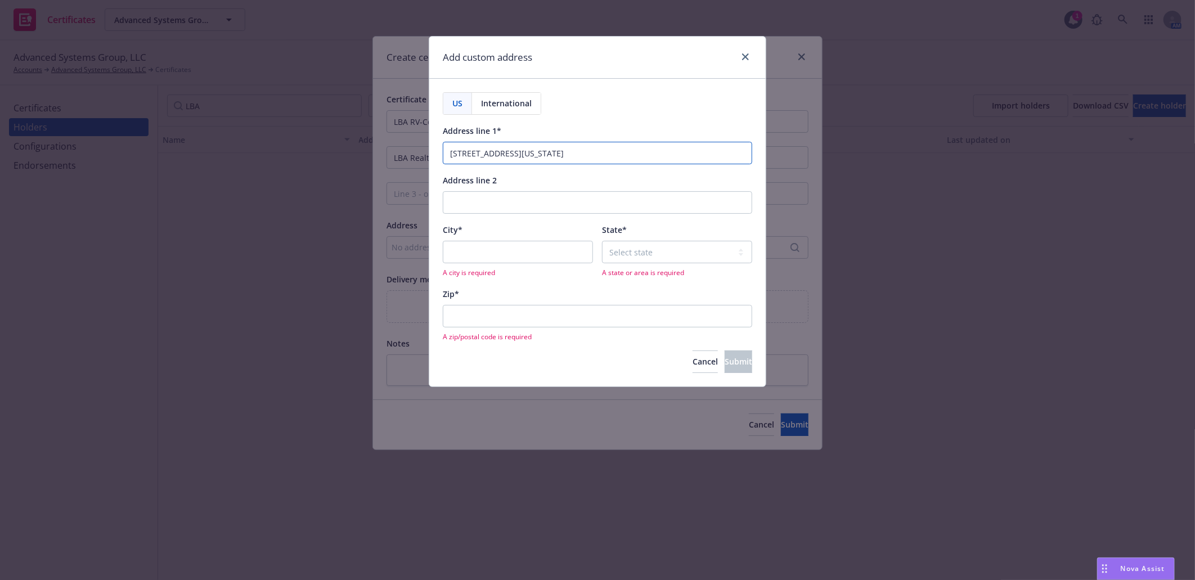
type input "10000 West Washington Blvd., Suite 260"
click at [501, 254] on input "City*" at bounding box center [518, 252] width 150 height 23
paste input "Culver City"
type input "Culver City"
click at [676, 252] on select "Select state Alabama Alaska American Samoa Arizona Arkansas Baker Island Califo…" at bounding box center [677, 252] width 150 height 23
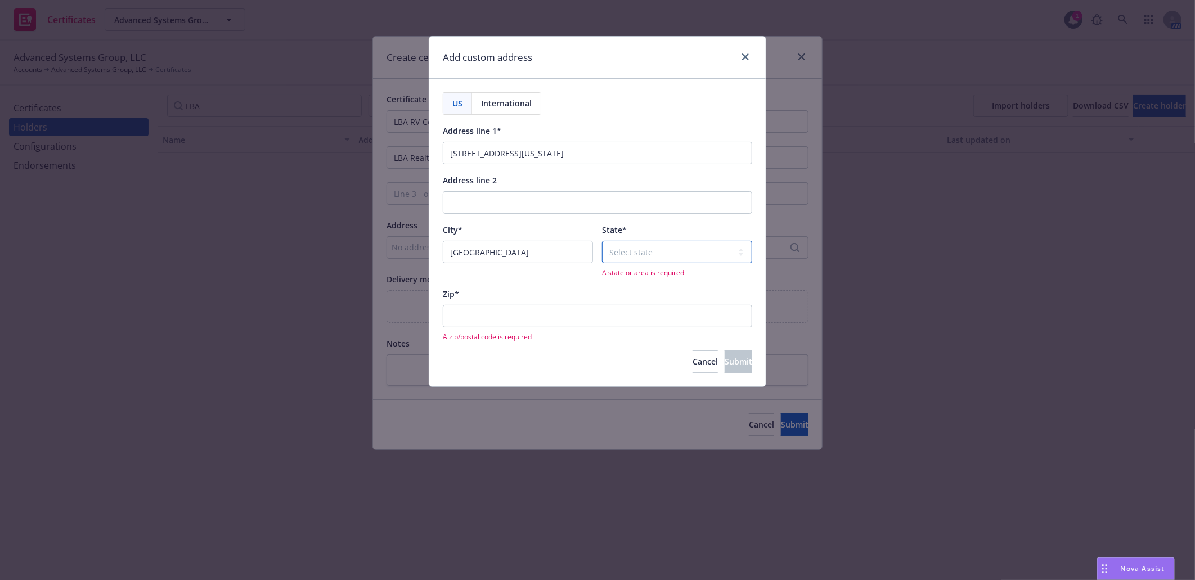
select select "CA"
click at [602, 241] on select "Select state Alabama Alaska American Samoa Arizona Arkansas Baker Island Califo…" at bounding box center [677, 252] width 150 height 23
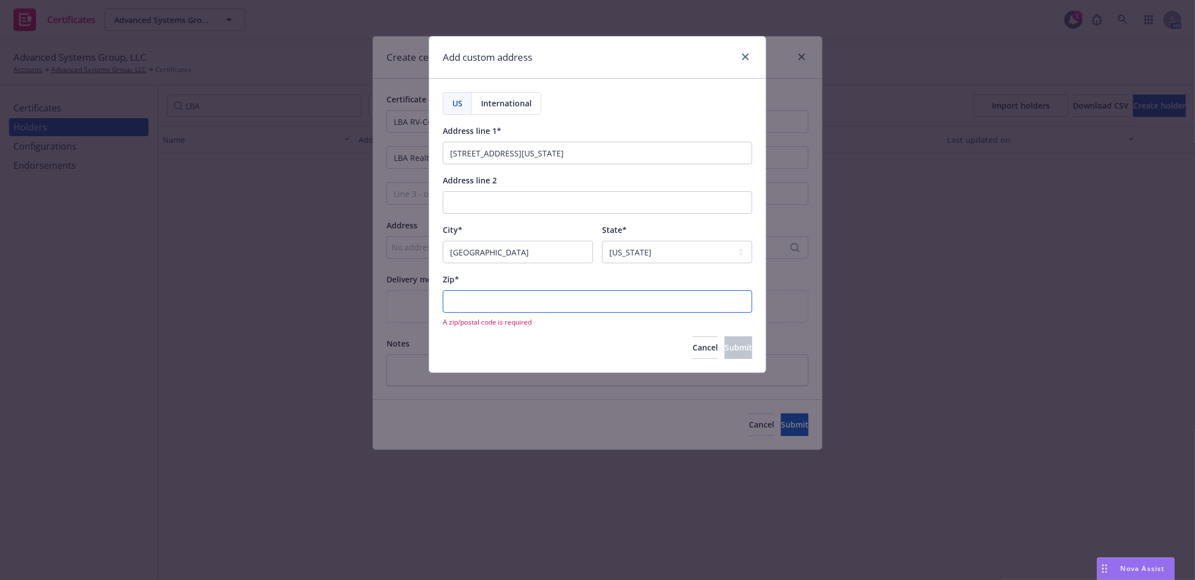
click at [678, 308] on input "Zip*" at bounding box center [598, 301] width 310 height 23
paste input "90232"
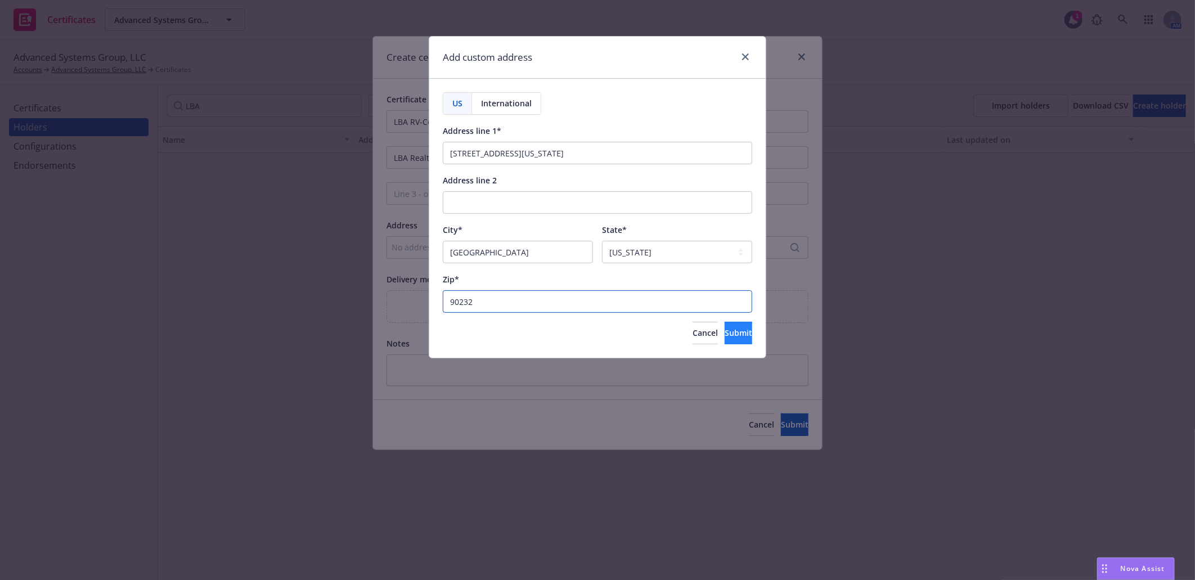
type input "90232"
click at [725, 334] on button "Submit" at bounding box center [739, 333] width 28 height 23
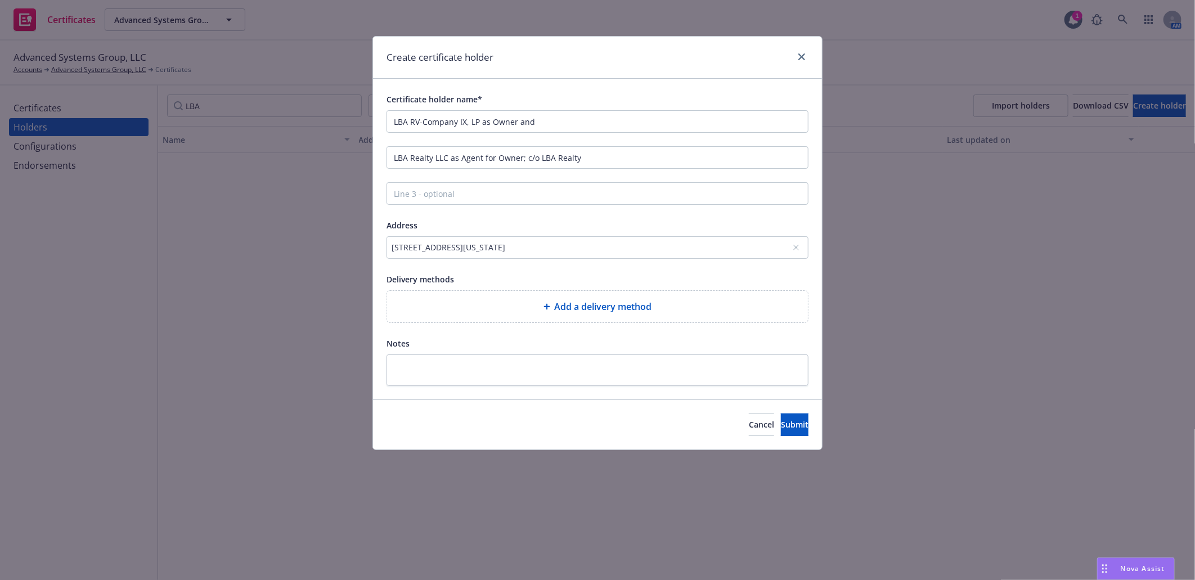
click at [606, 312] on span "Add a delivery method" at bounding box center [603, 307] width 97 height 14
select select "EMAIL"
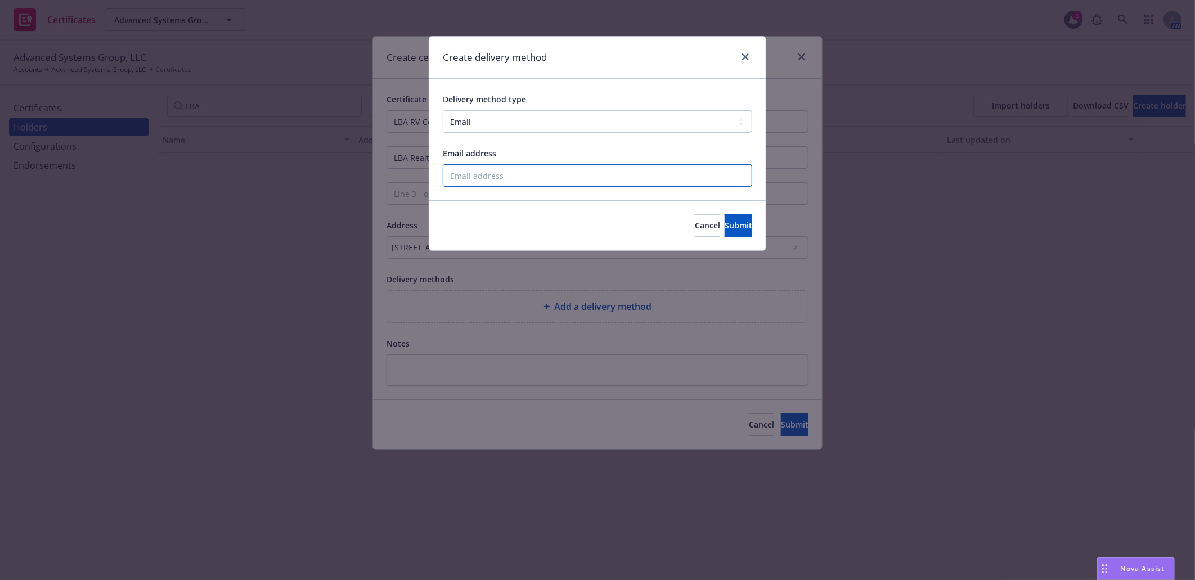
click at [586, 181] on input "Email address" at bounding box center [598, 175] width 310 height 23
paste input "tony_ha@apple.com"
type input "tony_ha@apple.com"
click at [725, 226] on span "Submit" at bounding box center [739, 225] width 28 height 11
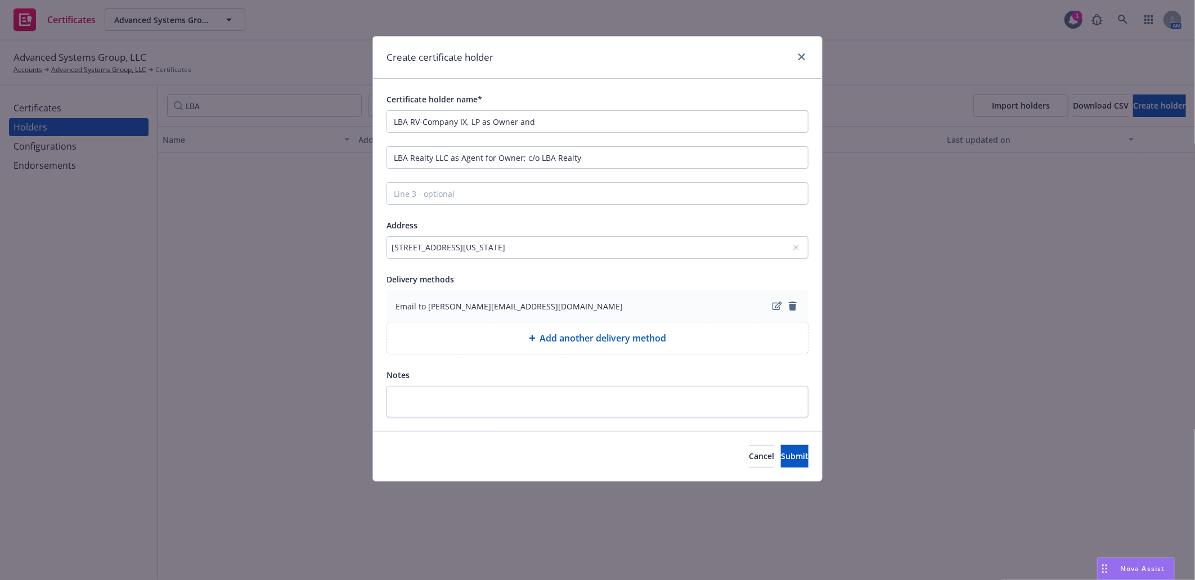
click at [597, 340] on span "Add another delivery method" at bounding box center [603, 338] width 127 height 14
select select "EMAIL"
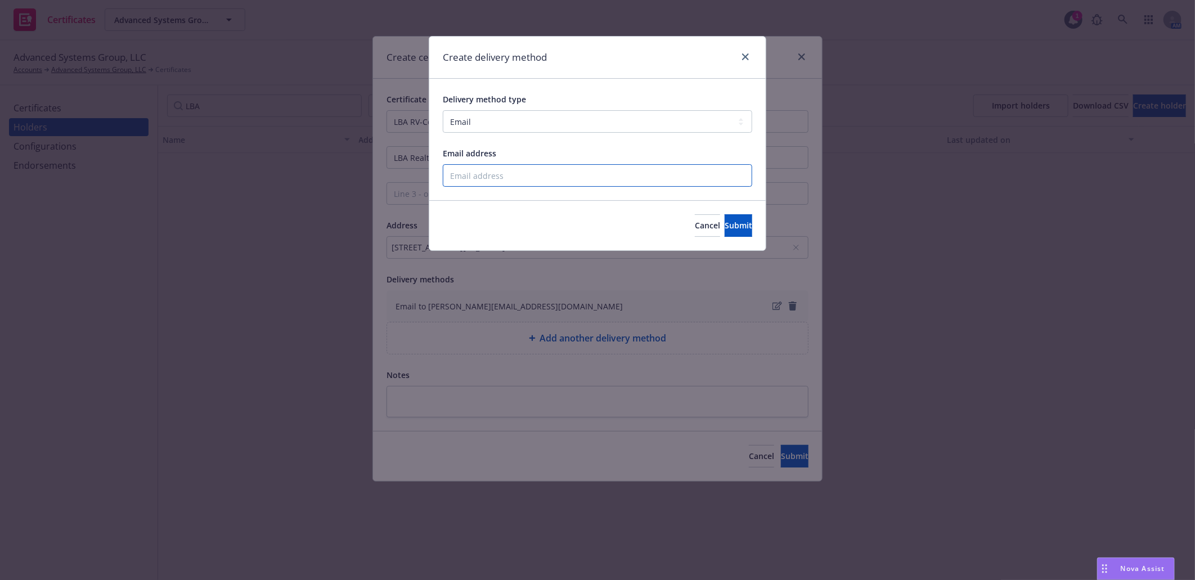
click at [571, 176] on input "Email address" at bounding box center [598, 175] width 310 height 23
paste input "mjwood@apple.com"
type input "mjwood@apple.com"
click at [725, 222] on span "Submit" at bounding box center [739, 225] width 28 height 11
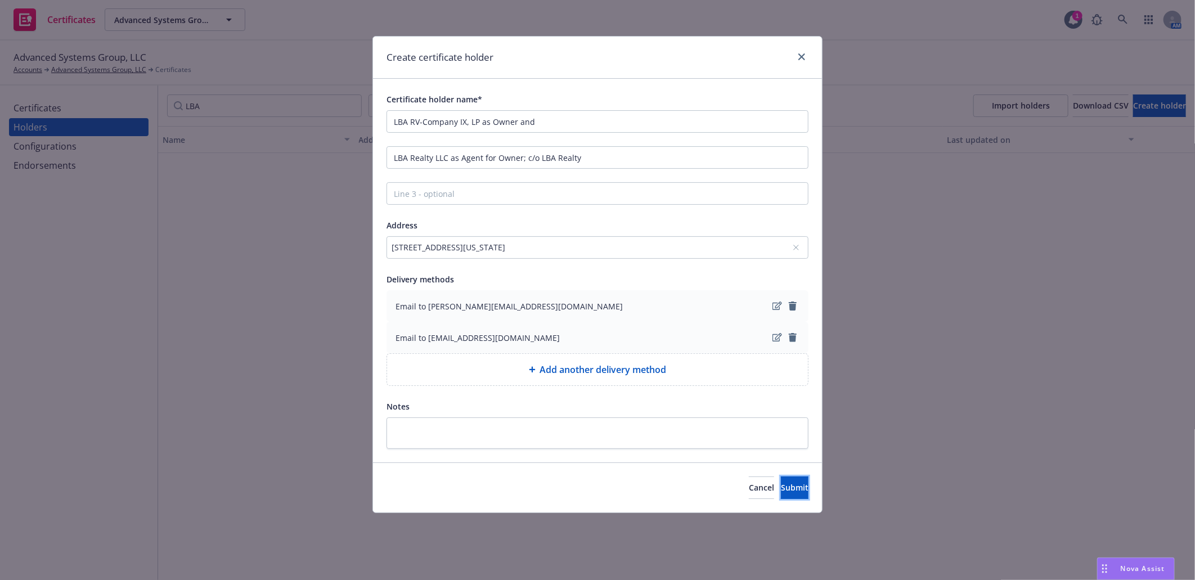
drag, startPoint x: 783, startPoint y: 494, endPoint x: 546, endPoint y: 427, distance: 245.7
click at [783, 493] on button "Submit" at bounding box center [795, 488] width 28 height 23
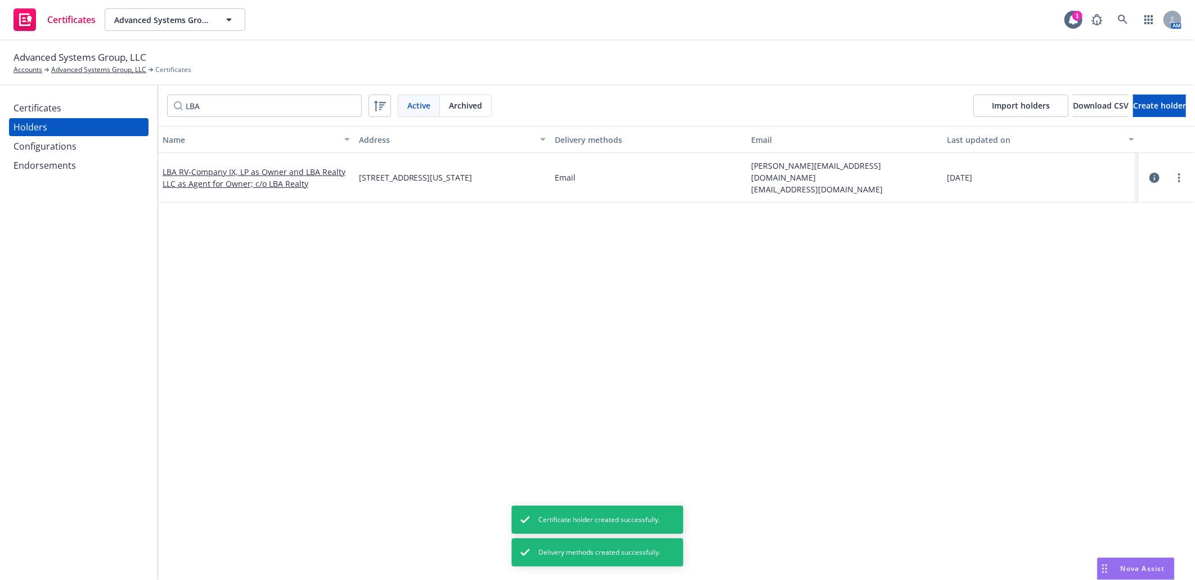
click at [51, 102] on div "Certificates" at bounding box center [38, 108] width 48 height 18
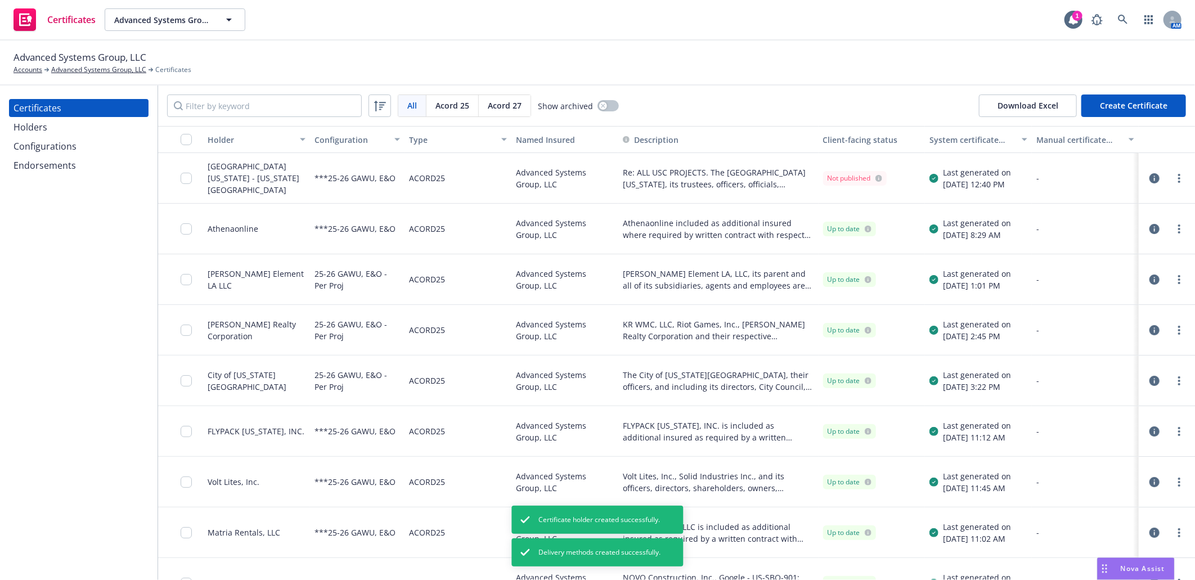
click at [1152, 111] on button "Create Certificate" at bounding box center [1134, 106] width 105 height 23
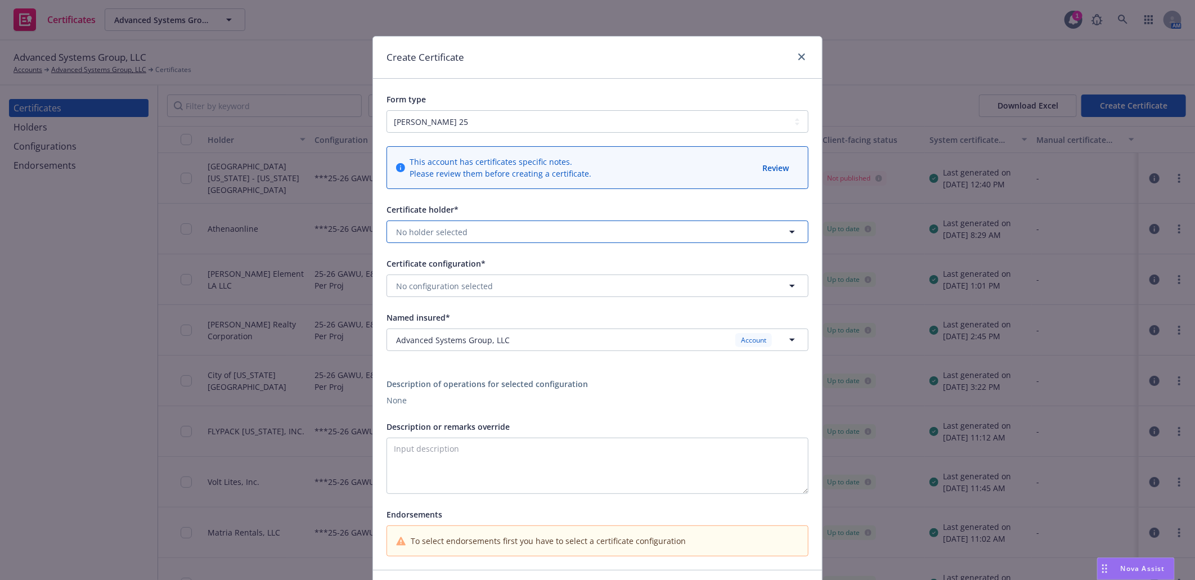
click at [467, 228] on button "No holder selected" at bounding box center [598, 232] width 422 height 23
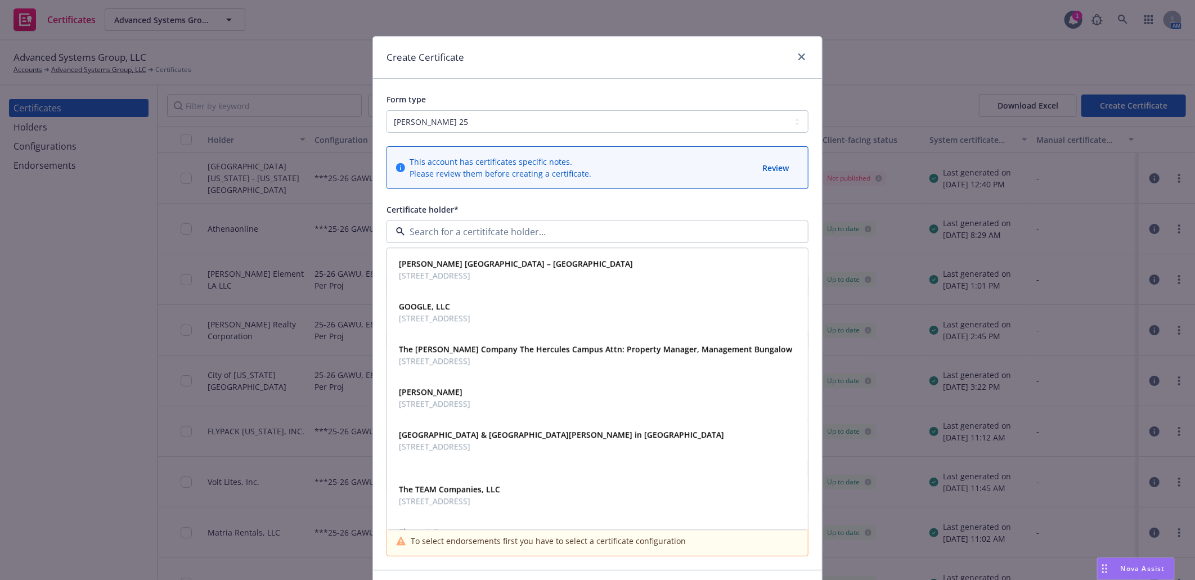
paste input "LBA RV"
type input "LBA RV"
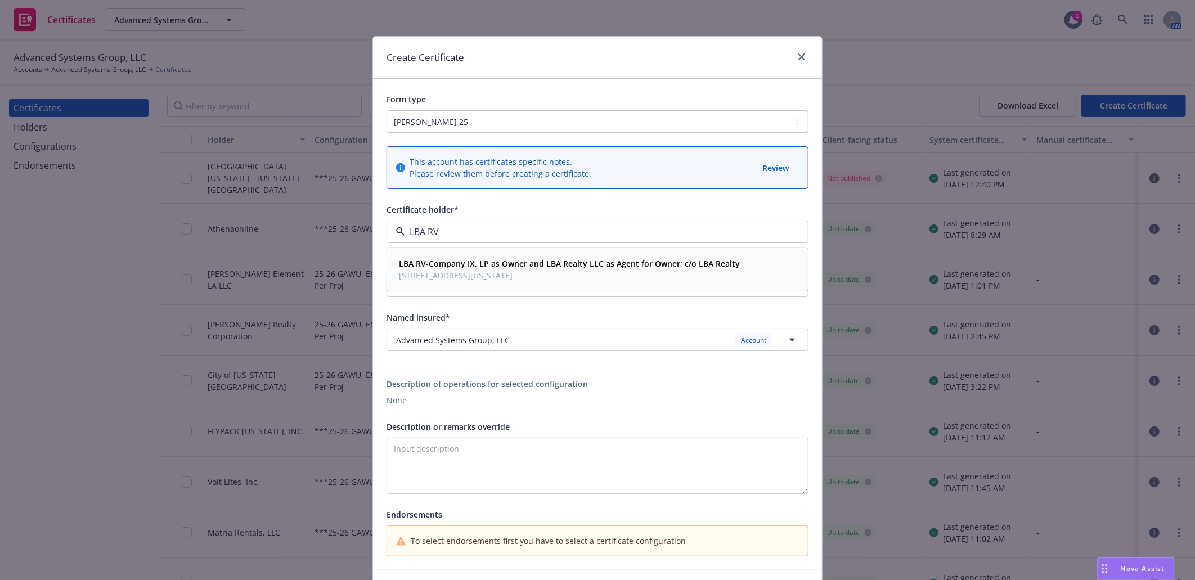
click at [691, 272] on span "10000 West Washington Blvd., Suite 260, Culver City, CA, 90232, USA" at bounding box center [569, 276] width 341 height 12
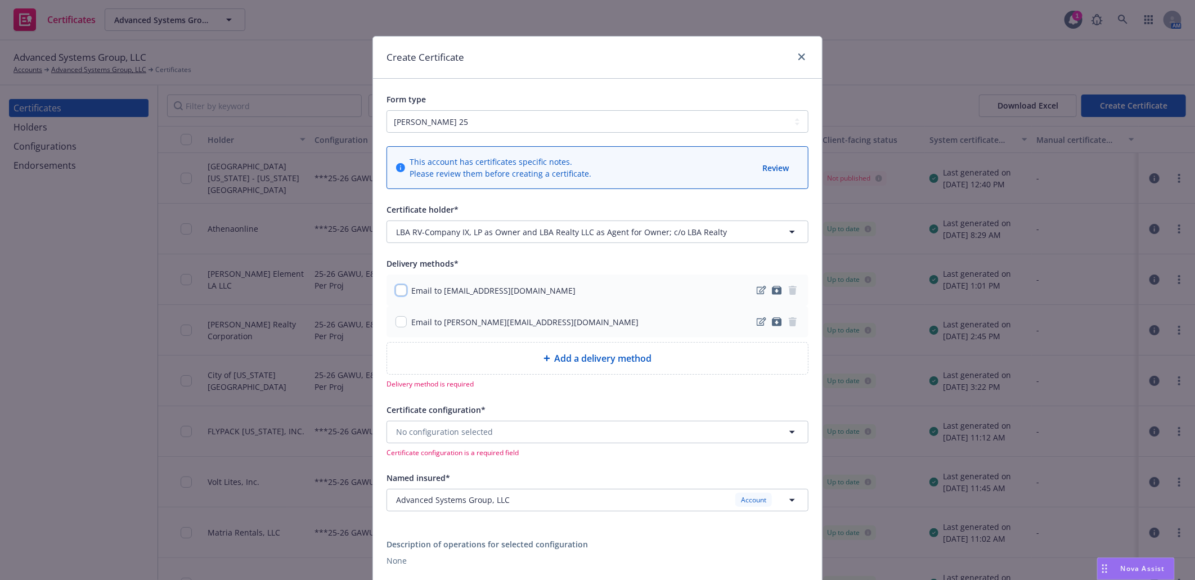
click at [396, 294] on input "checkbox" at bounding box center [401, 290] width 11 height 11
checkbox input "true"
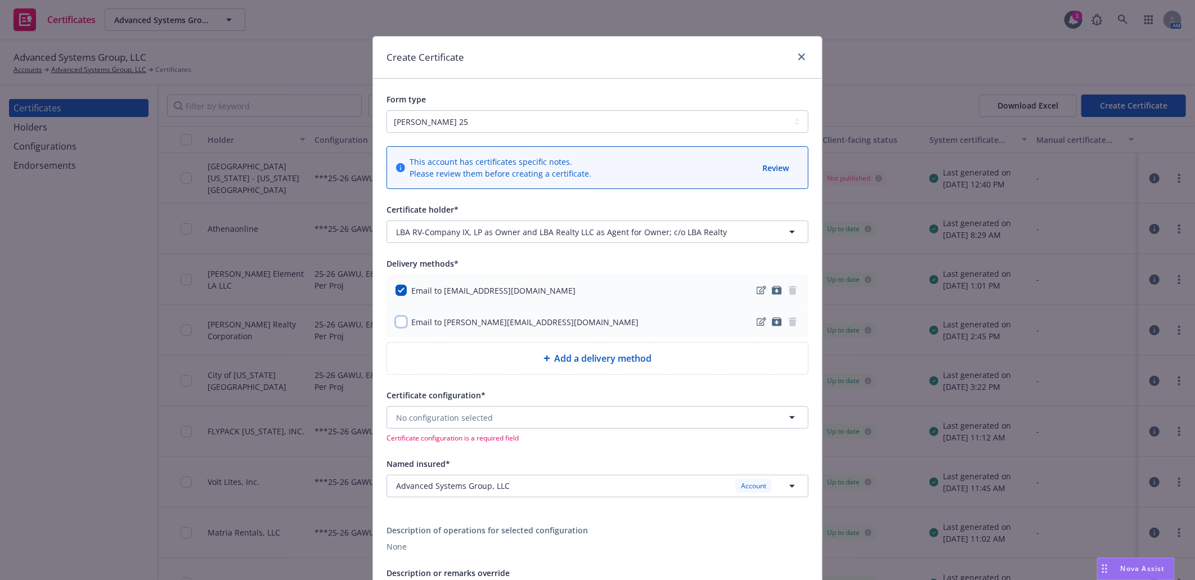
click at [400, 324] on input "checkbox" at bounding box center [401, 321] width 11 height 11
checkbox input "true"
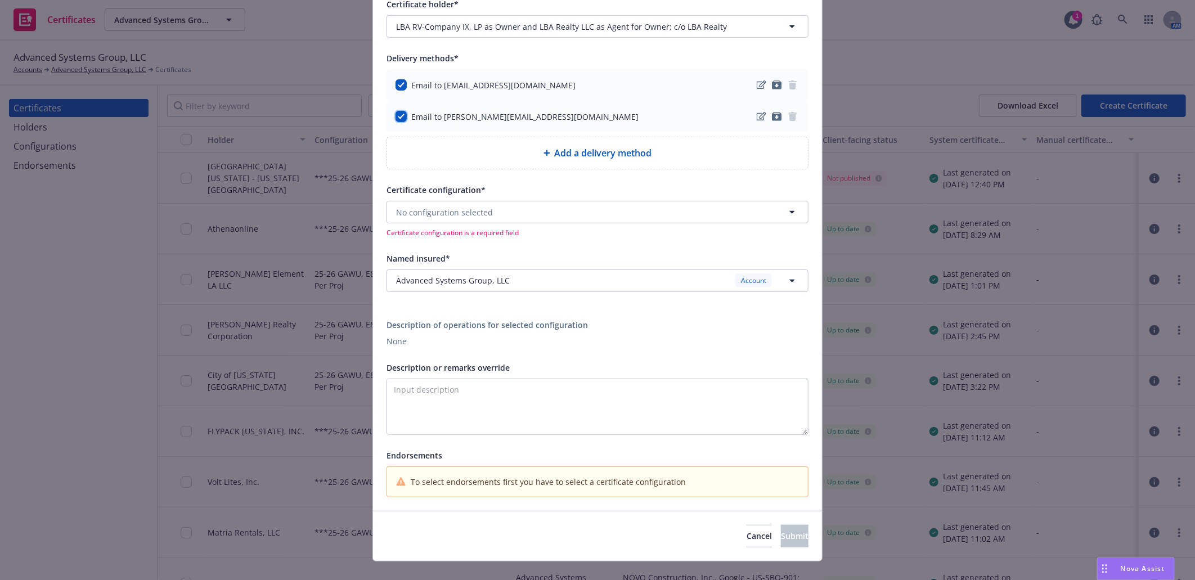
scroll to position [224, 0]
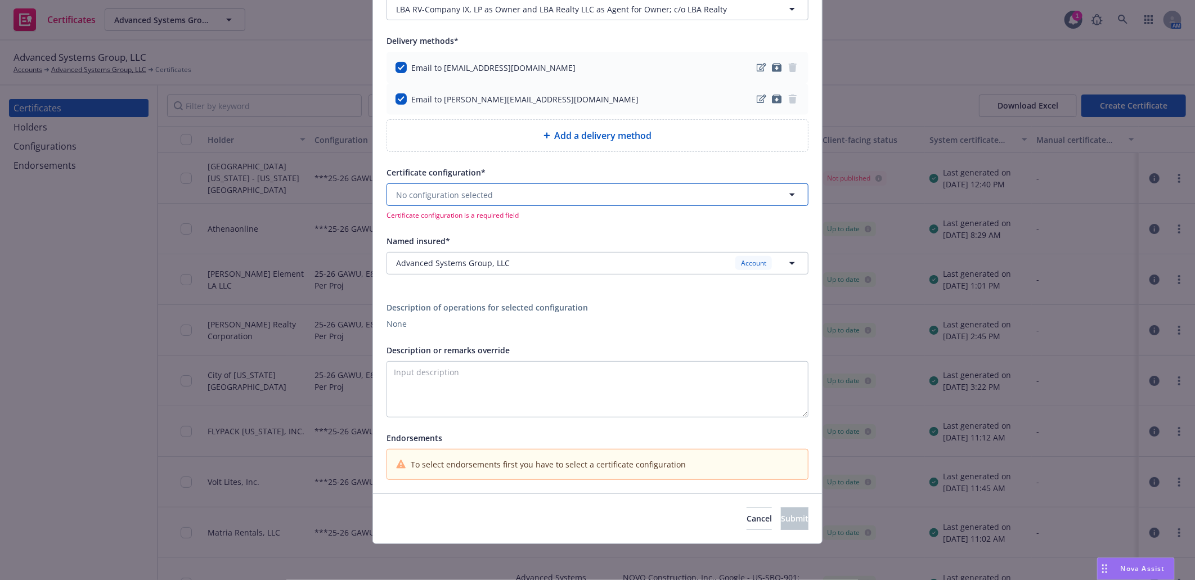
click at [535, 191] on button "No configuration selected" at bounding box center [598, 194] width 422 height 23
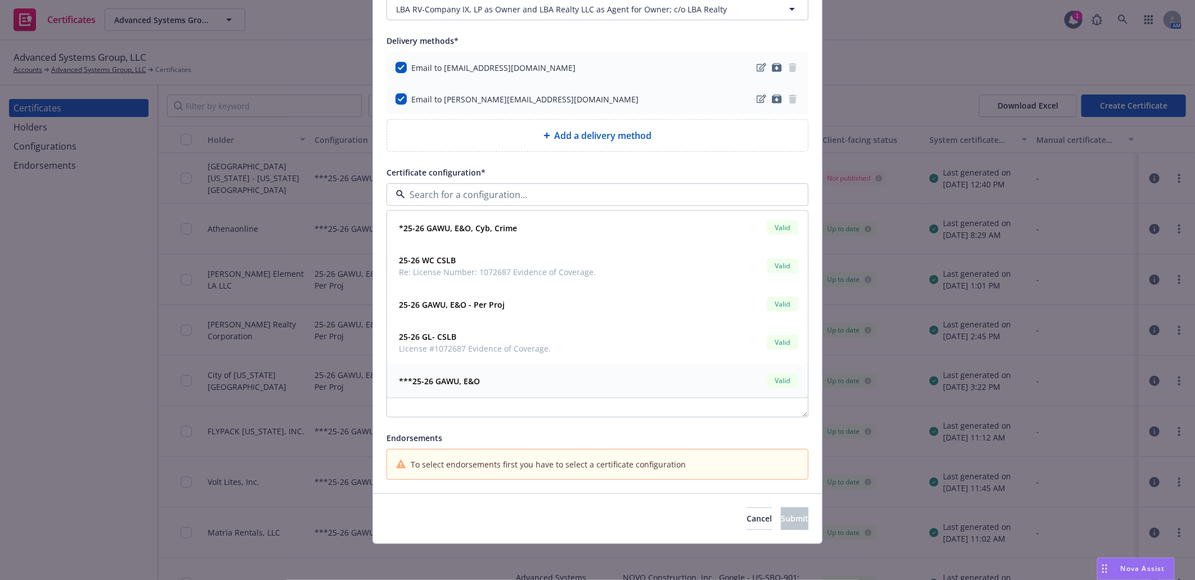
click at [473, 378] on strong "***25-26 GAWU, E&O" at bounding box center [439, 381] width 81 height 11
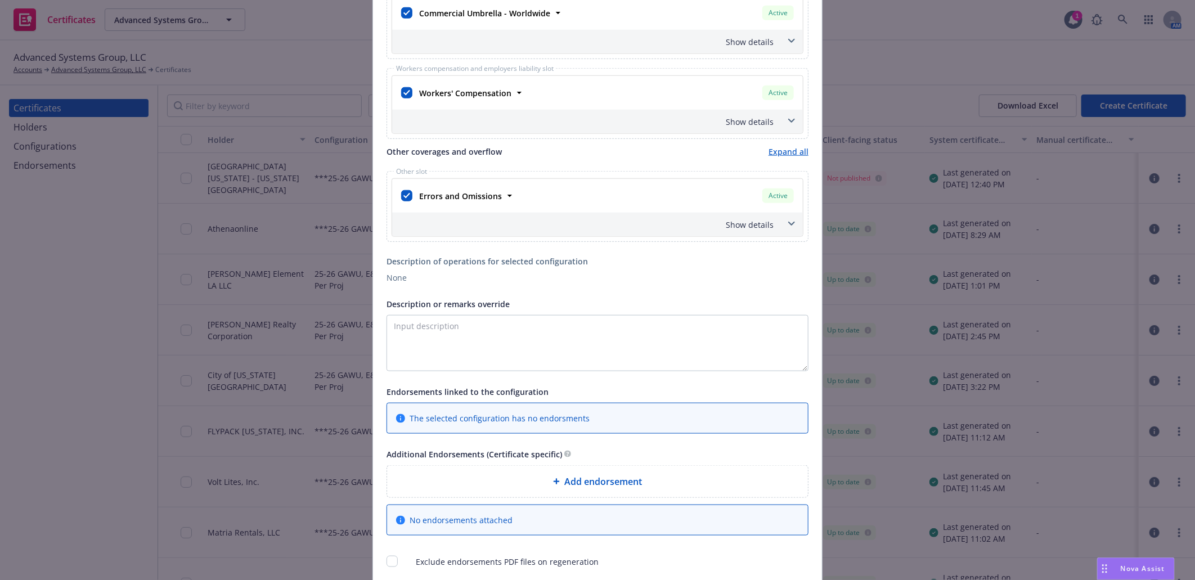
scroll to position [688, 0]
click at [387, 325] on textarea "Description or remarks override" at bounding box center [598, 342] width 422 height 56
click at [414, 325] on textarea "Re:" at bounding box center [598, 342] width 422 height 56
paste textarea "ONE CULVER"
click at [478, 320] on textarea "Re: ONE CULVER" at bounding box center [598, 342] width 422 height 56
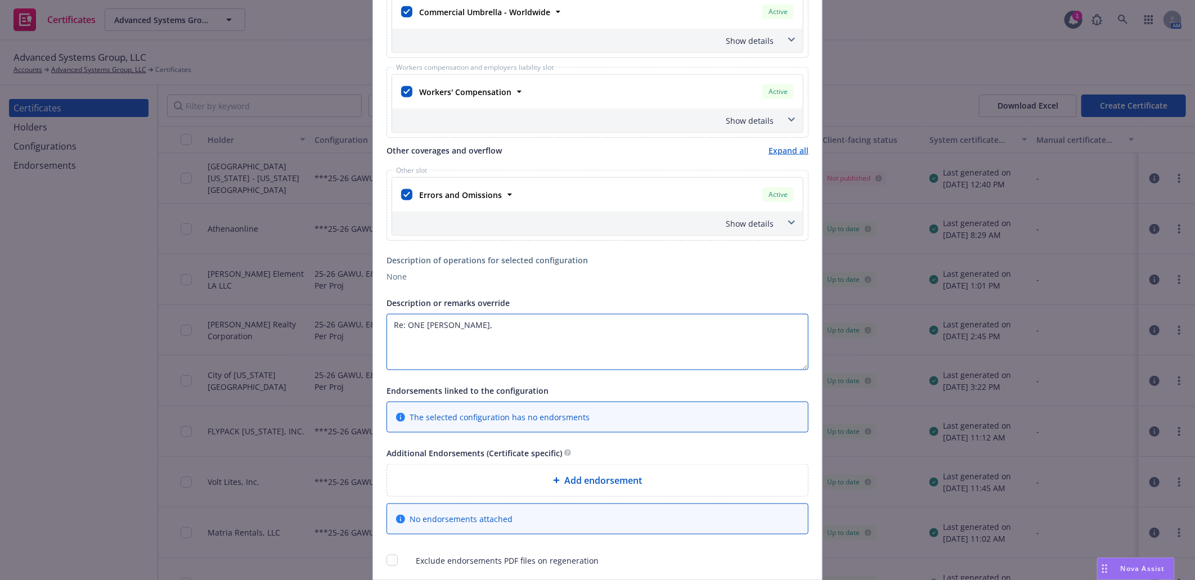
paste textarea "10000 West Washington Boulevard Los Angeles, California 90232"
click at [601, 328] on textarea "Re: ONE CULVER, 10000 West Washington Boulevard Los Angeles, California 90232" at bounding box center [598, 342] width 422 height 56
drag, startPoint x: 660, startPoint y: 325, endPoint x: 640, endPoint y: 326, distance: 20.3
click at [640, 326] on textarea "Re: ONE CULVER, 10000 West Washington Boulevard, Los Angeles, California 90232" at bounding box center [598, 342] width 422 height 56
click at [684, 330] on textarea "Re: ONE CULVER, 10000 West Washington Boulevard, Los Angeles, CA 90232" at bounding box center [598, 342] width 422 height 56
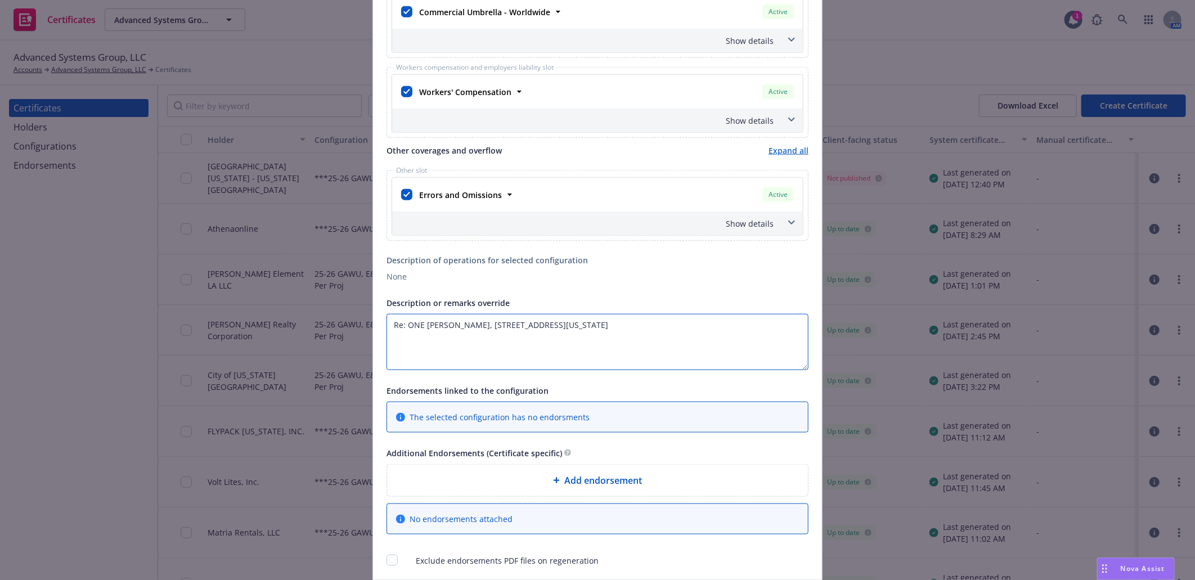
paste textarea "LBA RV-Company IX, LP (as Owner) and LBA Realty LLC (as Agent for Owner)"
paste textarea "included as additional insured where required by written contract with respect …"
paste textarea "Coverage is Primary and Non-Contributory."
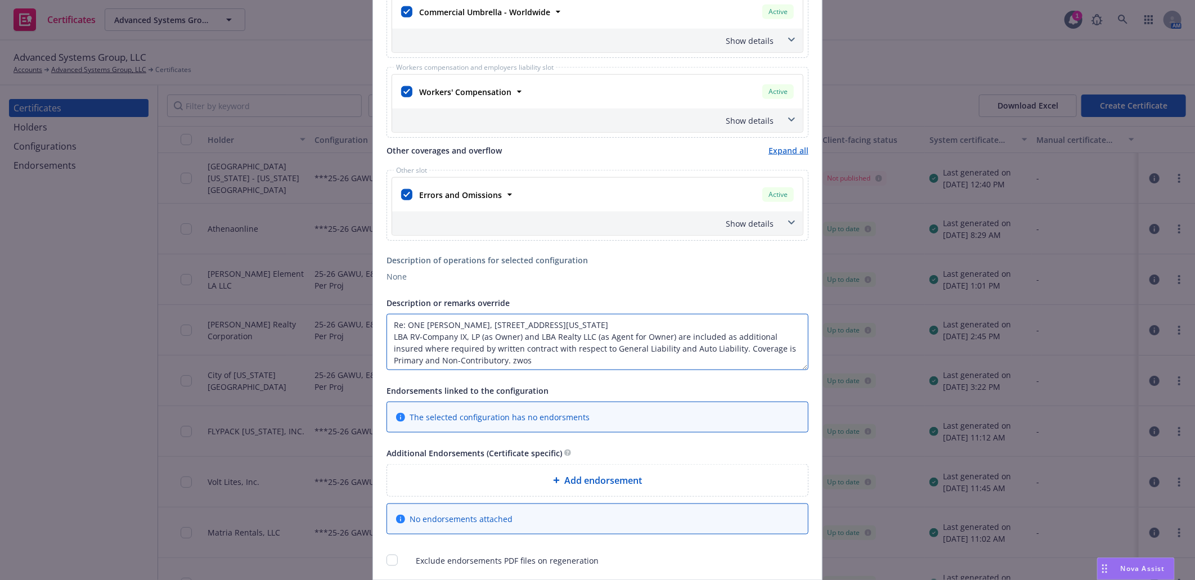
paste textarea "Waiver of subrogation applies with respect to General Liability, Auto Liability…"
type textarea "Re: ONE CULVER, 10000 West Washington Boulevard, Los Angeles, CA 90232 LBA RV-C…"
click at [589, 481] on span "Add endorsement" at bounding box center [603, 481] width 78 height 14
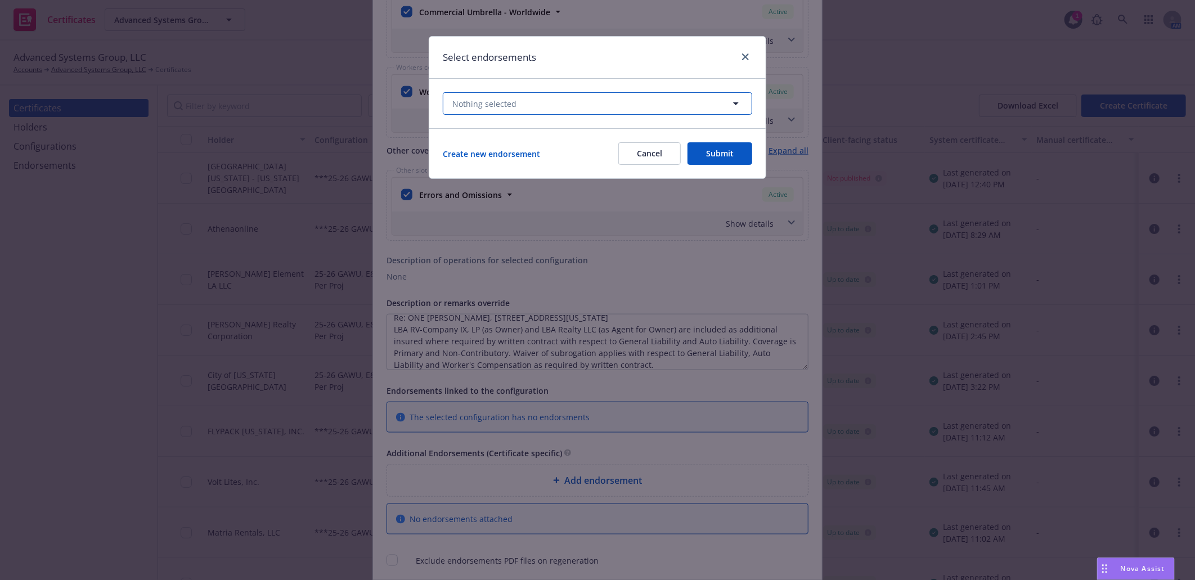
click at [556, 97] on button "Nothing selected" at bounding box center [598, 103] width 310 height 23
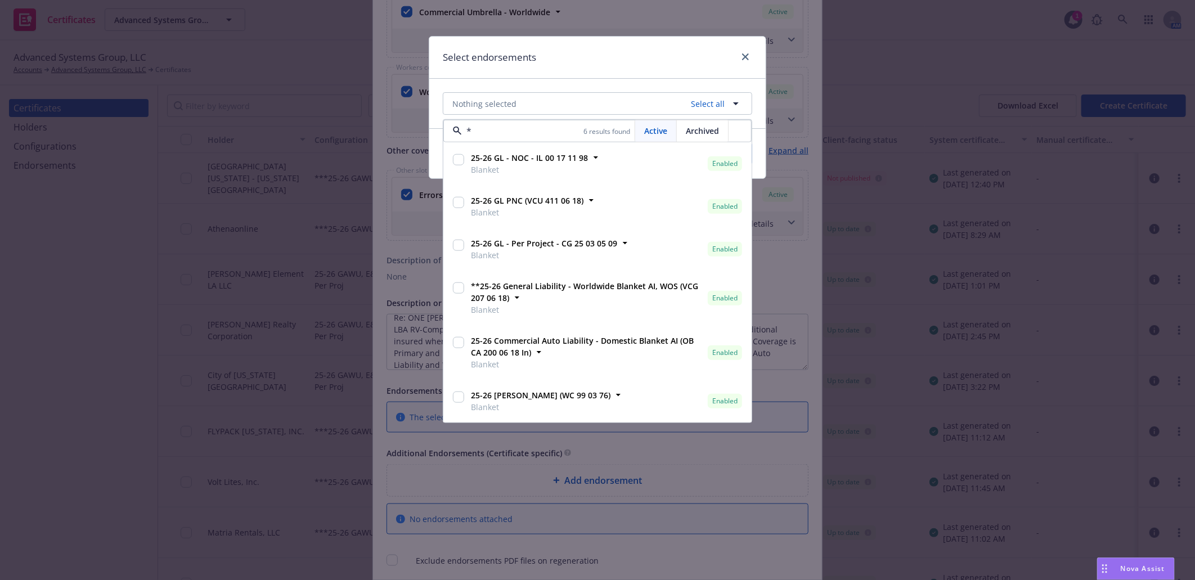
type input "*"
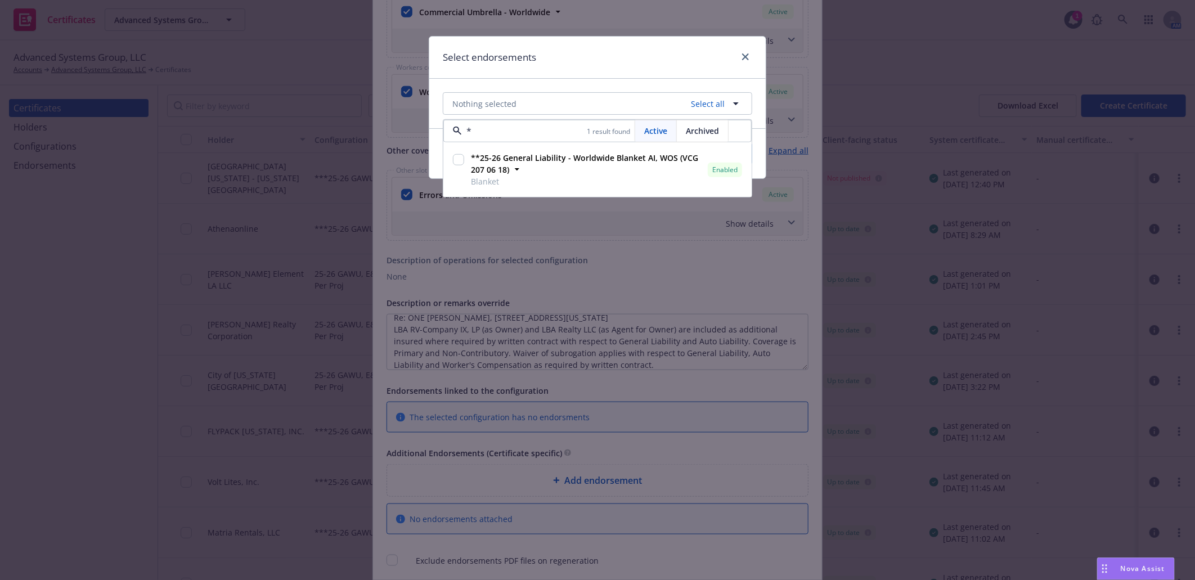
click at [460, 159] on input "checkbox" at bounding box center [458, 159] width 11 height 11
checkbox input "true"
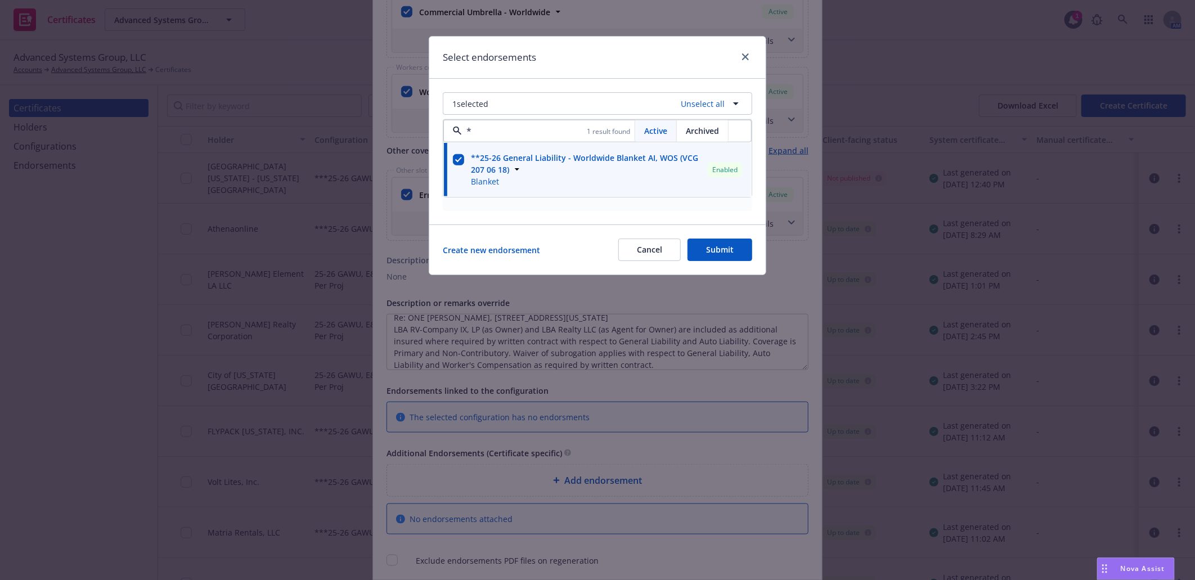
type input "*"
click at [713, 249] on button "Submit" at bounding box center [720, 250] width 65 height 23
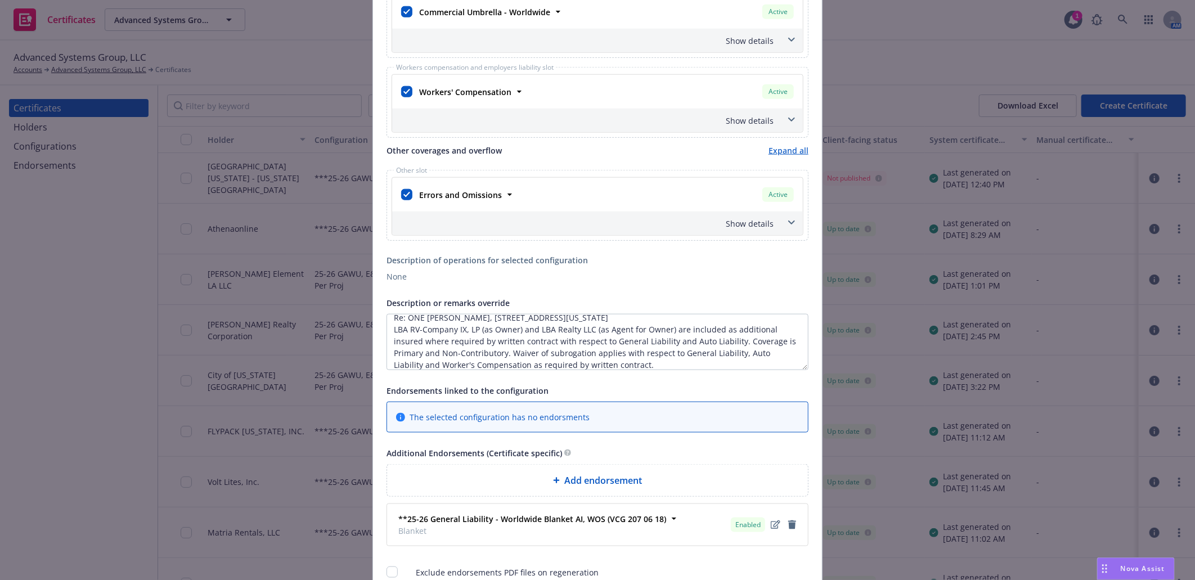
click at [592, 483] on span "Add endorsement" at bounding box center [603, 481] width 78 height 14
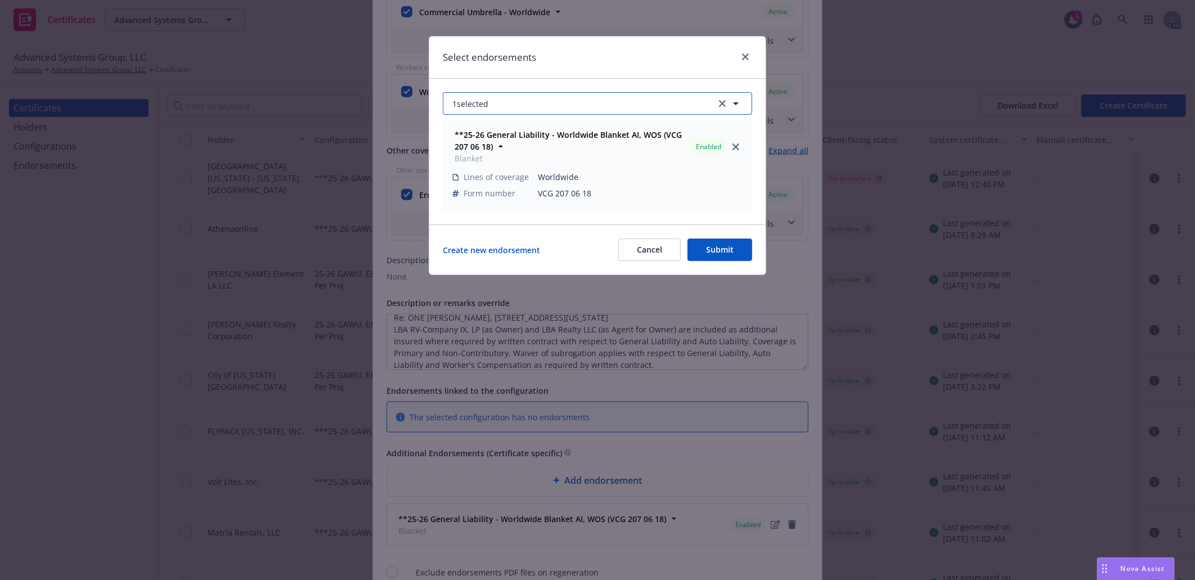
click at [589, 104] on button "1 selected" at bounding box center [598, 103] width 310 height 23
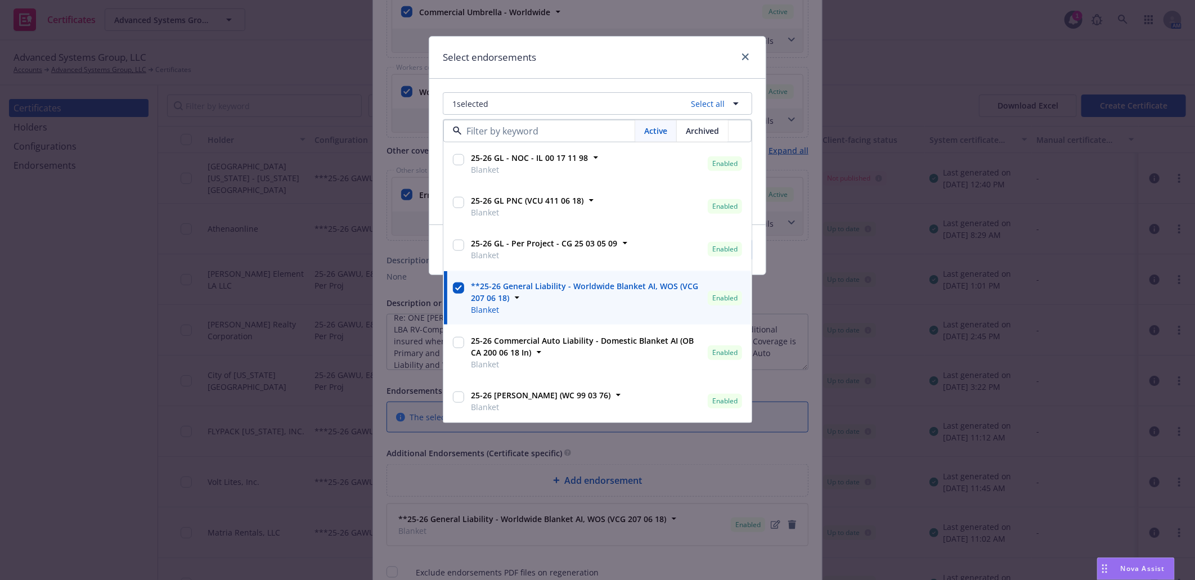
click at [452, 159] on div at bounding box center [459, 164] width 16 height 28
checkbox input "true"
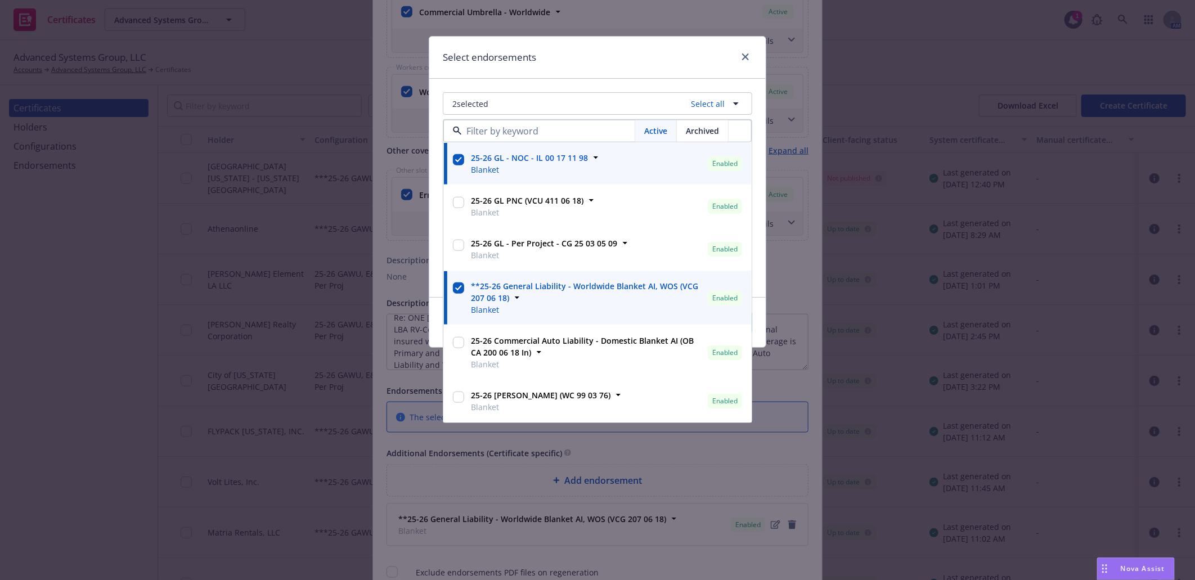
click at [463, 203] on input "checkbox" at bounding box center [458, 202] width 11 height 11
checkbox input "true"
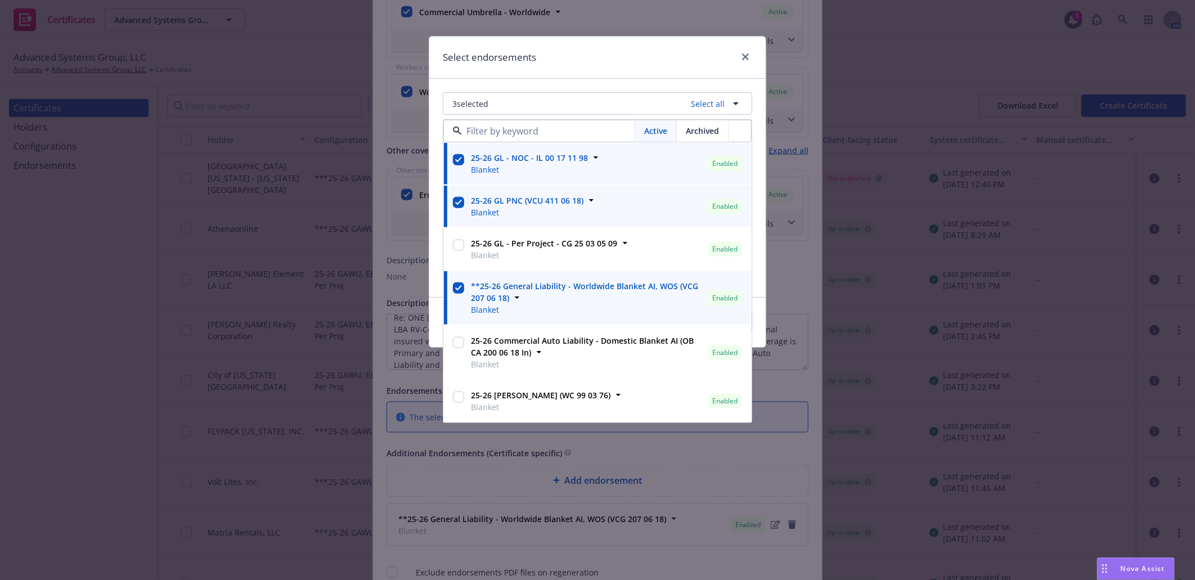
click at [464, 394] on div at bounding box center [459, 401] width 16 height 28
checkbox input "true"
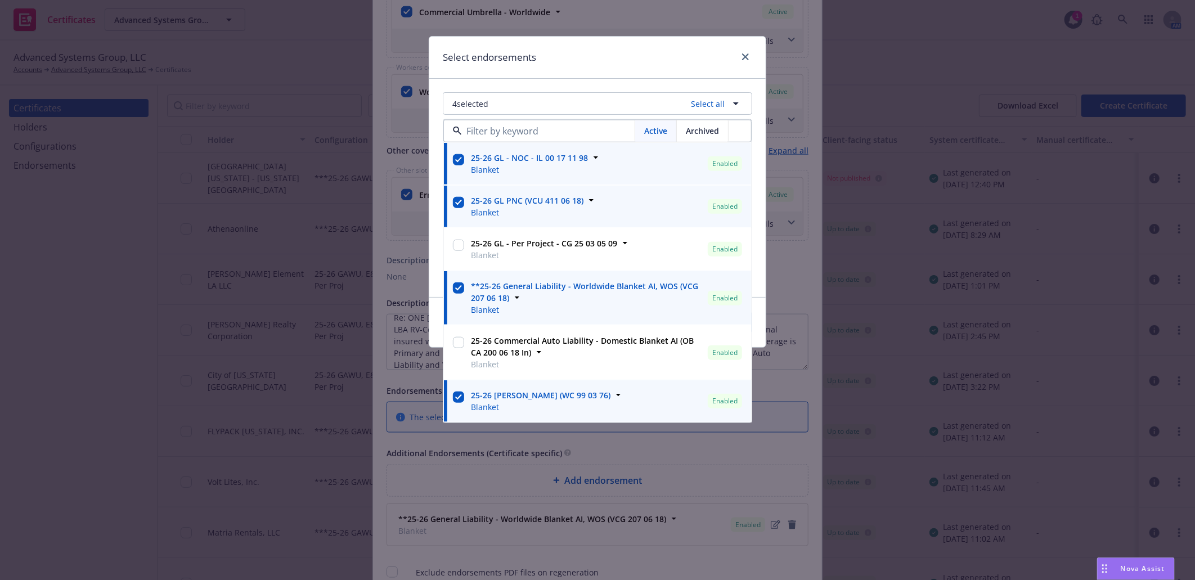
click at [465, 344] on div at bounding box center [459, 353] width 16 height 40
checkbox input "true"
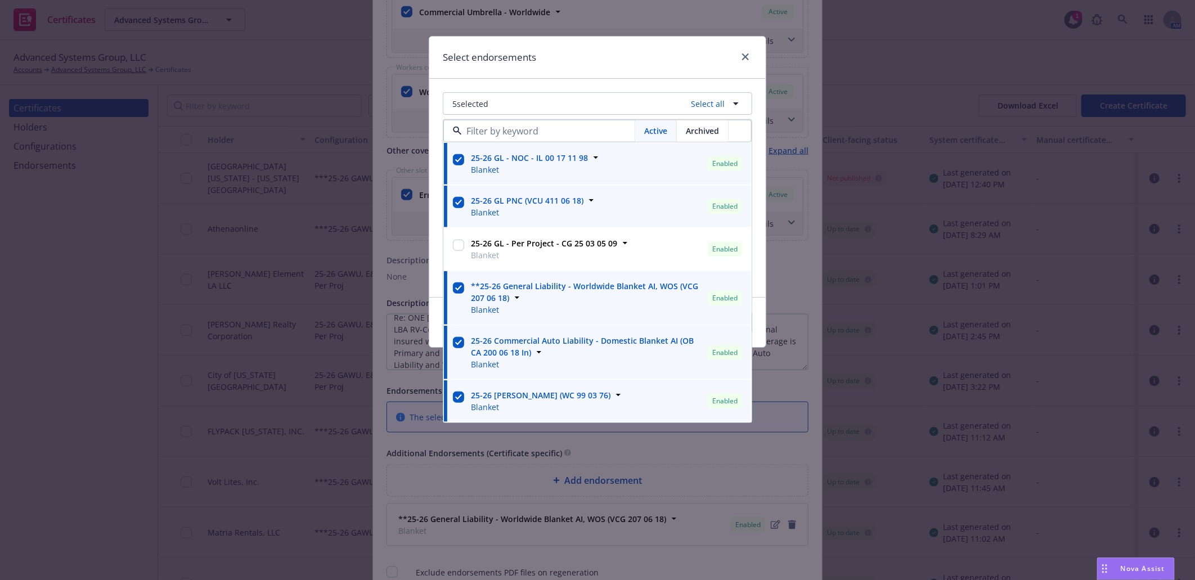
click at [810, 172] on div "Select endorsements 5 selected Select all Active Archived 25-26 GL - NOC - IL 0…" at bounding box center [597, 290] width 1195 height 580
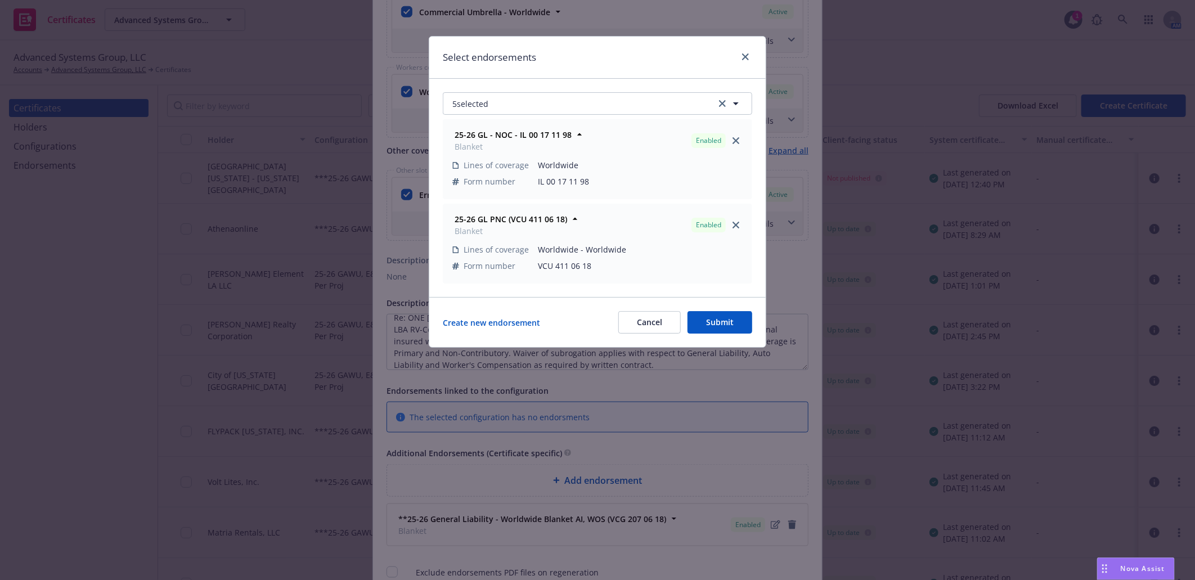
click at [737, 319] on button "Submit" at bounding box center [720, 322] width 65 height 23
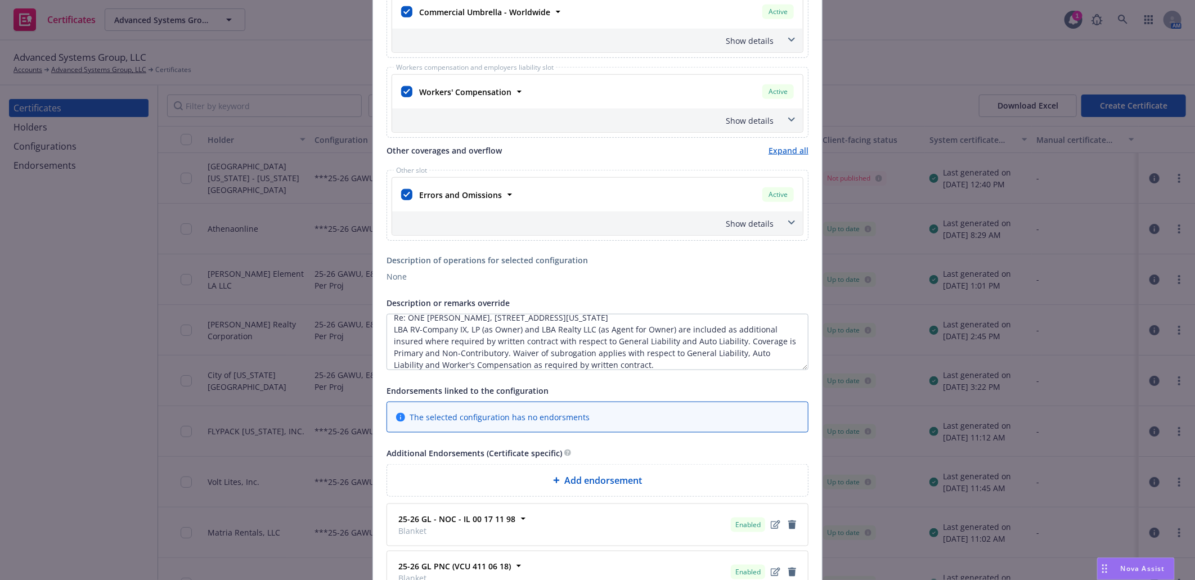
scroll to position [979, 0]
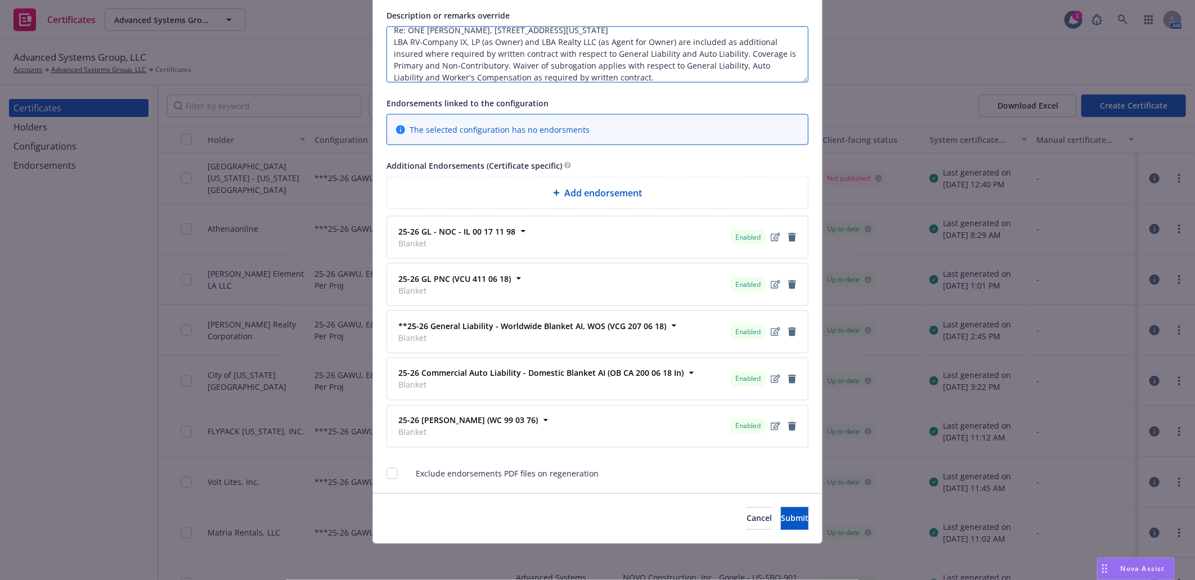
click at [623, 75] on textarea "Re: ONE CULVER, 10000 West Washington Boulevard, Los Angeles, CA 90232 LBA RV-C…" at bounding box center [598, 54] width 422 height 56
paste textarea "30 days prior notice of cancellation or non-renewal, 10 days notice of cancella…"
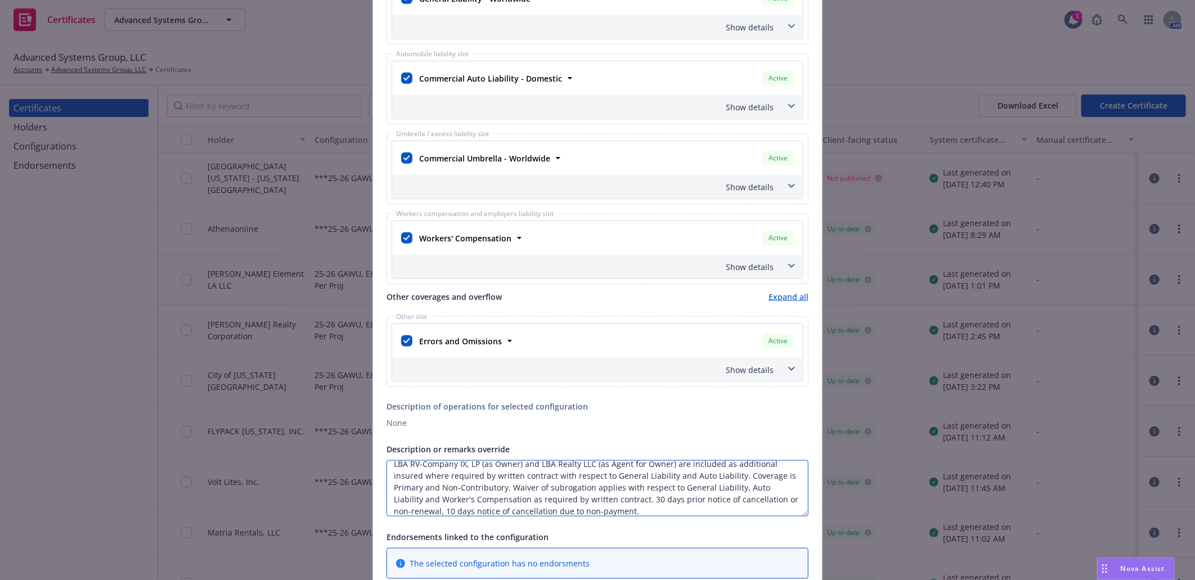
scroll to position [416, 0]
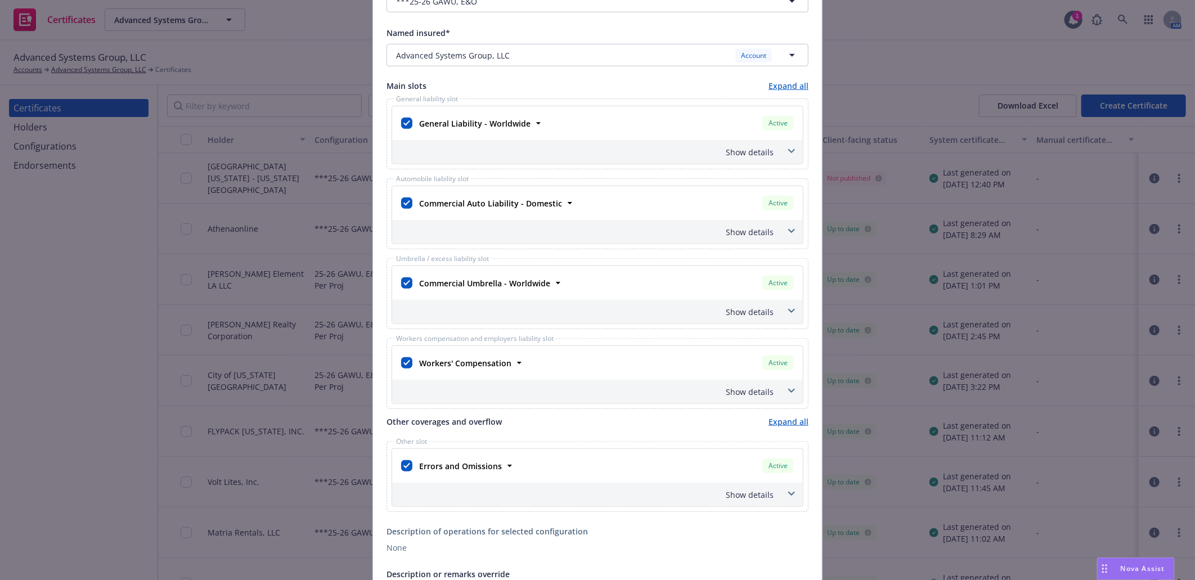
type textarea "Re: ONE CULVER, 10000 West Washington Boulevard, Los Angeles, CA 90232 LBA RV-C…"
click at [755, 149] on div "Show details" at bounding box center [584, 152] width 379 height 12
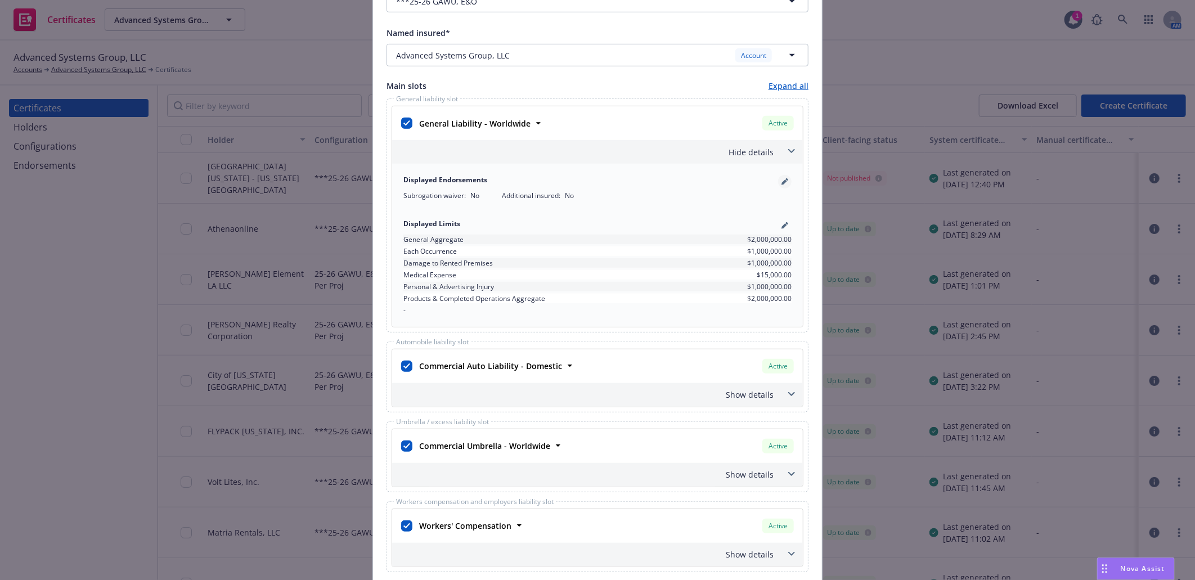
click at [786, 182] on link "pencil" at bounding box center [785, 182] width 14 height 14
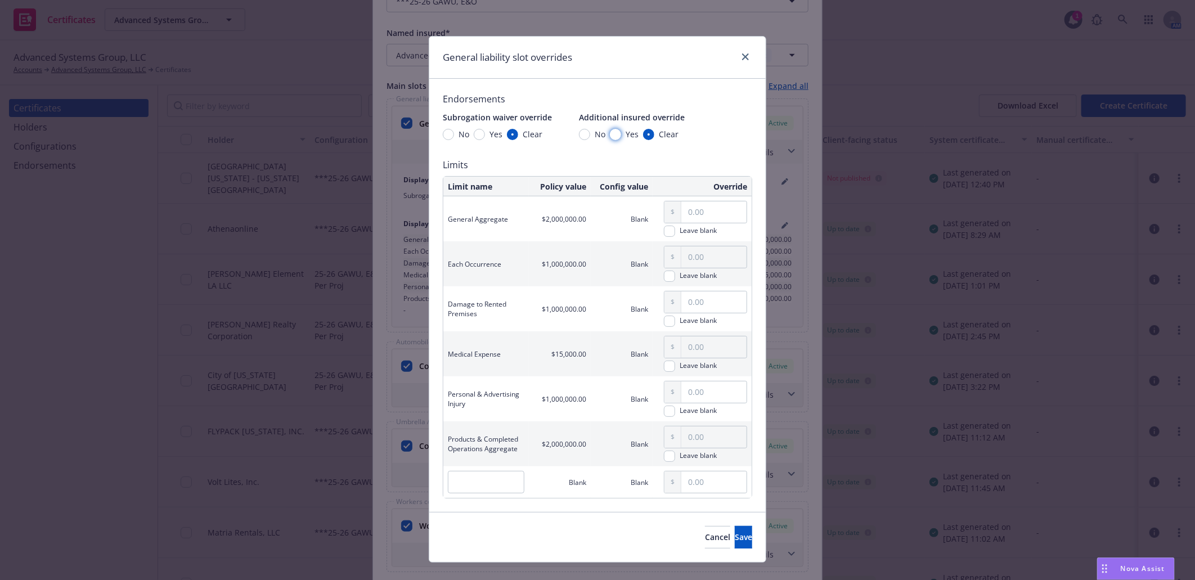
click at [610, 133] on input "Yes" at bounding box center [615, 134] width 11 height 11
radio input "true"
click at [474, 133] on input "Yes" at bounding box center [479, 134] width 11 height 11
radio input "true"
click at [735, 535] on button "Save" at bounding box center [743, 537] width 17 height 23
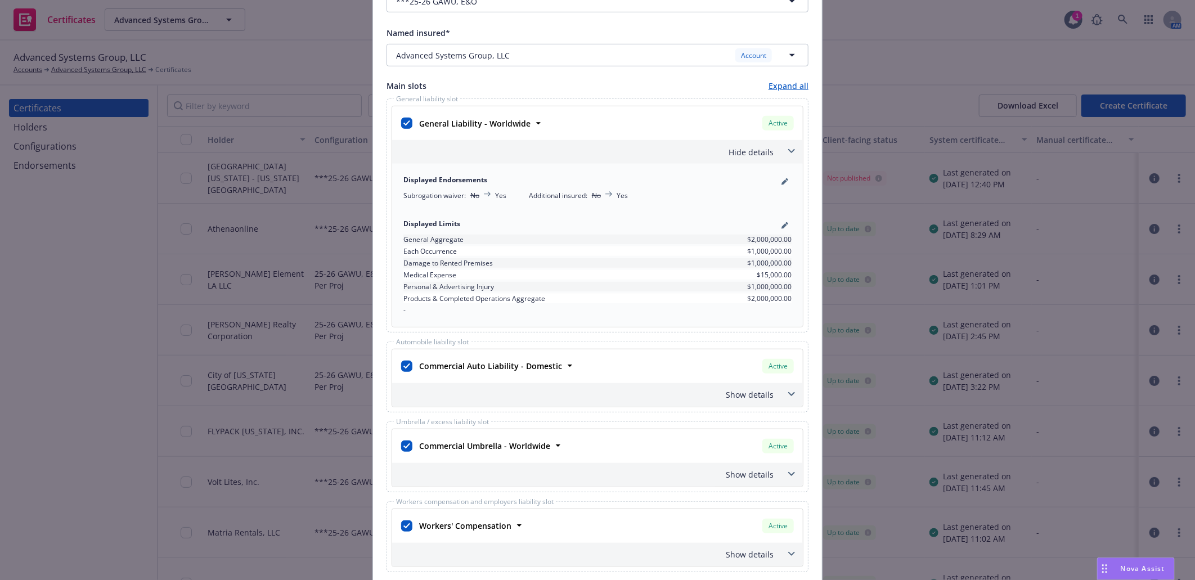
click at [756, 396] on div "Show details" at bounding box center [584, 395] width 379 height 12
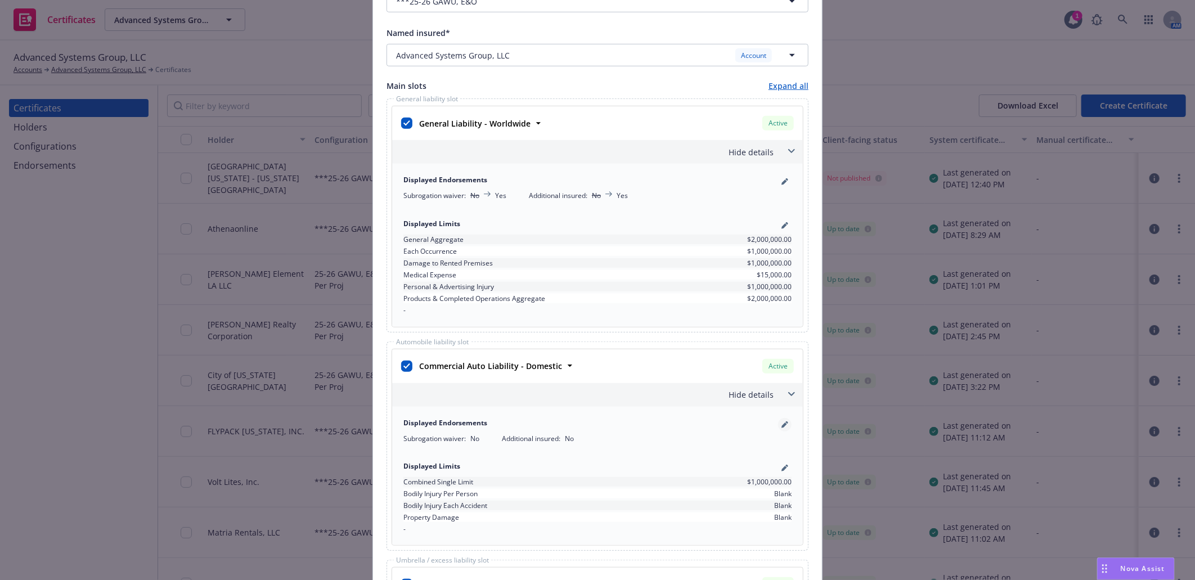
click at [782, 427] on icon "pencil" at bounding box center [785, 426] width 6 height 6
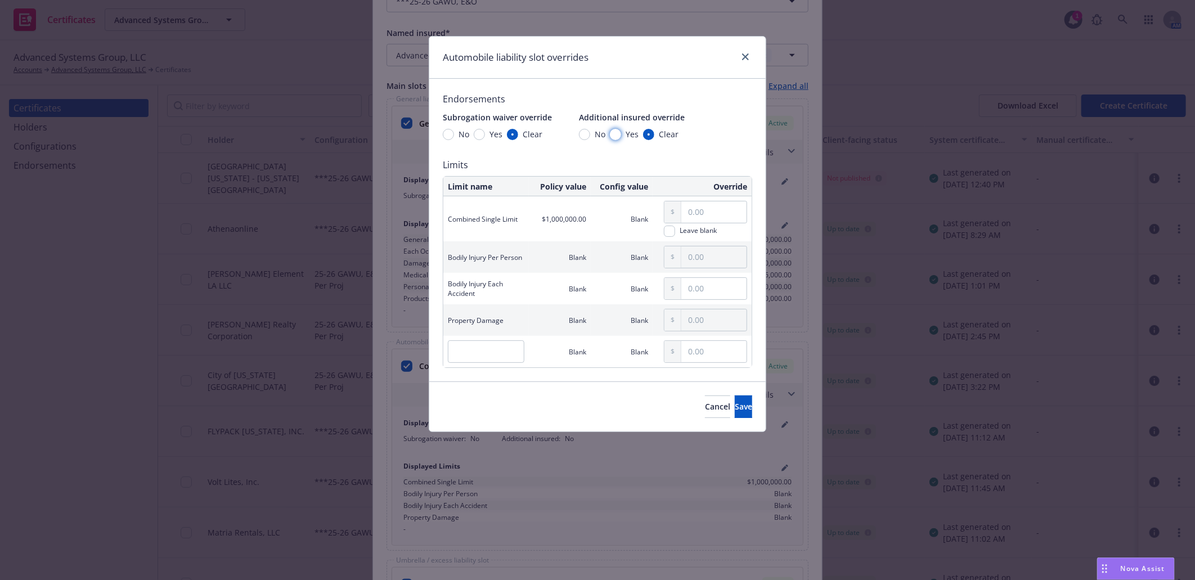
click at [615, 134] on input "Yes" at bounding box center [615, 134] width 11 height 11
radio input "true"
click at [479, 133] on input "Yes" at bounding box center [479, 134] width 11 height 11
radio input "true"
click at [735, 407] on span "Save" at bounding box center [743, 406] width 17 height 11
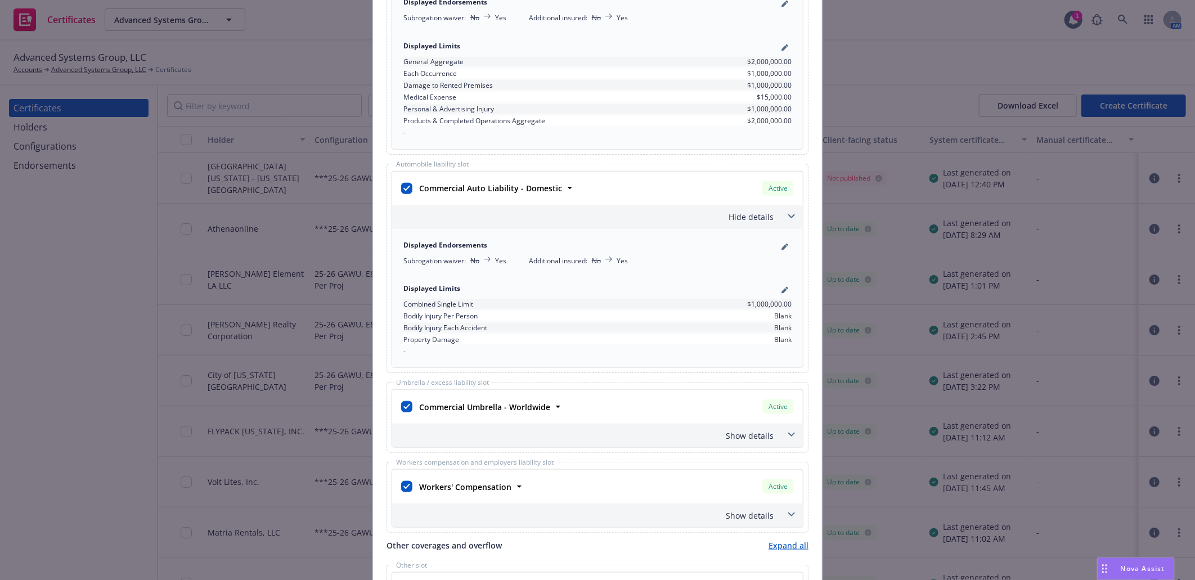
scroll to position [791, 0]
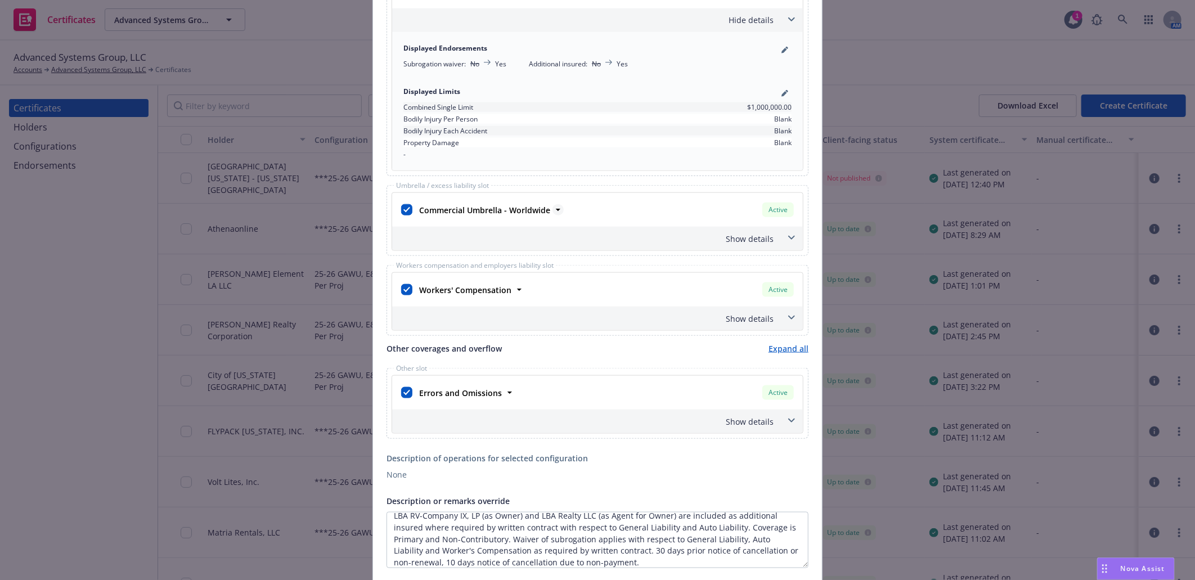
click at [496, 211] on strong "Commercial Umbrella - Worldwide" at bounding box center [484, 210] width 131 height 11
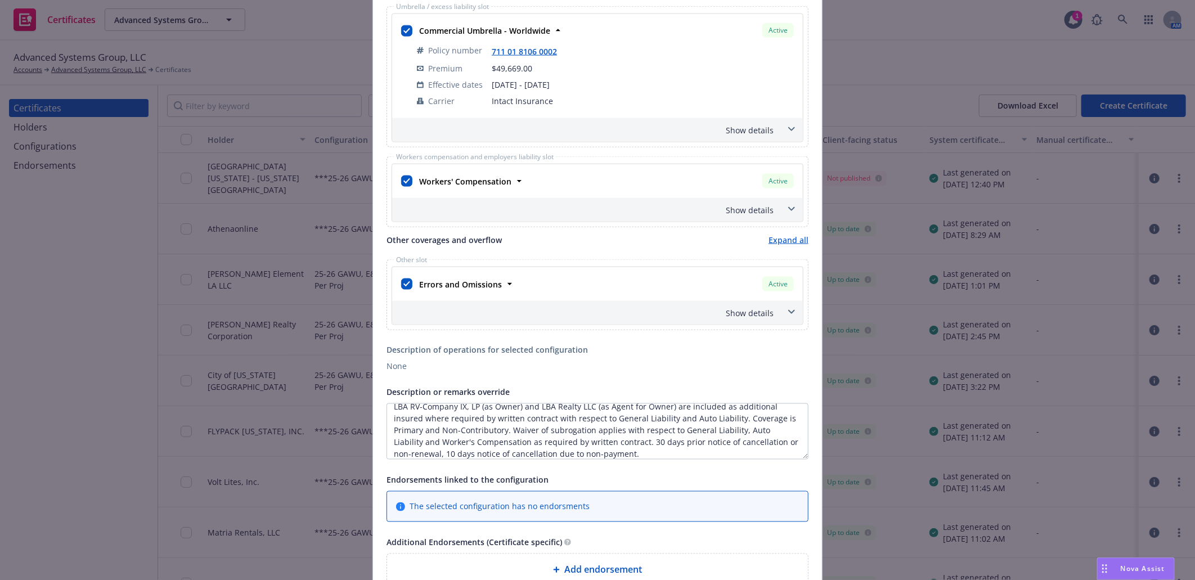
scroll to position [979, 0]
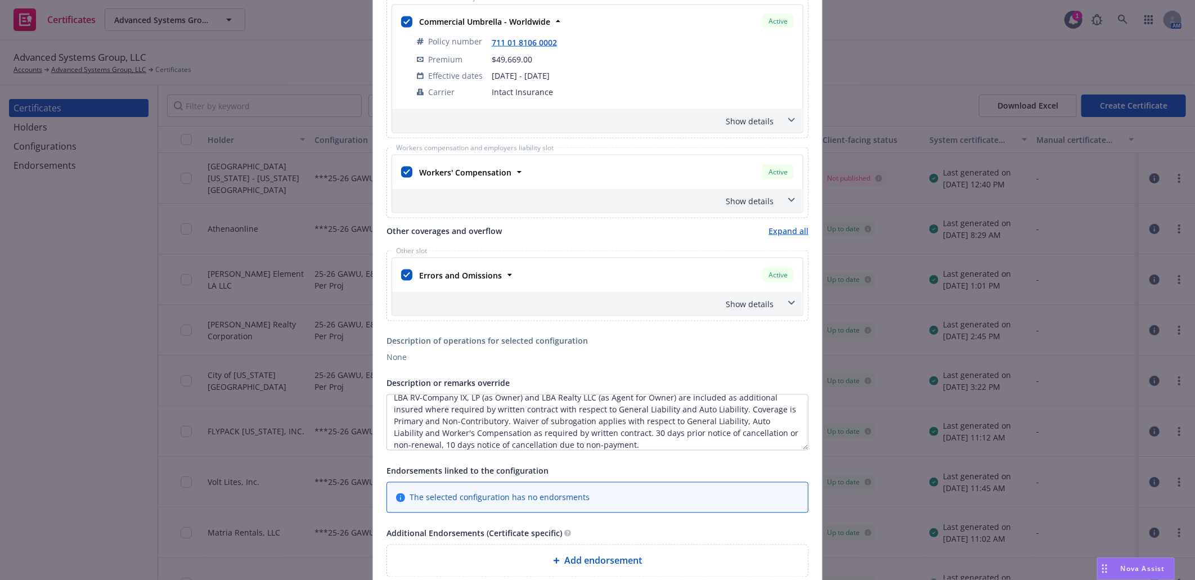
click at [747, 201] on div "Show details" at bounding box center [584, 201] width 379 height 12
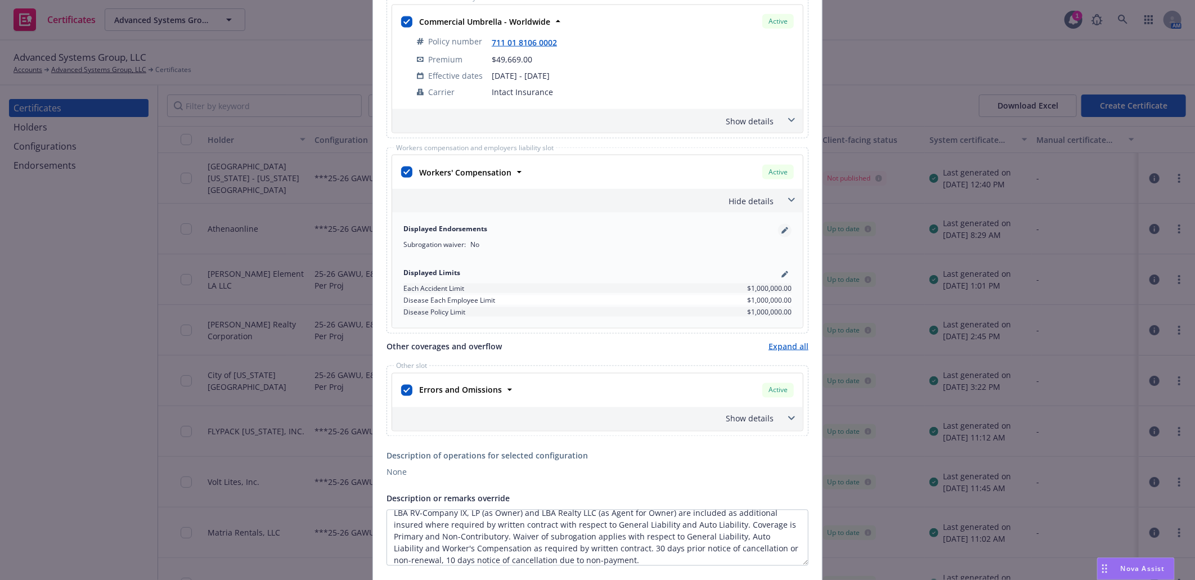
click at [786, 230] on icon "pencil" at bounding box center [787, 228] width 3 height 3
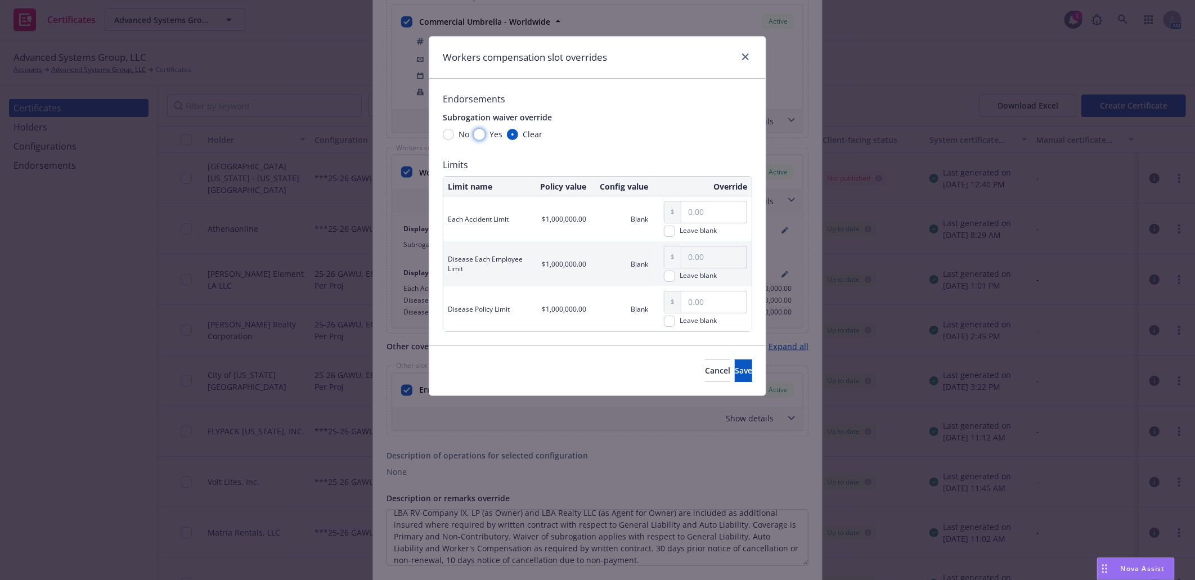
click at [477, 134] on input "Yes" at bounding box center [479, 134] width 11 height 11
radio input "true"
click at [735, 373] on span "Save" at bounding box center [743, 370] width 17 height 11
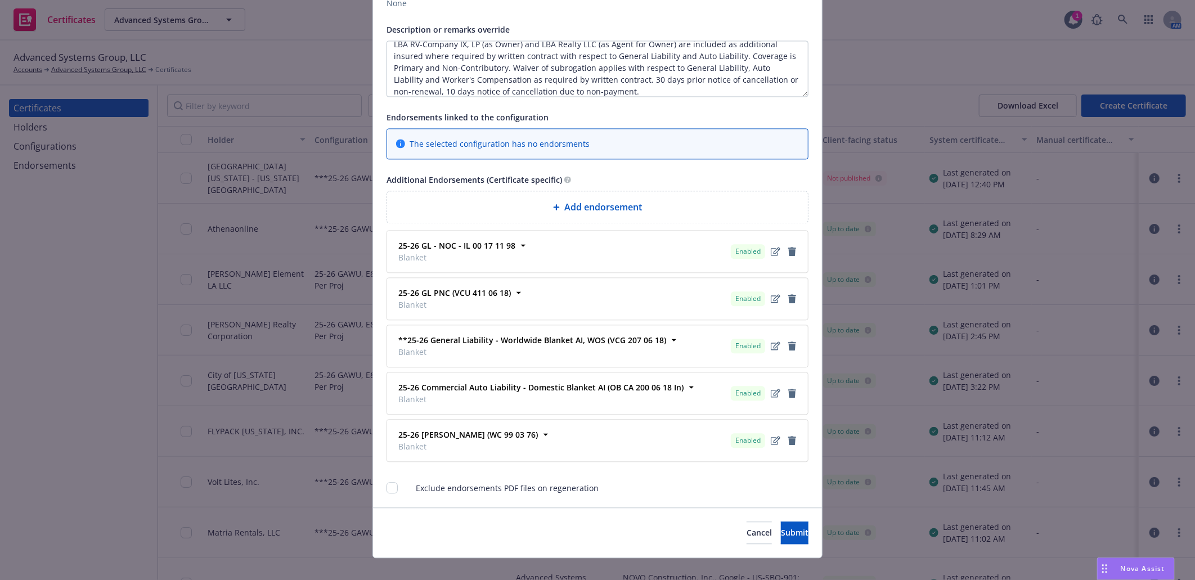
scroll to position [1466, 0]
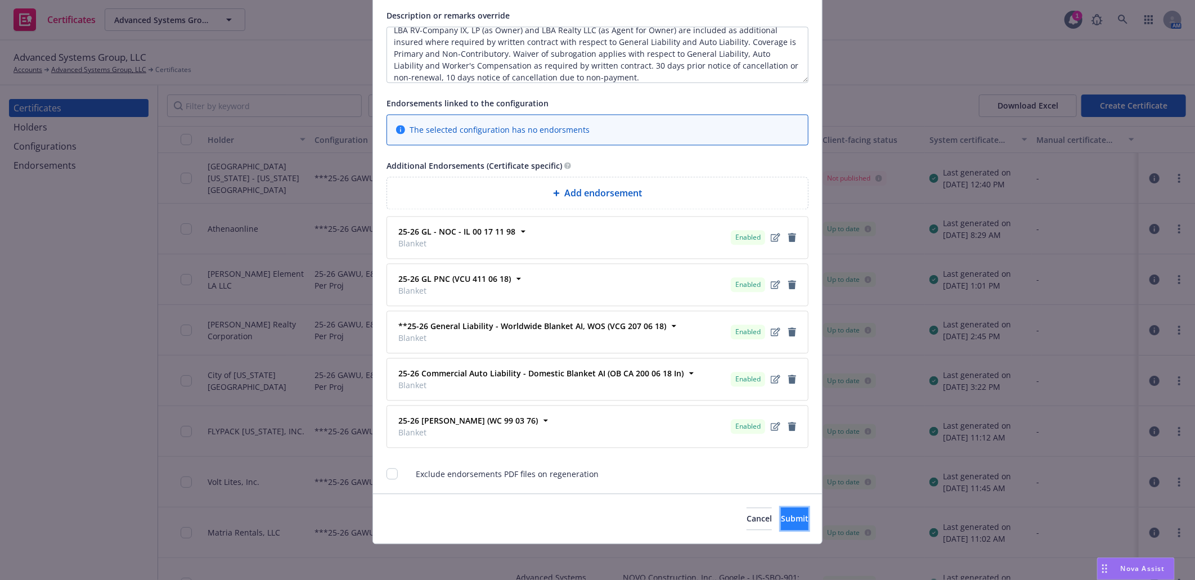
click at [781, 515] on span "Submit" at bounding box center [795, 518] width 28 height 11
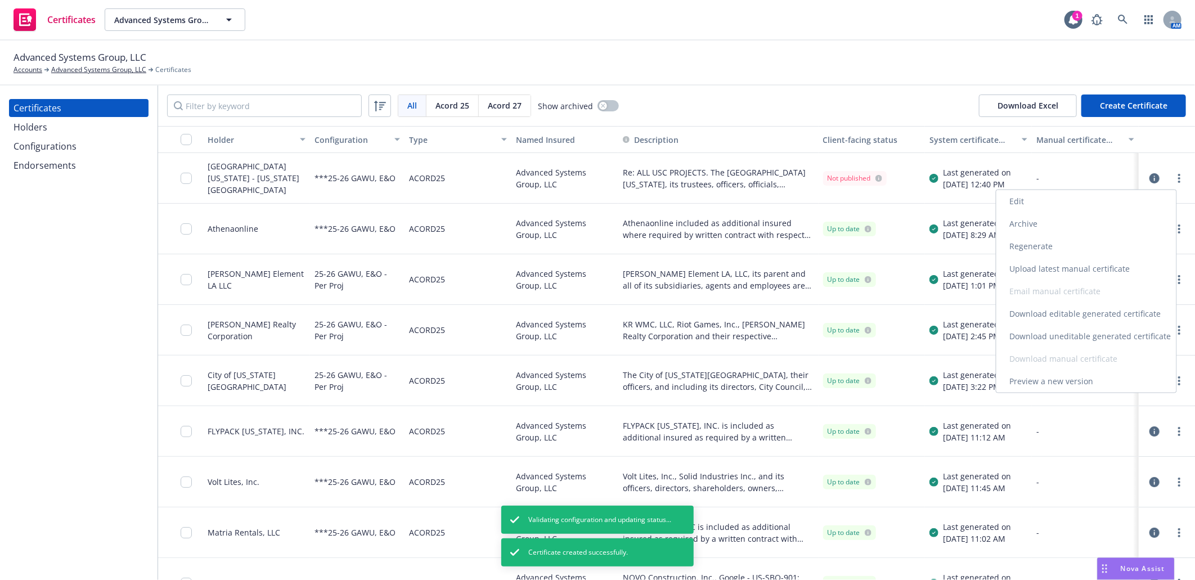
click at [1032, 245] on link "Regenerate" at bounding box center [1087, 246] width 180 height 23
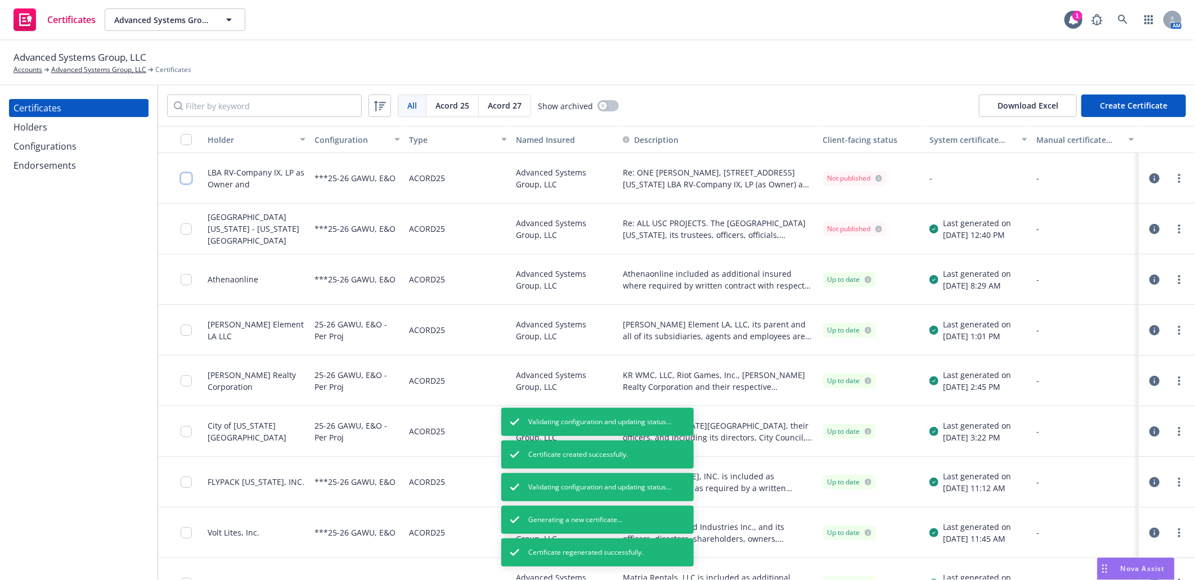
click at [184, 181] on input "checkbox" at bounding box center [186, 178] width 11 height 11
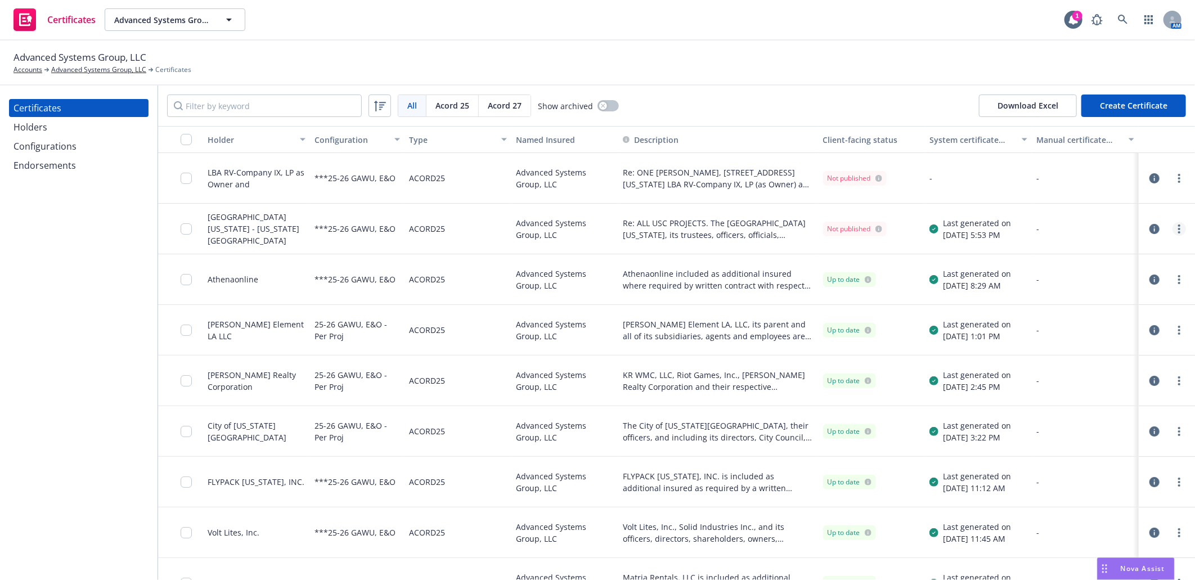
click at [1175, 232] on link "more" at bounding box center [1180, 229] width 14 height 14
click at [579, 207] on div "Advanced Systems Group, LLC" at bounding box center [565, 229] width 107 height 51
click at [1178, 276] on circle "more" at bounding box center [1179, 276] width 2 height 2
click at [1119, 437] on link "Download uneditable generated certificate" at bounding box center [1087, 438] width 180 height 23
click at [1173, 177] on link "more" at bounding box center [1180, 179] width 14 height 14
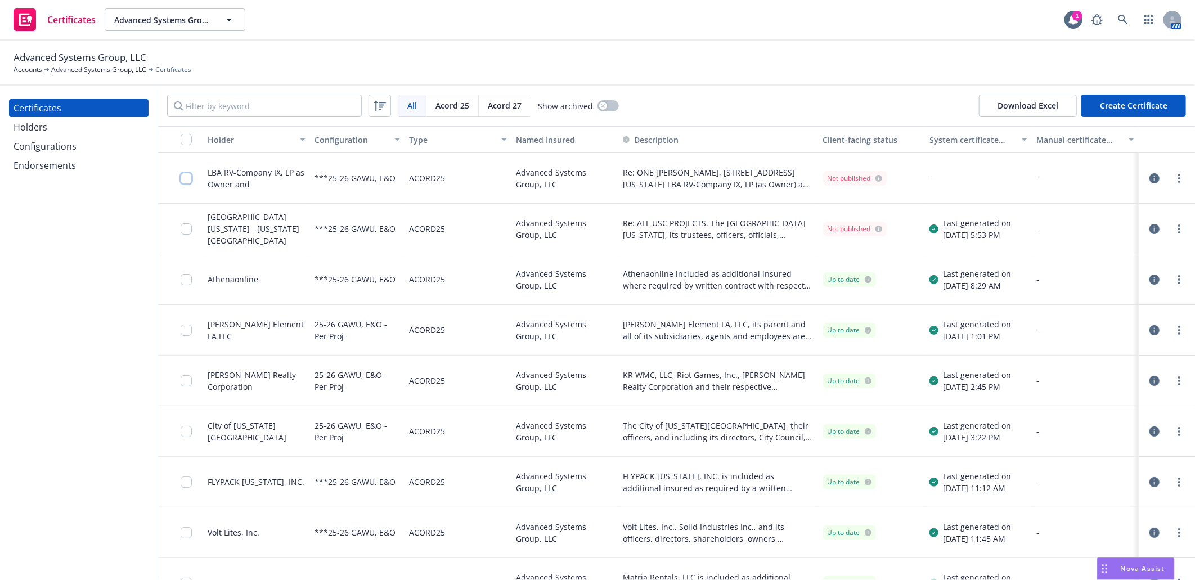
click at [187, 177] on input "checkbox" at bounding box center [186, 178] width 11 height 11
click at [1173, 176] on link "more" at bounding box center [1180, 179] width 14 height 14
click at [1040, 245] on link "Regenerate" at bounding box center [1087, 246] width 180 height 23
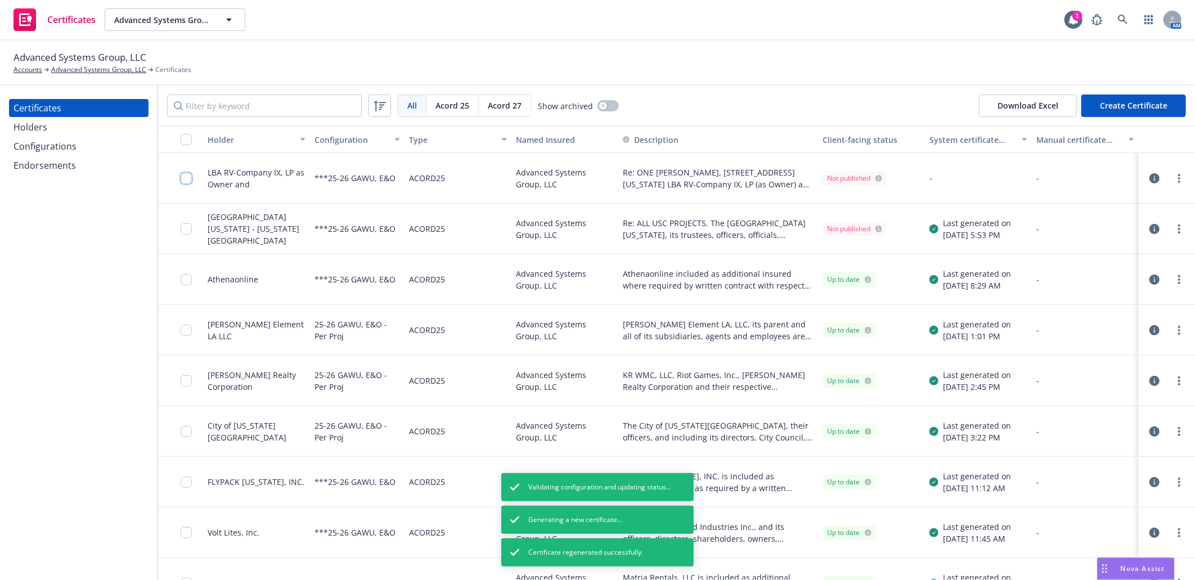
click at [182, 173] on input "checkbox" at bounding box center [186, 178] width 11 height 11
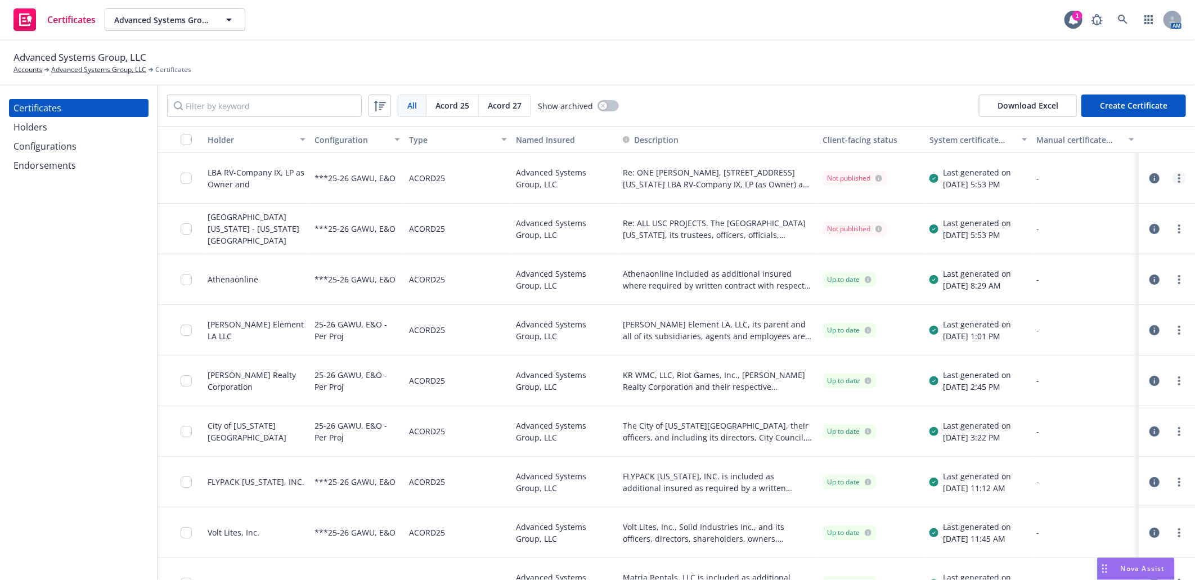
click at [1178, 176] on icon "more" at bounding box center [1179, 178] width 2 height 9
click at [182, 178] on input "checkbox" at bounding box center [186, 178] width 11 height 11
click at [1173, 176] on link "more" at bounding box center [1180, 179] width 14 height 14
click at [1100, 329] on link "Download uneditable generated certificate" at bounding box center [1087, 336] width 180 height 23
click at [1173, 174] on link "more" at bounding box center [1180, 179] width 14 height 14
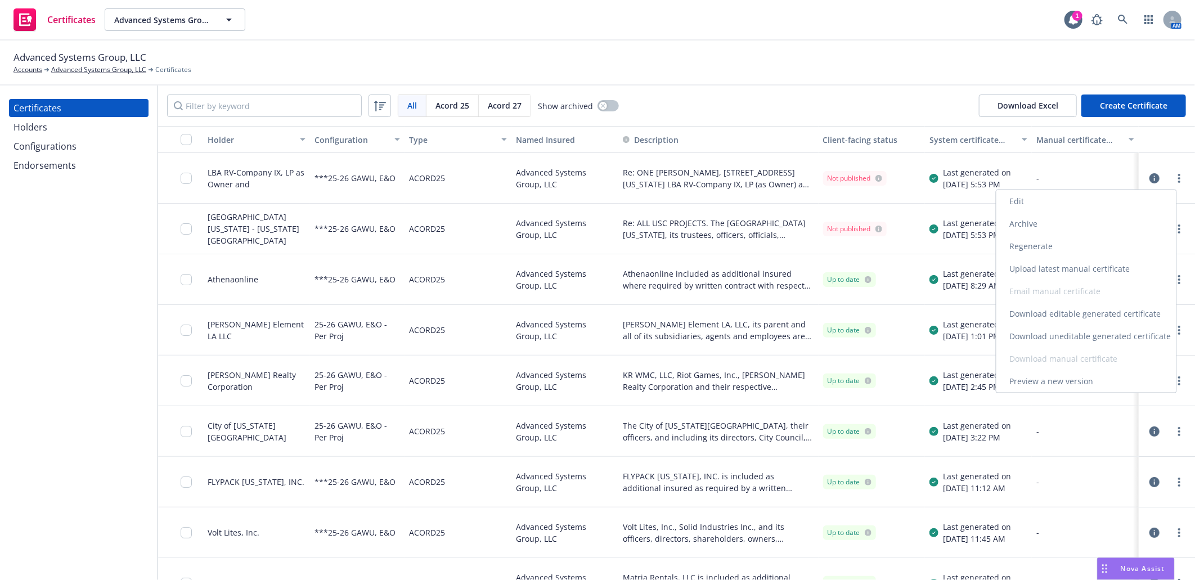
click at [1113, 333] on link "Download uneditable generated certificate" at bounding box center [1087, 336] width 180 height 23
click at [1150, 177] on icon "button" at bounding box center [1155, 178] width 10 height 10
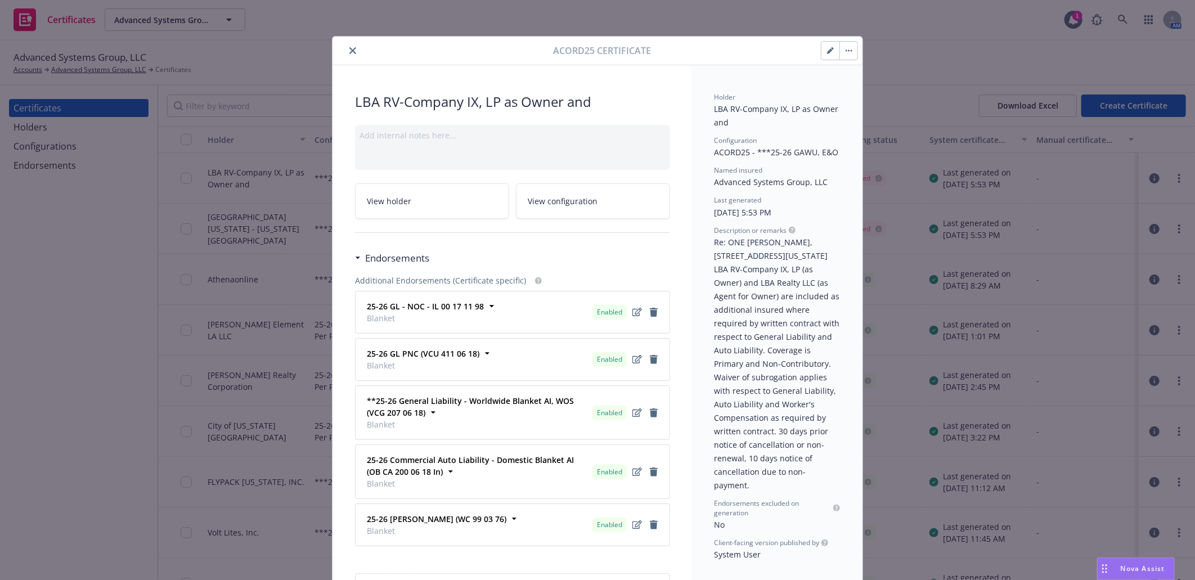
click at [827, 49] on icon "button" at bounding box center [830, 50] width 7 height 7
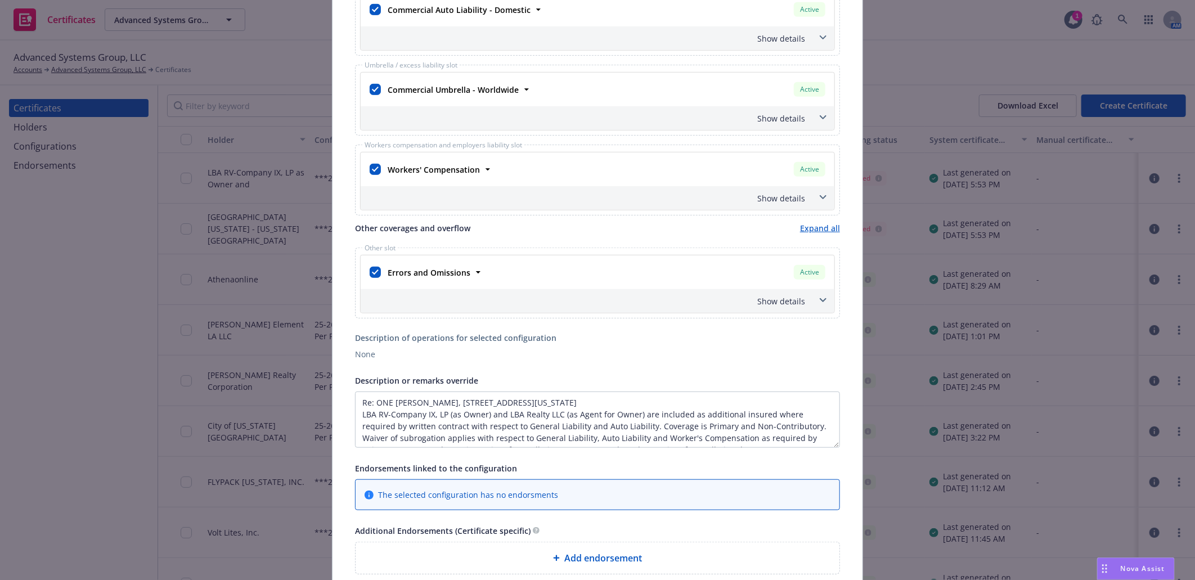
scroll to position [375, 0]
drag, startPoint x: 374, startPoint y: 400, endPoint x: 413, endPoint y: 397, distance: 39.5
click at [413, 397] on textarea "Re: ONE CULVER, 10000 West Washington Boulevard, Los Angeles, CA 90232 LBA RV-C…" at bounding box center [597, 419] width 485 height 56
click at [388, 401] on textarea "Re: ONE CULVER, 10000 West Washington Boulevard, Los Angeles, CA 90232 LBA RV-C…" at bounding box center [597, 419] width 485 height 56
drag, startPoint x: 419, startPoint y: 402, endPoint x: 374, endPoint y: 400, distance: 45.1
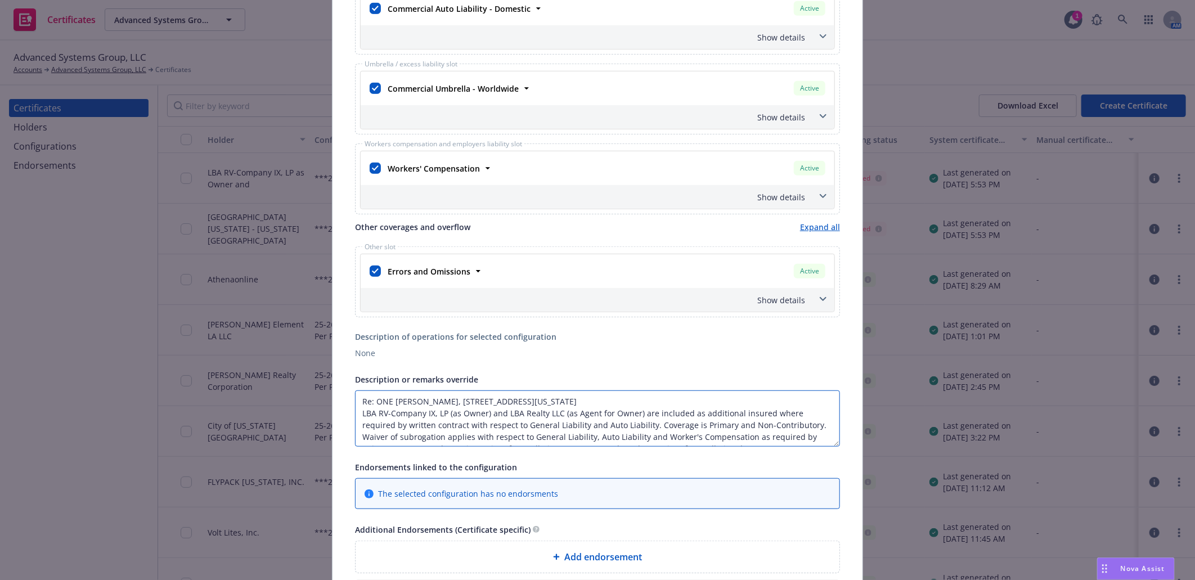
click at [374, 400] on textarea "Re: ONE CULVER, 10000 West Washington Boulevard, Los Angeles, CA 90232 LBA RV-C…" at bounding box center [597, 419] width 485 height 56
paste textarea "Ape CU14 Multi-Purpose Bay Build"
drag, startPoint x: 501, startPoint y: 402, endPoint x: 680, endPoint y: 401, distance: 178.4
click at [680, 401] on textarea "Re: Ape CU14 Multi-Purpose Bay Build, 10000 West Washington Boulevard, Los Ange…" at bounding box center [597, 419] width 485 height 56
paste textarea "Culver City"
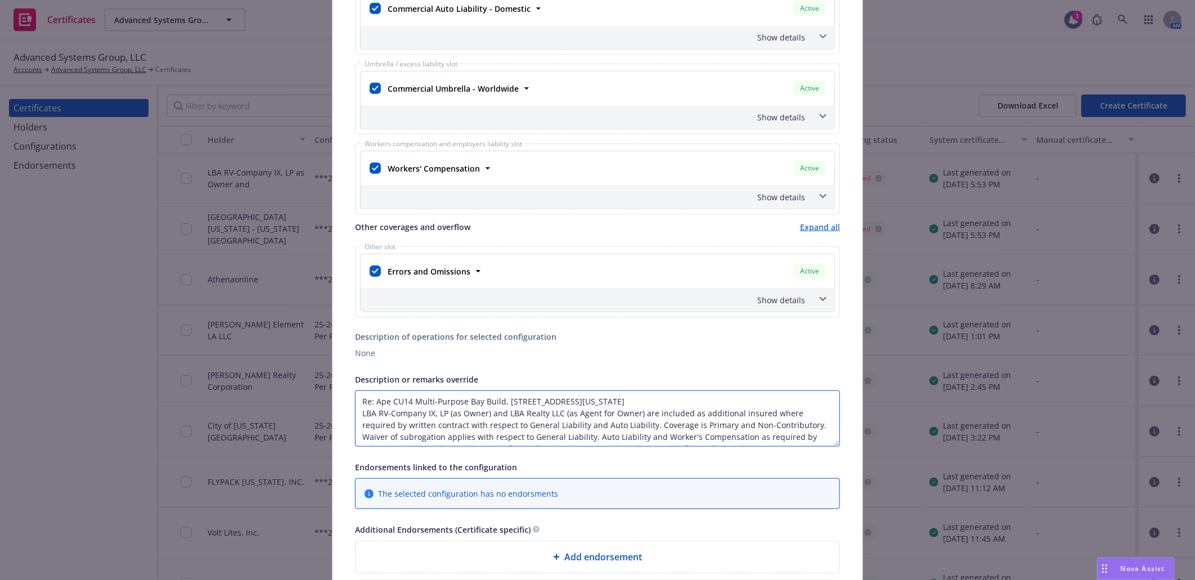
click at [685, 400] on textarea "Re: Ape CU14 Multi-Purpose Bay Build, 10000 West Washington Boulevard, Culver C…" at bounding box center [597, 419] width 485 height 56
drag, startPoint x: 689, startPoint y: 400, endPoint x: 721, endPoint y: 401, distance: 31.5
click at [721, 401] on textarea "Re: Ape CU14 Multi-Purpose Bay Build, 10000 West Washington Boulevard, Culver C…" at bounding box center [597, 419] width 485 height 56
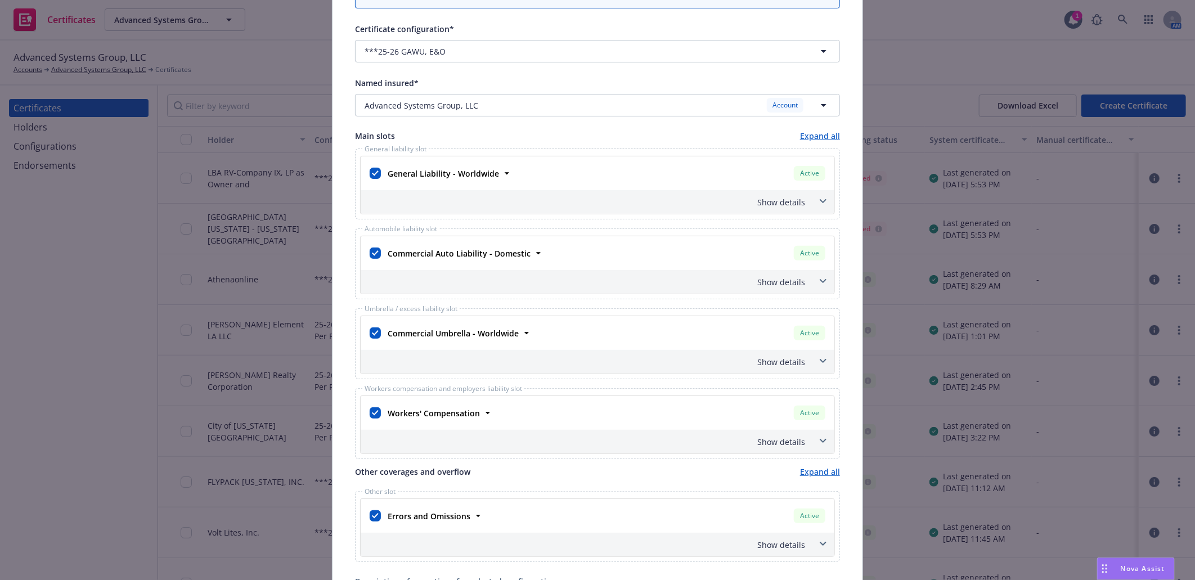
scroll to position [0, 0]
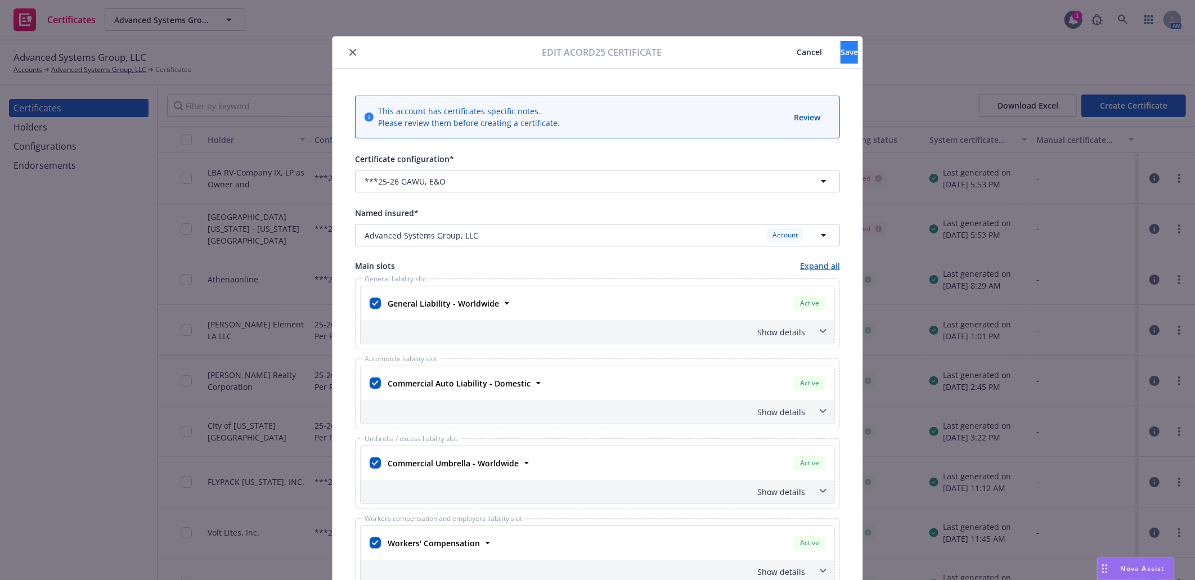
type textarea "Re: Ape CU14 Multi-Purpose Bay Build, [STREET_ADDRESS][US_STATE] LBA RV-Company…"
click at [841, 48] on span "Save" at bounding box center [849, 52] width 17 height 11
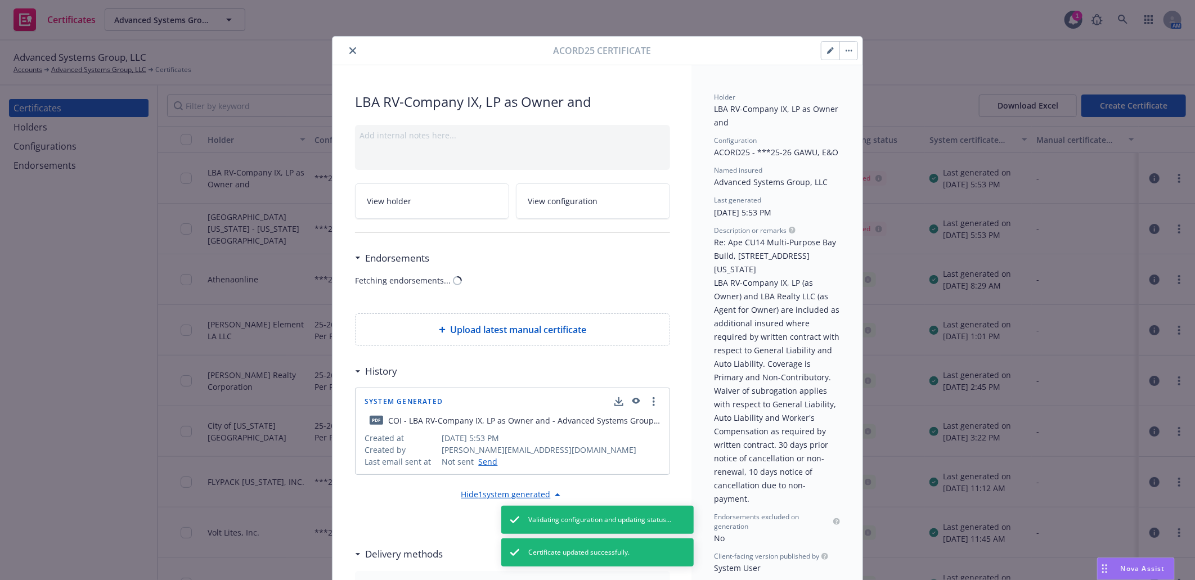
click at [849, 52] on button "button" at bounding box center [849, 51] width 18 height 18
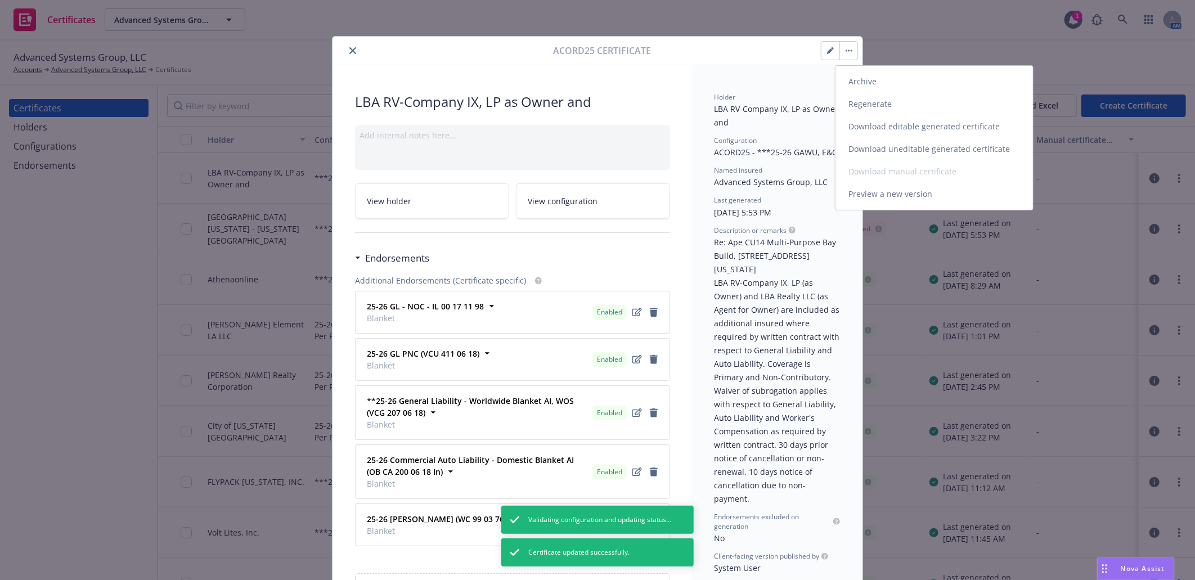
drag, startPoint x: 869, startPoint y: 100, endPoint x: 836, endPoint y: 92, distance: 33.7
click at [869, 100] on link "Regenerate" at bounding box center [935, 104] width 198 height 23
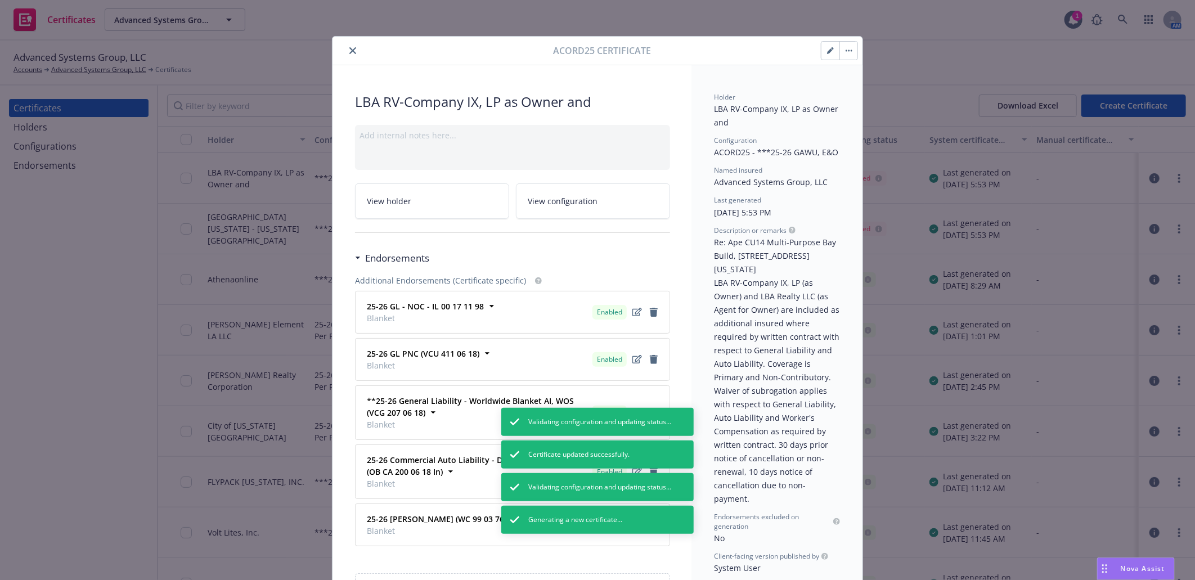
click at [349, 46] on button "close" at bounding box center [353, 51] width 14 height 14
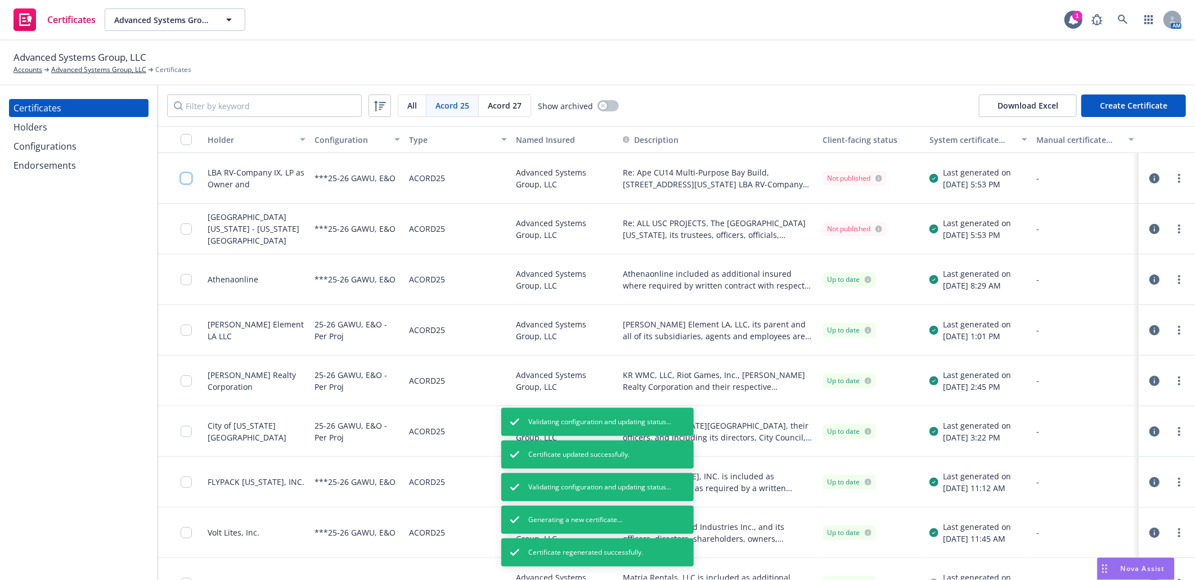
click at [184, 175] on input "checkbox" at bounding box center [186, 178] width 11 height 11
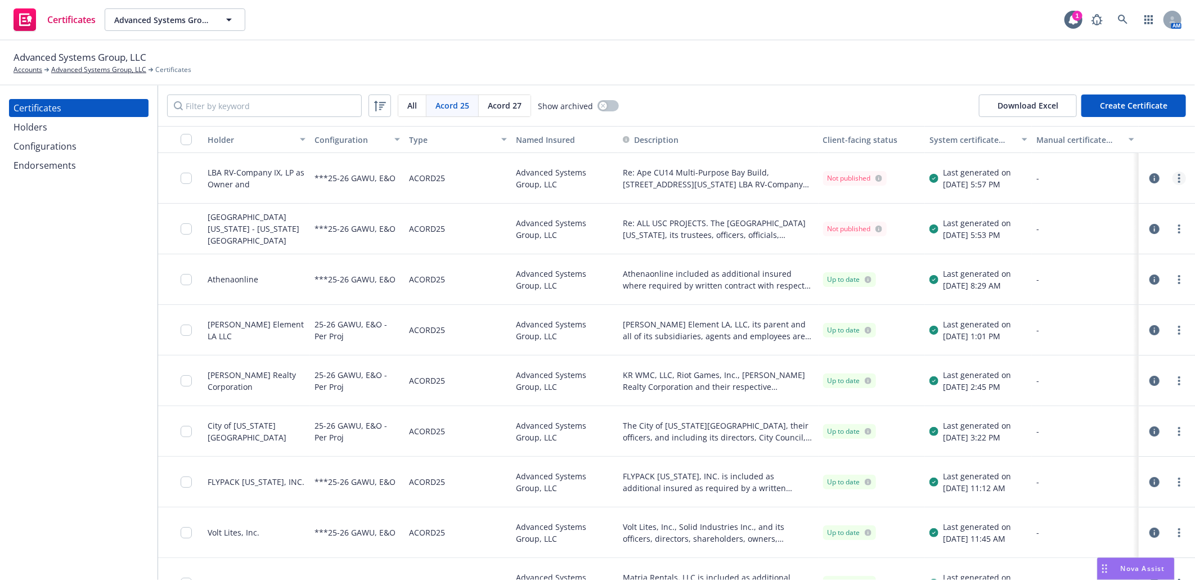
click at [1174, 177] on link "more" at bounding box center [1180, 179] width 14 height 14
click at [1105, 334] on link "Download uneditable generated certificate" at bounding box center [1087, 336] width 180 height 23
